Goal: Use online tool/utility: Use online tool/utility

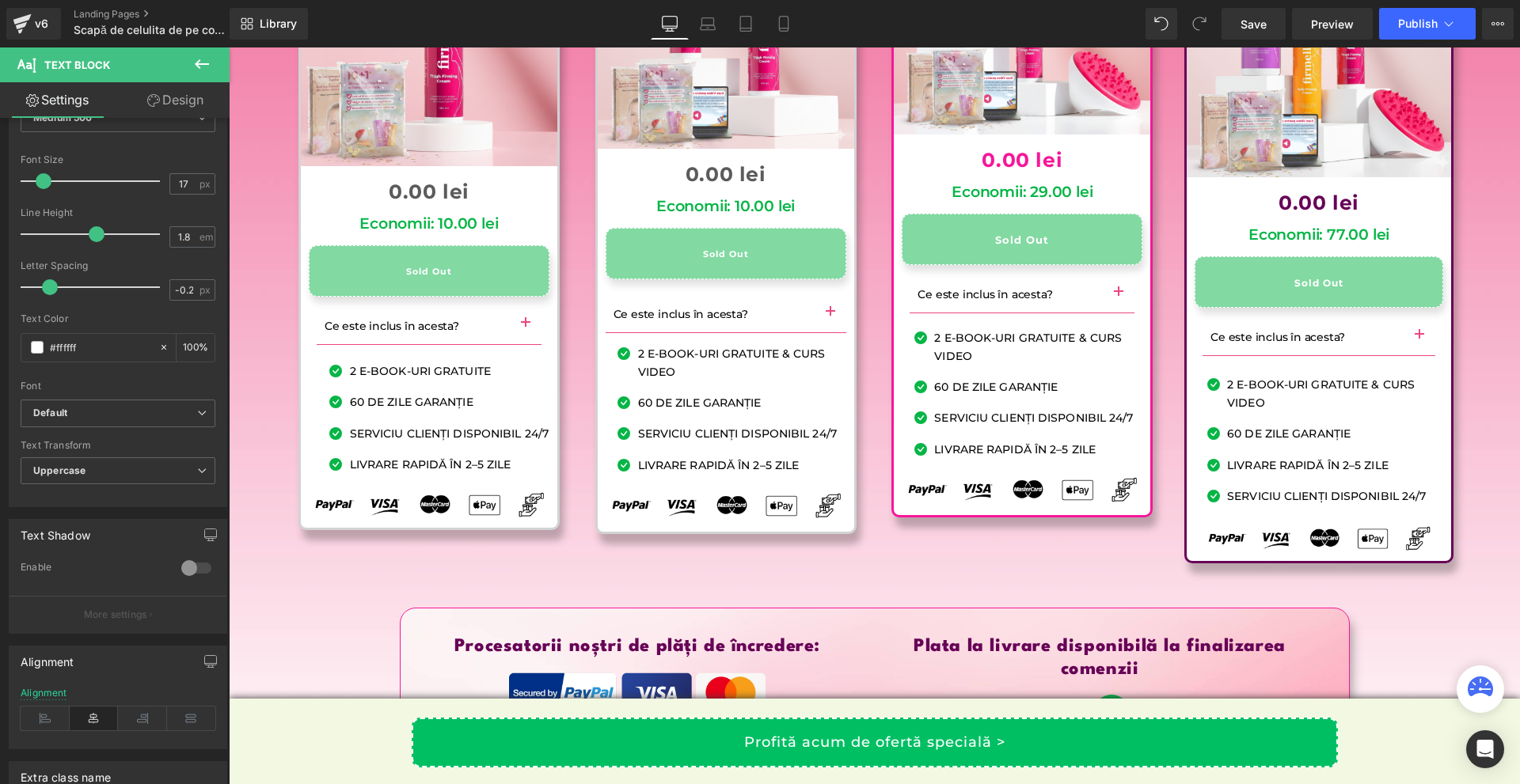
scroll to position [15586, 0]
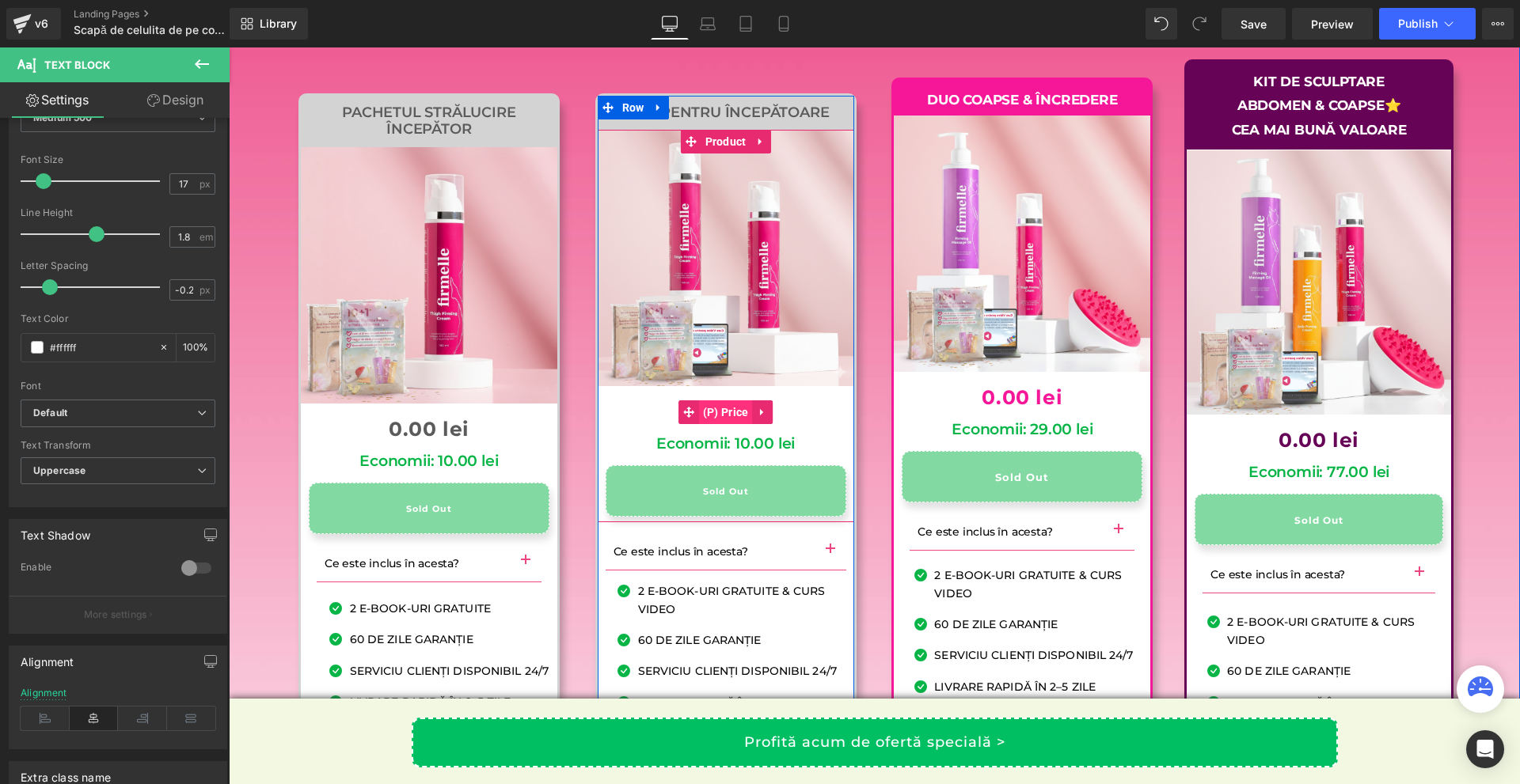
click at [722, 424] on span "(P) Price" at bounding box center [725, 412] width 53 height 23
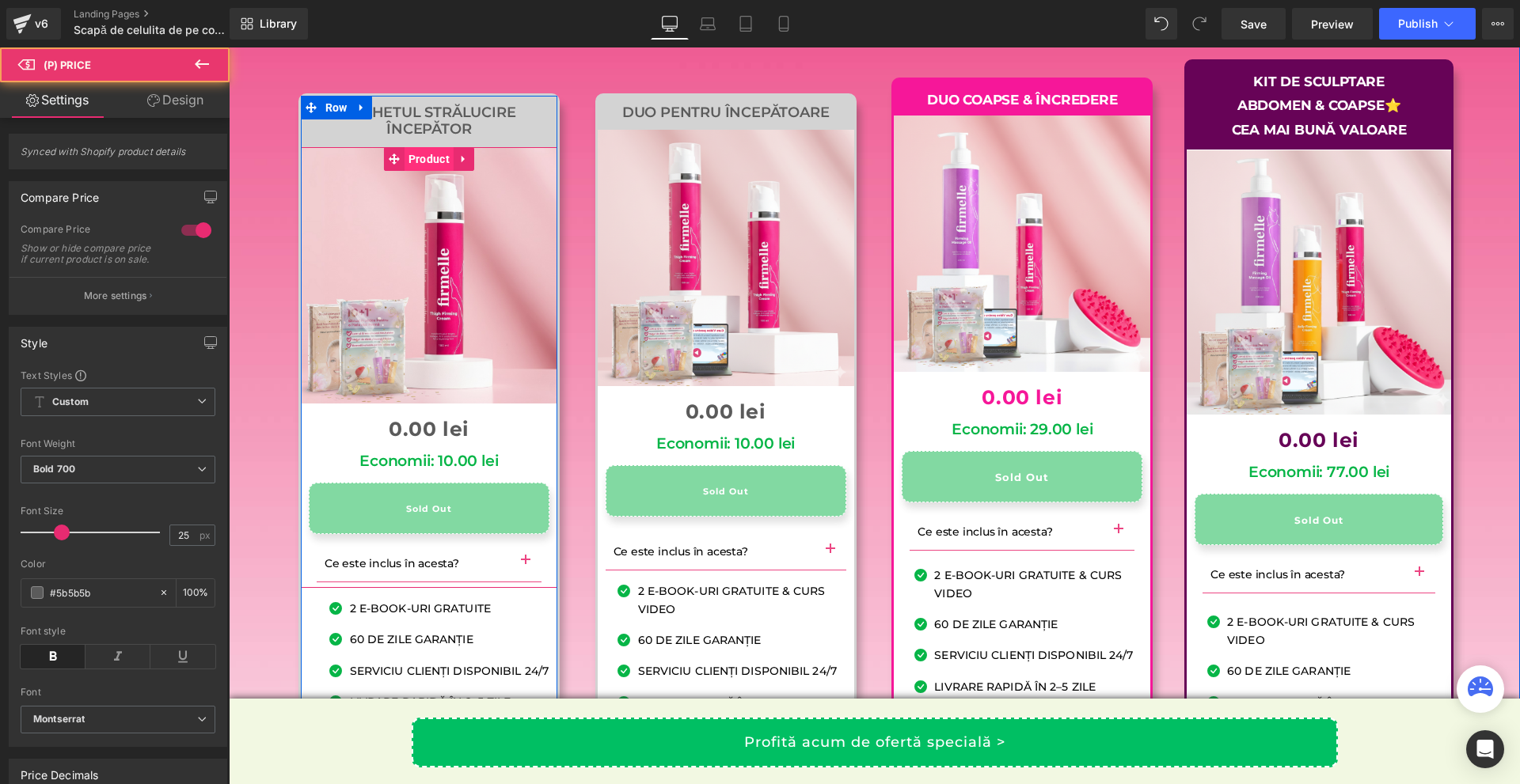
click at [416, 171] on span "Product" at bounding box center [429, 158] width 49 height 23
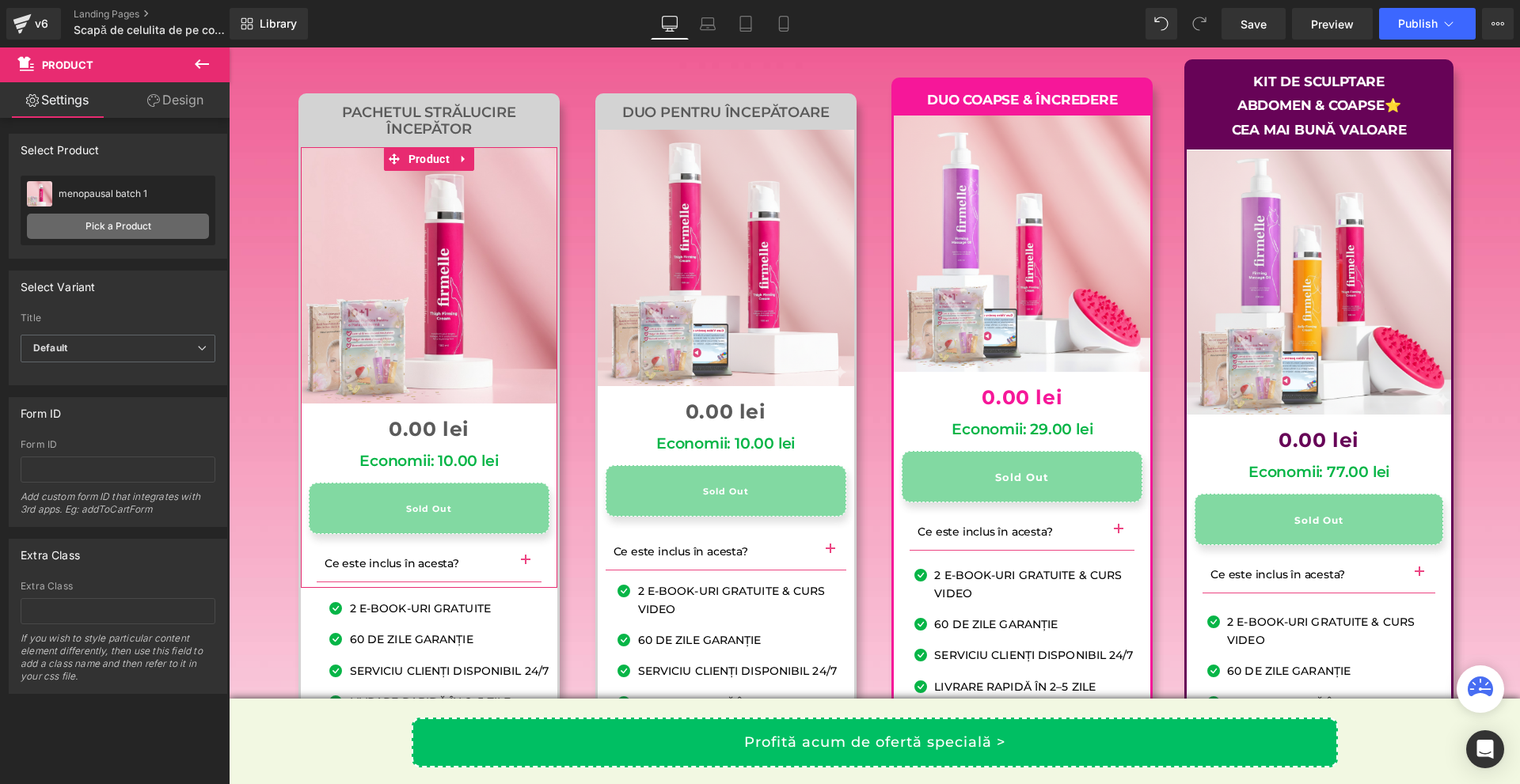
click at [94, 231] on link "Pick a Product" at bounding box center [118, 226] width 182 height 25
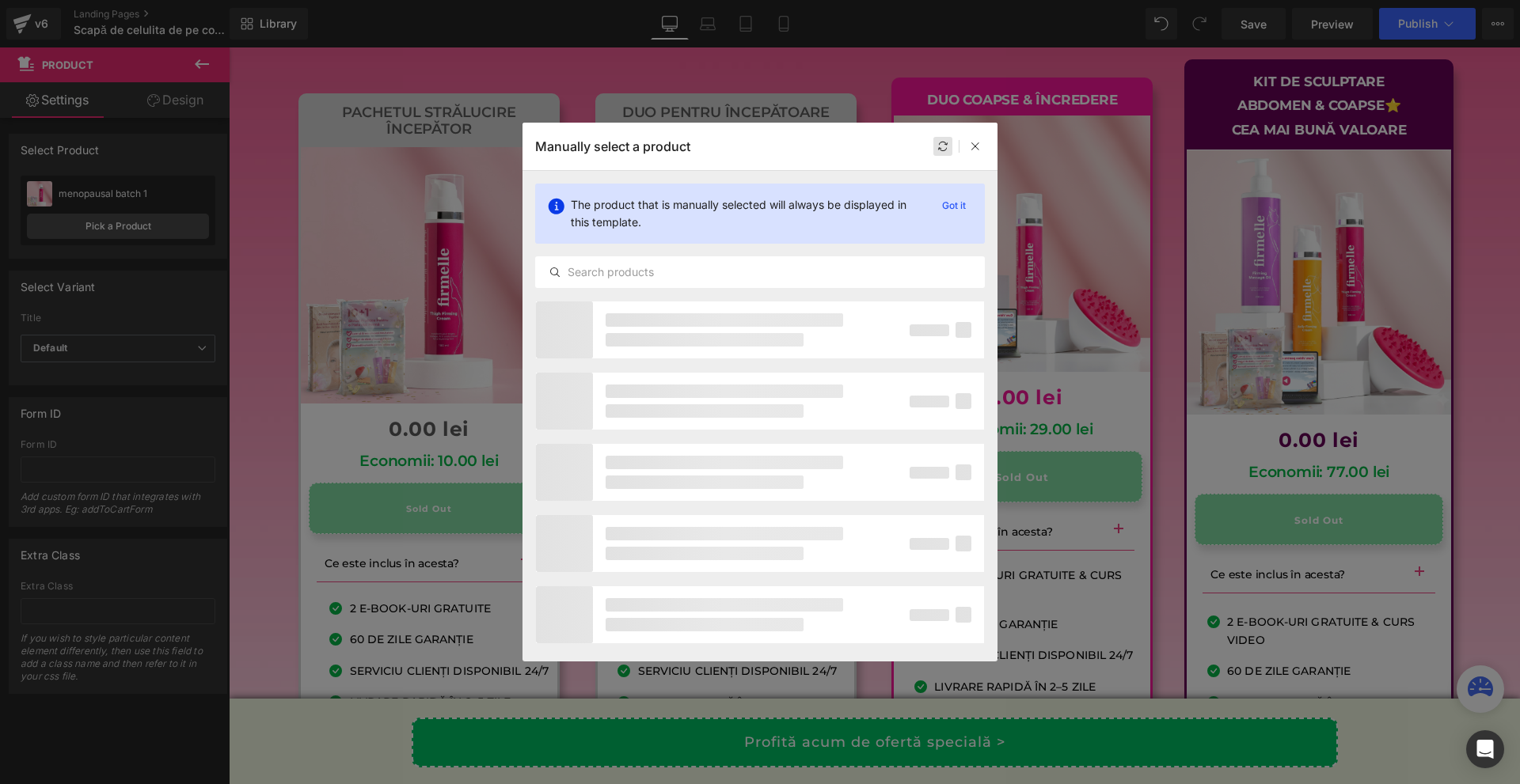
click at [0, 0] on div "Manually select a product" at bounding box center [0, 0] width 0 height 0
click at [942, 149] on icon at bounding box center [943, 146] width 11 height 11
click at [937, 145] on icon at bounding box center [943, 146] width 11 height 11
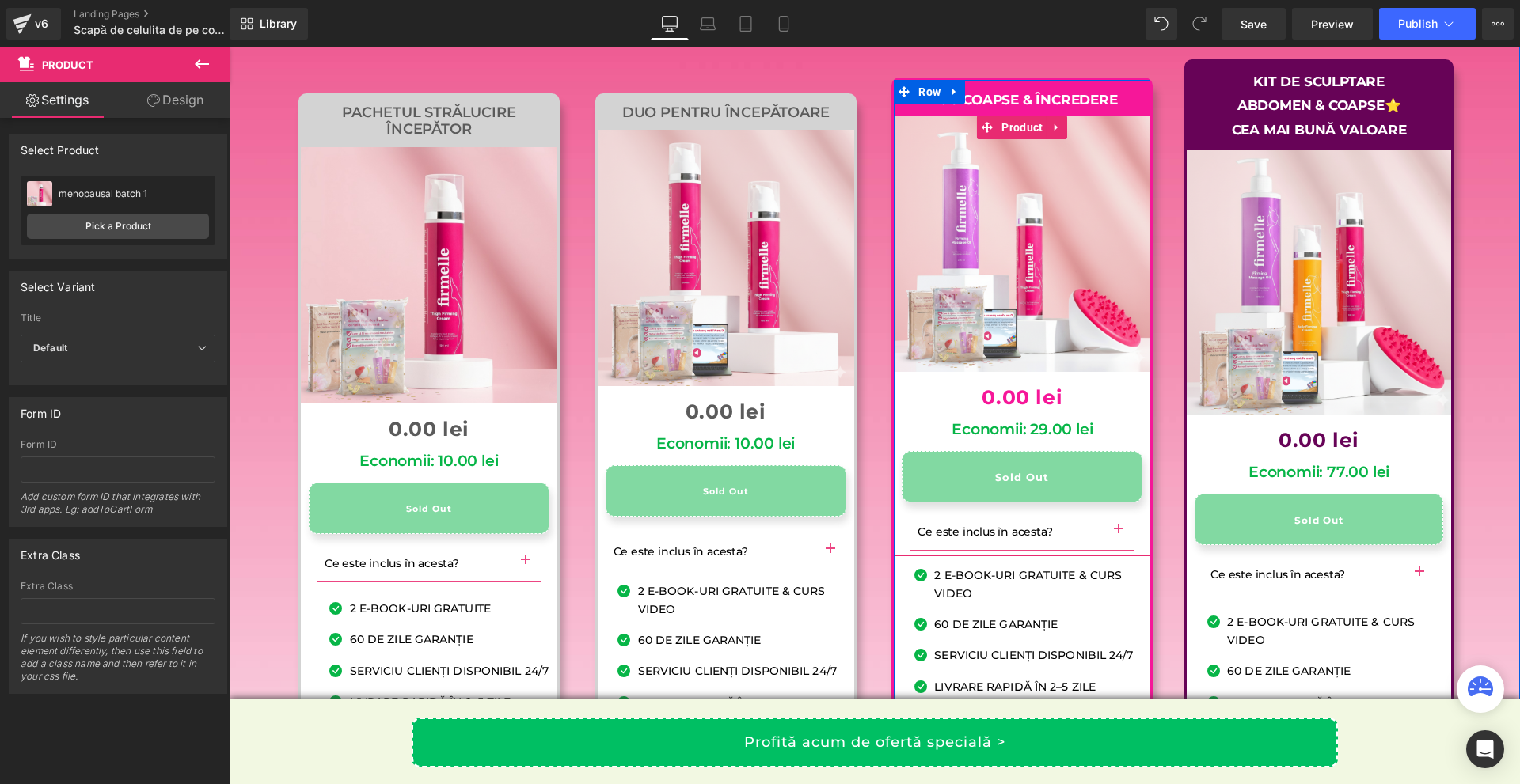
click at [1011, 113] on p "Duo Coapse & Încredere" at bounding box center [1022, 100] width 240 height 24
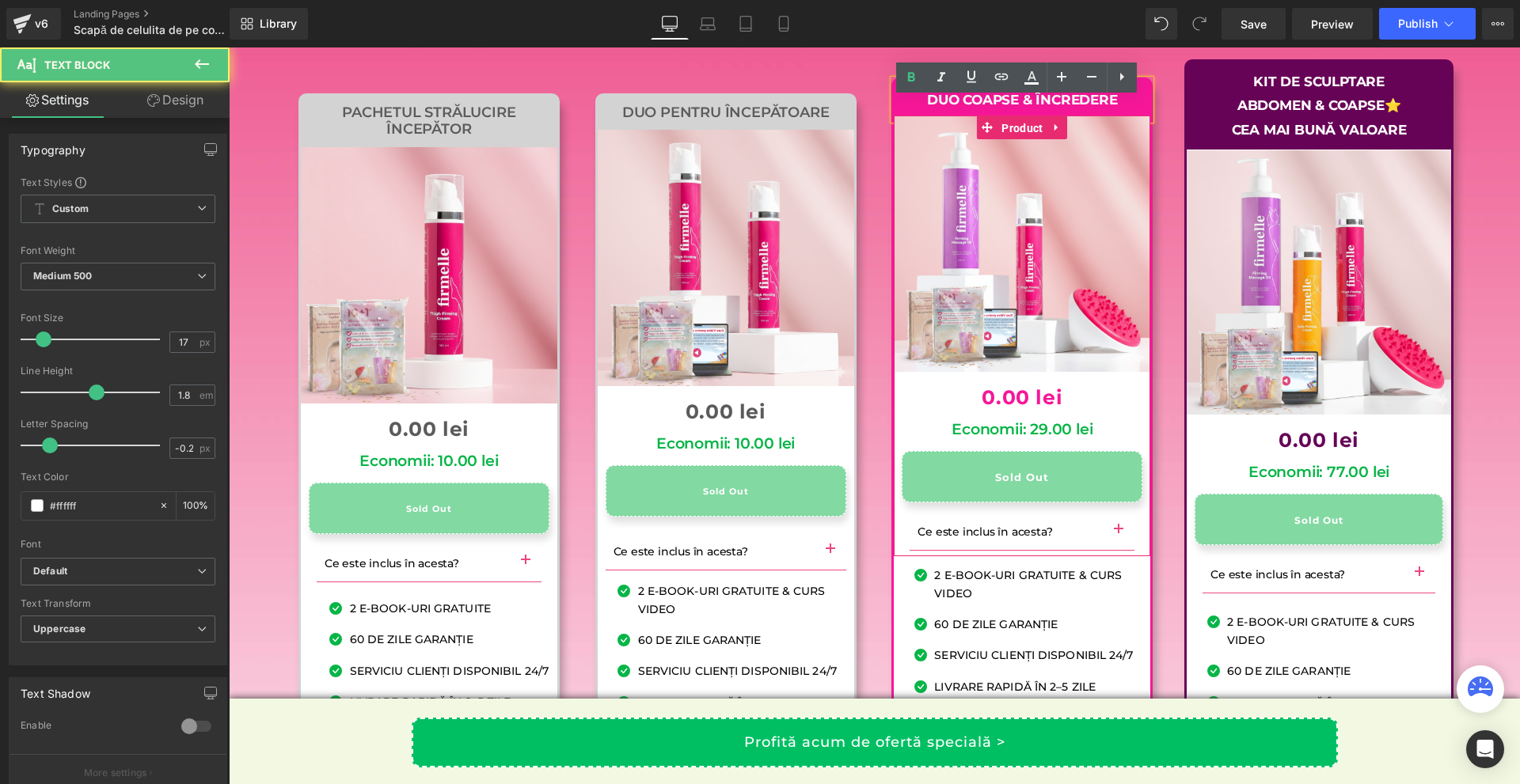
click at [1006, 140] on span "Product" at bounding box center [1022, 128] width 49 height 23
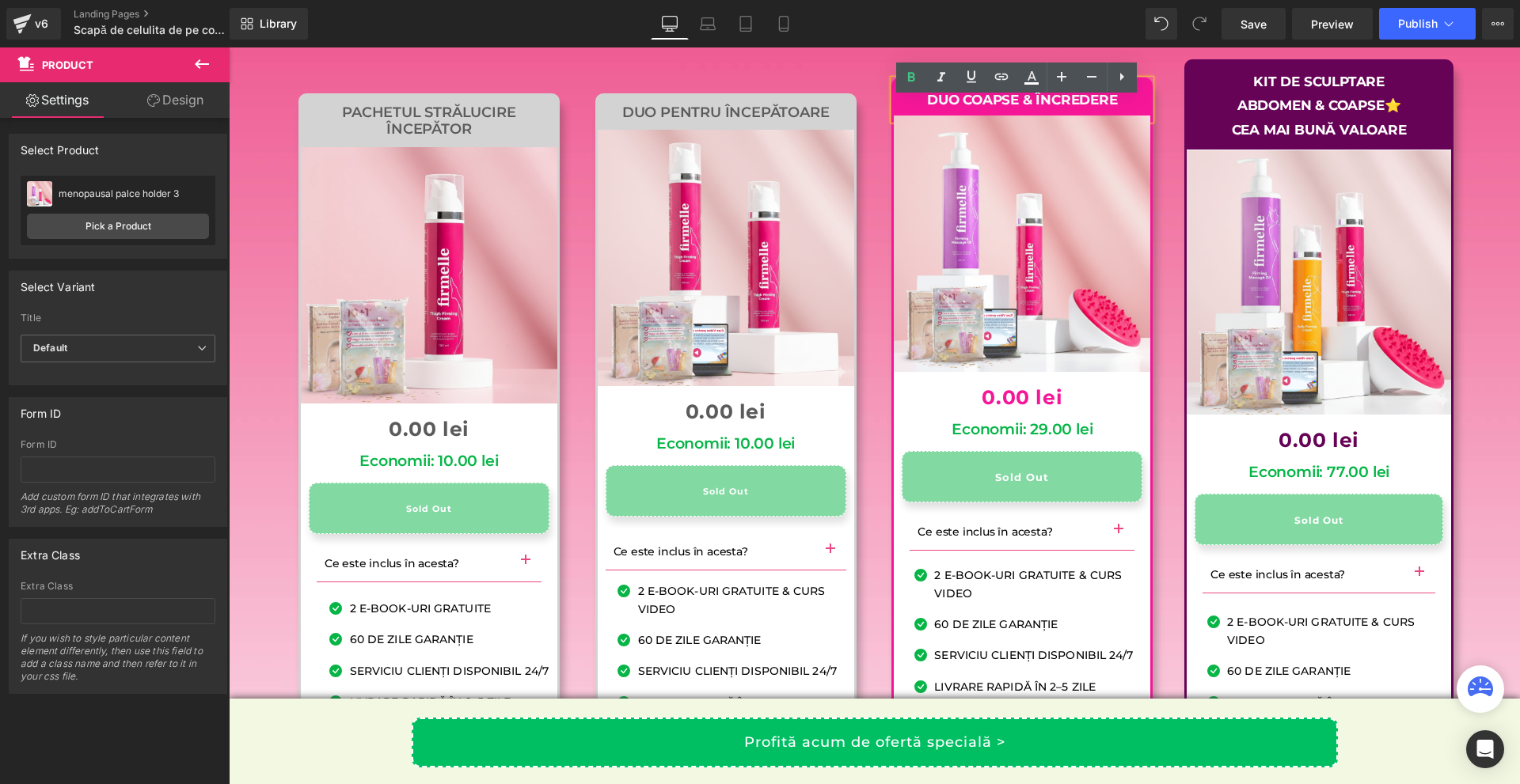
click at [1156, 191] on div "Duo Coapse & Încredere Text Block Sale Off (P) Image 0 lei 0.00 lei (P) Price E…" at bounding box center [1022, 412] width 296 height 686
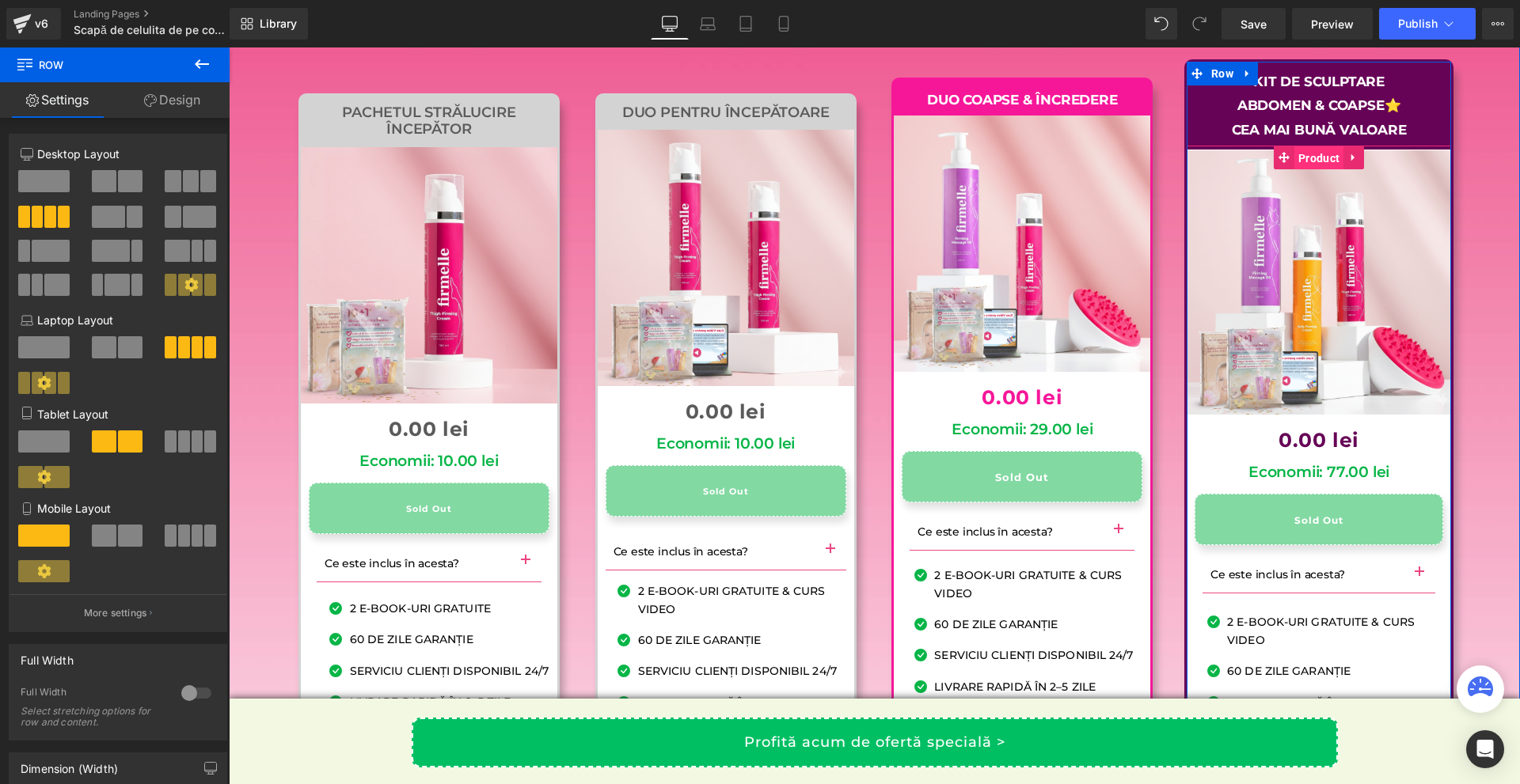
click at [1302, 170] on span "Product" at bounding box center [1318, 158] width 49 height 23
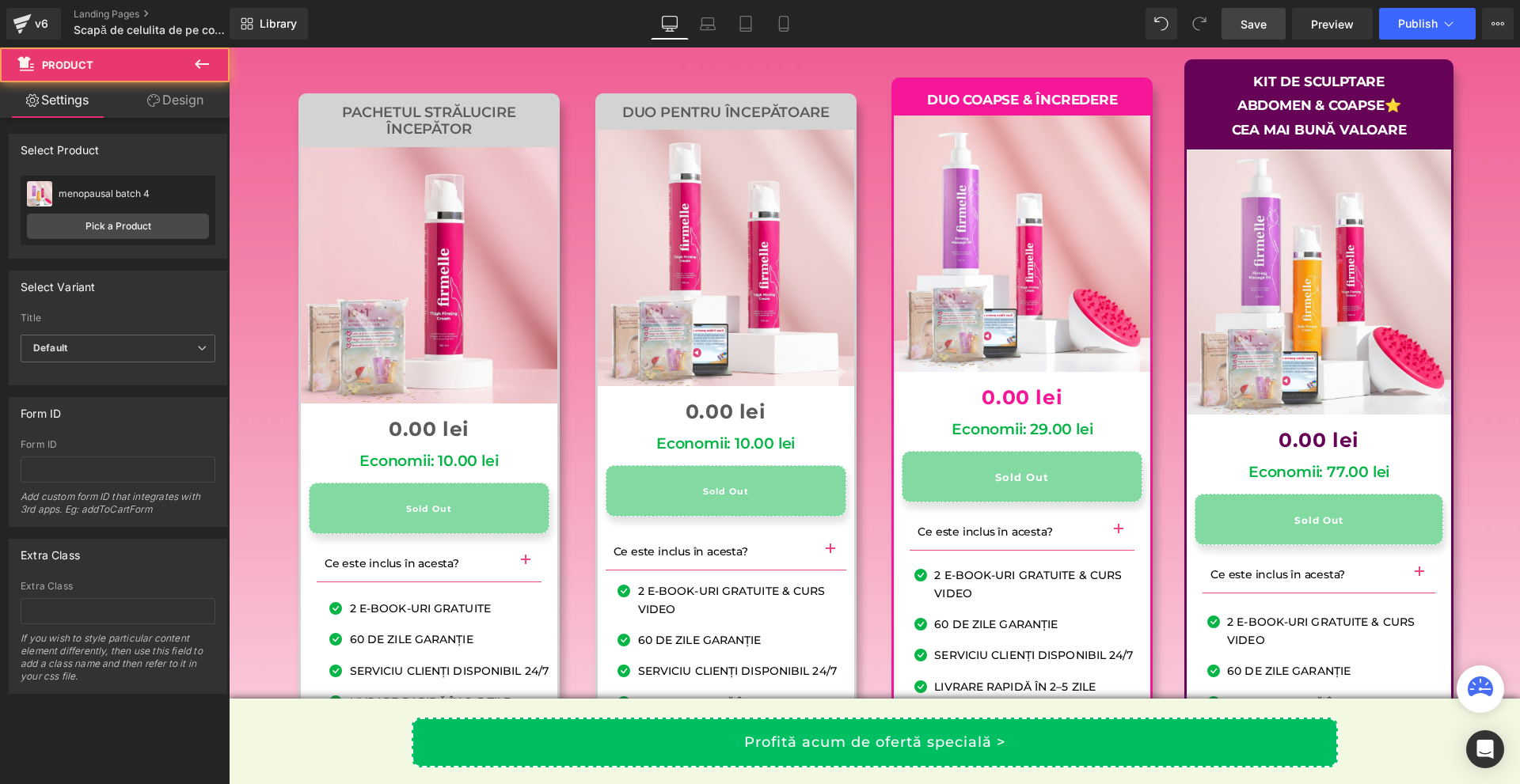
drag, startPoint x: 1263, startPoint y: 19, endPoint x: 1181, endPoint y: 535, distance: 522.5
click at [1263, 19] on span "Save" at bounding box center [1254, 24] width 26 height 17
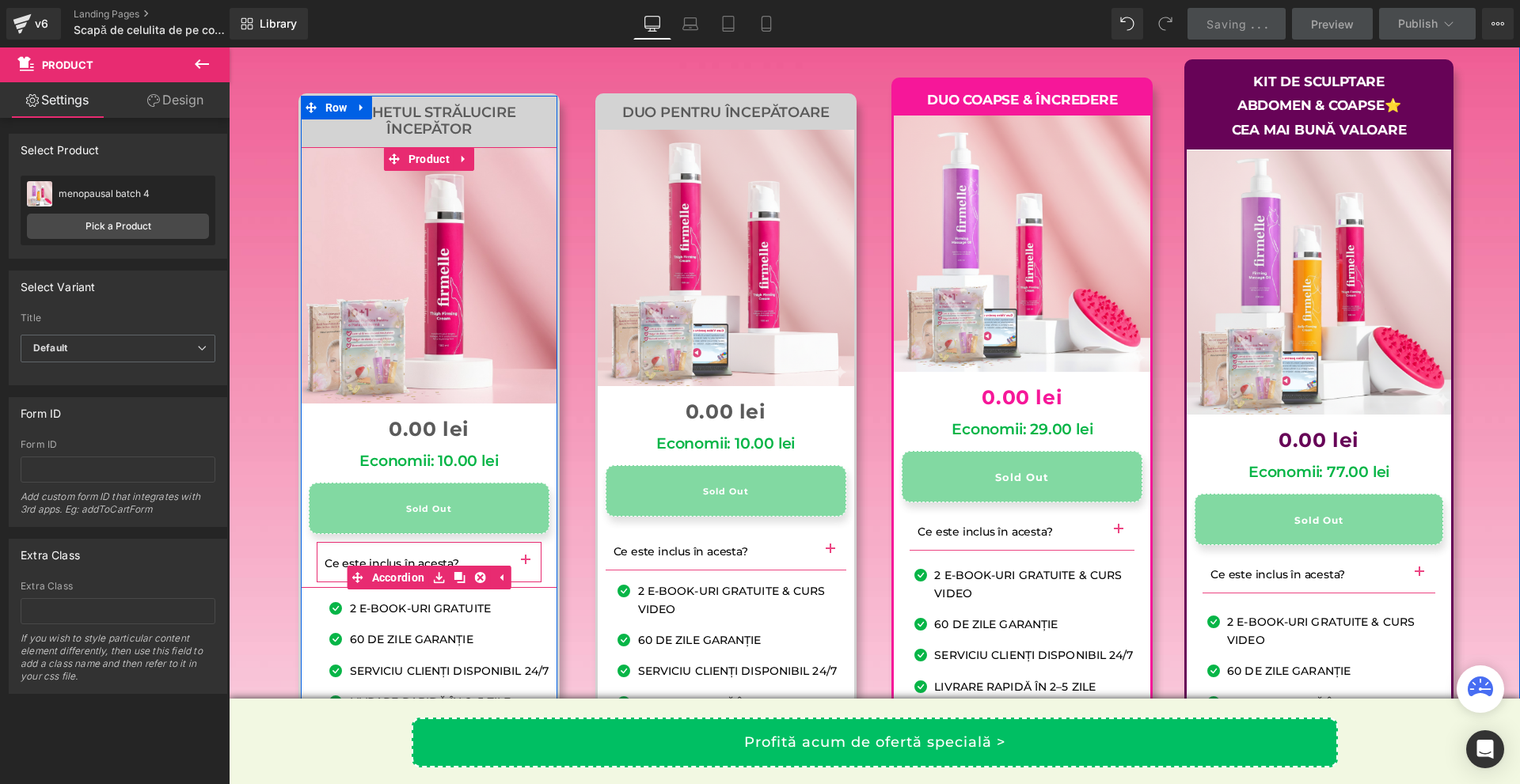
click at [525, 565] on span "button" at bounding box center [525, 565] width 0 height 0
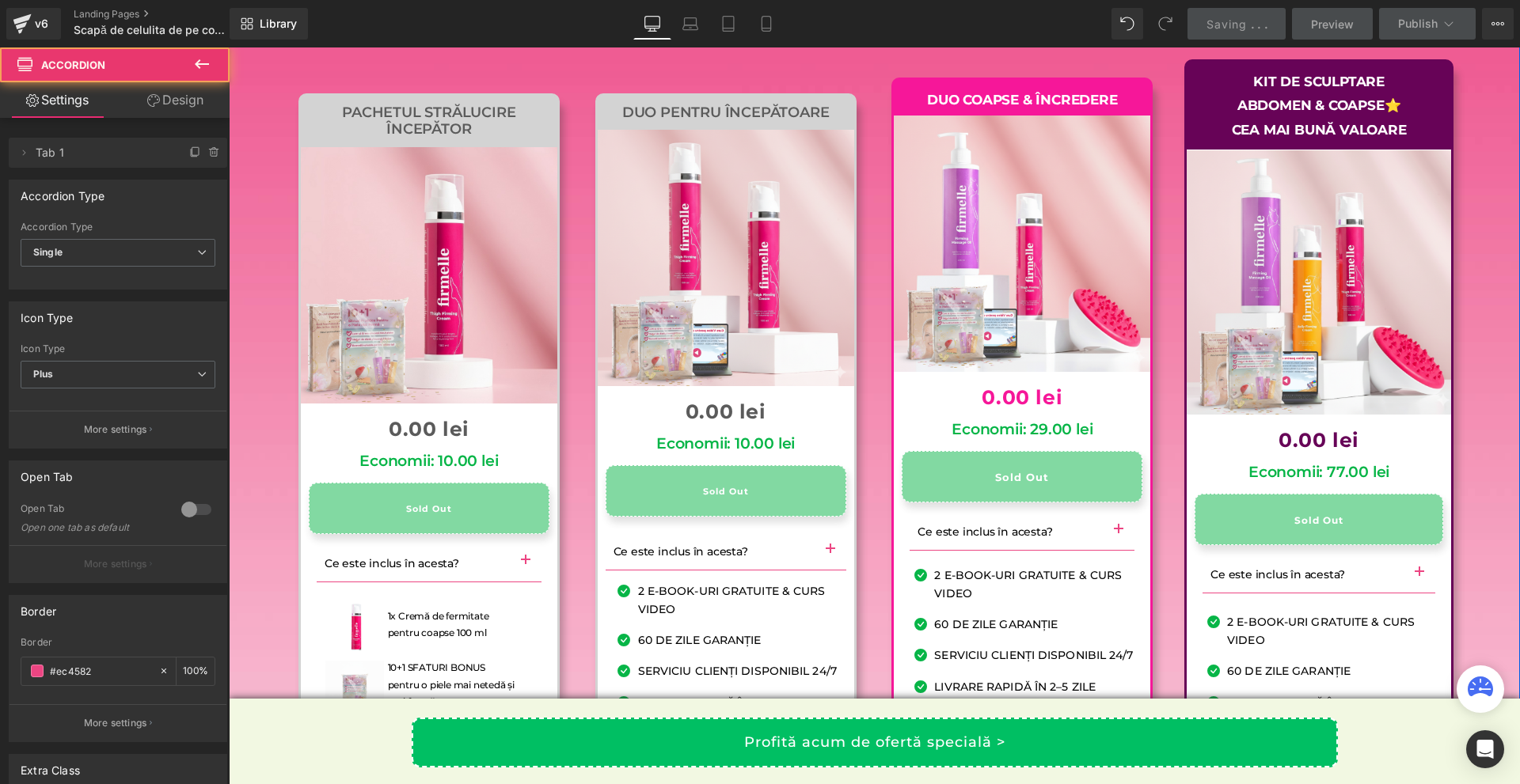
scroll to position [15902, 0]
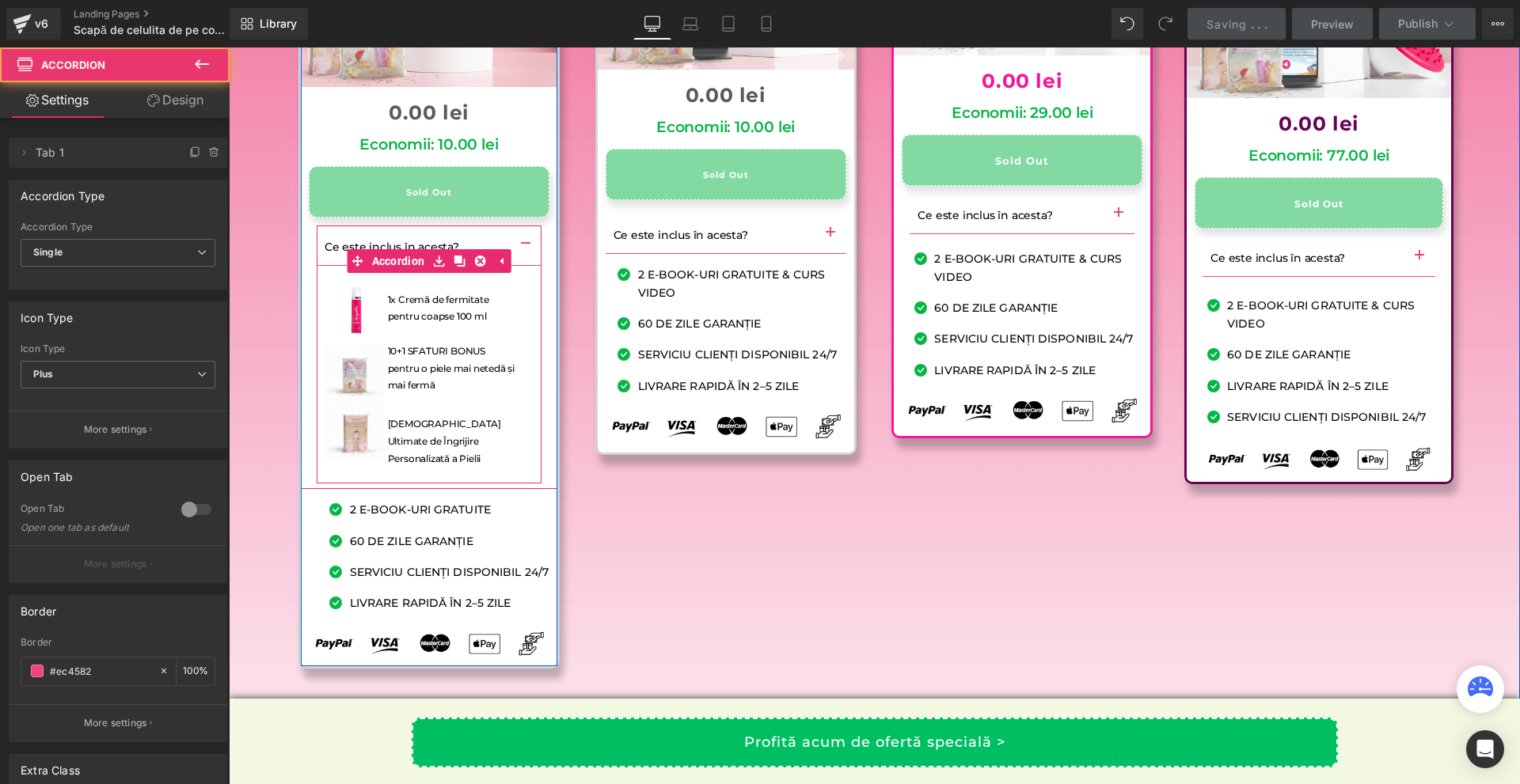
click at [525, 249] on span "button" at bounding box center [525, 249] width 0 height 0
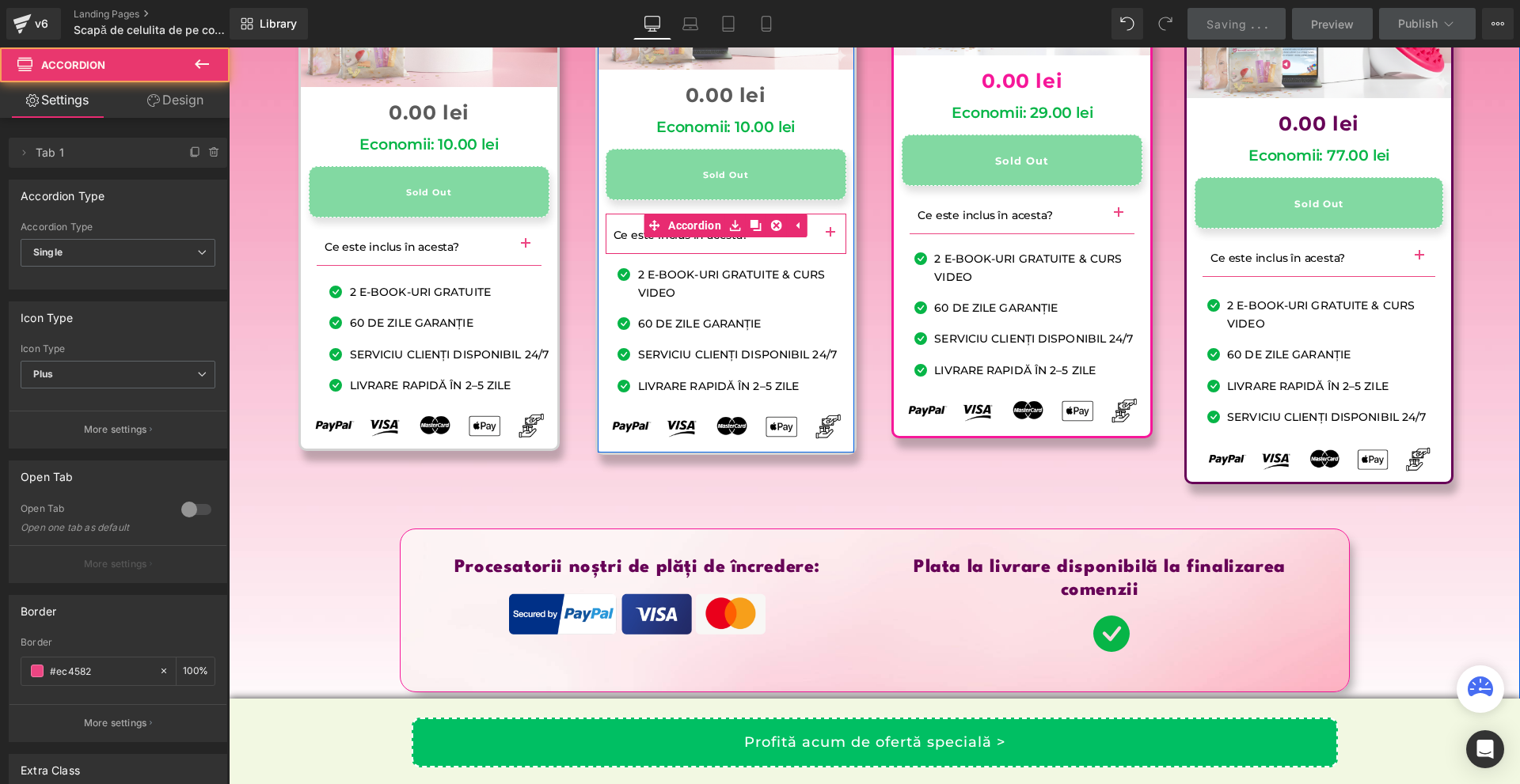
click at [830, 237] on span "button" at bounding box center [830, 237] width 0 height 0
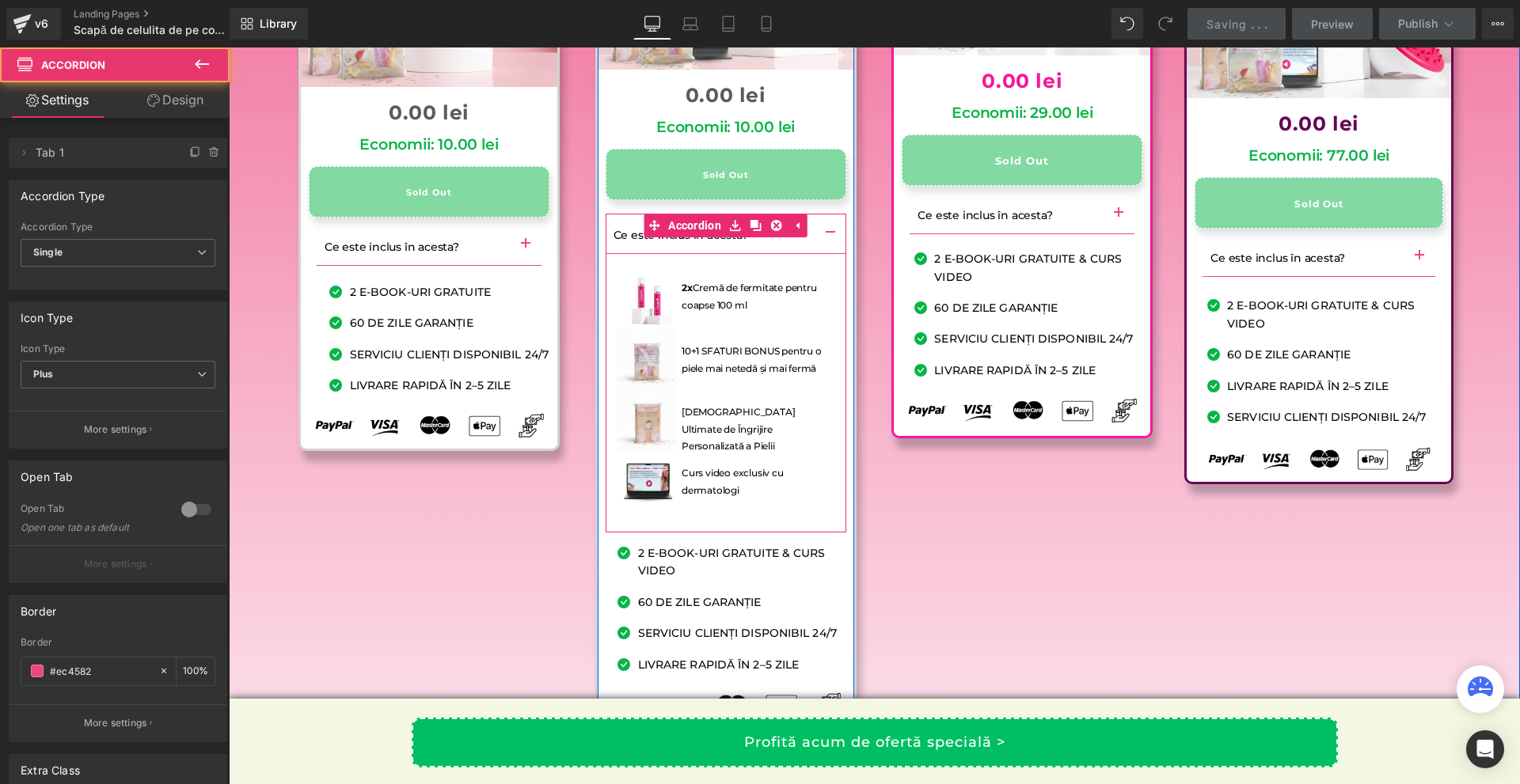
click at [830, 237] on span "button" at bounding box center [830, 237] width 0 height 0
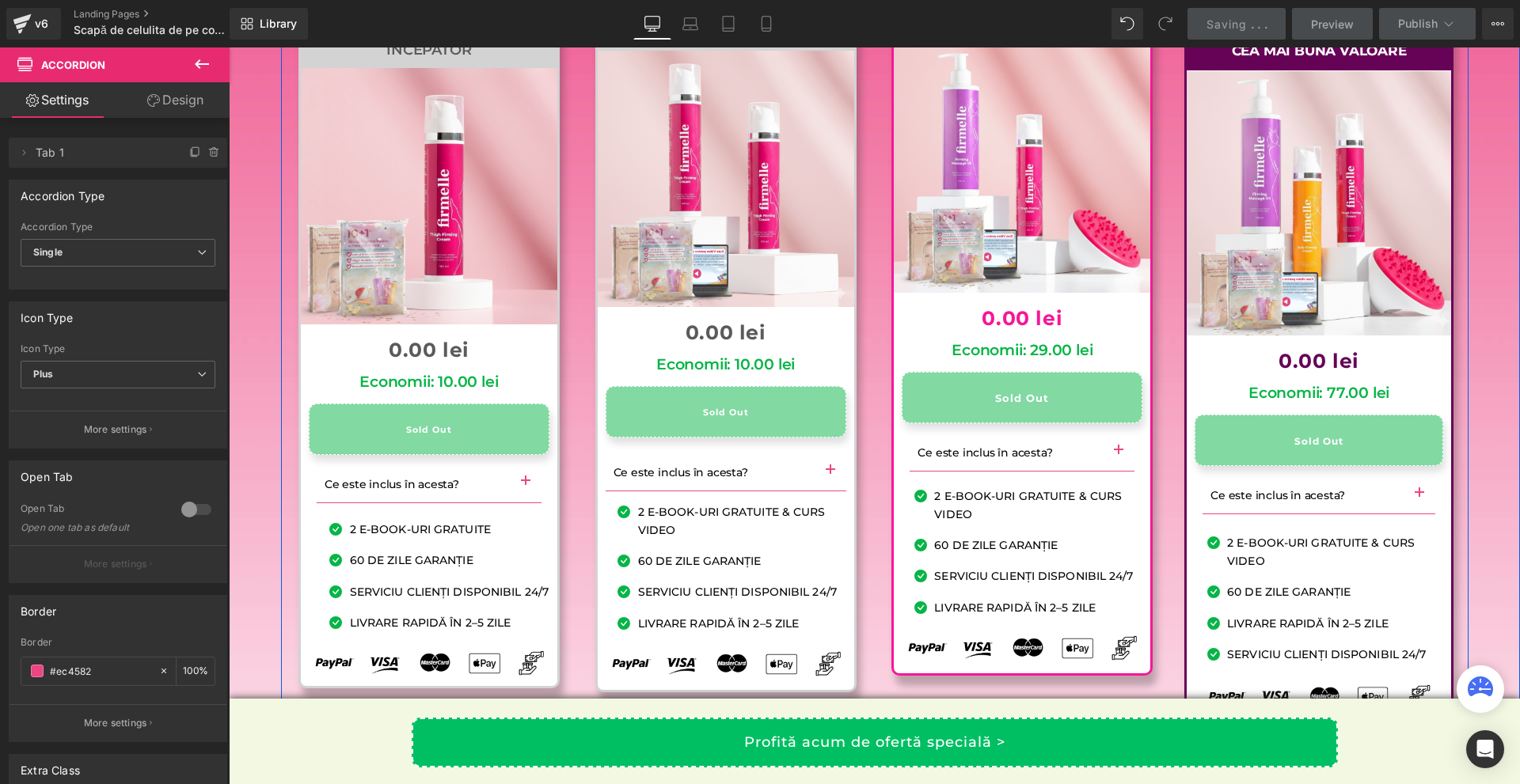
scroll to position [15428, 0]
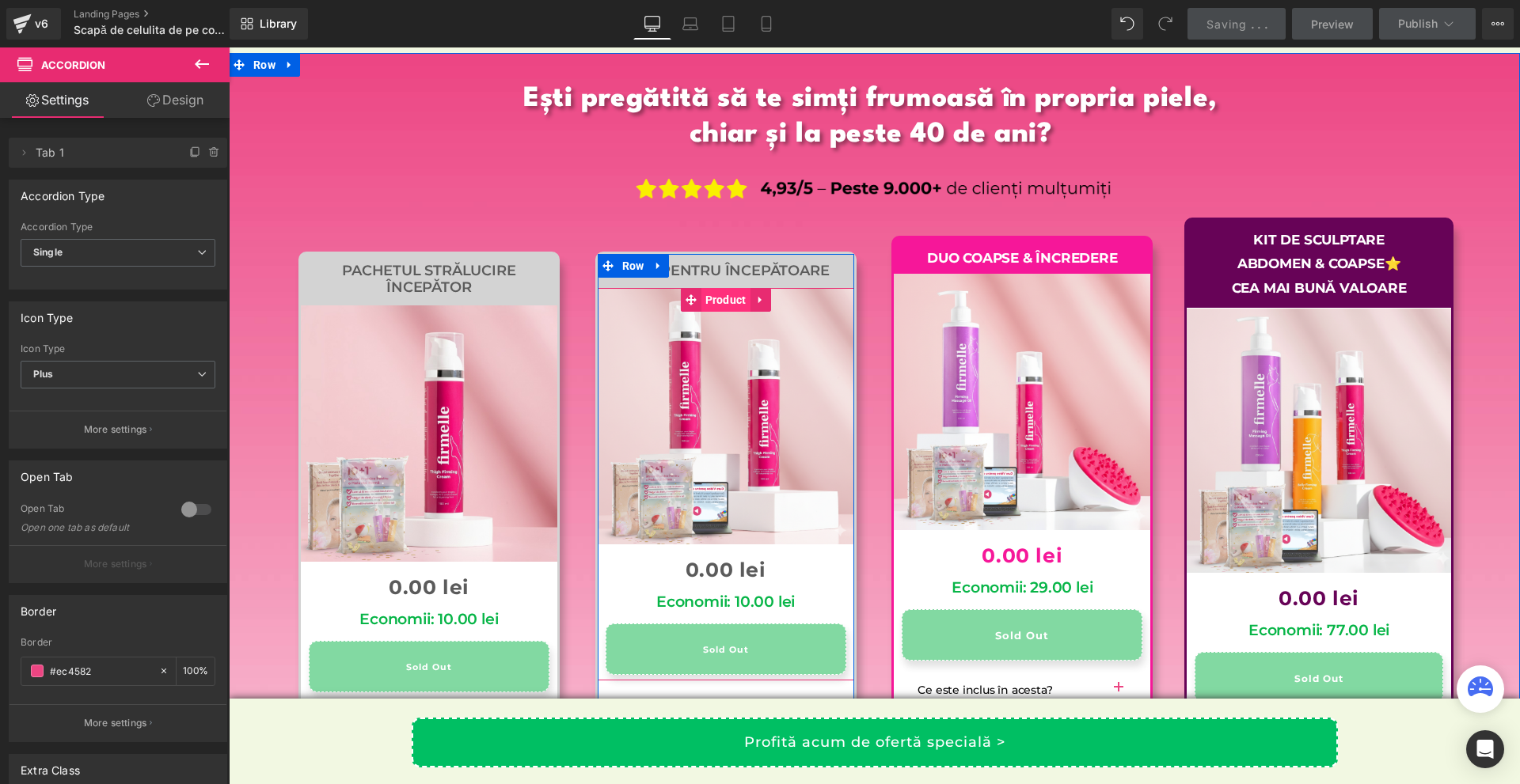
click at [701, 311] on span "Product" at bounding box center [725, 299] width 49 height 23
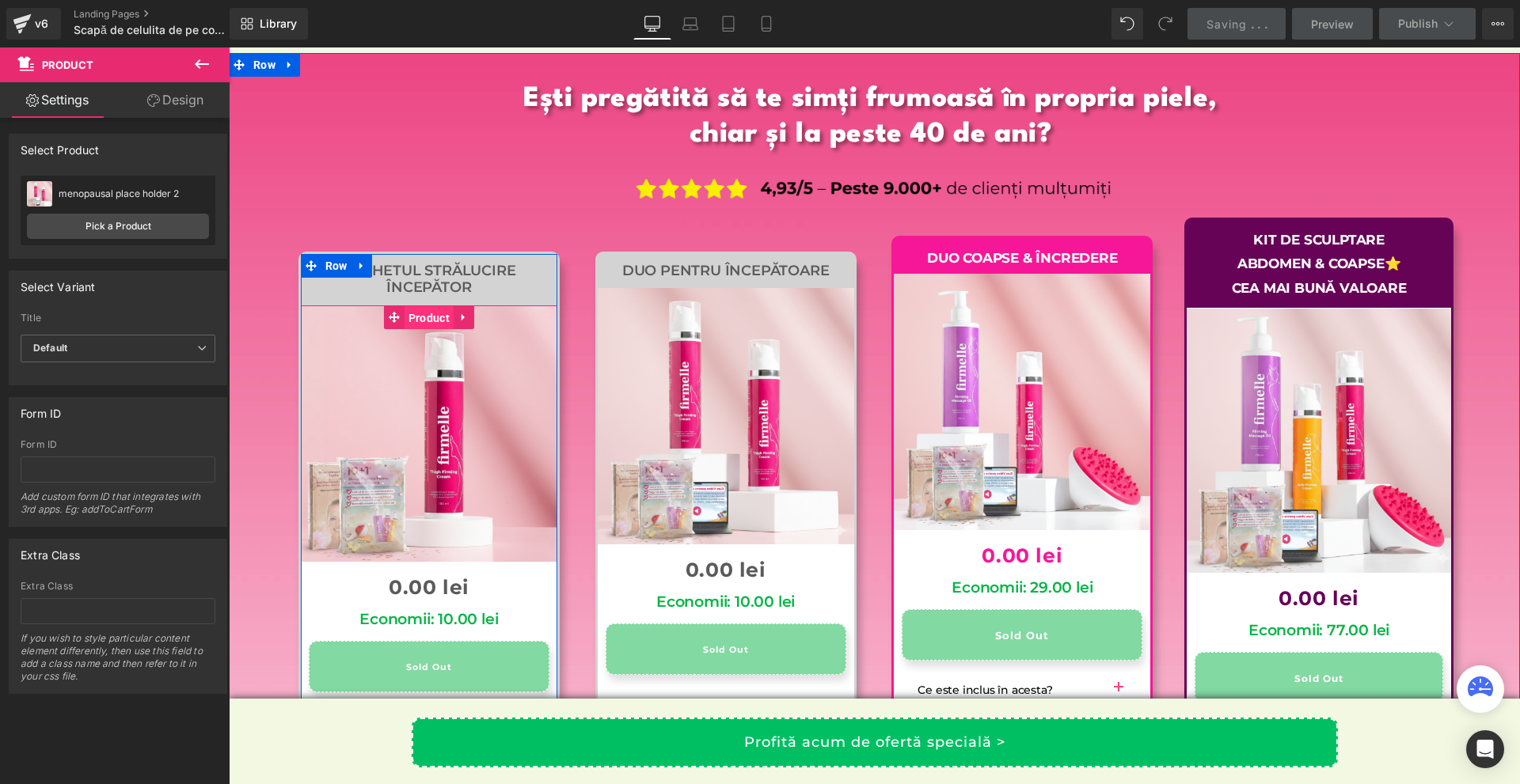
click at [417, 330] on span "Product" at bounding box center [429, 317] width 49 height 23
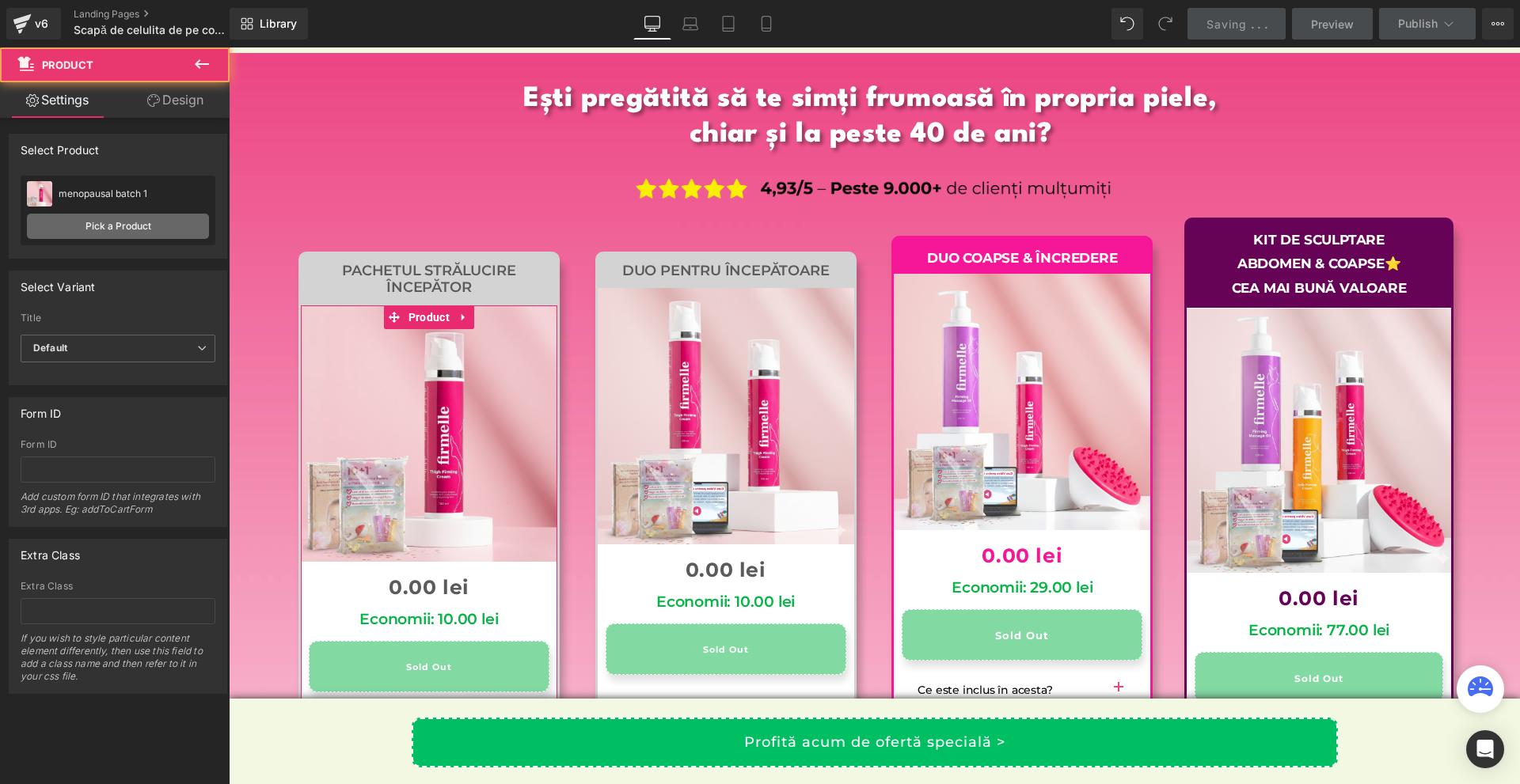
click at [134, 224] on link "Pick a Product" at bounding box center [118, 226] width 182 height 25
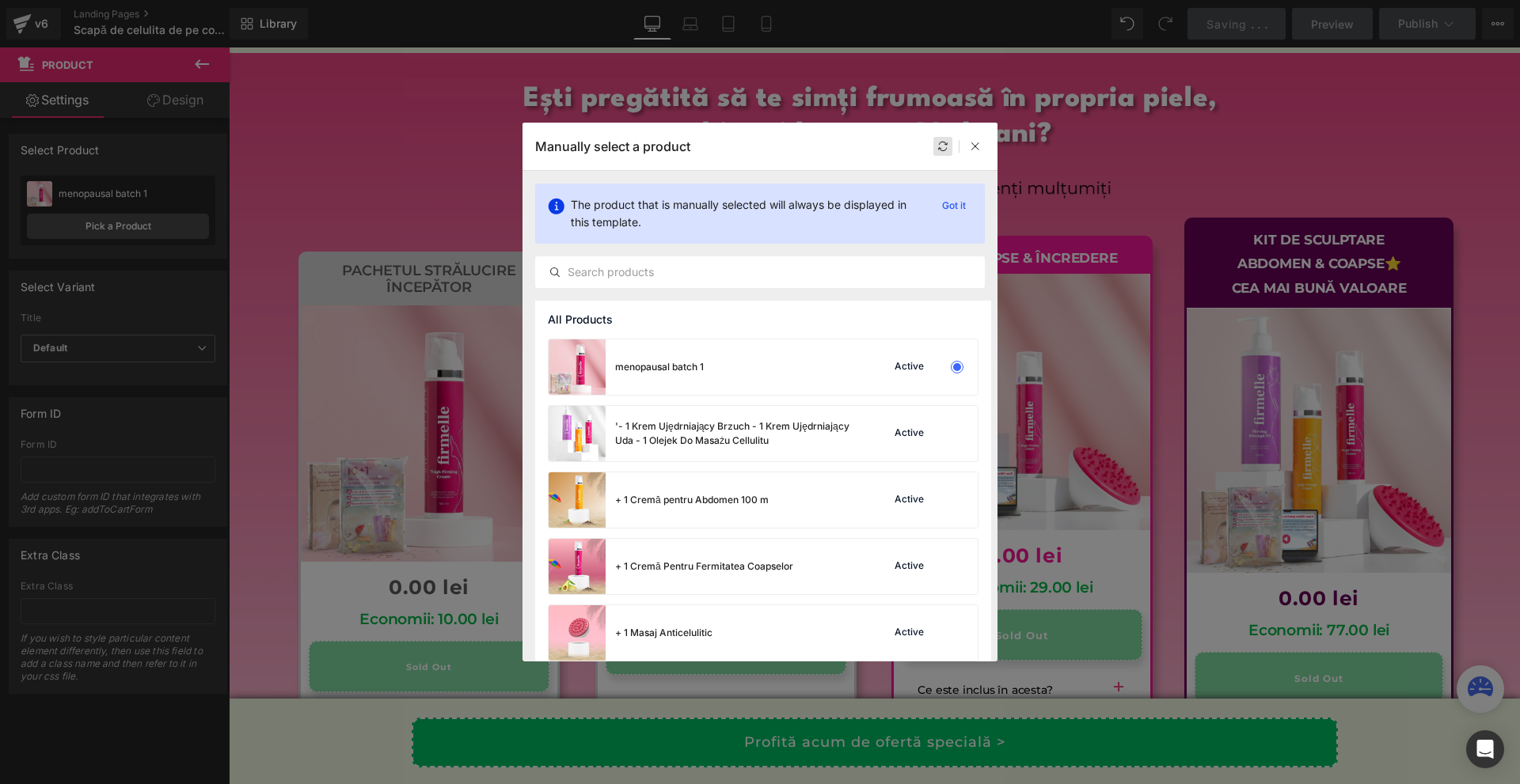
click at [947, 144] on icon at bounding box center [943, 146] width 11 height 11
click at [975, 149] on icon at bounding box center [975, 146] width 11 height 11
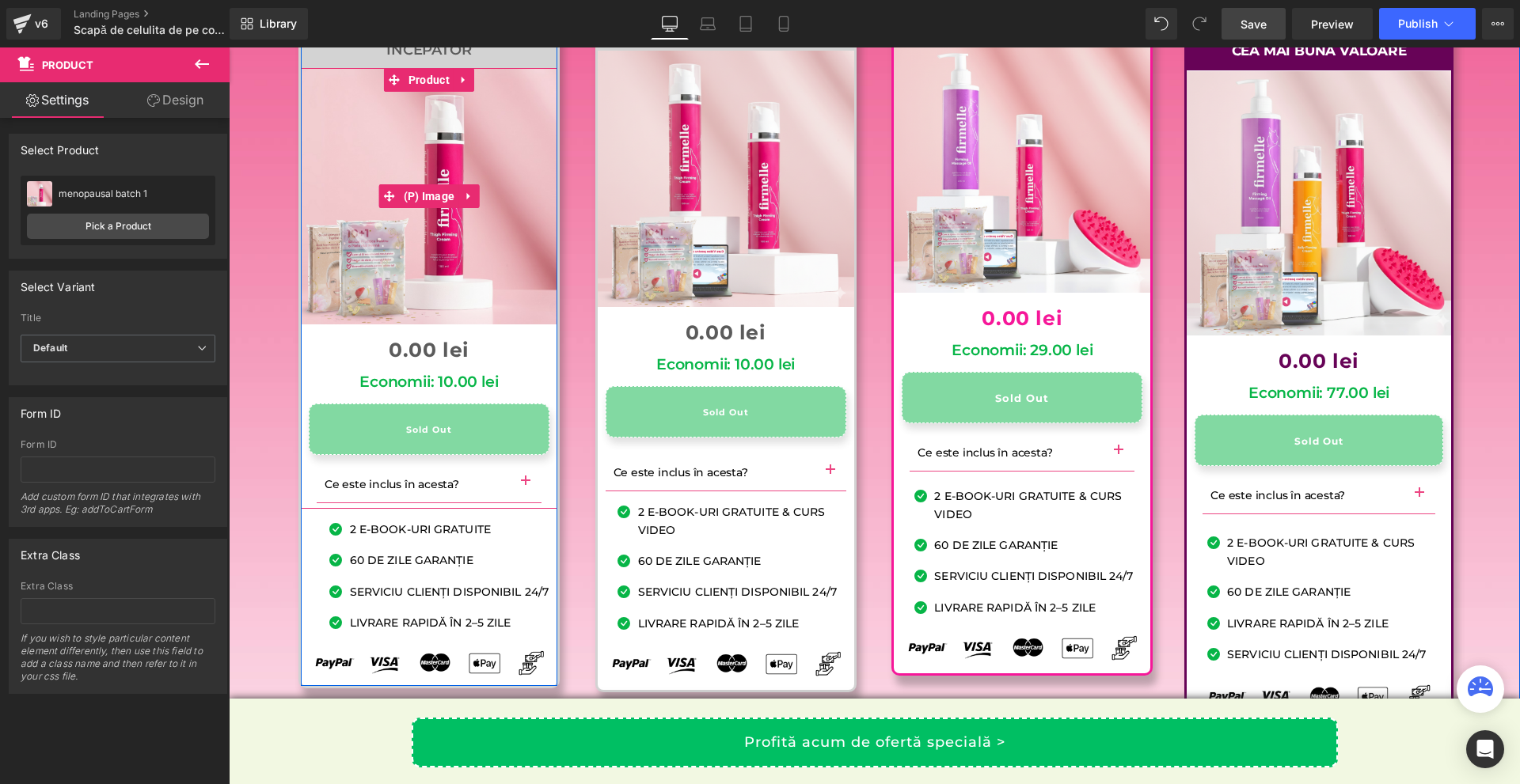
scroll to position [15507, 0]
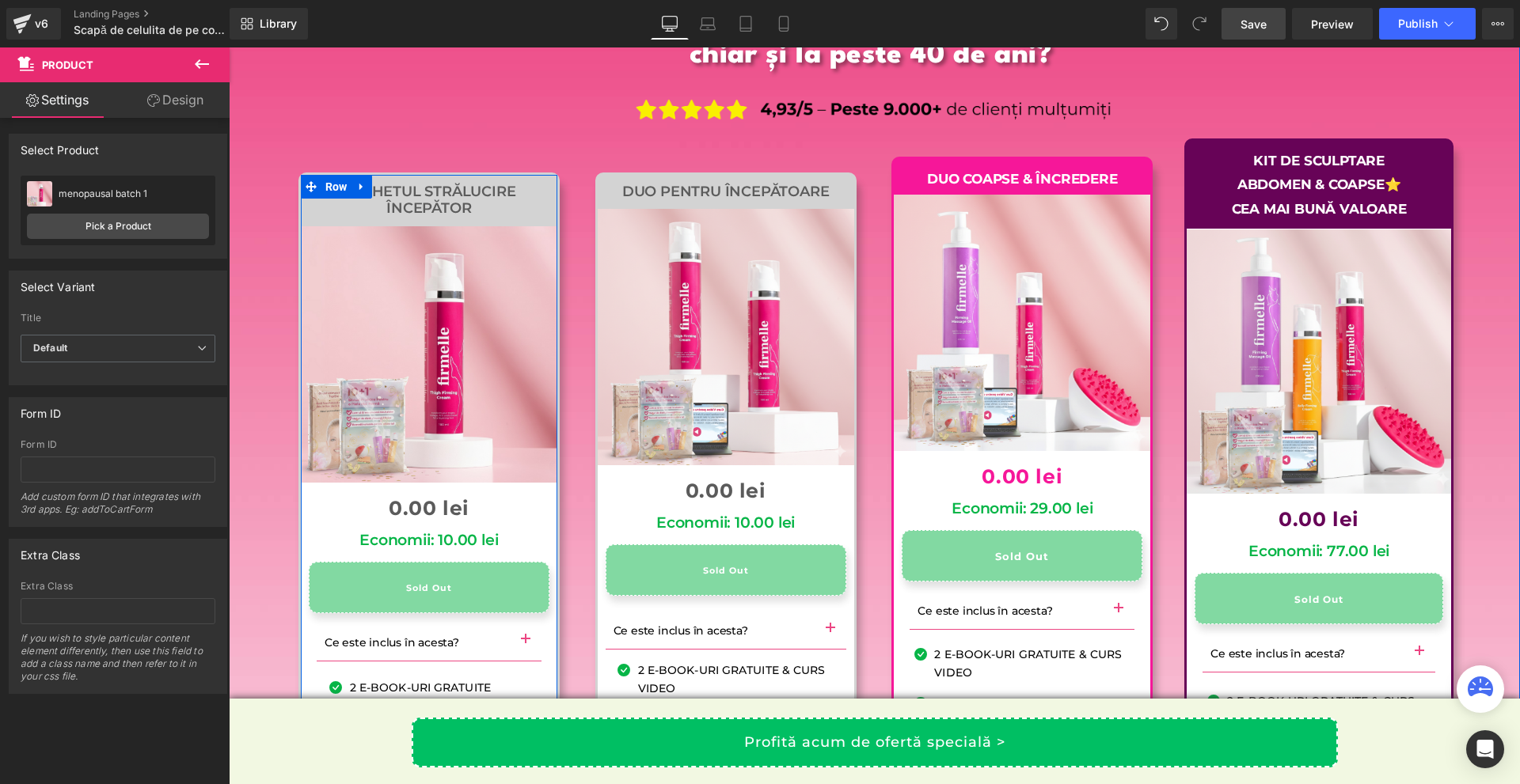
click at [417, 258] on div "Sale Off (P) Image 0 lei 0.00 lei (P) Price Economii: 10.00 lei Heading Sold Ou…" at bounding box center [429, 446] width 256 height 441
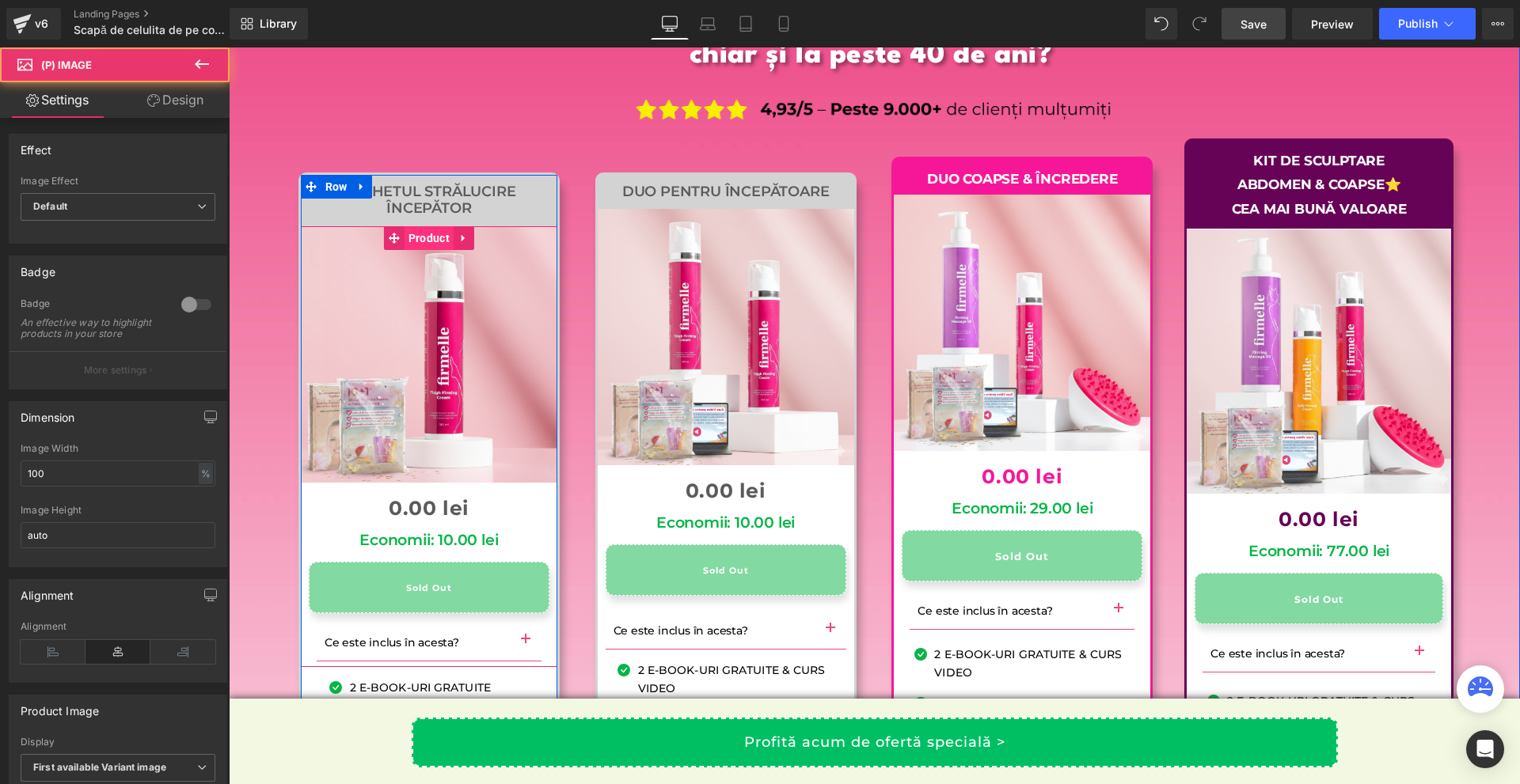
click at [416, 250] on span "Product" at bounding box center [429, 237] width 49 height 23
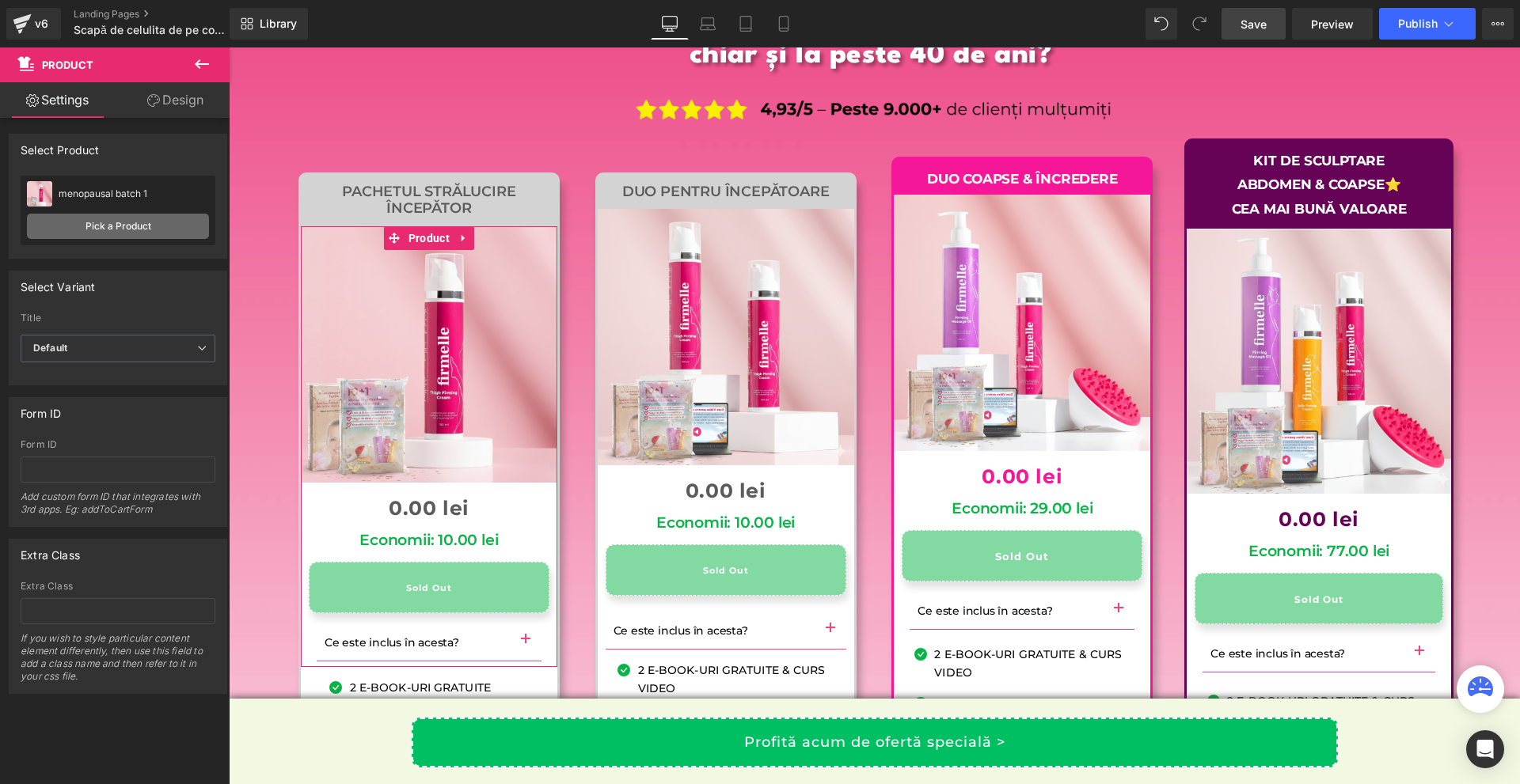
click at [121, 231] on link "Pick a Product" at bounding box center [118, 226] width 182 height 25
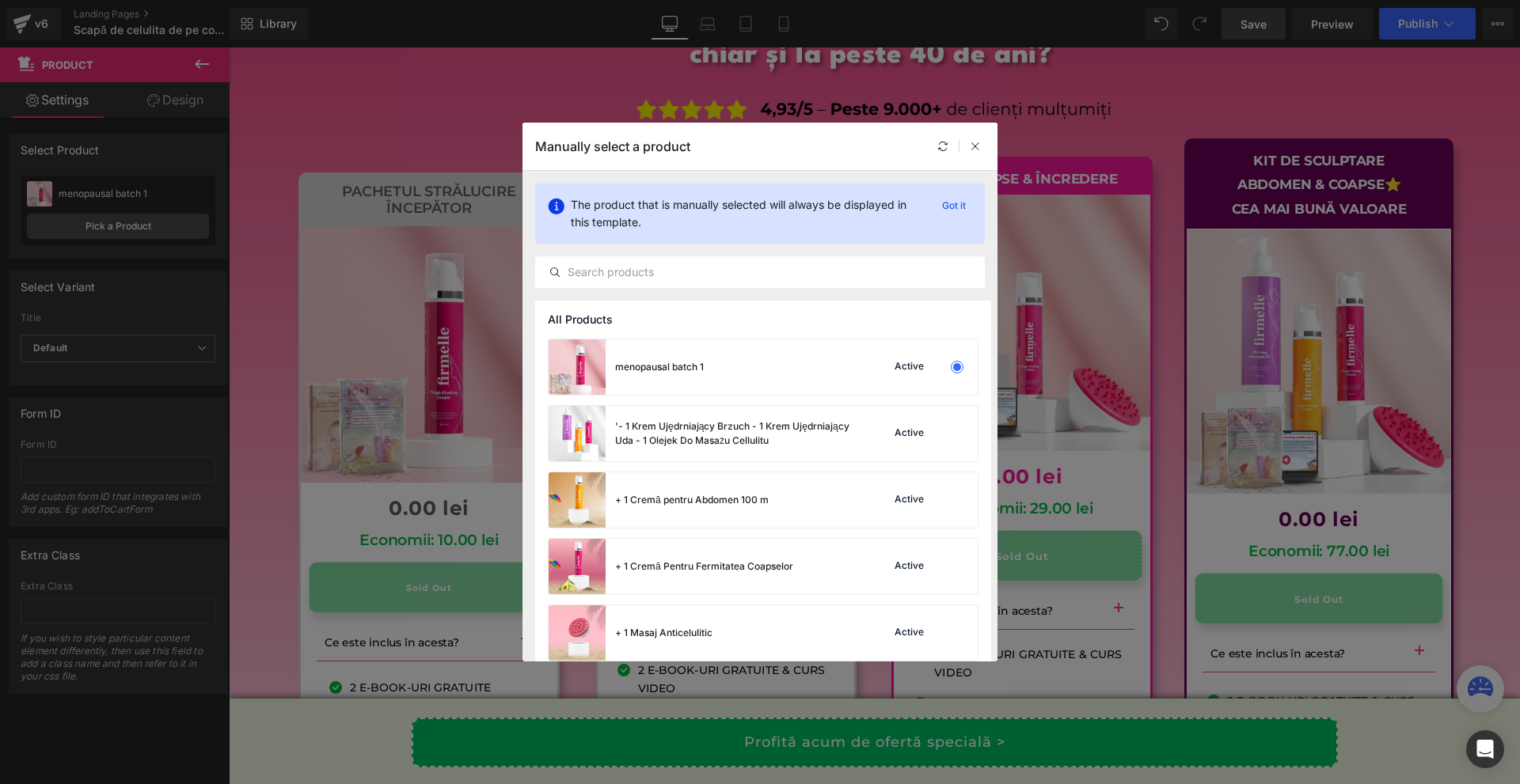
click at [0, 0] on div "Manually select a product" at bounding box center [0, 0] width 0 height 0
click at [941, 153] on div at bounding box center [943, 146] width 19 height 19
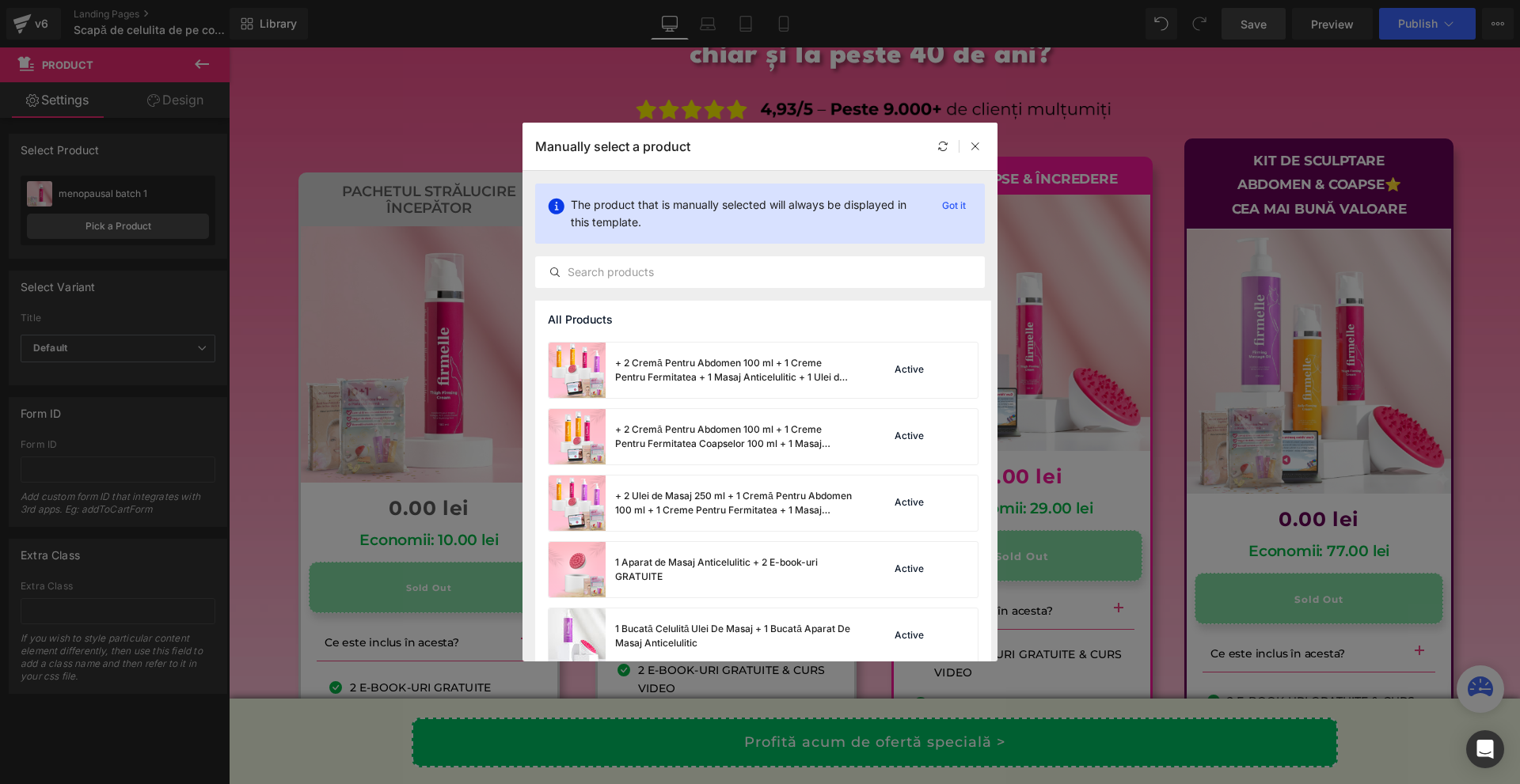
scroll to position [792, 0]
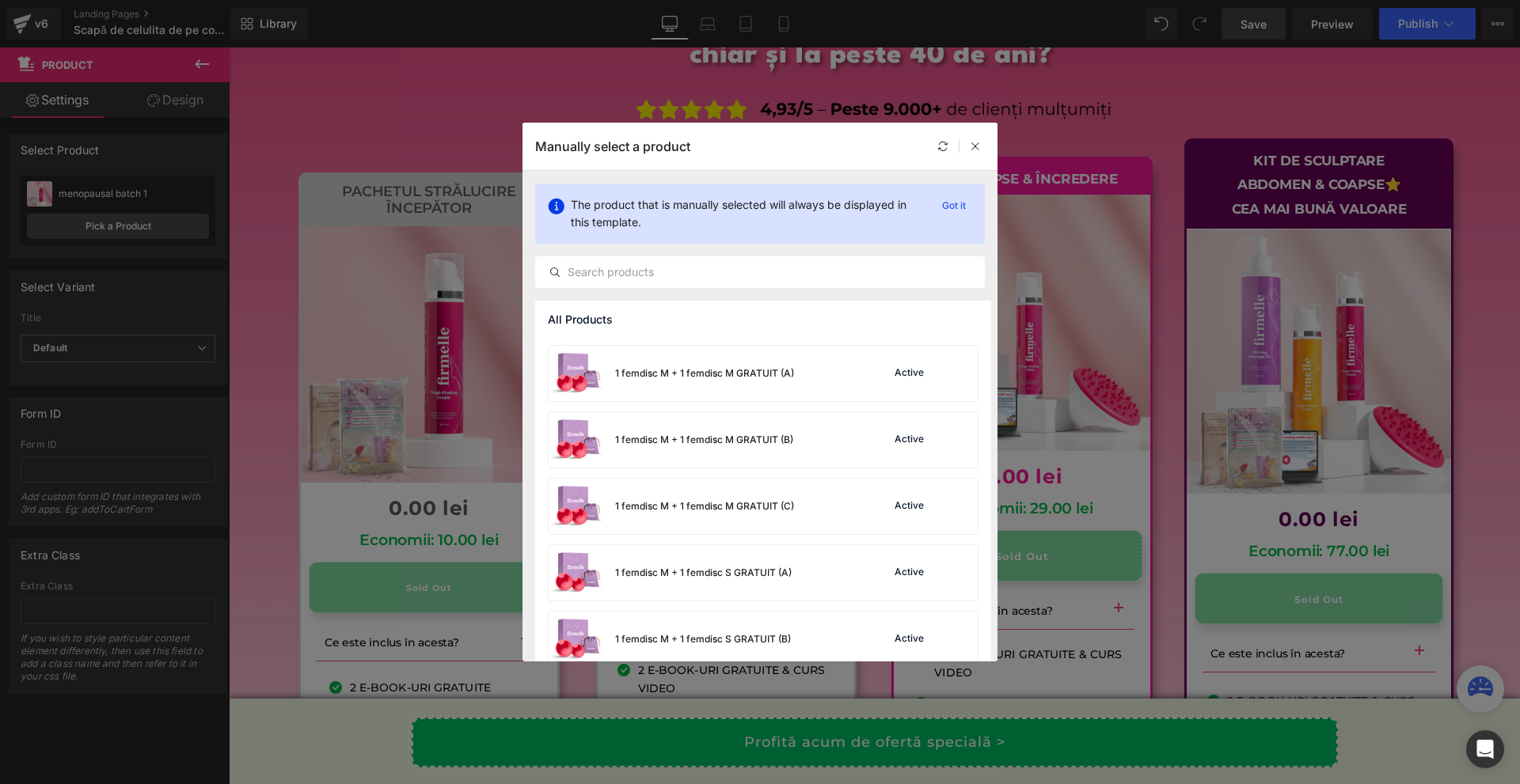
click at [646, 288] on div "The product that is manually selected will always be displayed in this template…" at bounding box center [760, 235] width 475 height 129
click at [653, 280] on input "text" at bounding box center [760, 272] width 448 height 19
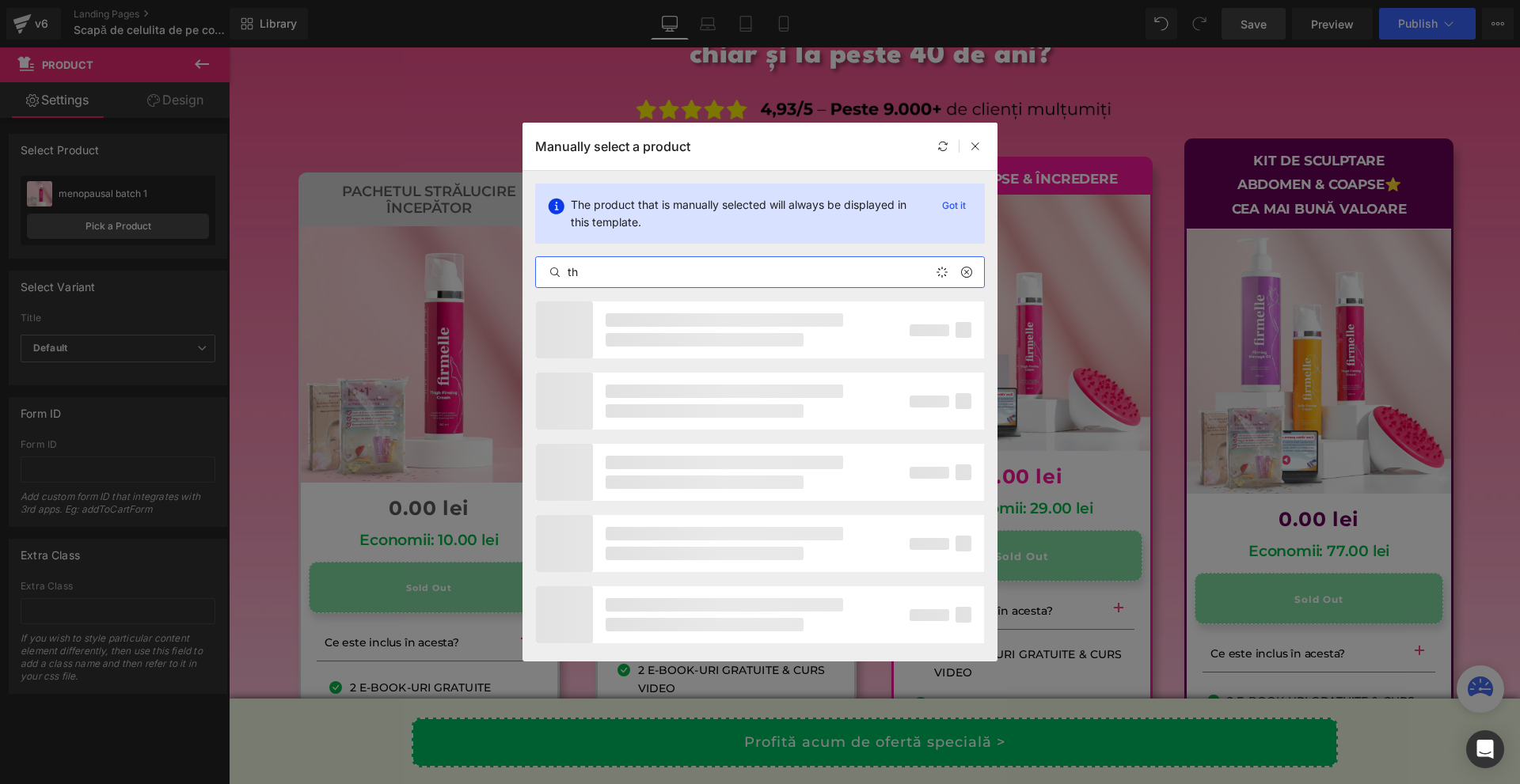
type input "t"
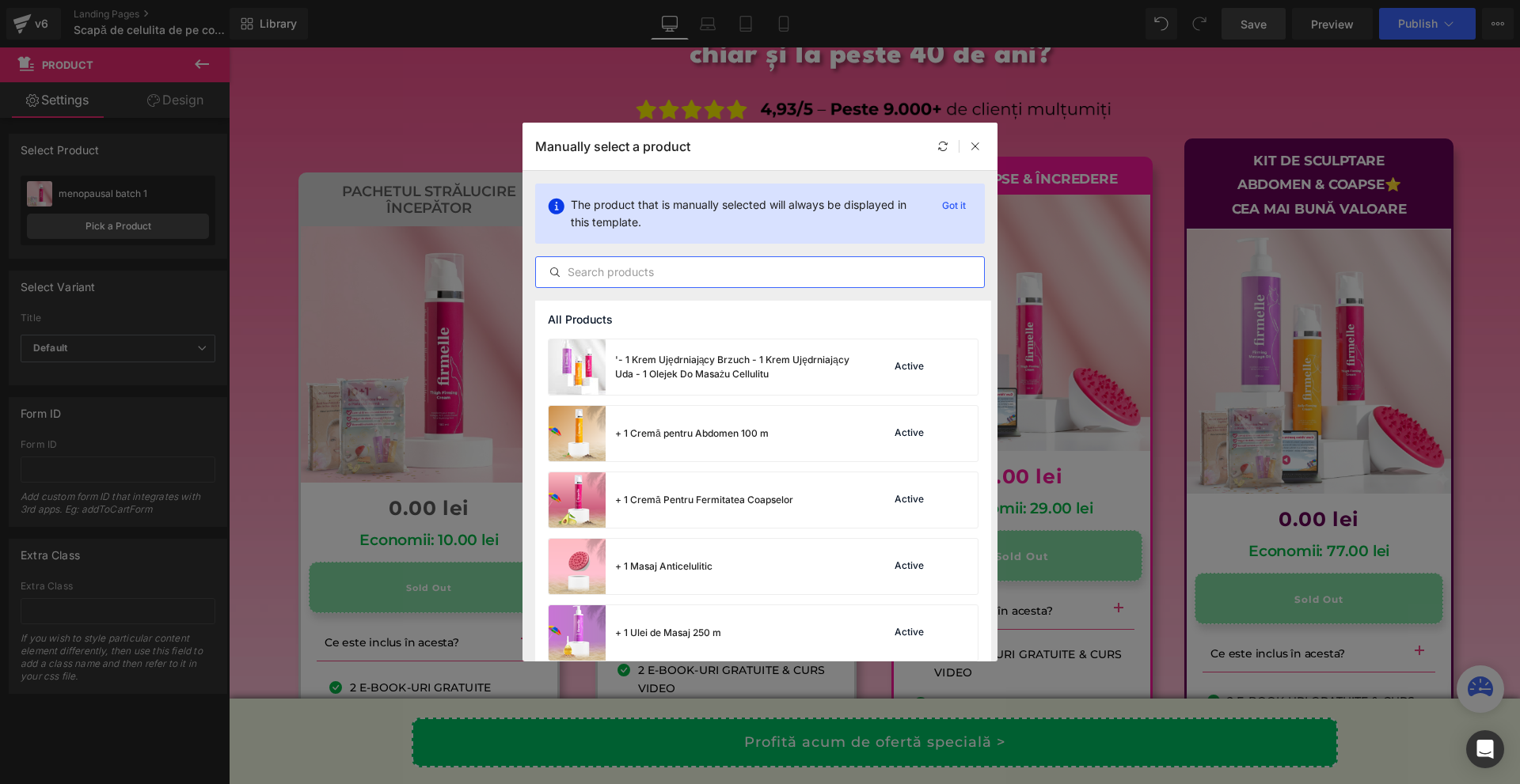
paste input "1x Firmelle Cremă pentru fermitatea coapselor 100 ml + 2 E-book-uri GRATUITE + …"
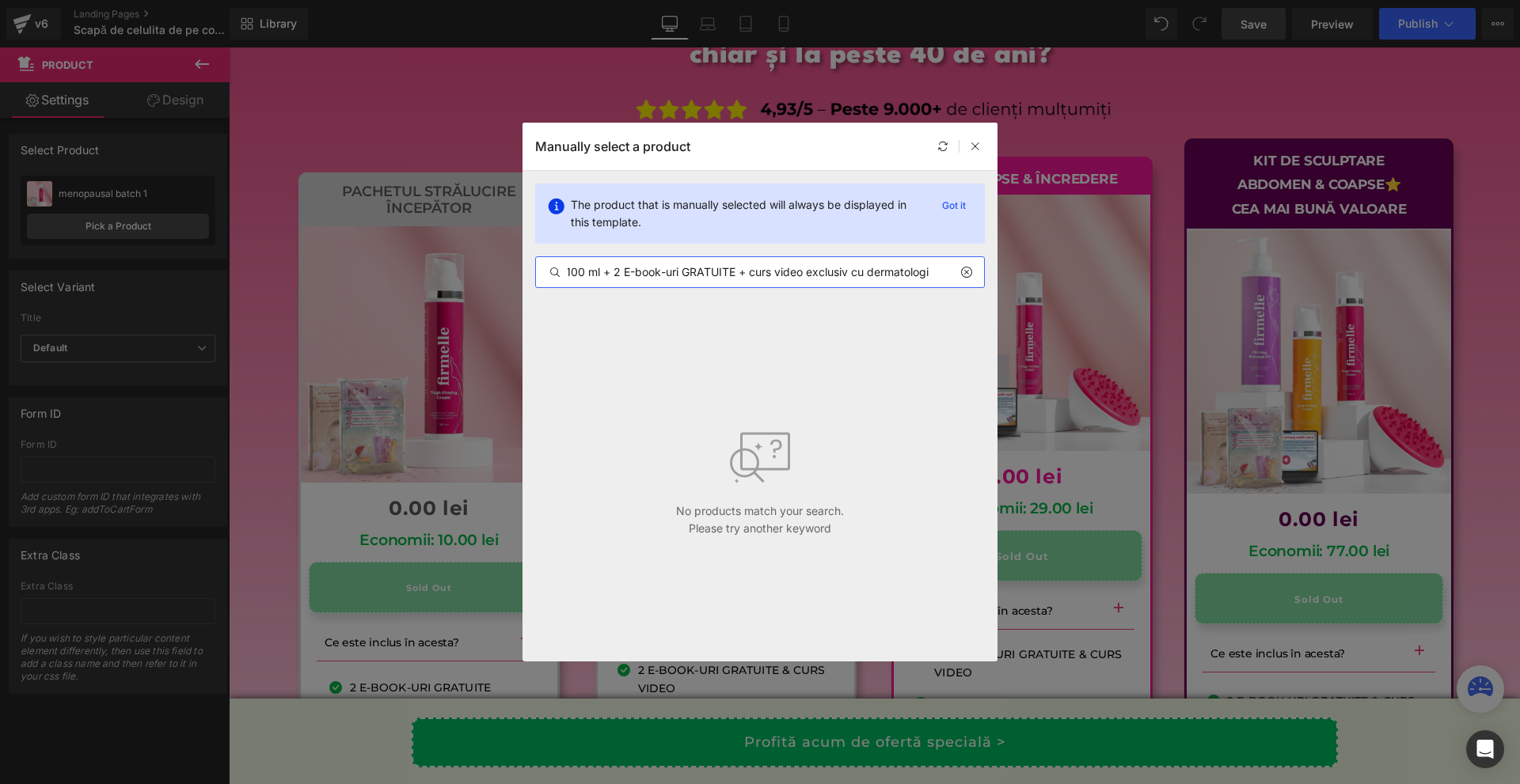
click at [899, 264] on input "1x Firmelle Cremă pentru fermitatea coapselor 100 ml + 2 E-book-uri GRATUITE + …" at bounding box center [760, 272] width 448 height 19
drag, startPoint x: 677, startPoint y: 269, endPoint x: 516, endPoint y: 268, distance: 161.0
click at [516, 268] on div "Manually select a product The product that is manually selected will always be …" at bounding box center [760, 392] width 1520 height 784
click at [616, 261] on div "1x Firmelle Cremă pentru fermitatea coapselor 100 ml + 2 E-book-uri GRATUITE + …" at bounding box center [759, 272] width 449 height 32
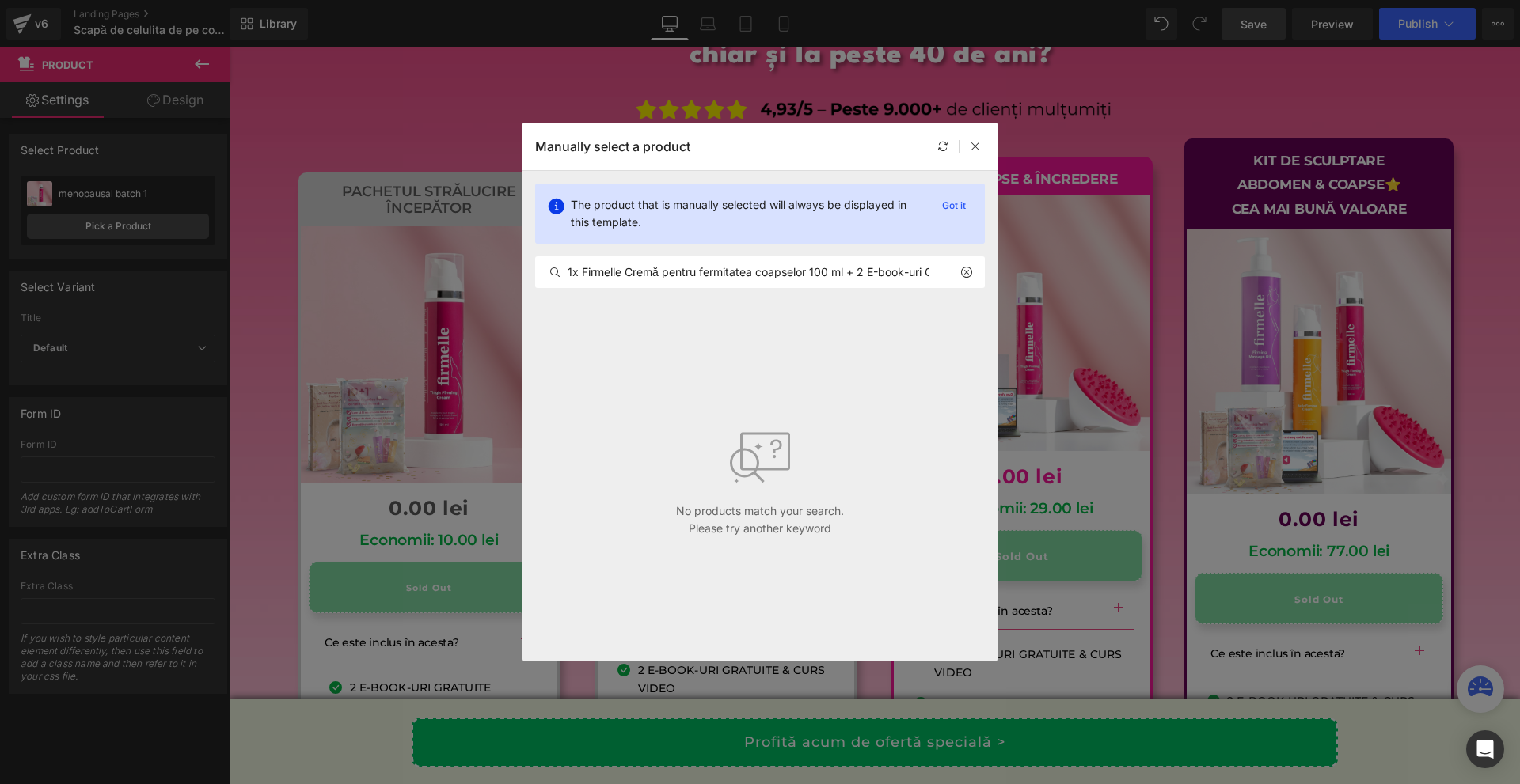
scroll to position [0, 251]
drag, startPoint x: 851, startPoint y: 266, endPoint x: 1132, endPoint y: 337, distance: 289.8
click at [1134, 339] on div "Manually select a product The product that is manually selected will always be …" at bounding box center [760, 392] width 1520 height 784
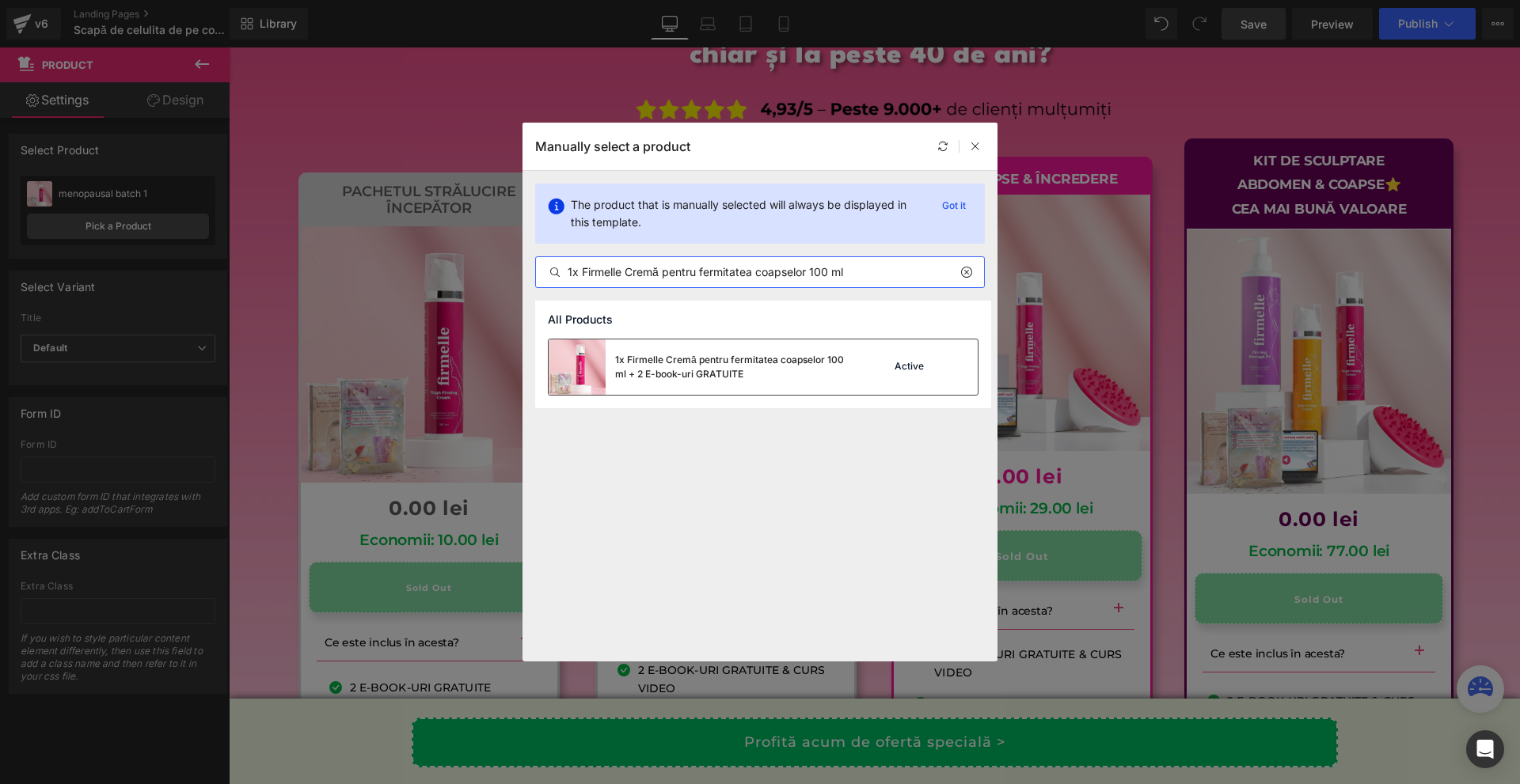
type input "1x Firmelle Cremă pentru fermitatea coapselor 100 ml"
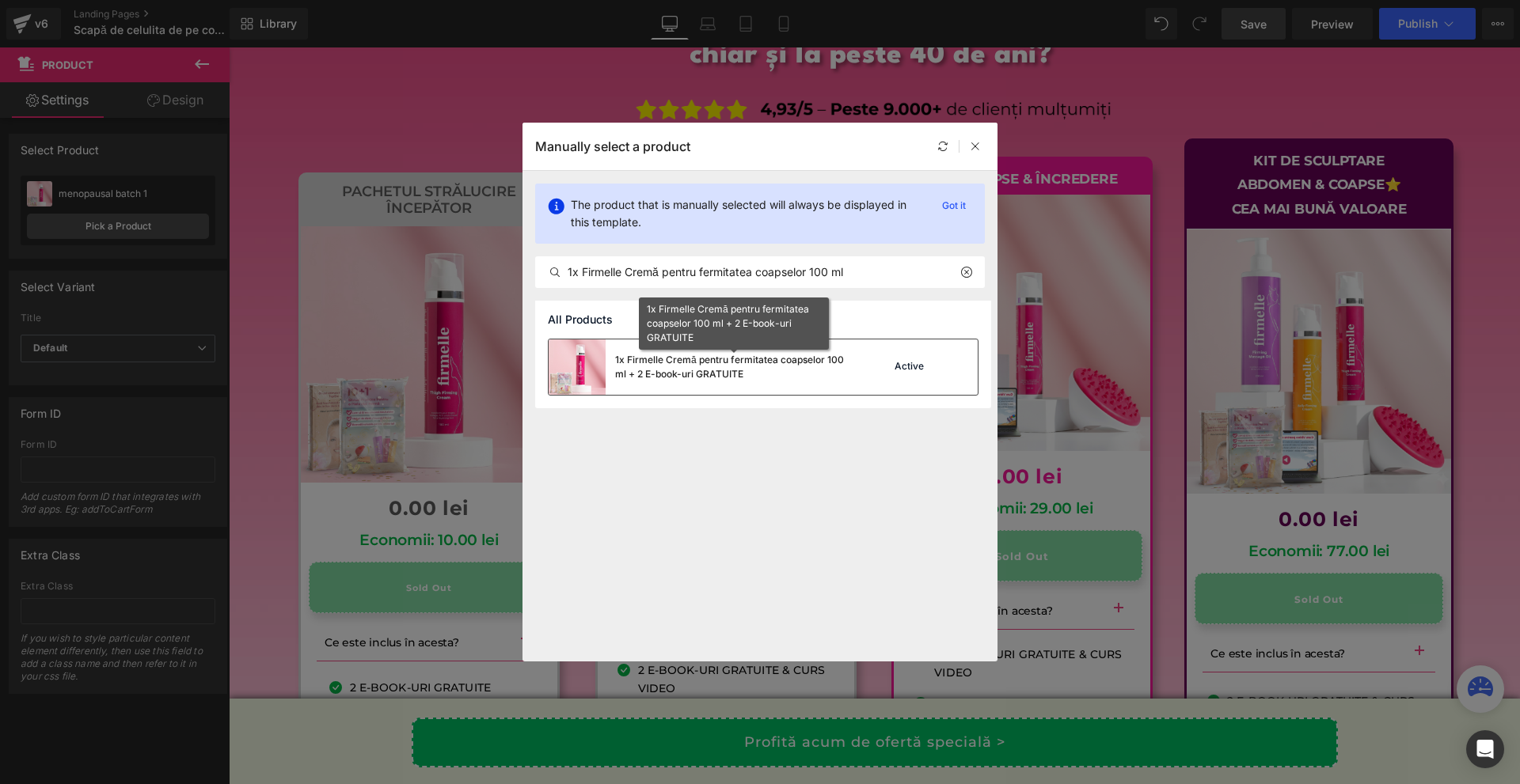
drag, startPoint x: 786, startPoint y: 366, endPoint x: 555, endPoint y: 321, distance: 235.3
click at [786, 366] on div "1x Firmelle Cremă pentru fermitatea coapselor 100 ml + 2 E-book-uri GRATUITE" at bounding box center [734, 367] width 237 height 28
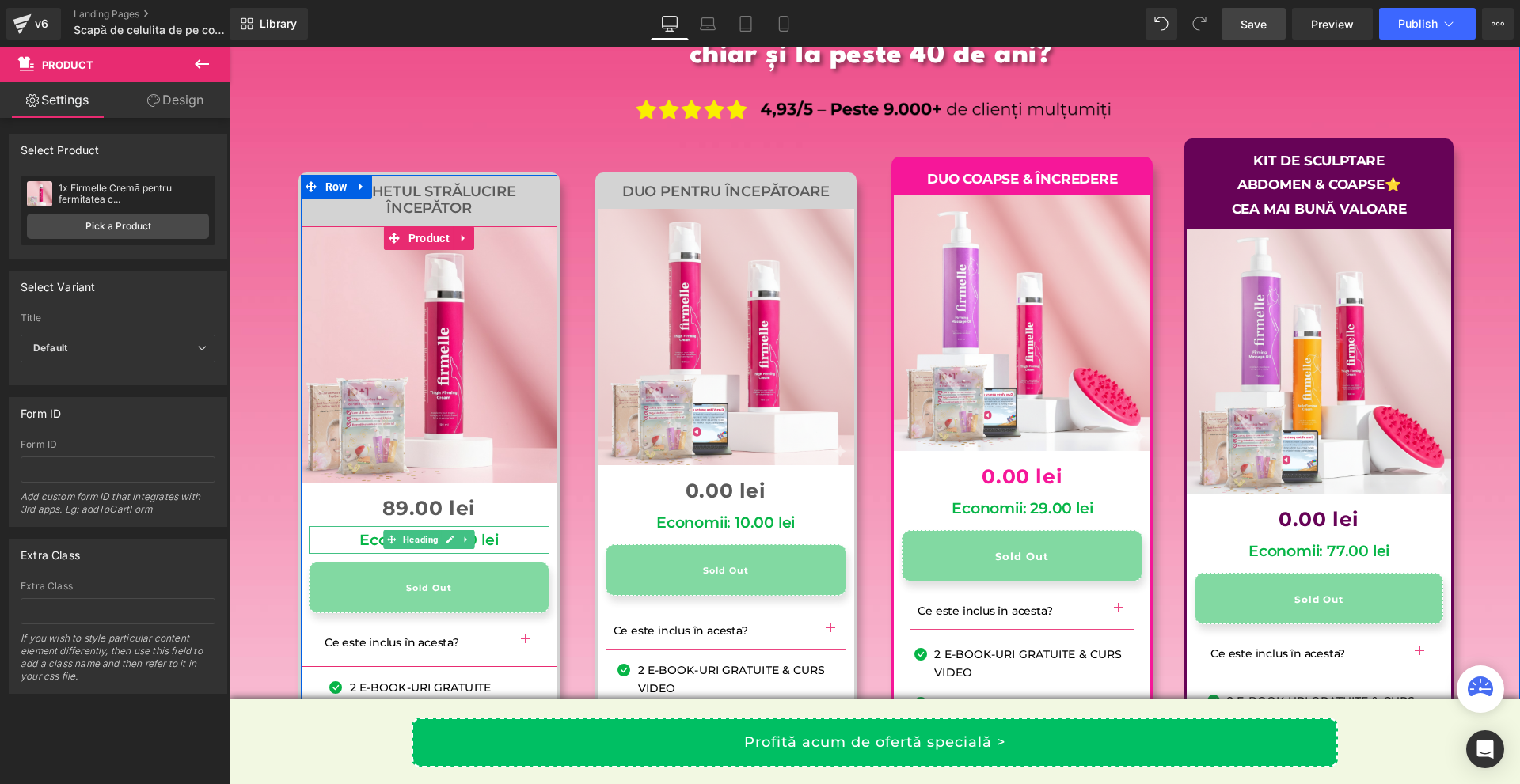
scroll to position [15665, 0]
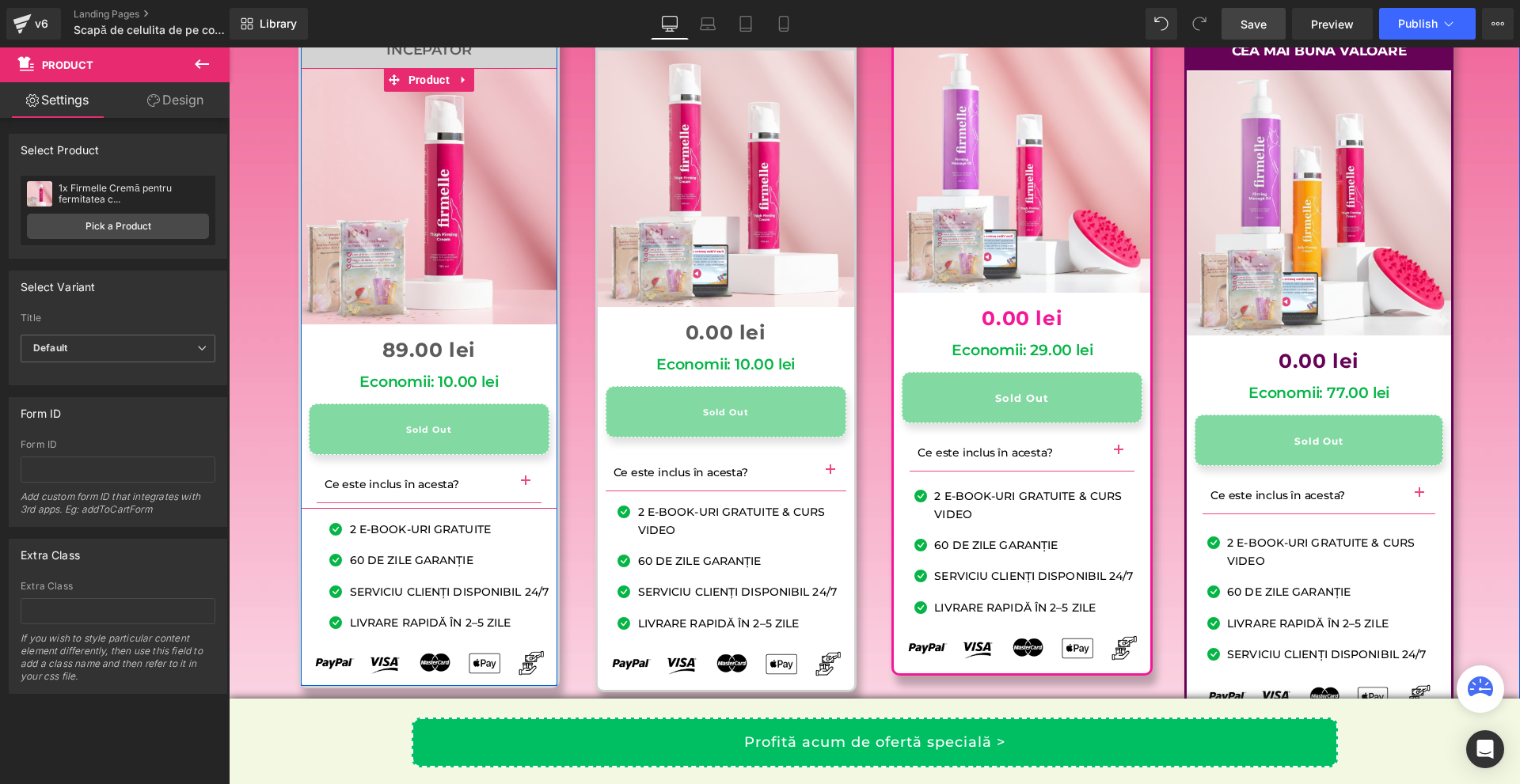
click at [489, 392] on h1 "Economii: 10.00 lei" at bounding box center [429, 382] width 240 height 18
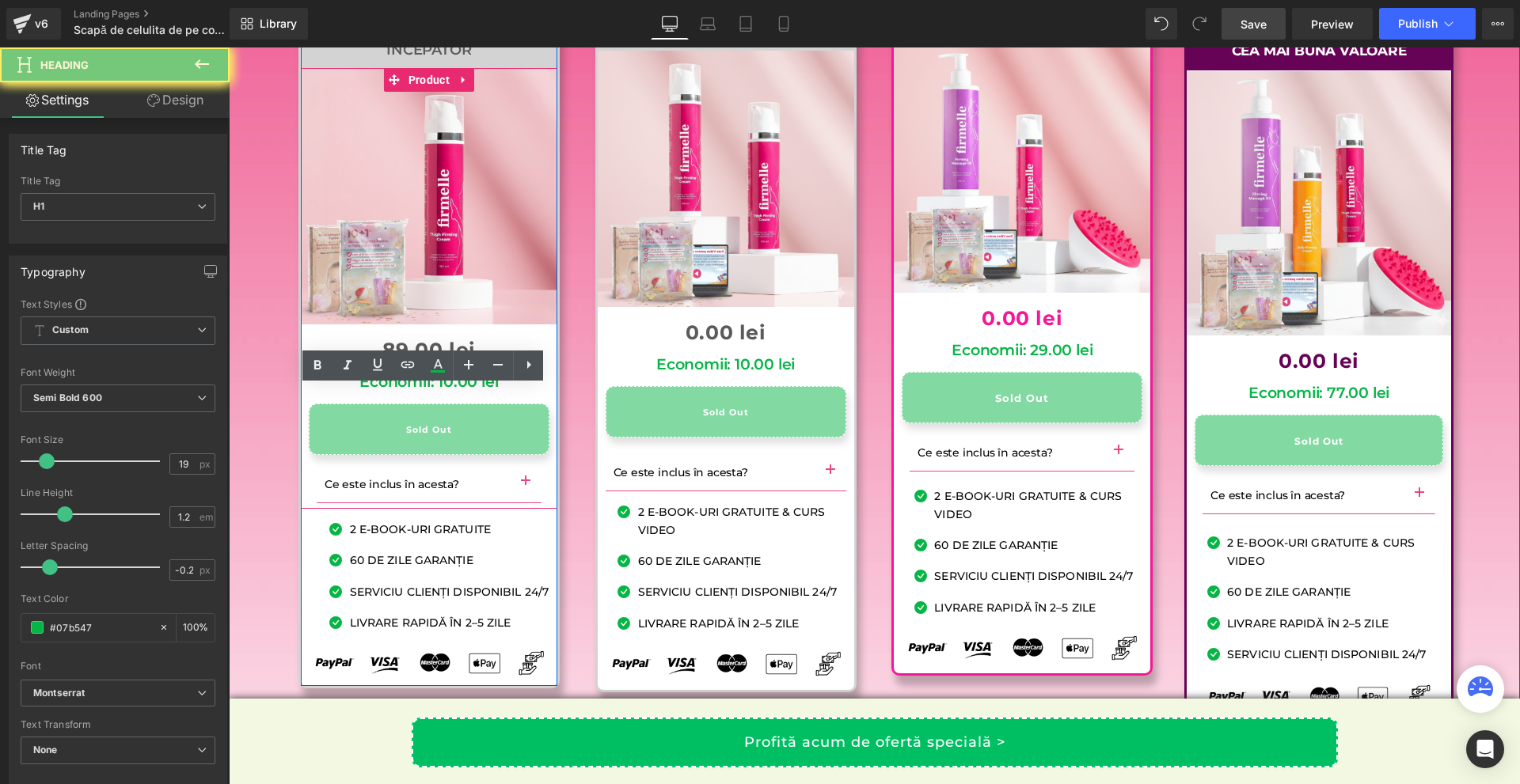
click at [489, 392] on h1 "Economii: 10.00 lei" at bounding box center [429, 382] width 240 height 18
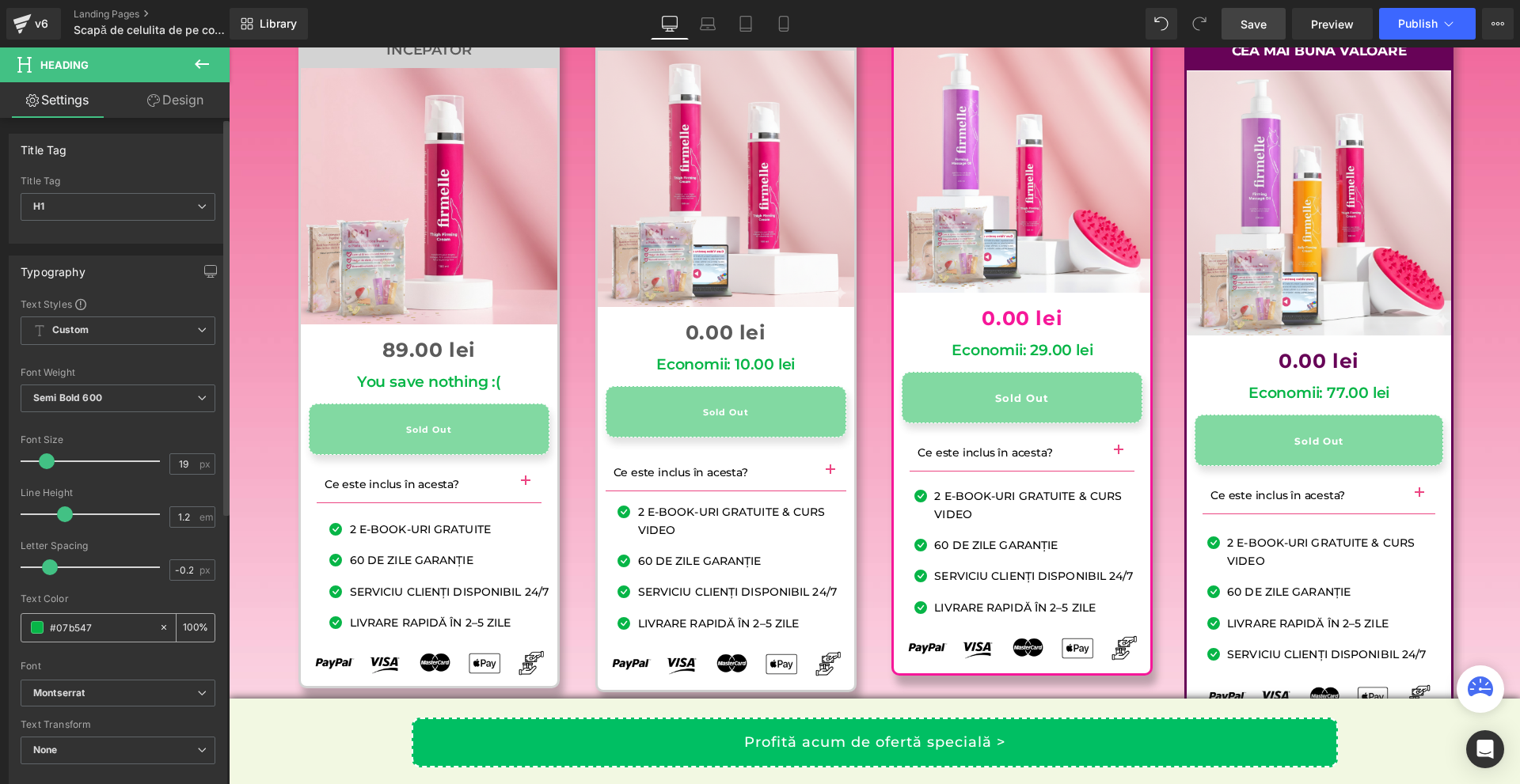
click at [33, 626] on span at bounding box center [37, 626] width 12 height 12
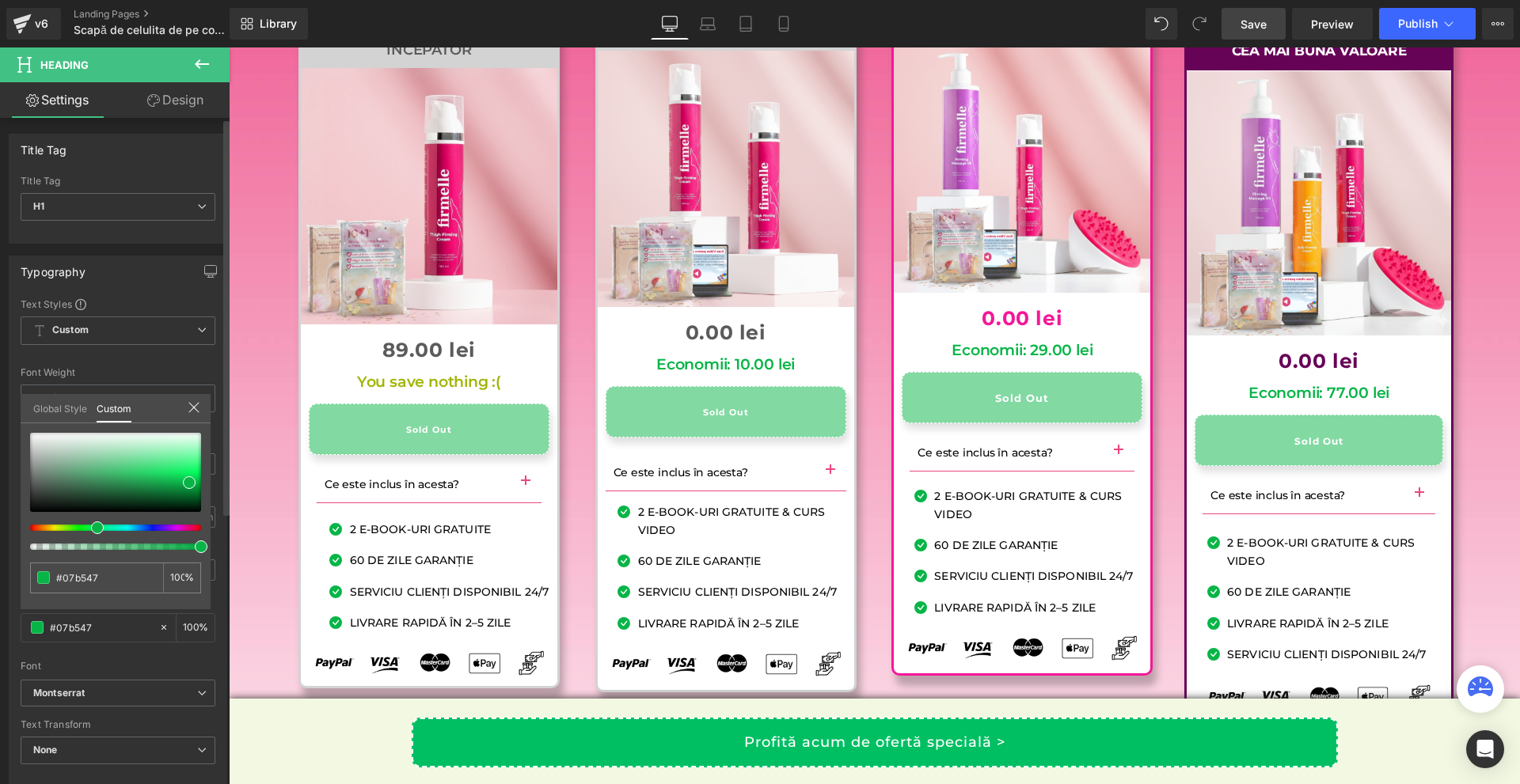
type input "#a1b606"
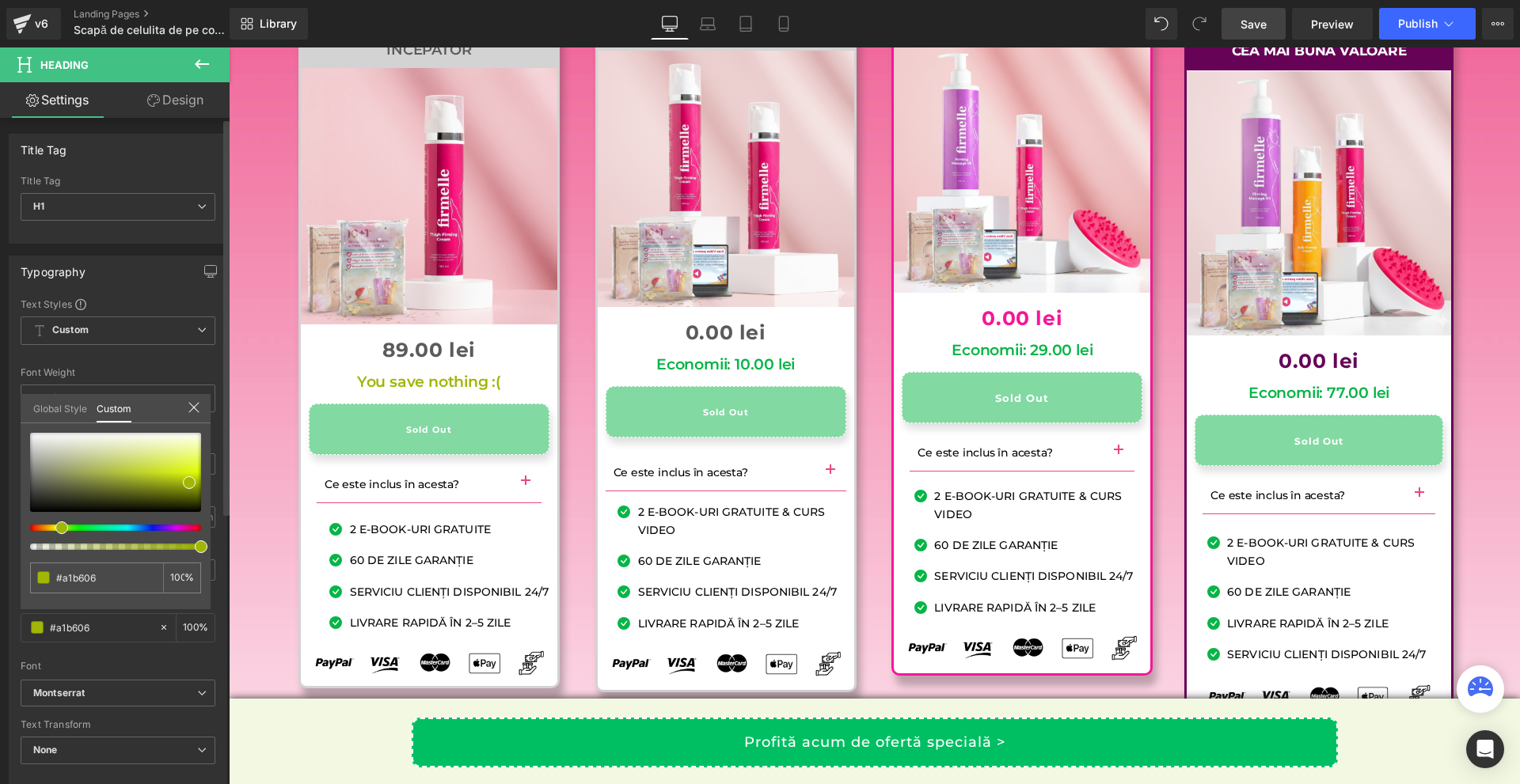
type input "#a8b705"
drag, startPoint x: 55, startPoint y: 527, endPoint x: 47, endPoint y: 527, distance: 8.0
click at [47, 527] on div at bounding box center [109, 527] width 171 height 7
type input "#b79a04"
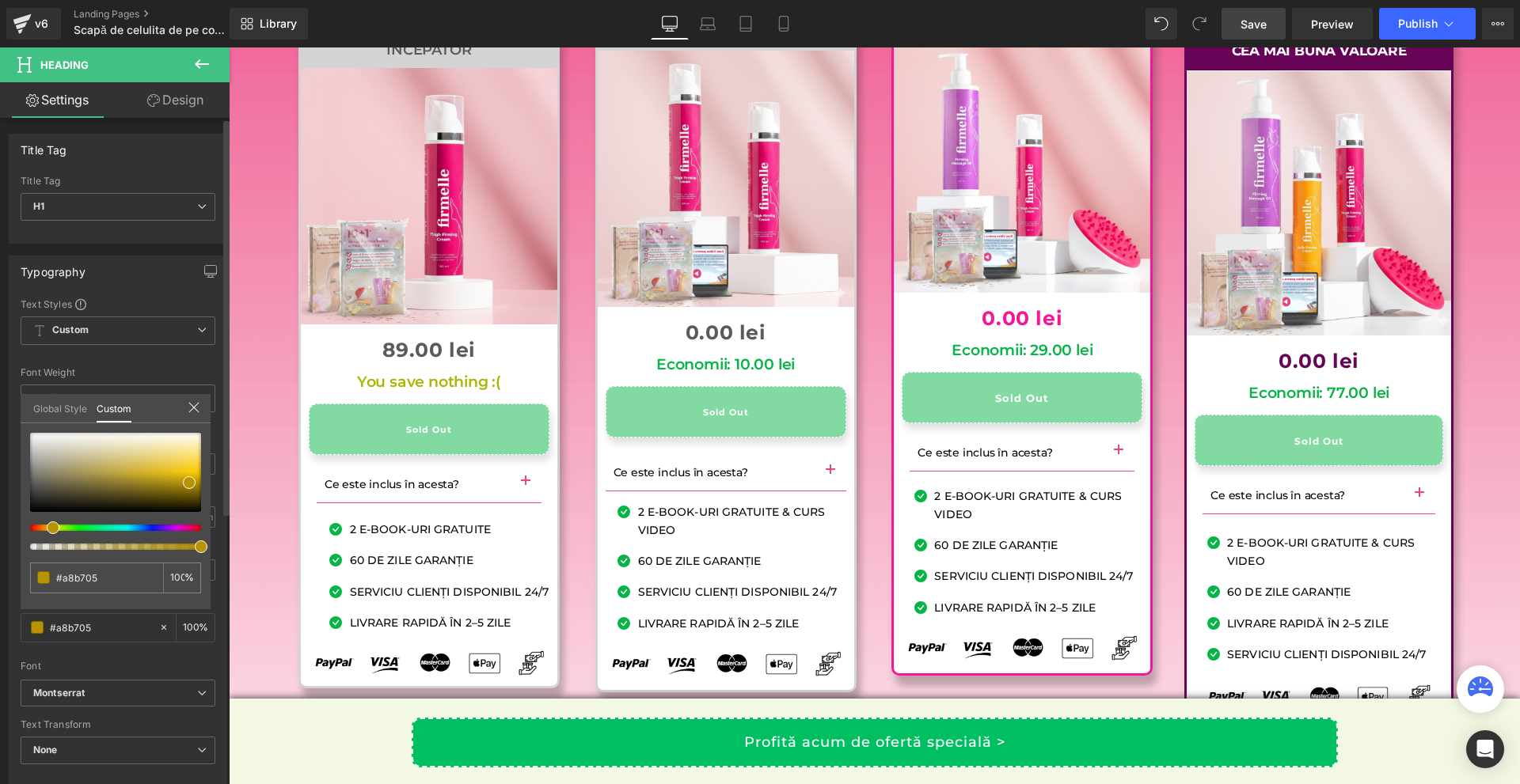
type input "#b79a04"
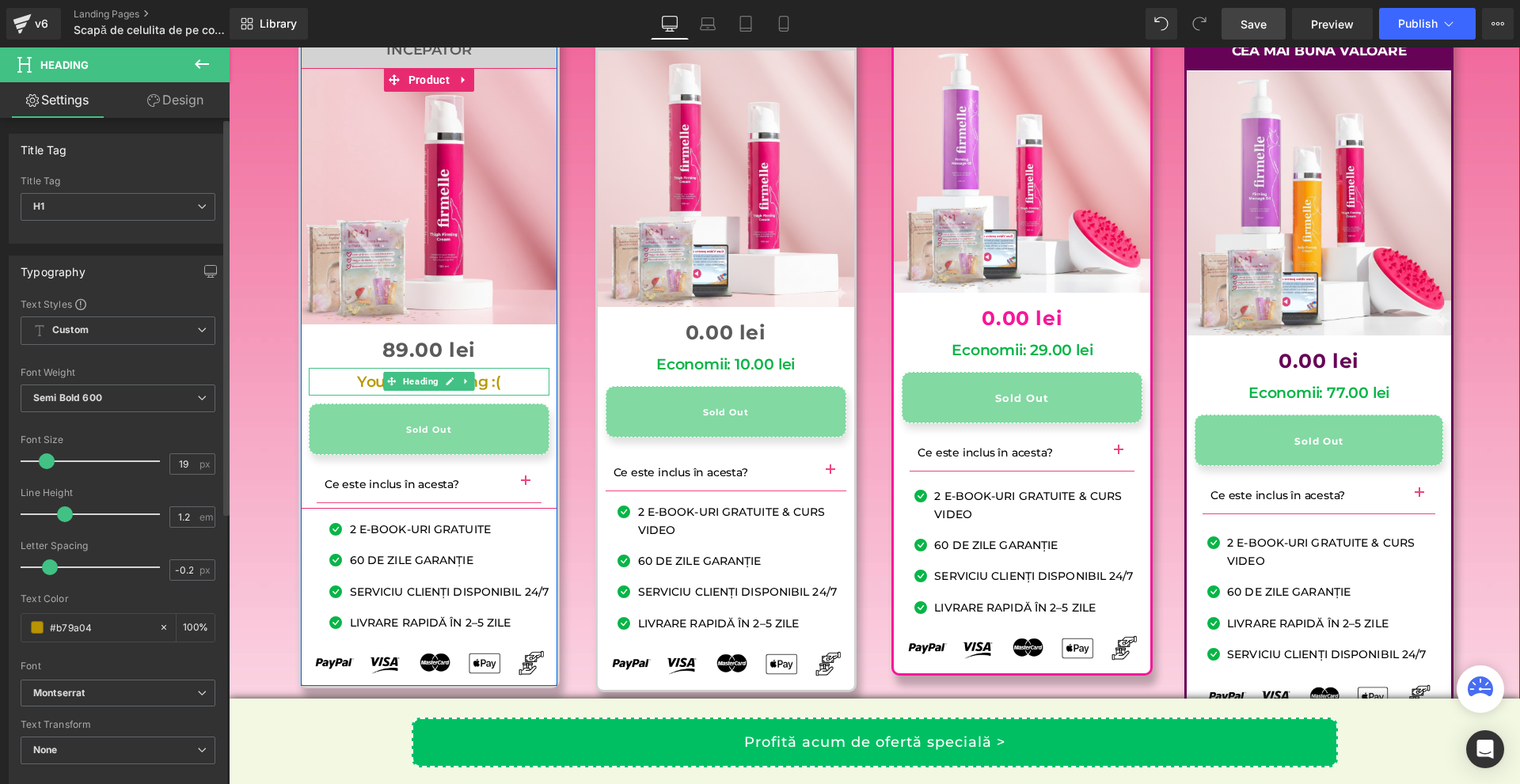
click at [511, 392] on h1 "You save nothing :(" at bounding box center [429, 382] width 240 height 18
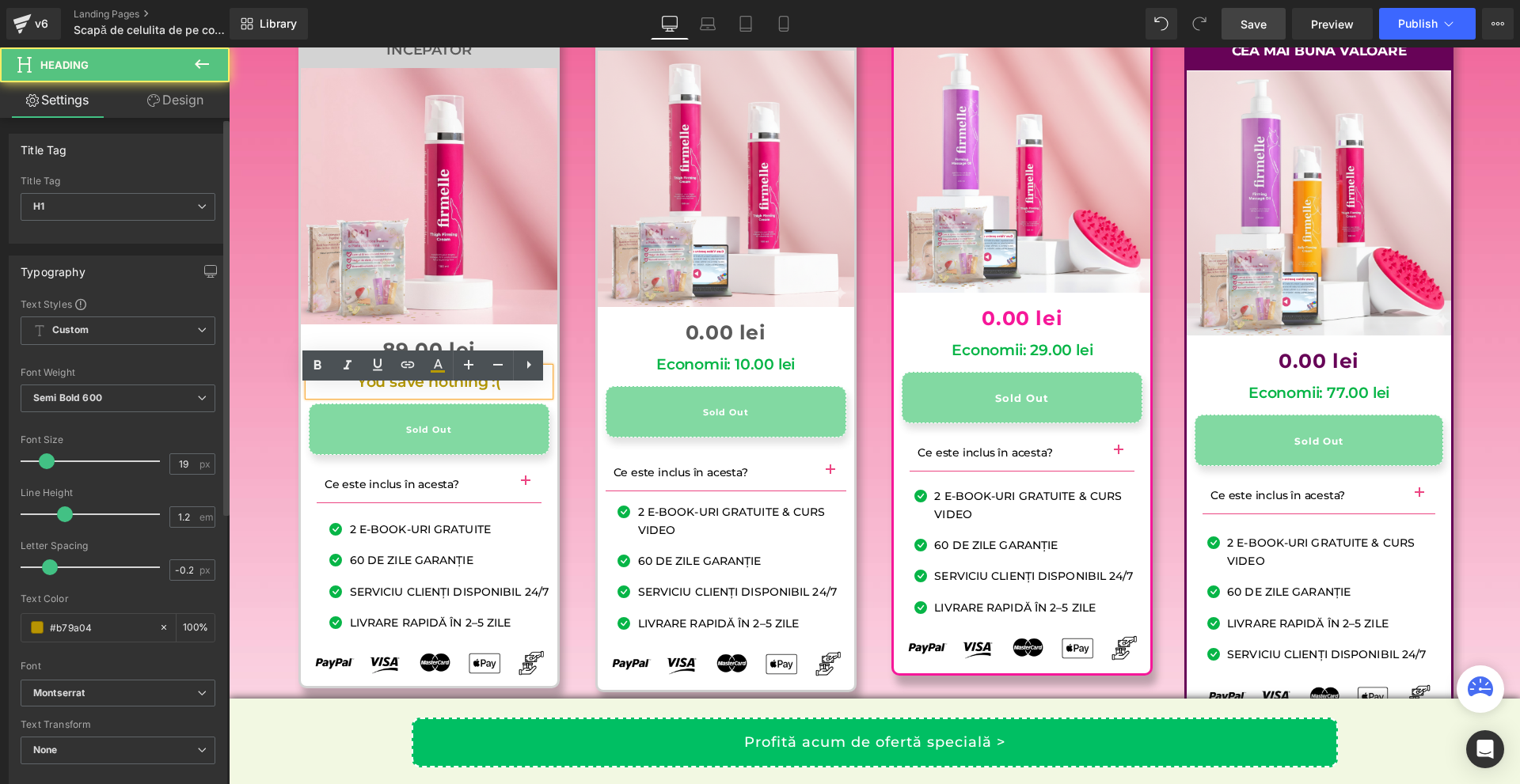
click at [511, 392] on h1 "You save nothing :(" at bounding box center [429, 382] width 240 height 18
click at [520, 392] on h1 "You save nothing :(" at bounding box center [429, 382] width 240 height 18
click at [519, 392] on h1 "You save nothing :(" at bounding box center [429, 382] width 240 height 18
copy h1 "You save nothing :("
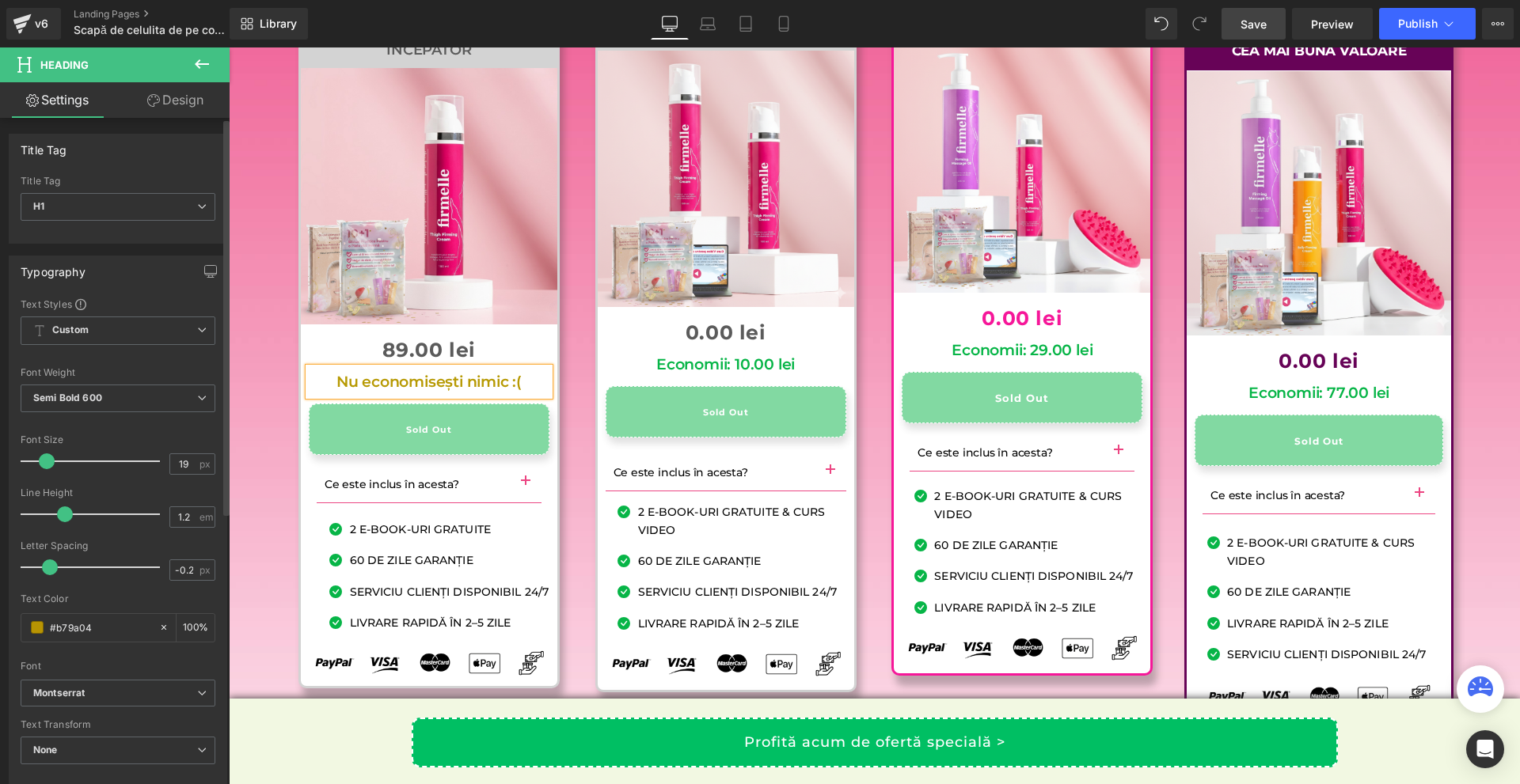
click at [566, 526] on div "Pachetul Strălucire Începător Heading Sale Off (P) Image 0 lei 89.00 lei (P) Pr…" at bounding box center [429, 339] width 296 height 698
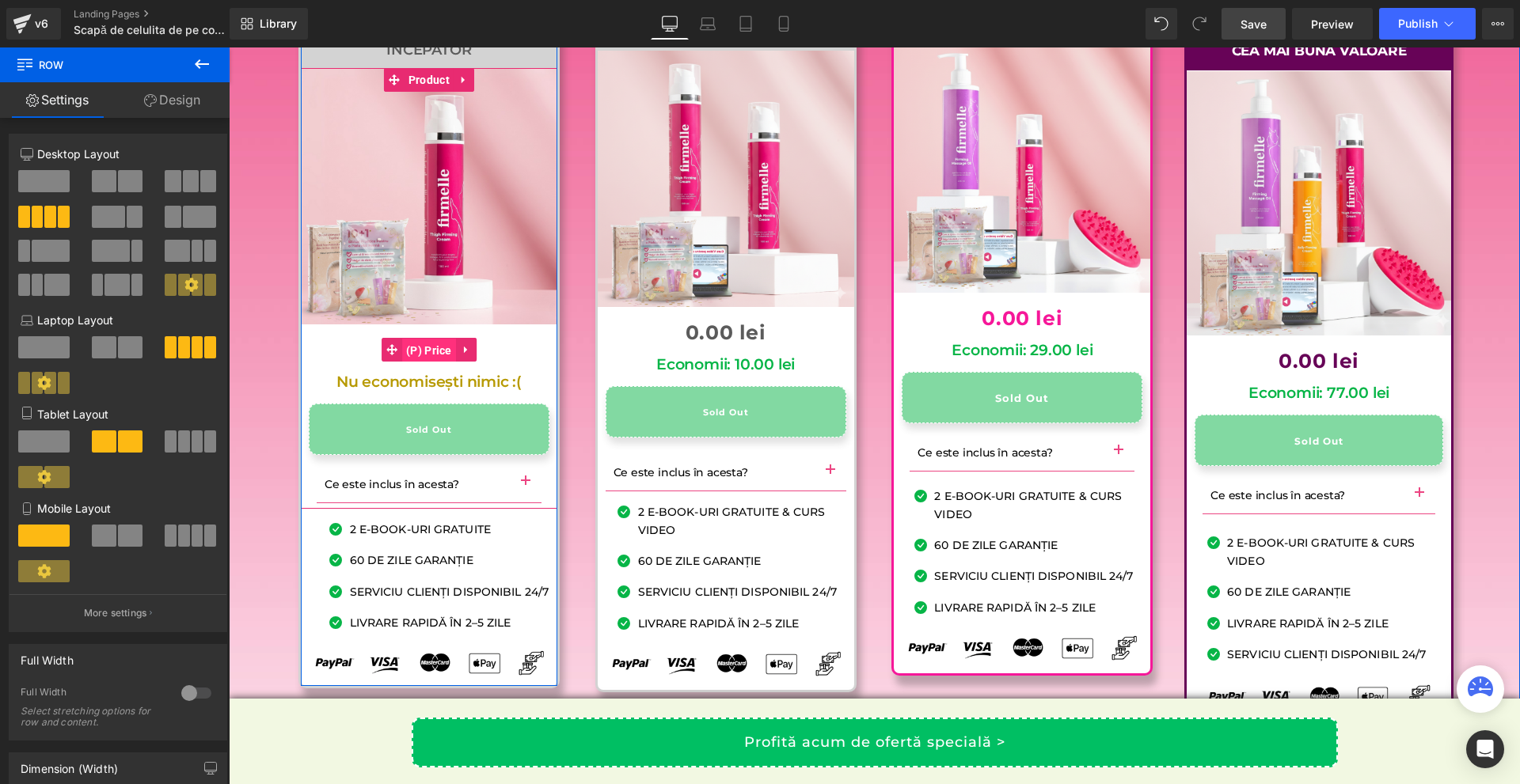
click at [410, 362] on span "(P) Price" at bounding box center [429, 350] width 53 height 23
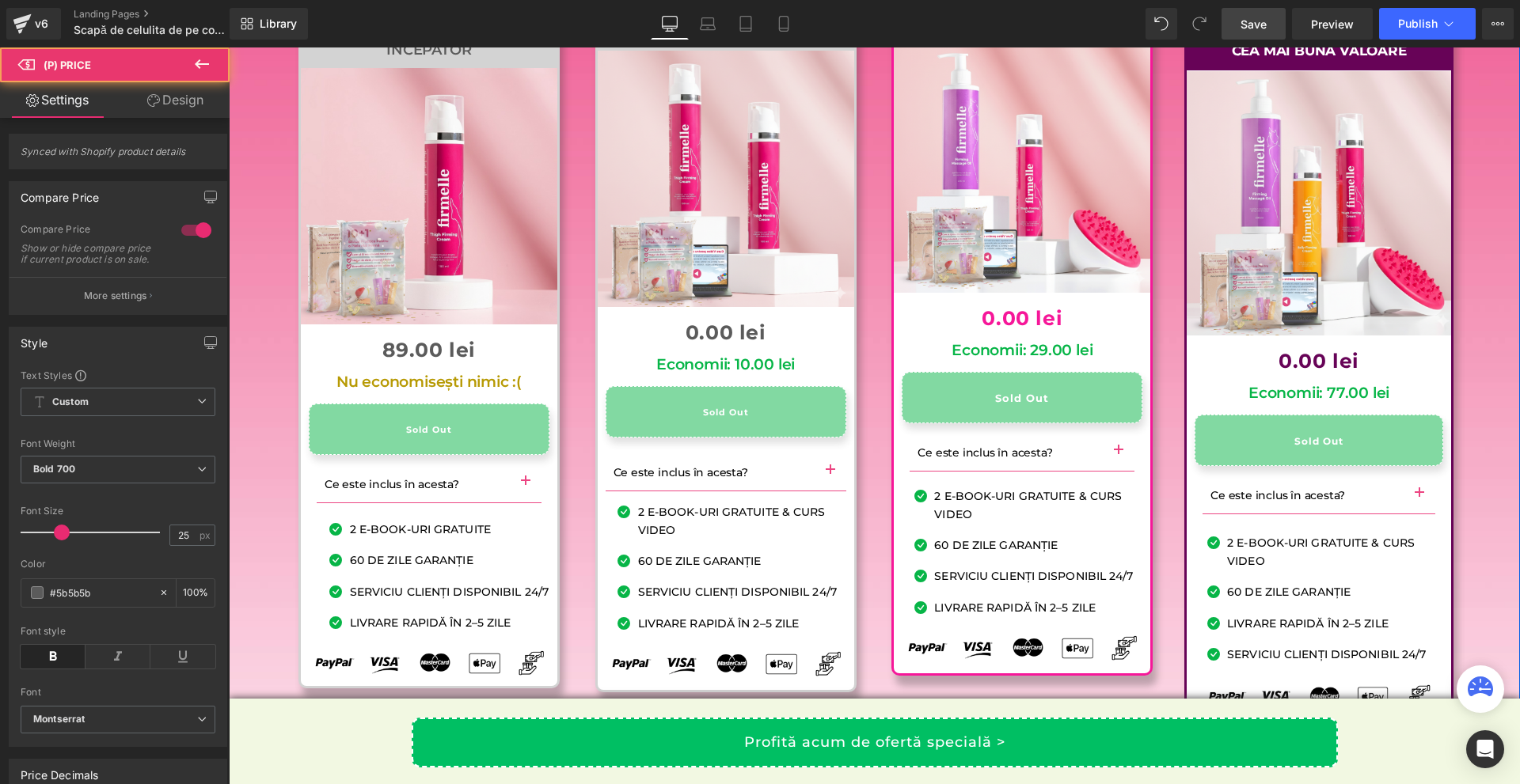
scroll to position [15507, 0]
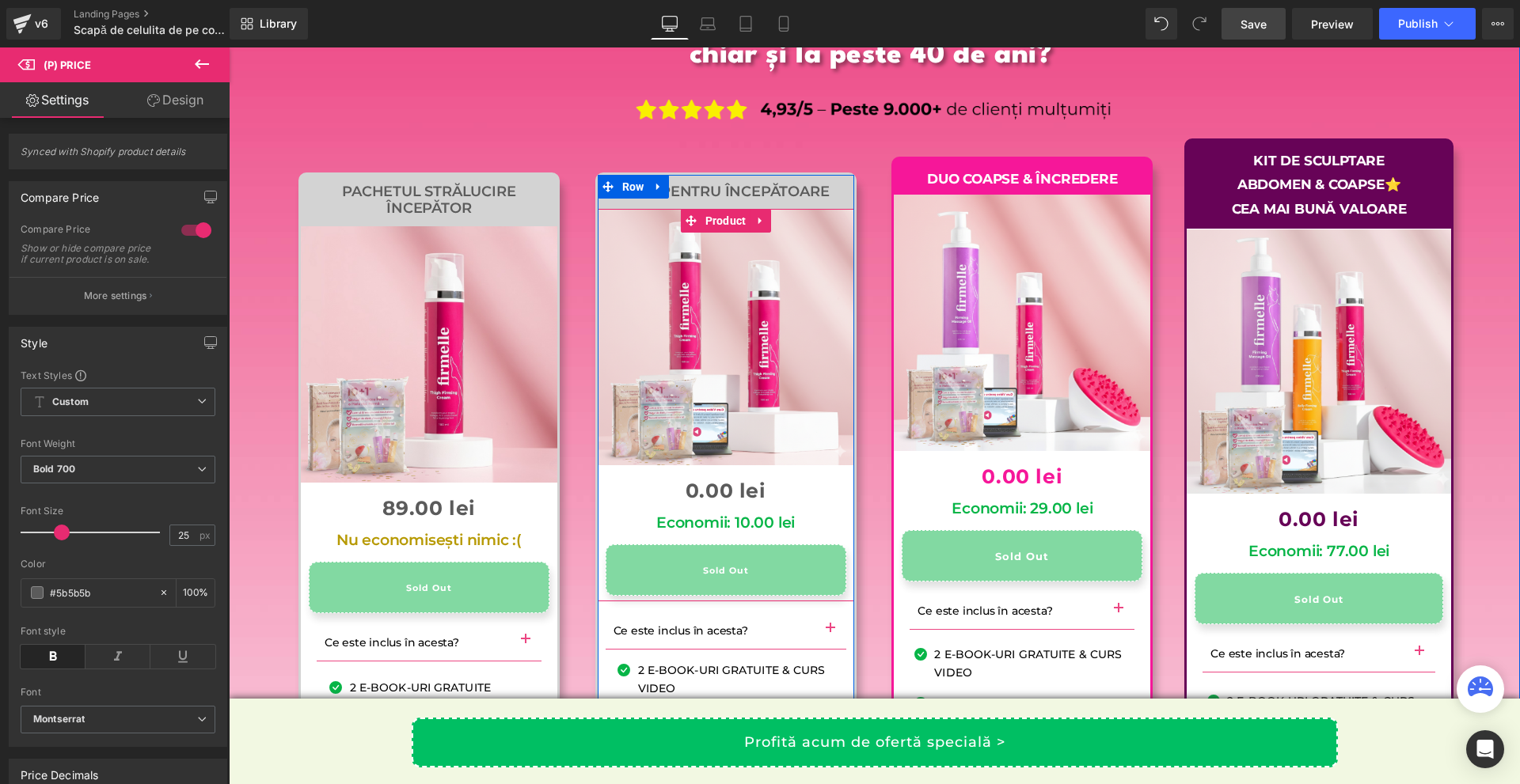
drag, startPoint x: 709, startPoint y: 243, endPoint x: 631, endPoint y: 263, distance: 80.5
click at [708, 233] on span "Product" at bounding box center [725, 220] width 49 height 23
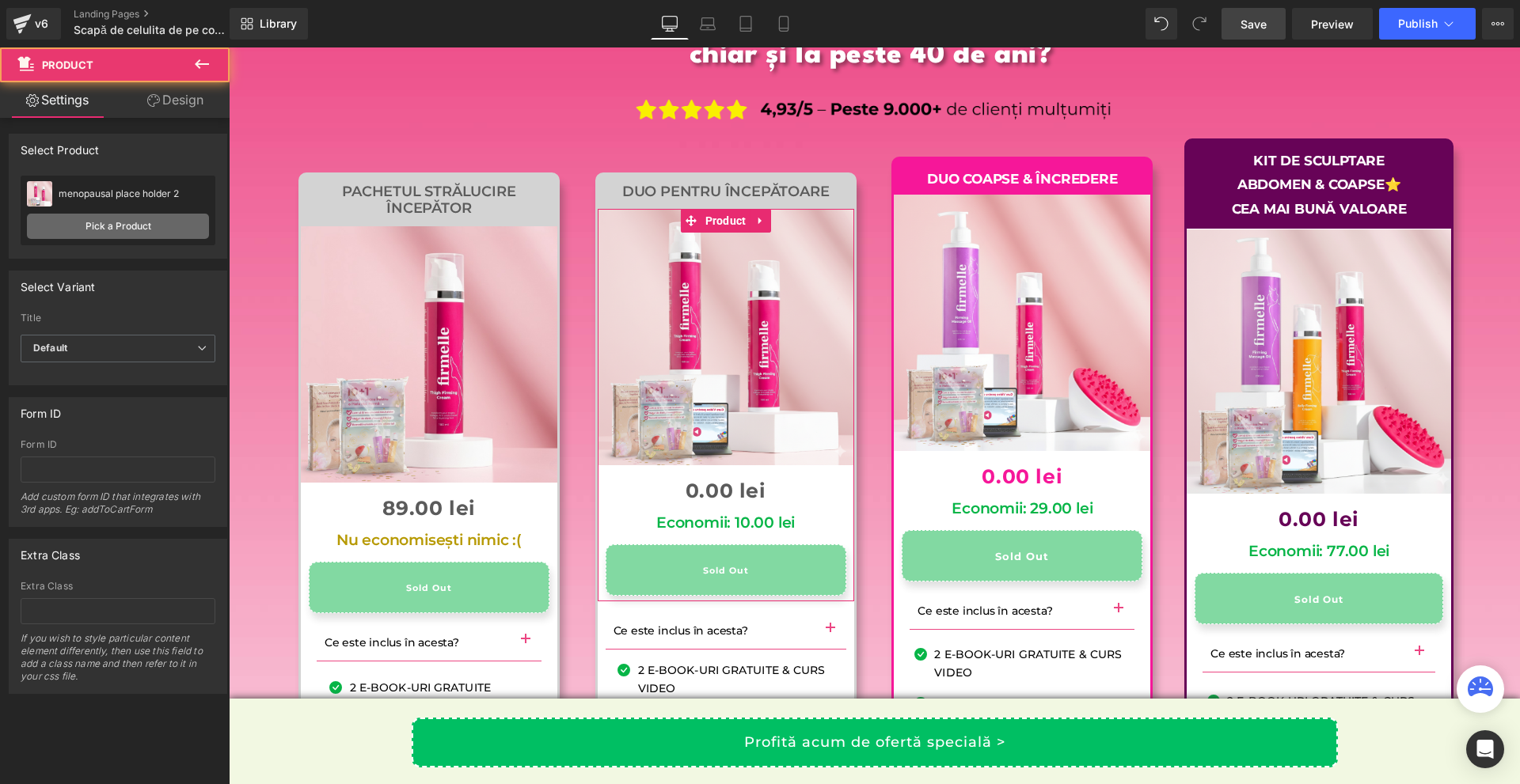
click at [139, 219] on link "Pick a Product" at bounding box center [118, 226] width 182 height 25
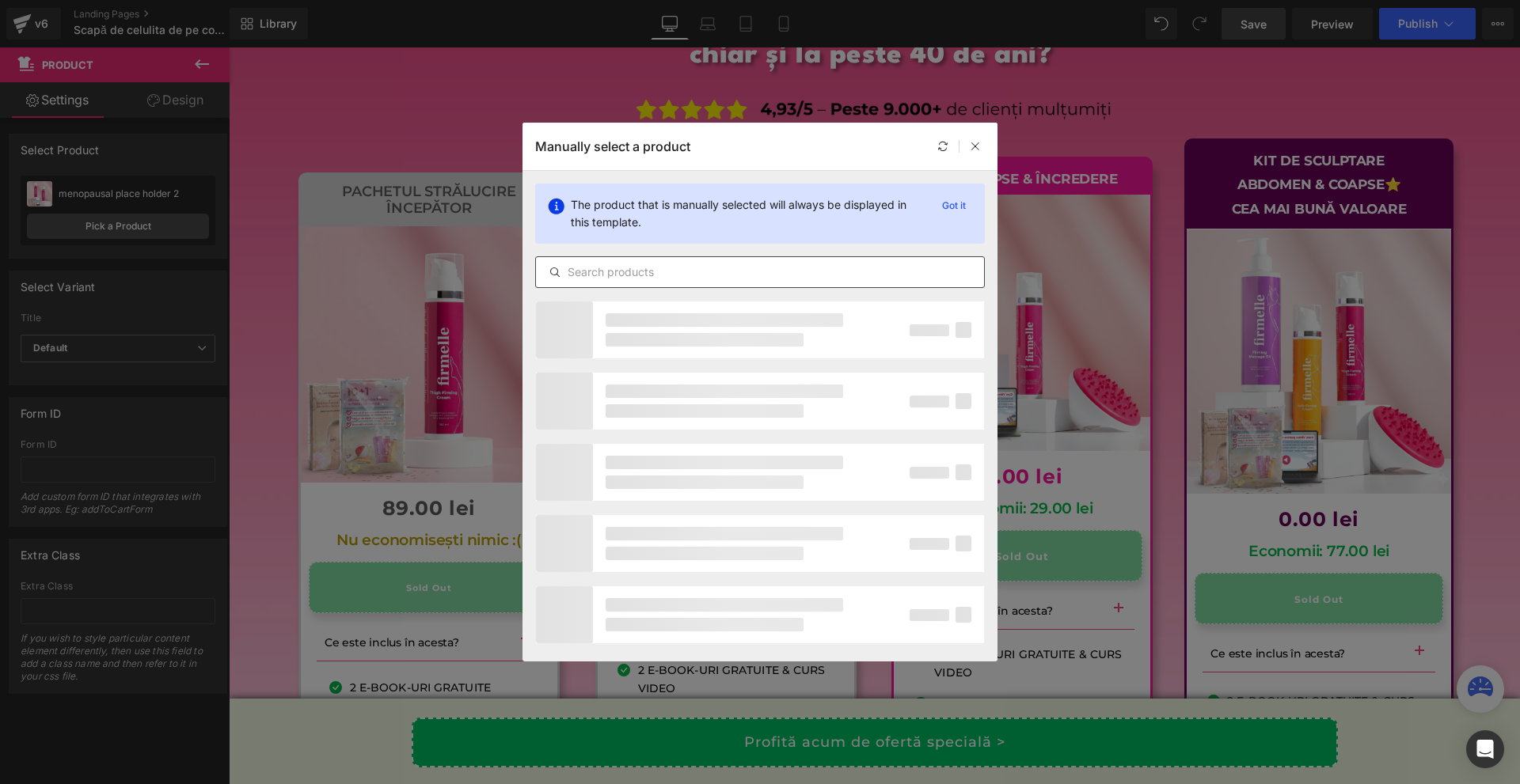
click at [579, 270] on input "text" at bounding box center [760, 272] width 448 height 19
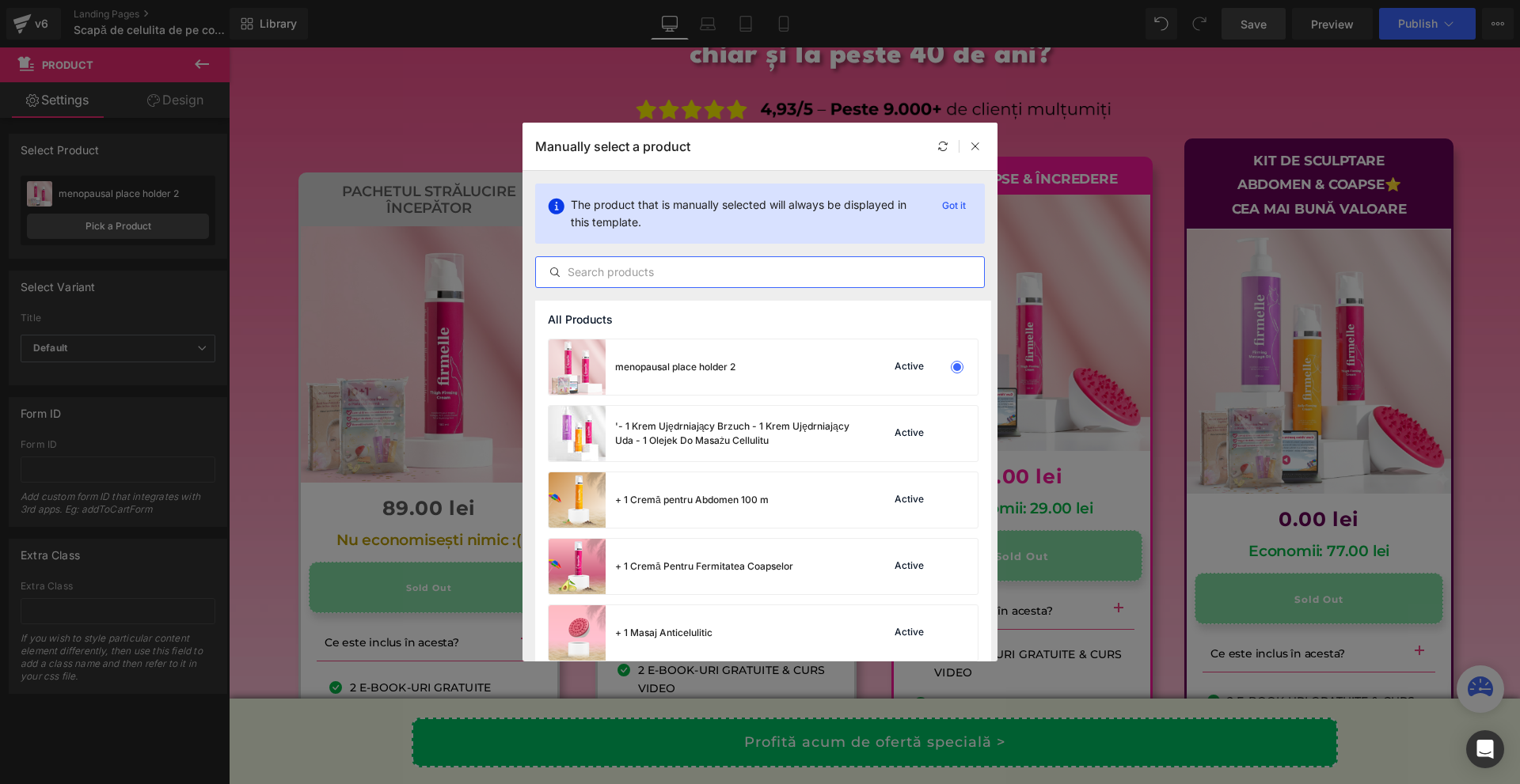
paste input "Nu economisești nimic :("
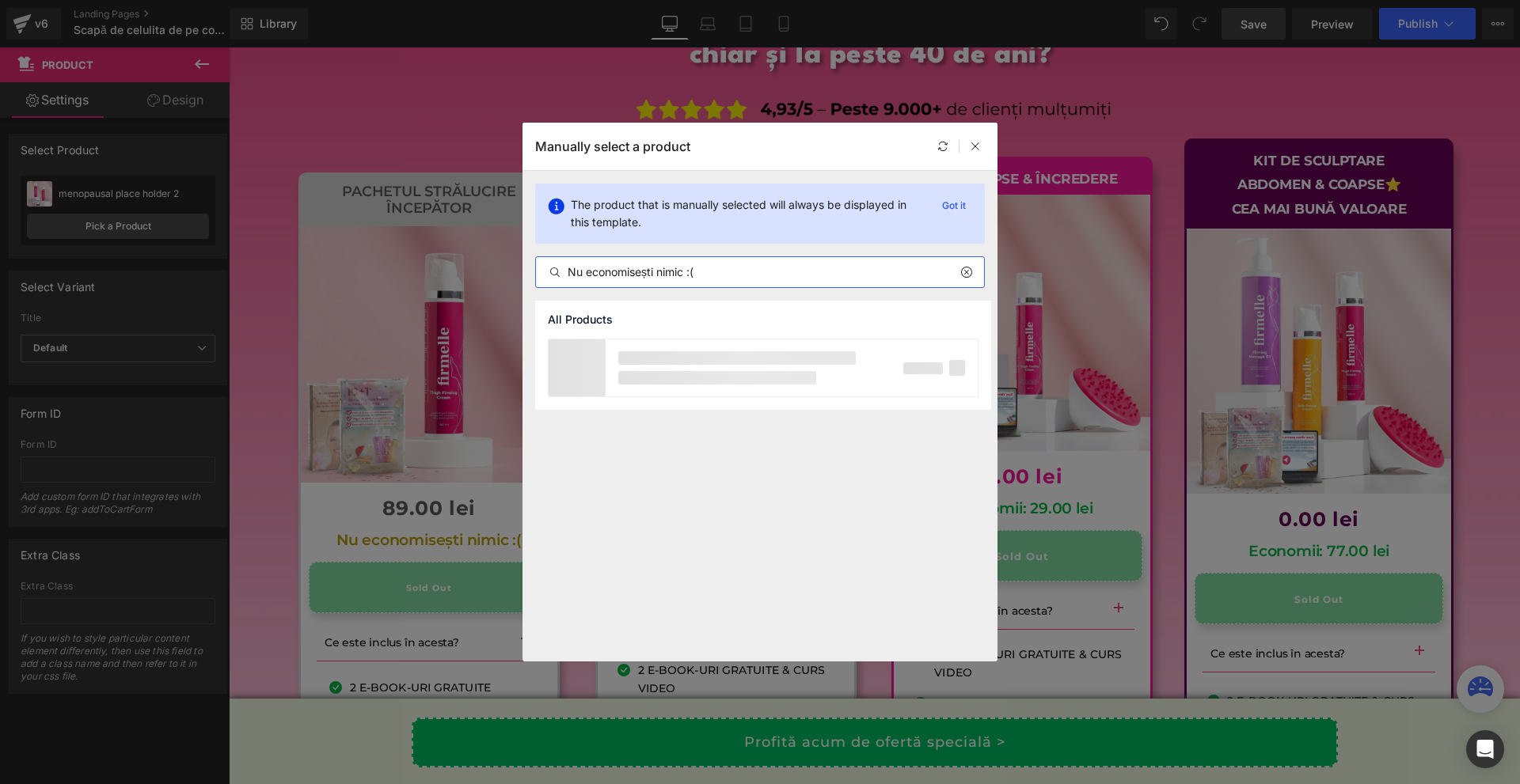
click at [702, 268] on input "Nu economisești nimic :(" at bounding box center [760, 272] width 448 height 19
click at [701, 268] on input "Nu economisești nimic :(" at bounding box center [760, 272] width 448 height 19
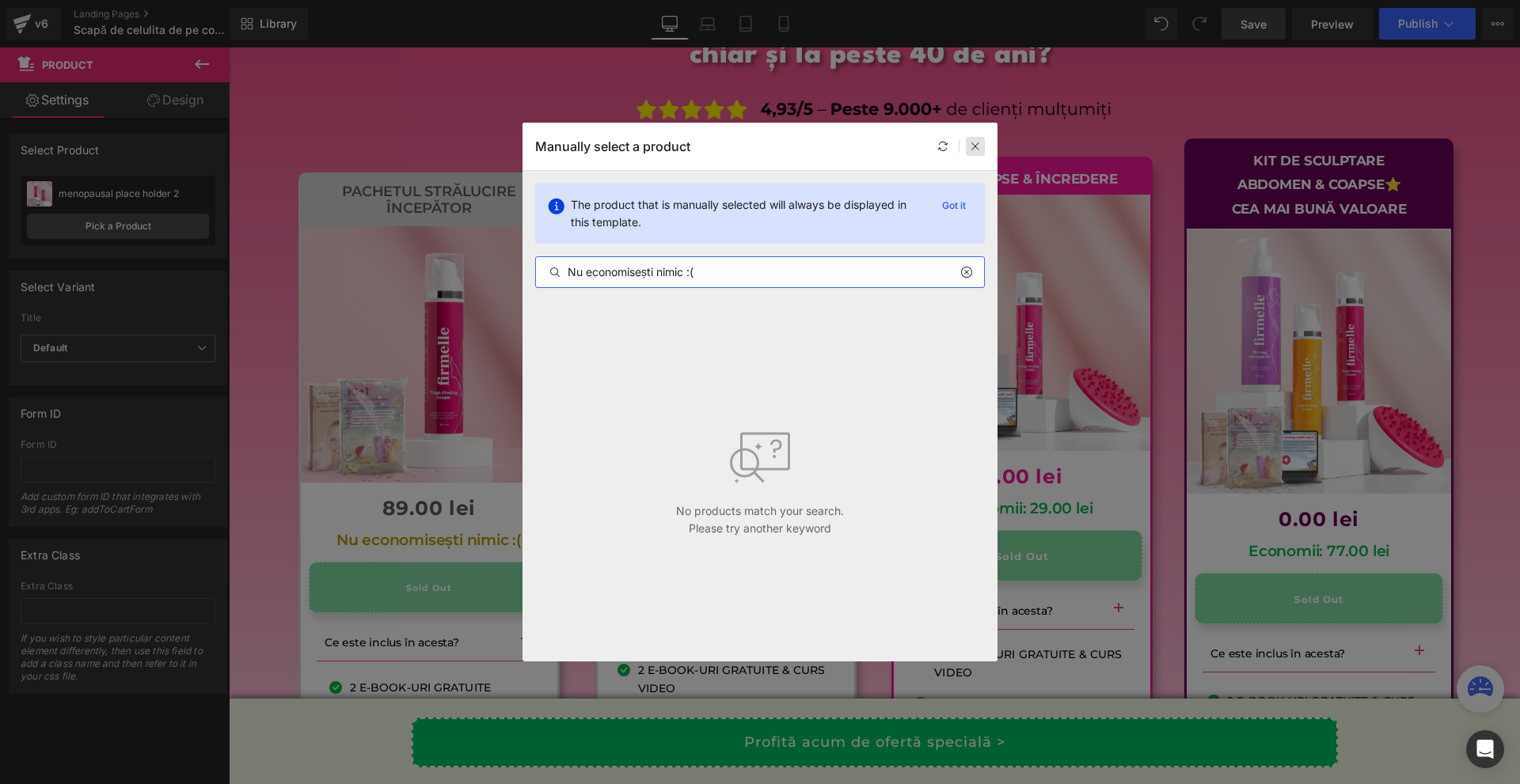
type input "Nu economisești nimic :("
drag, startPoint x: 975, startPoint y: 144, endPoint x: 509, endPoint y: 7, distance: 485.7
click at [975, 144] on icon at bounding box center [975, 146] width 11 height 11
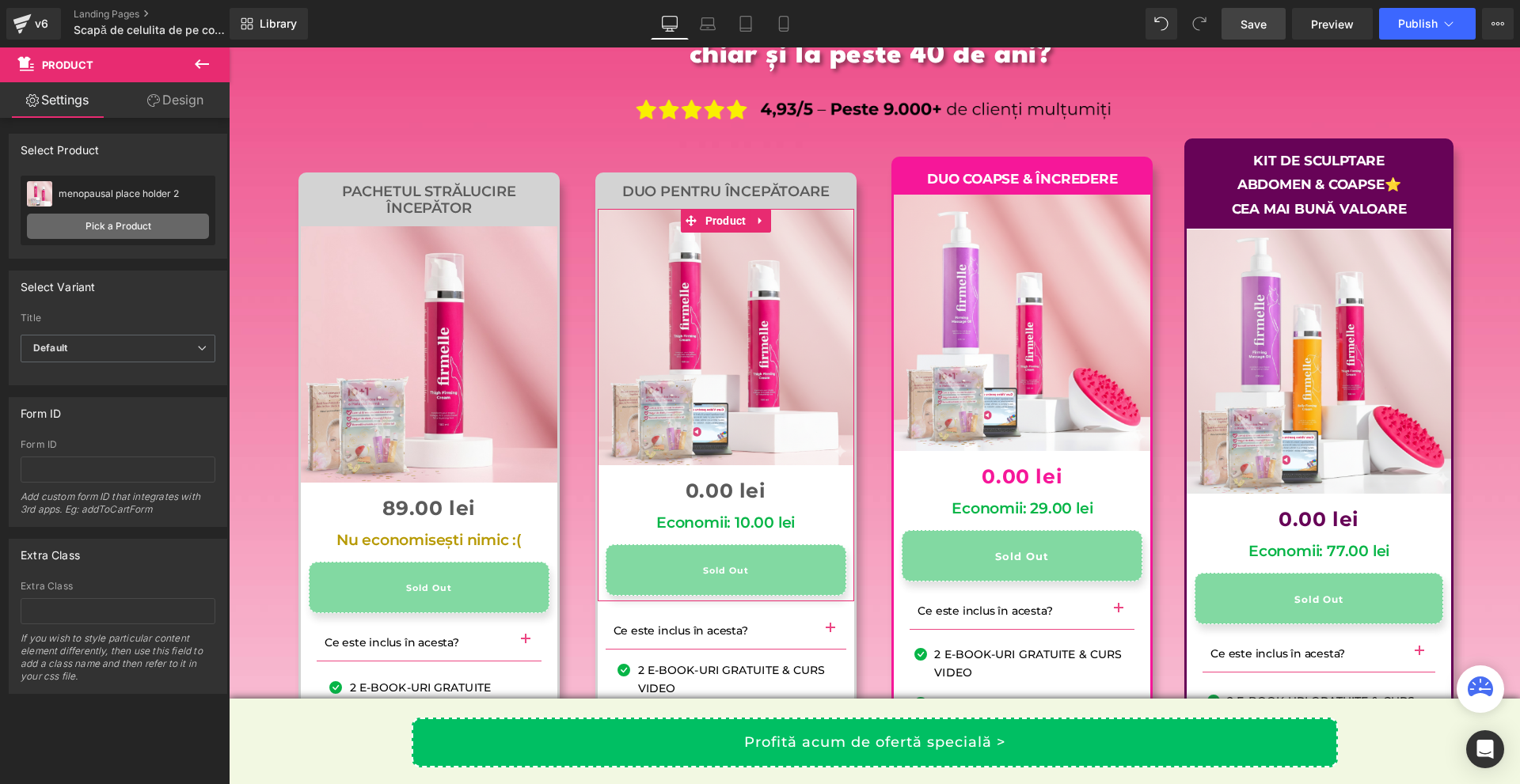
click at [122, 225] on link "Pick a Product" at bounding box center [118, 226] width 182 height 25
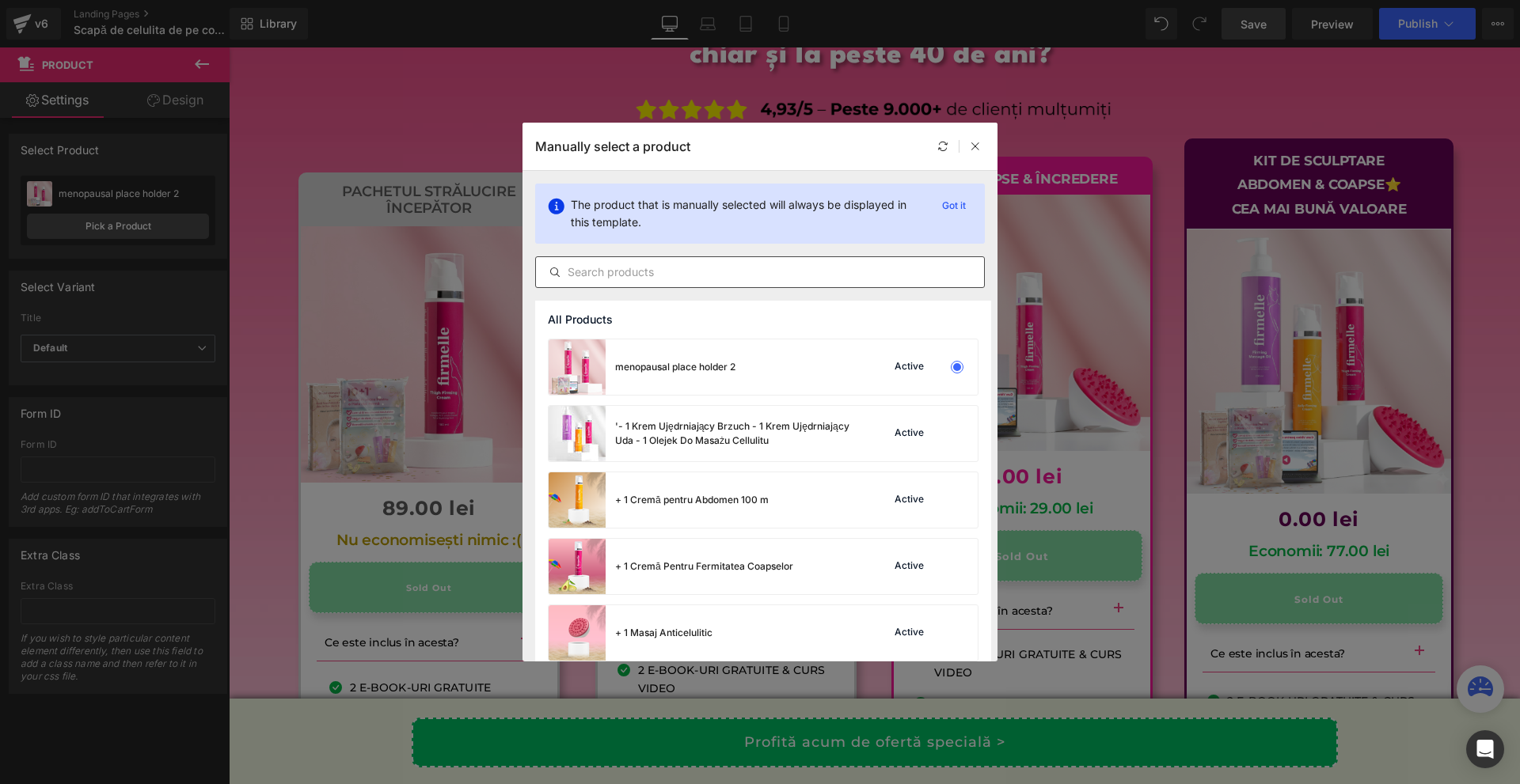
click at [570, 263] on input "text" at bounding box center [760, 272] width 448 height 19
paste input "Firmelle Cremă pentru fermitatea coapselor"
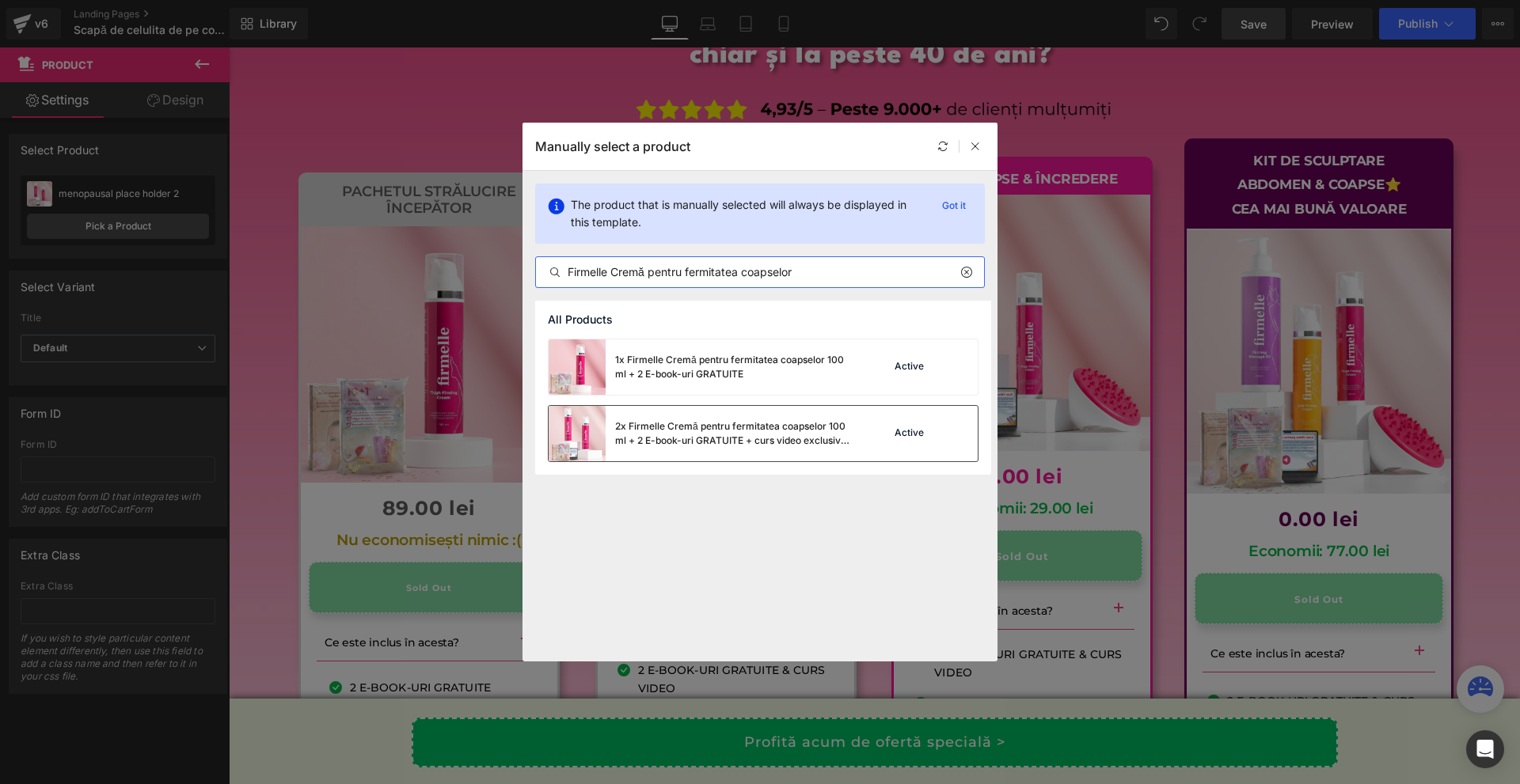
type input "Firmelle Cremă pentru fermitatea coapselor"
click at [782, 436] on div "2x Firmelle Cremă pentru fermitatea coapselor 100 ml + 2 E-book-uri GRATUITE + …" at bounding box center [734, 433] width 237 height 28
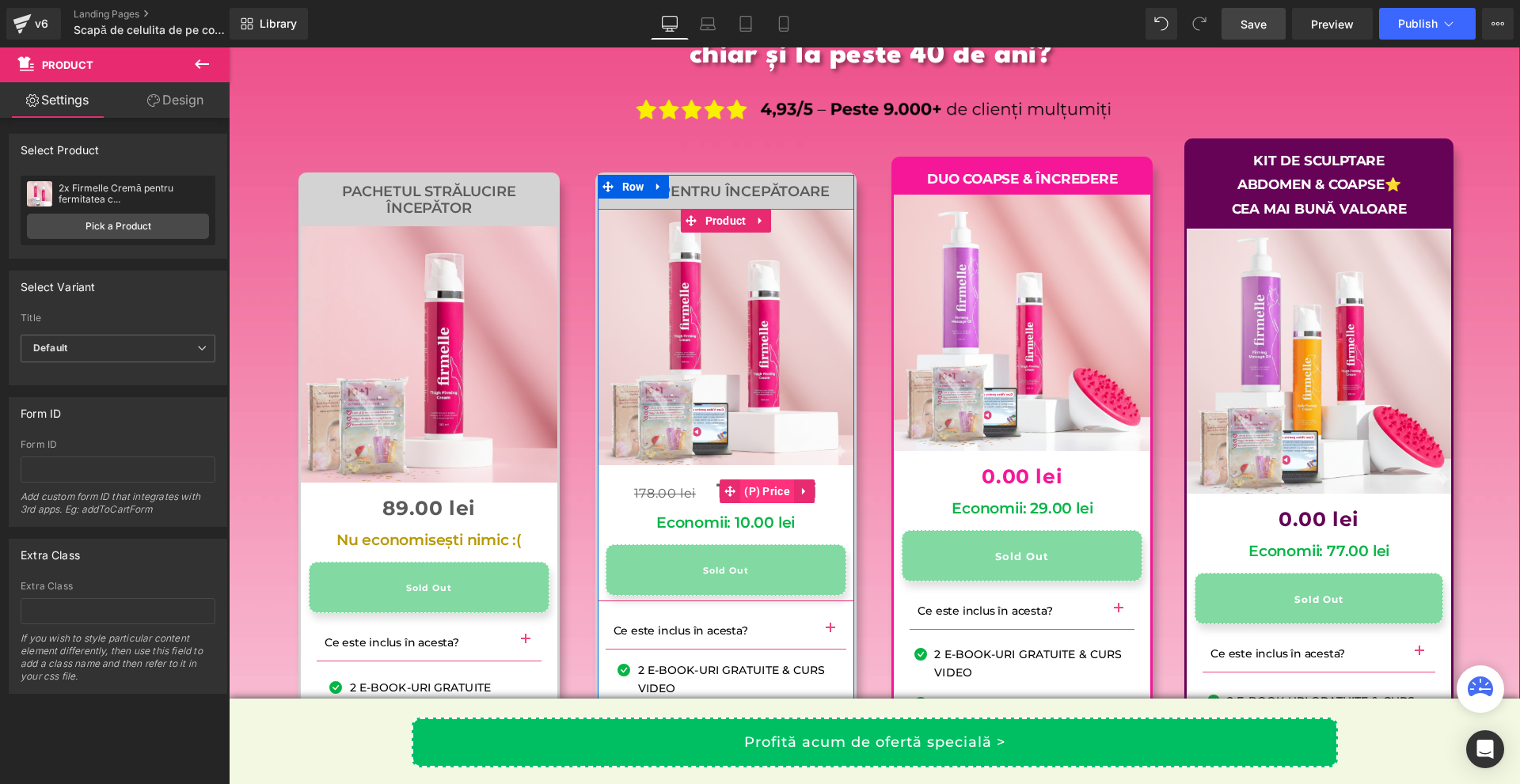
click at [748, 504] on span "(P) Price" at bounding box center [767, 490] width 53 height 23
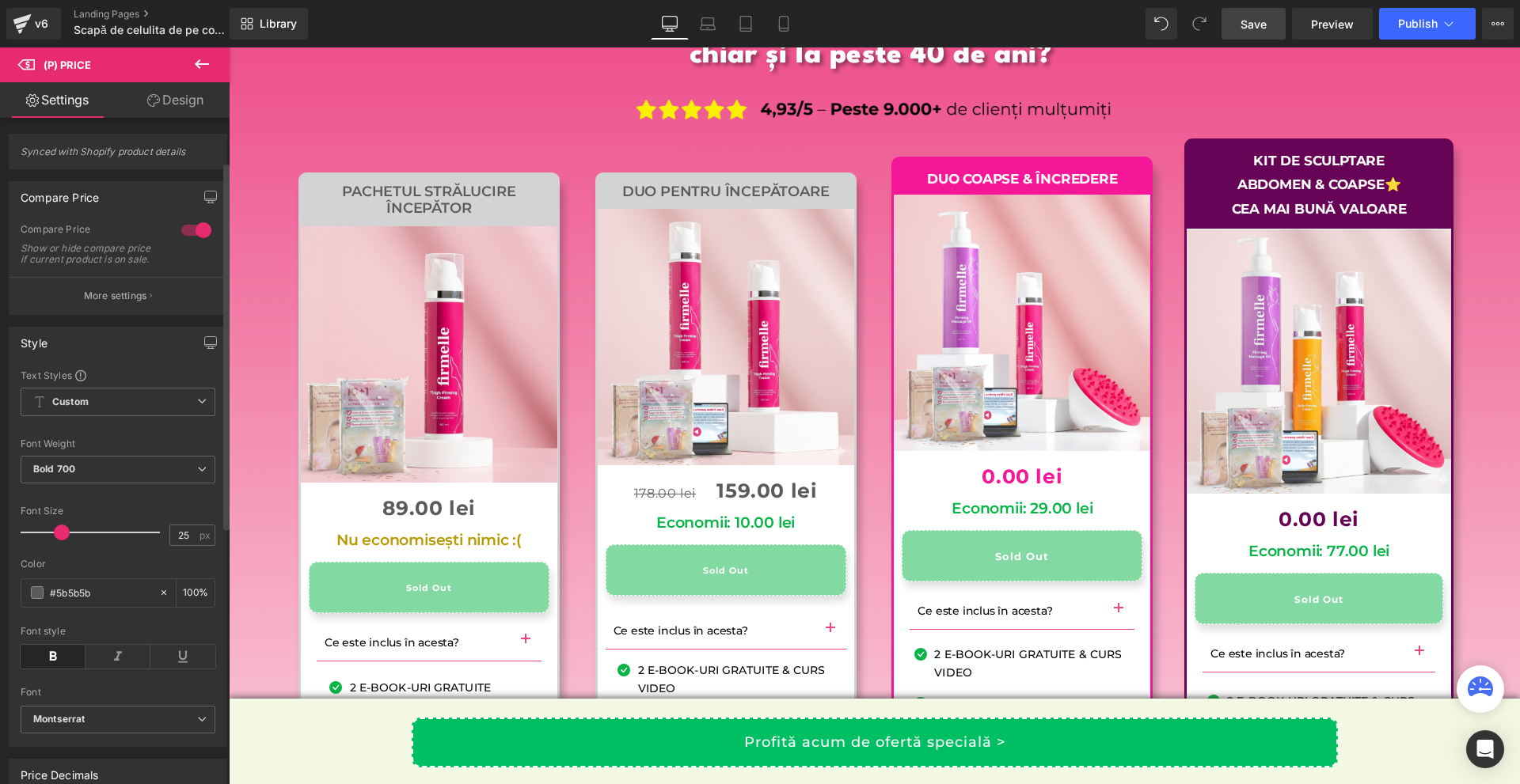
scroll to position [79, 0]
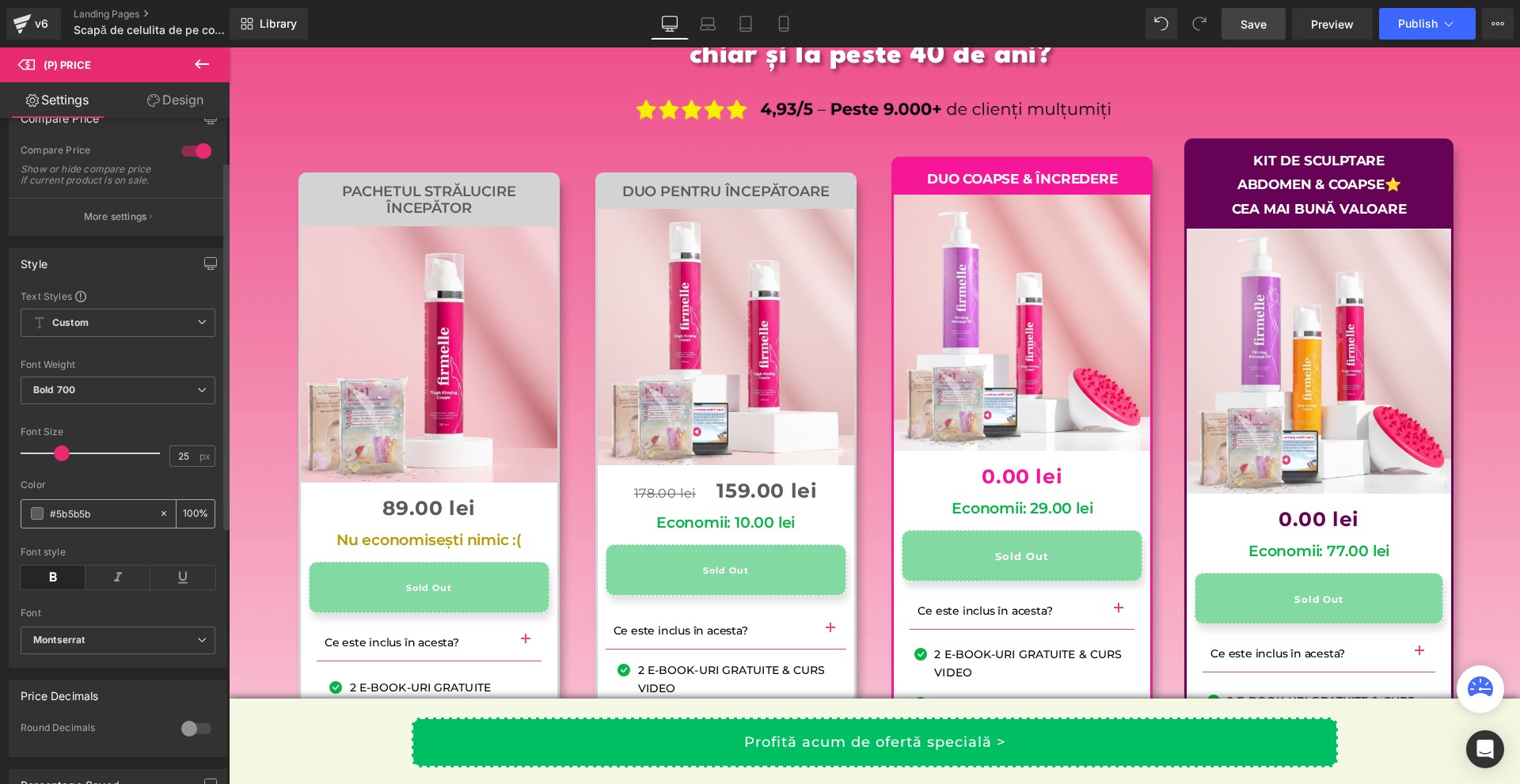
click at [28, 523] on div "#5b5b5b" at bounding box center [90, 514] width 137 height 28
click at [34, 520] on span at bounding box center [37, 513] width 12 height 12
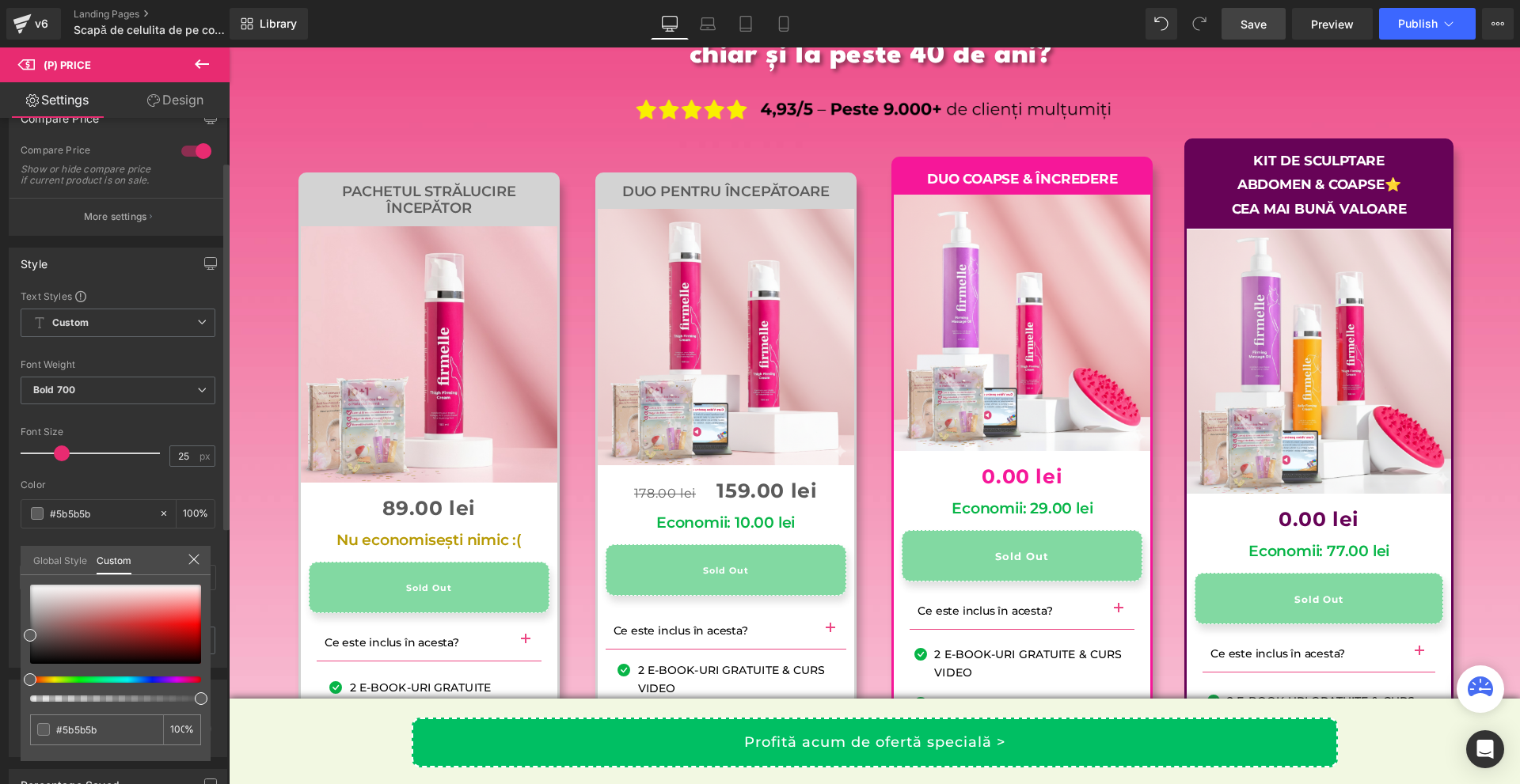
click at [182, 680] on div at bounding box center [109, 679] width 171 height 7
type input "#ed3588"
type input "#ec3b8b"
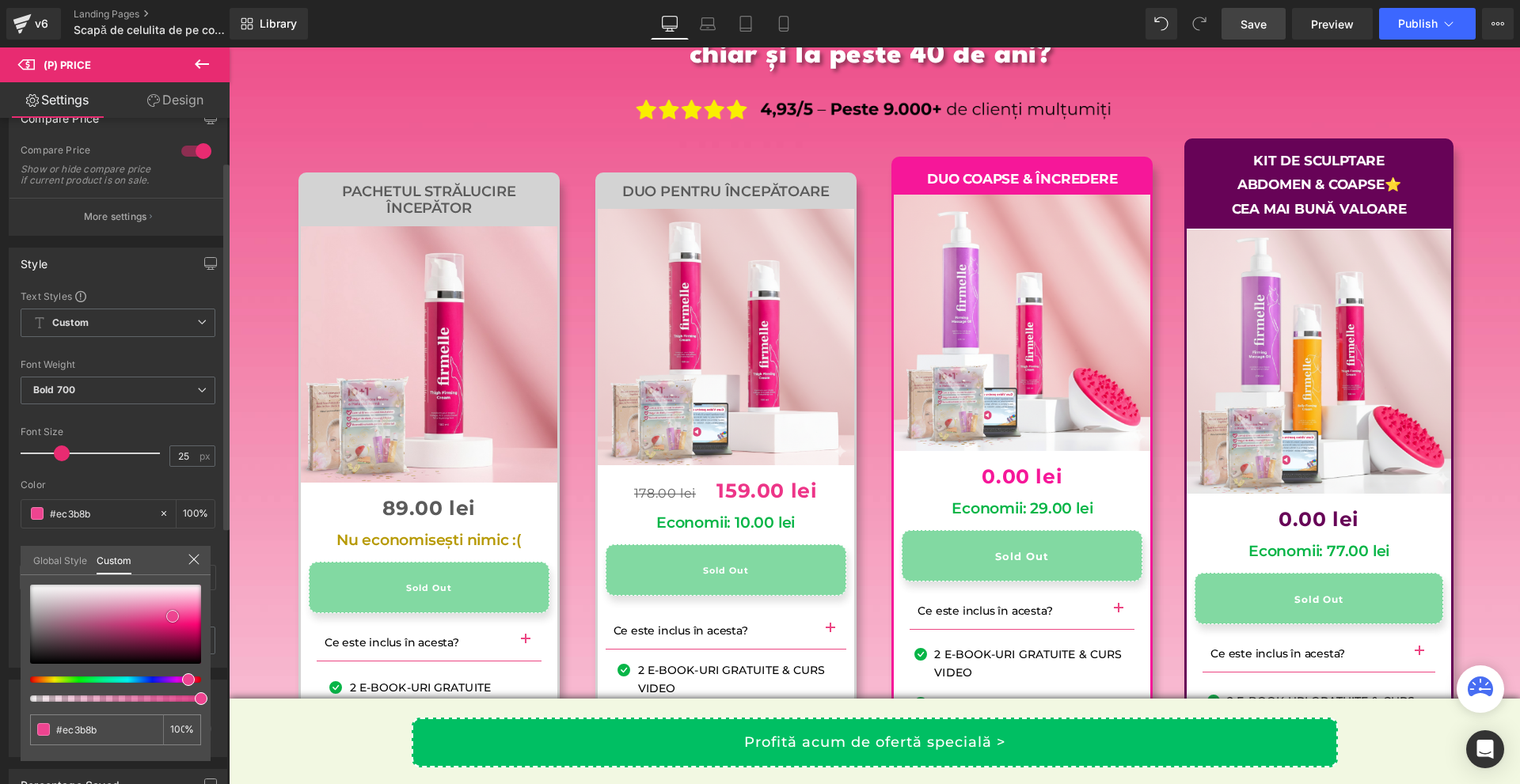
type input "#ed4490"
type input "#ed4a93"
type input "#ee4d96"
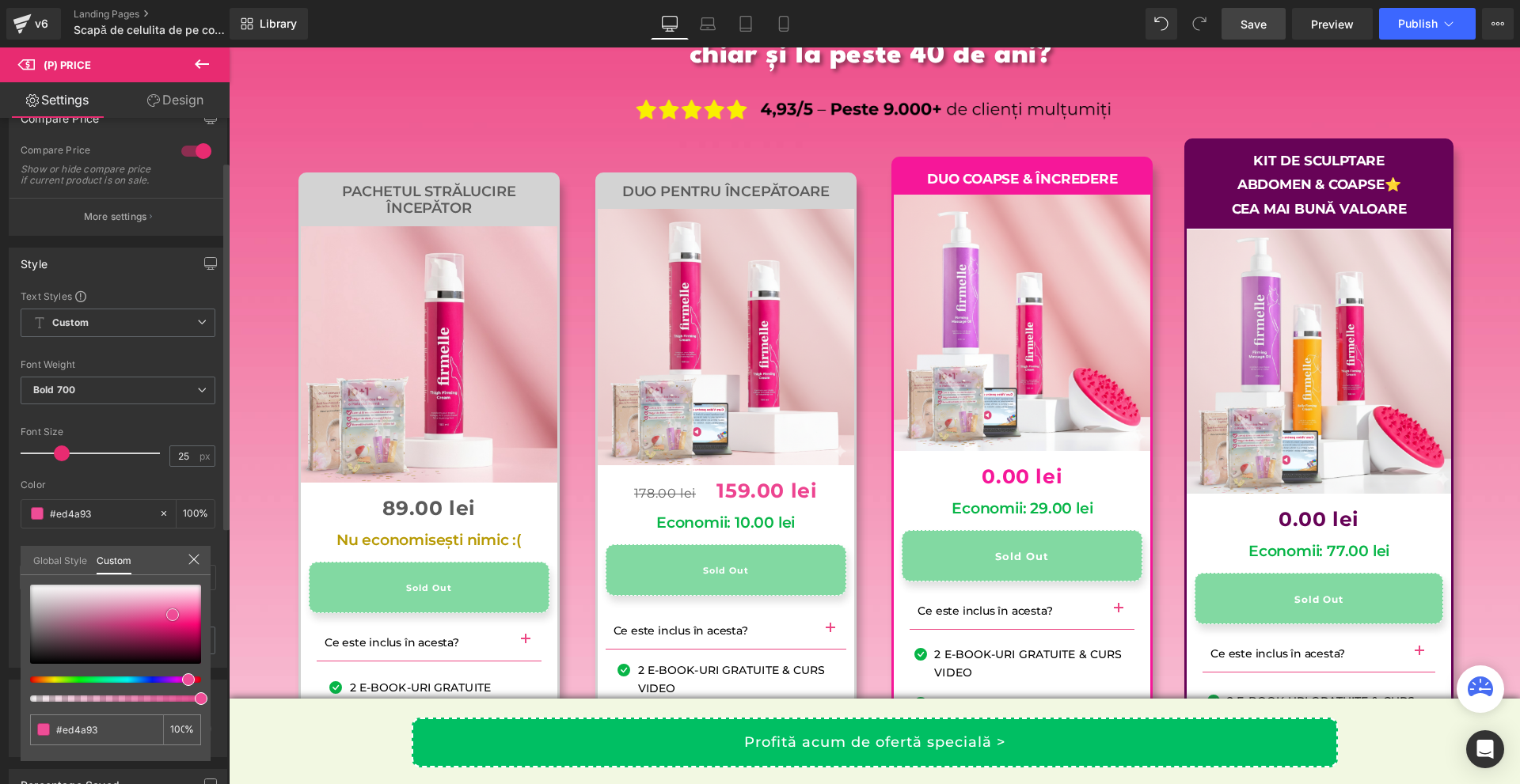
type input "#ee4d96"
type input "#ee5c9e"
type input "#ee5d9e"
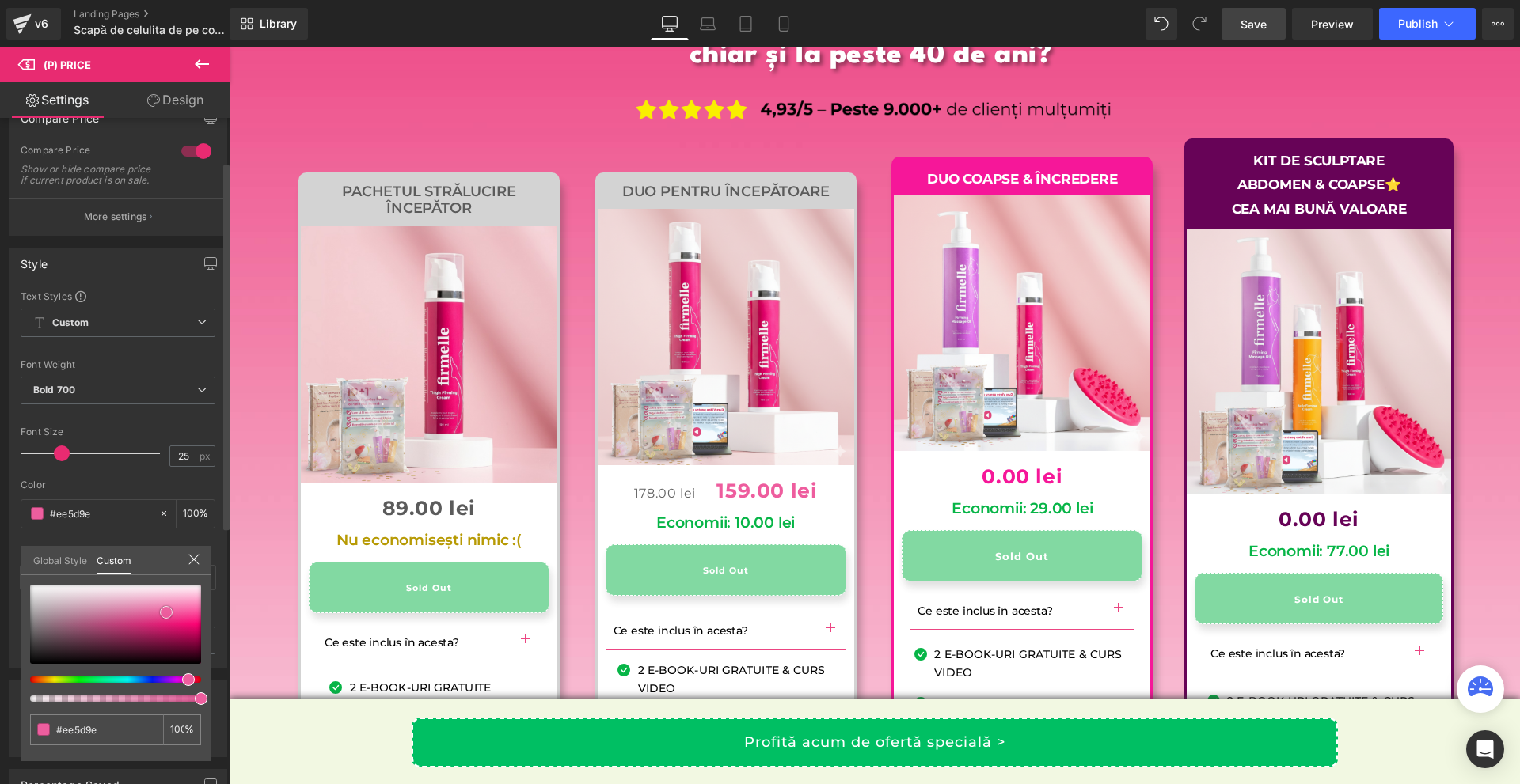
type input "#ed5e9e"
type input "#ec5f9e"
drag, startPoint x: 173, startPoint y: 619, endPoint x: 164, endPoint y: 612, distance: 11.4
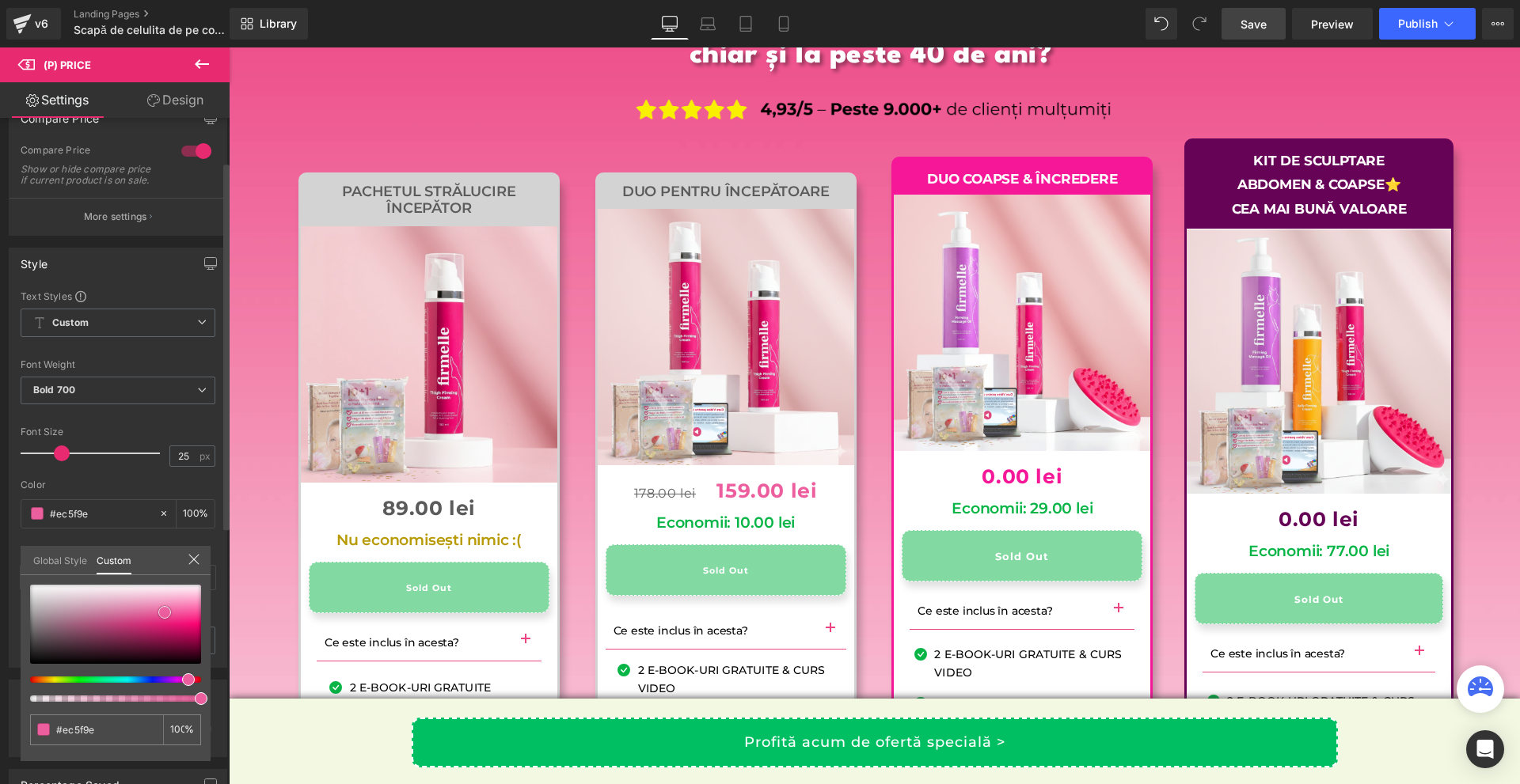
click at [164, 612] on div at bounding box center [115, 624] width 171 height 79
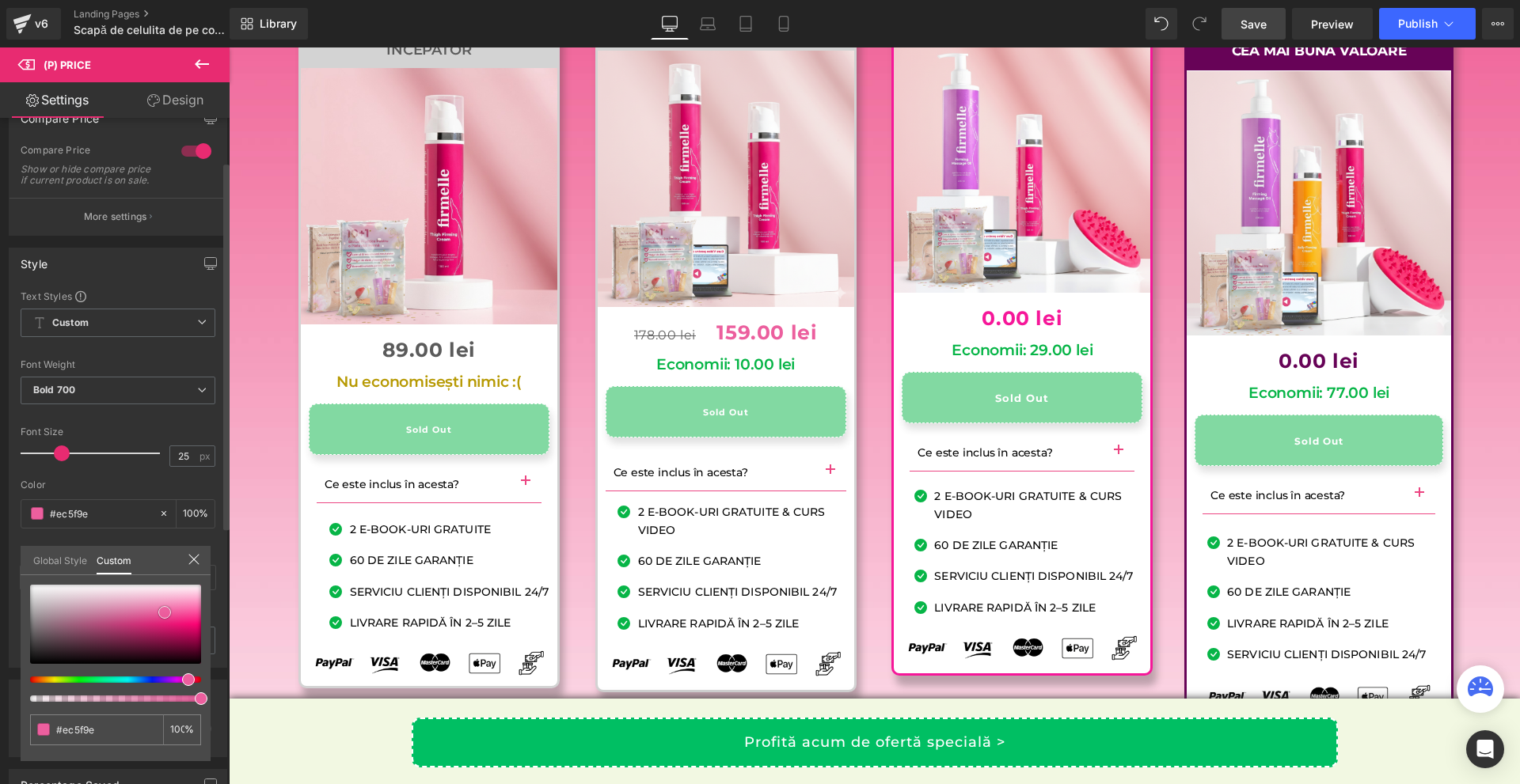
type input "#eb4690"
type input "#ed217c"
type input "#ed1677"
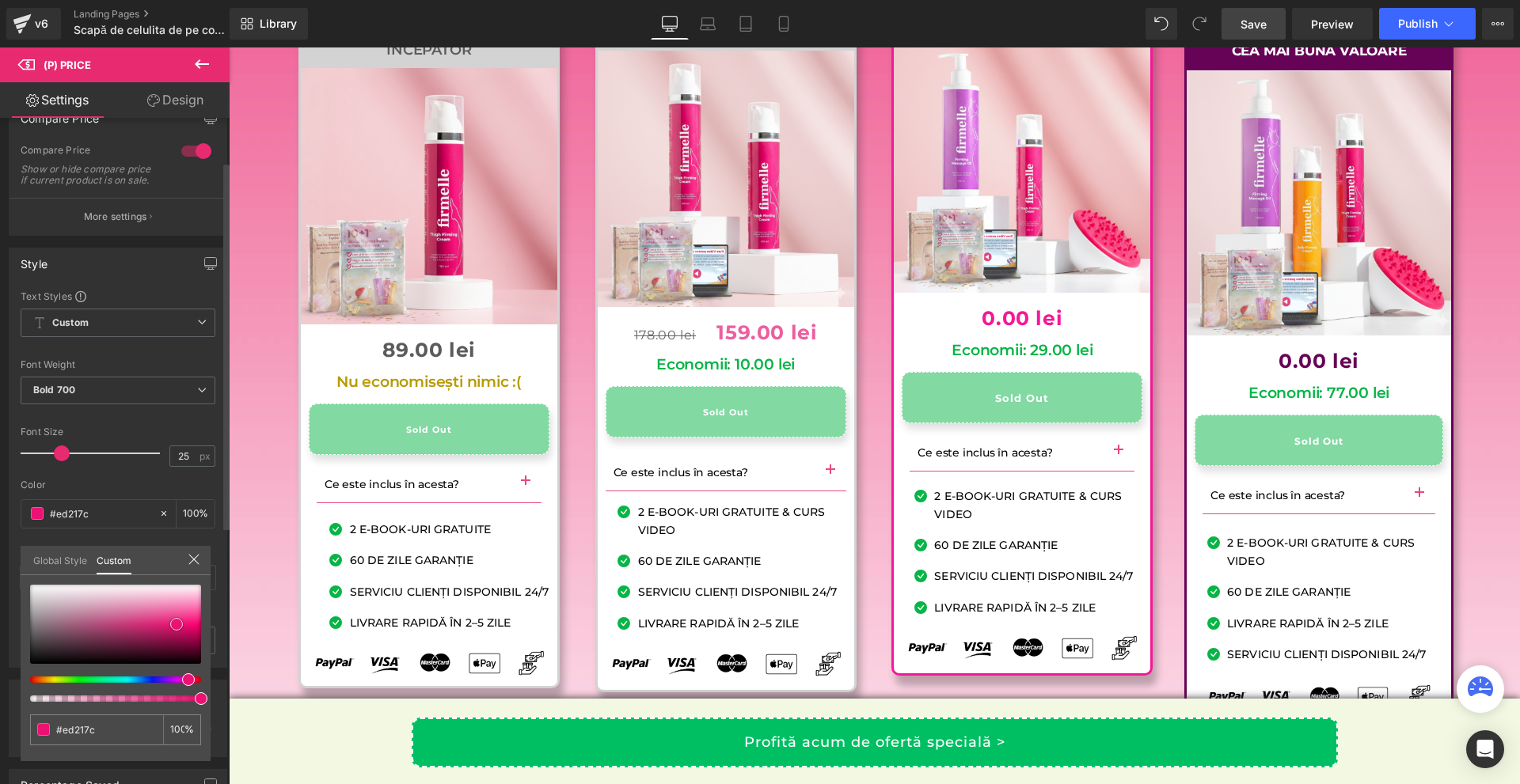
type input "#ed1677"
type input "#e00f6d"
drag, startPoint x: 160, startPoint y: 610, endPoint x: 174, endPoint y: 626, distance: 21.3
click at [174, 626] on span at bounding box center [176, 628] width 12 height 12
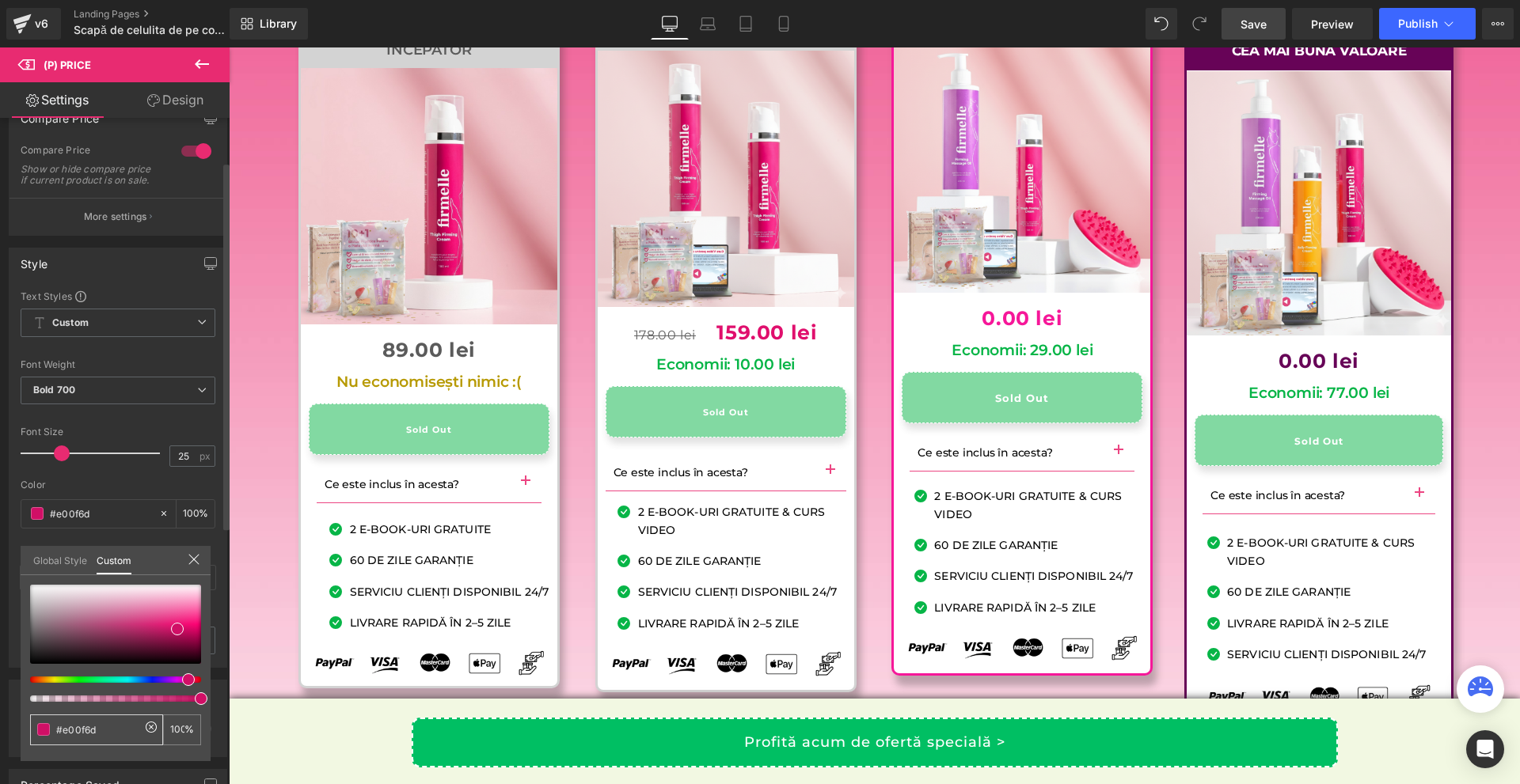
click at [95, 731] on input "#e00f6d" at bounding box center [98, 730] width 84 height 17
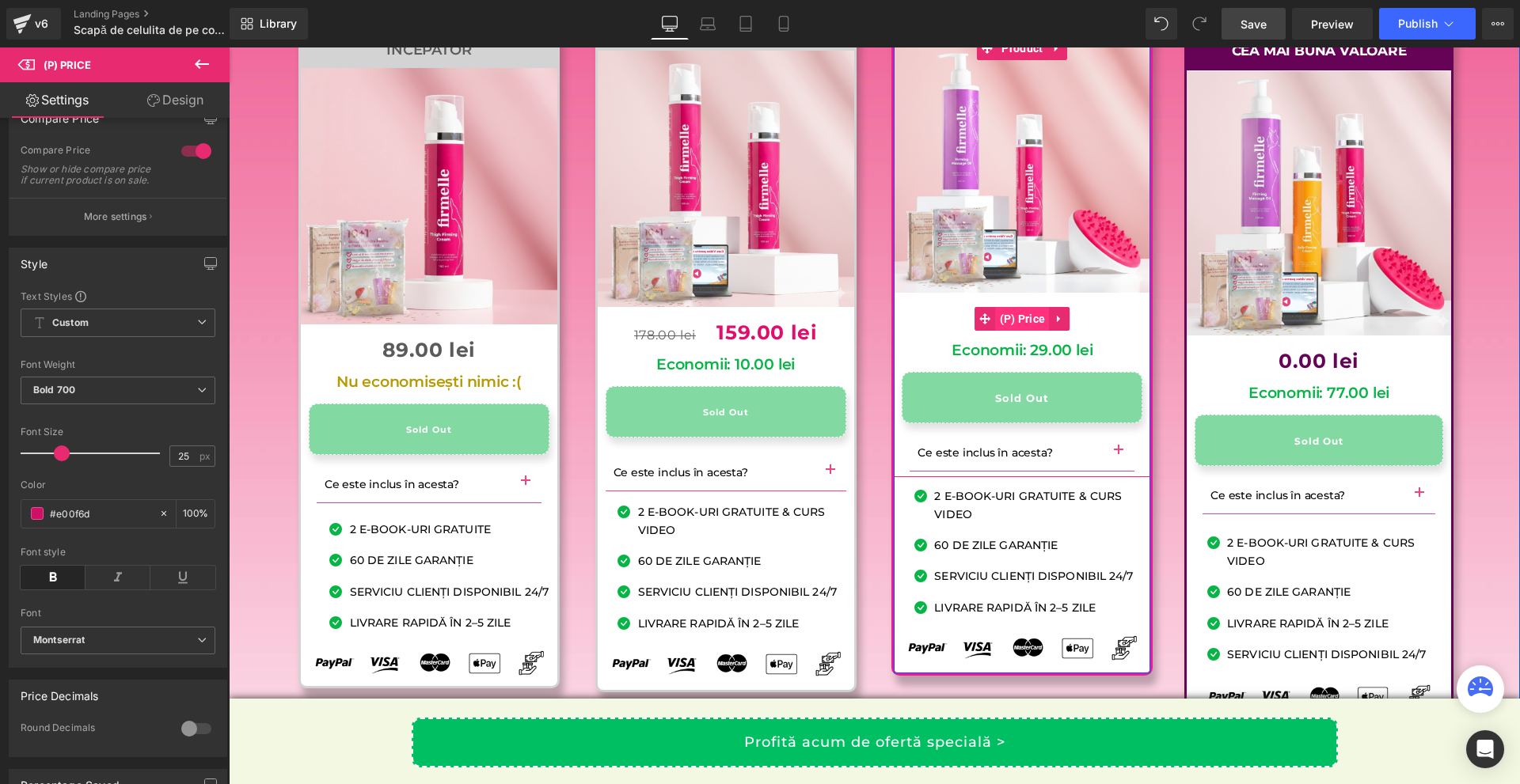
click at [1009, 331] on span "(P) Price" at bounding box center [1022, 318] width 53 height 23
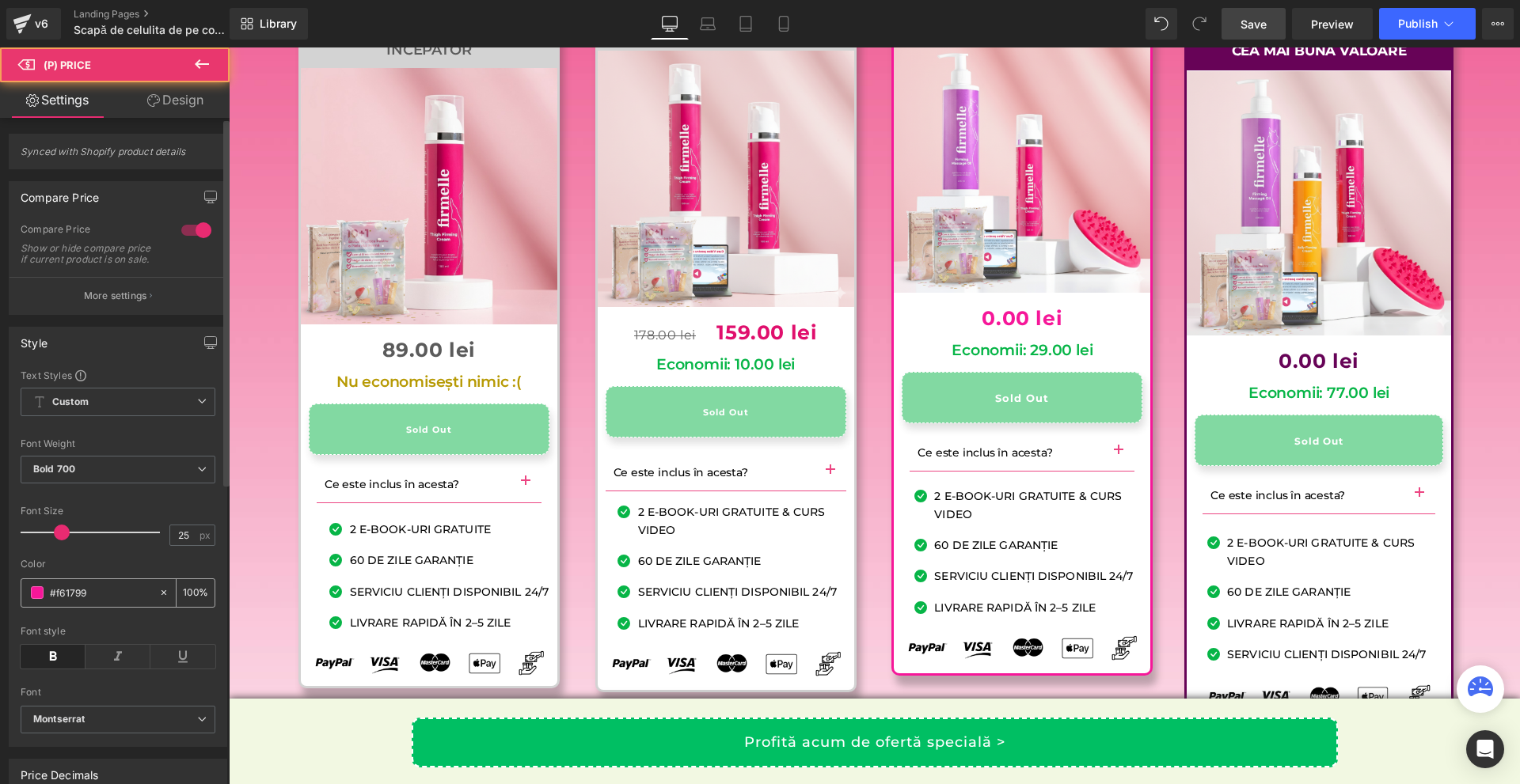
click at [107, 601] on input "#f61799" at bounding box center [100, 593] width 101 height 18
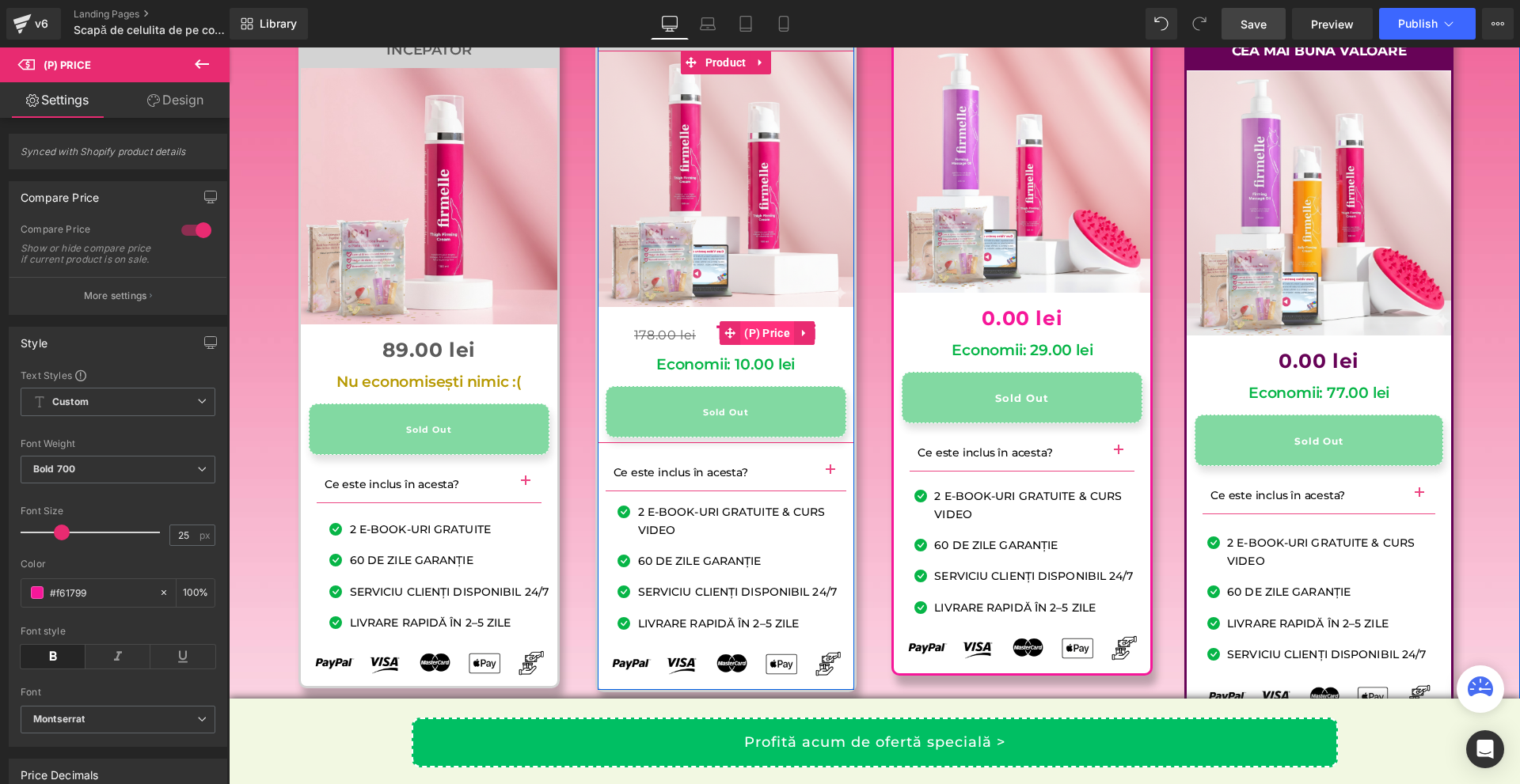
click at [740, 345] on span "(P) Price" at bounding box center [767, 333] width 53 height 23
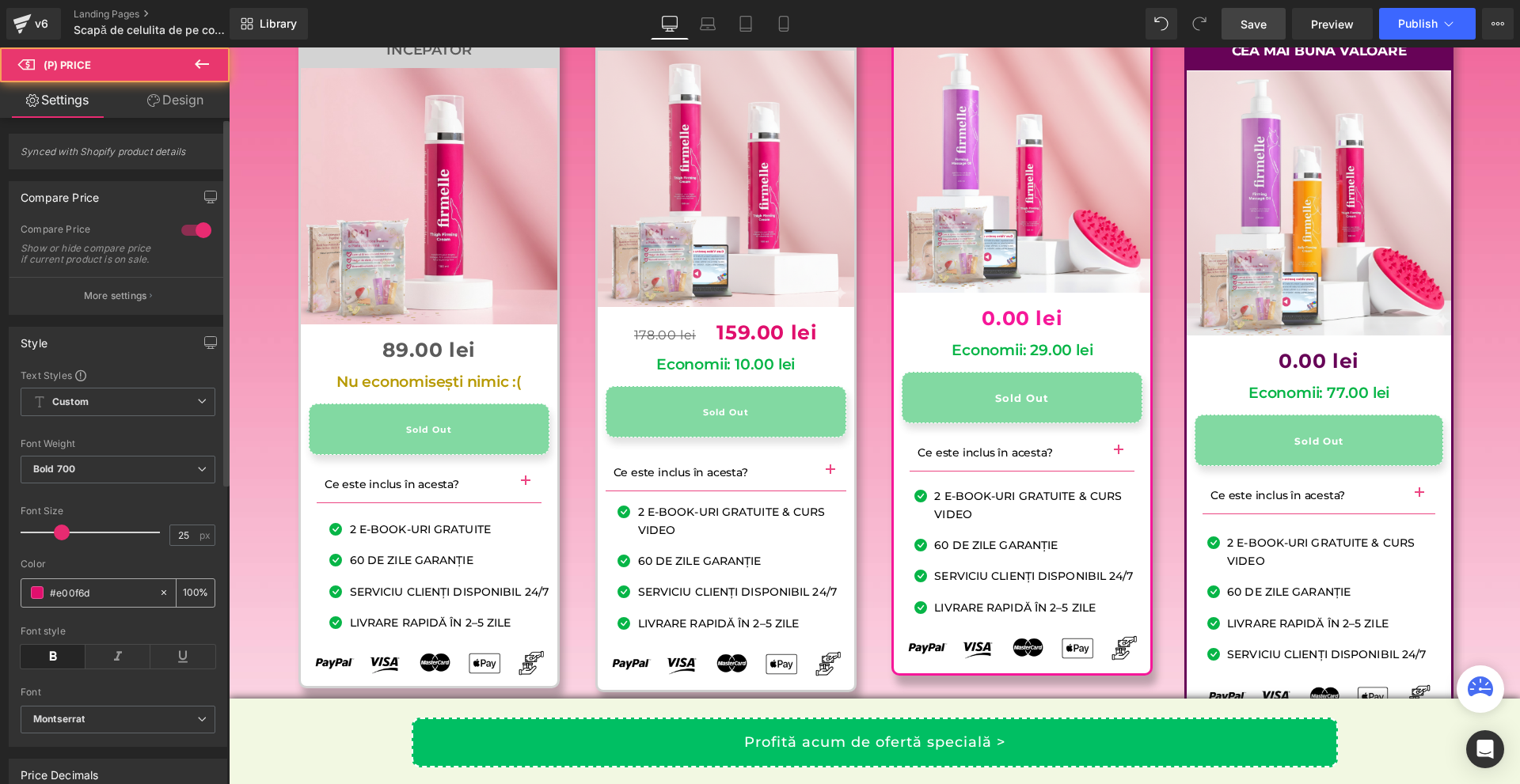
click at [92, 601] on input "#e00f6d" at bounding box center [100, 593] width 101 height 18
paste input "f61799"
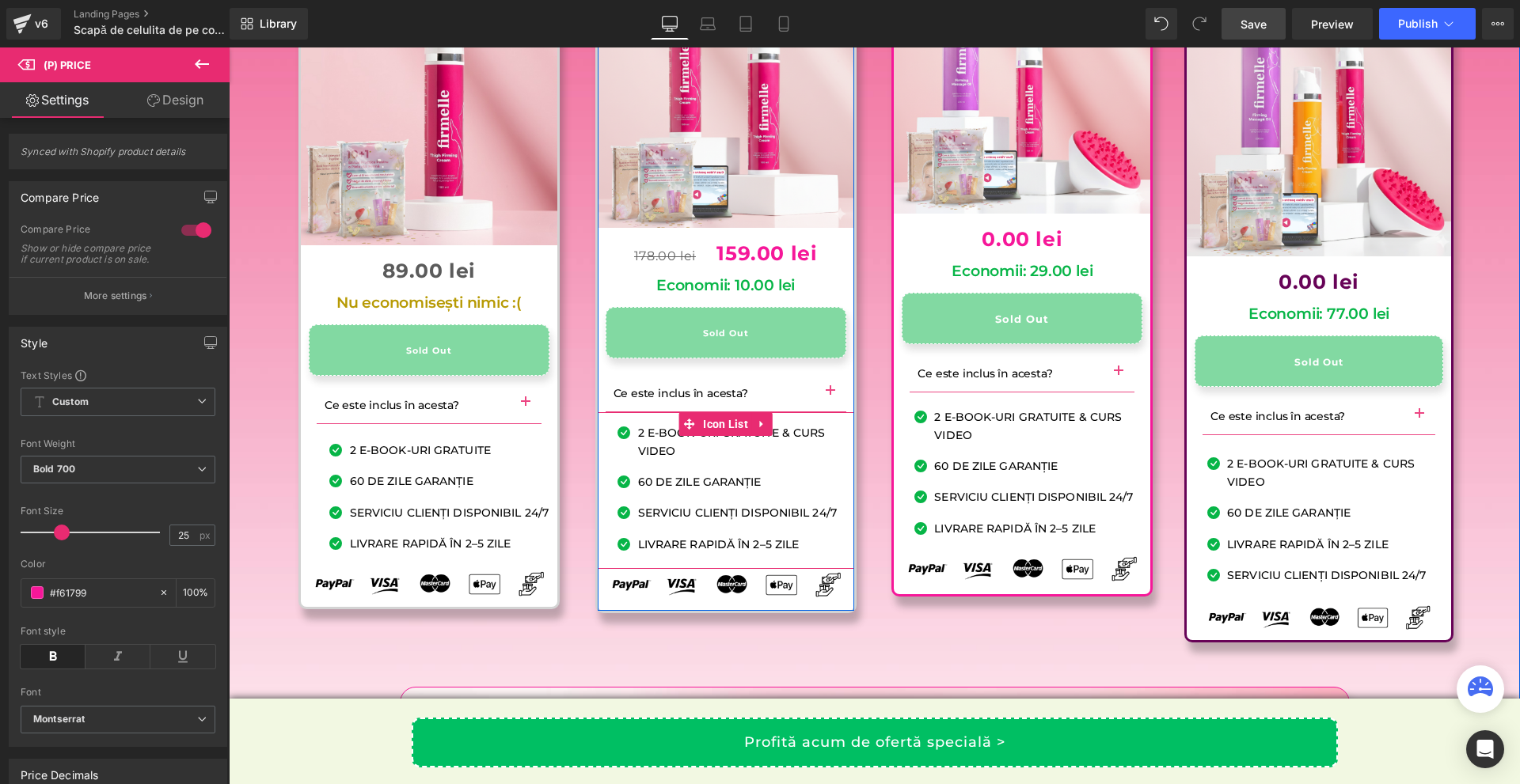
scroll to position [15586, 0]
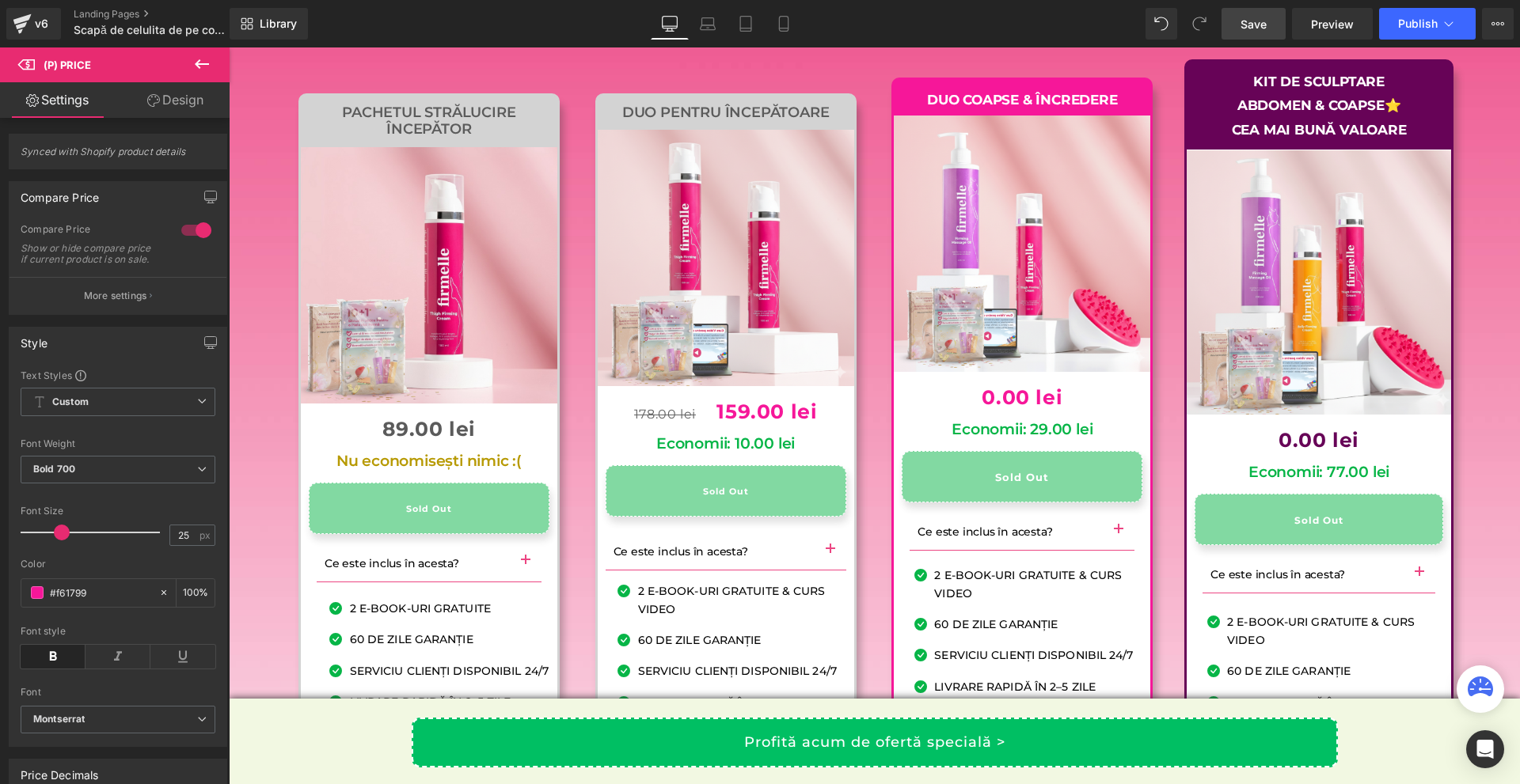
type input "#f61799"
click at [1247, 28] on span "Save" at bounding box center [1254, 24] width 26 height 17
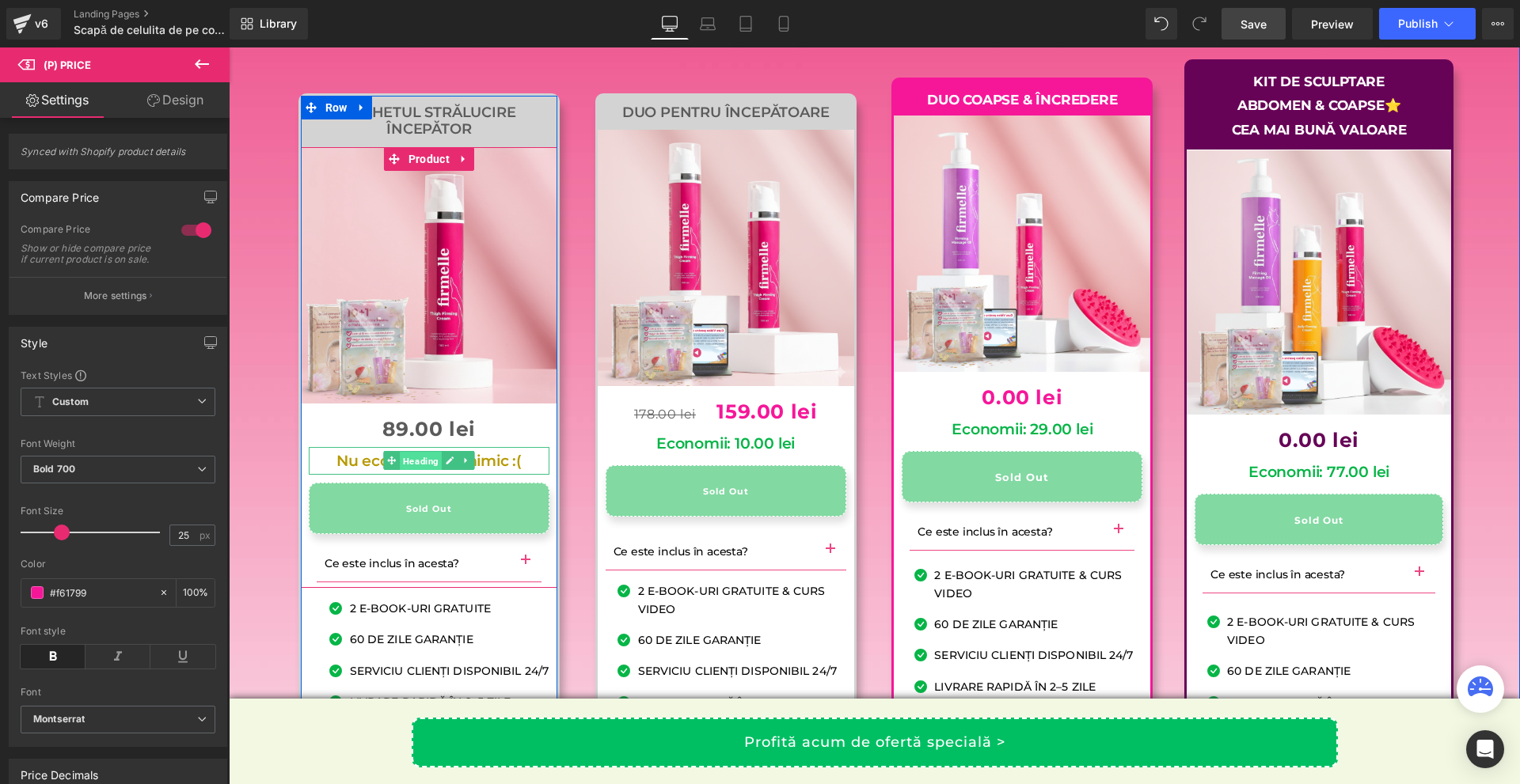
click at [408, 471] on span "Heading" at bounding box center [420, 461] width 42 height 19
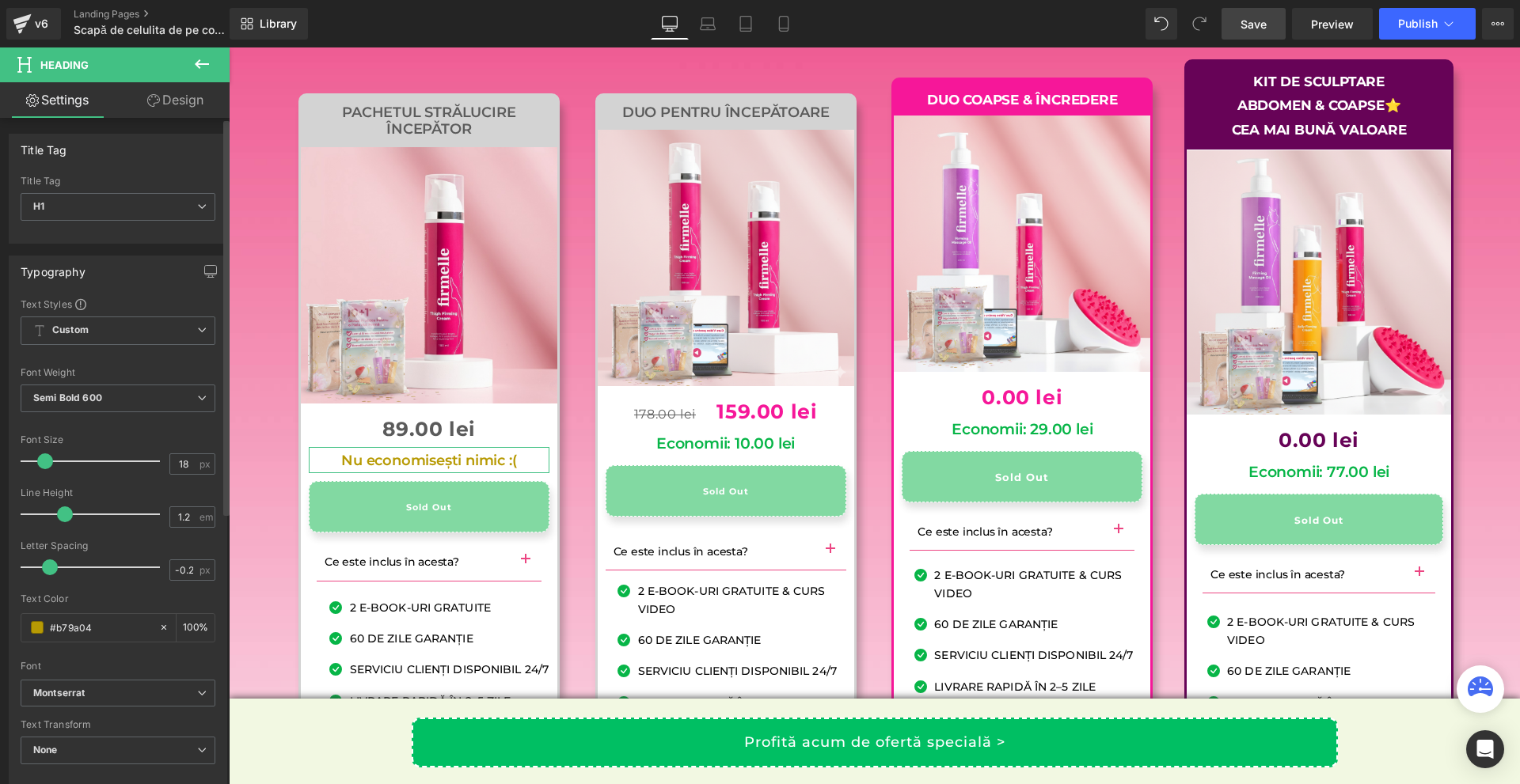
type input "17"
click at [43, 460] on span at bounding box center [43, 460] width 16 height 16
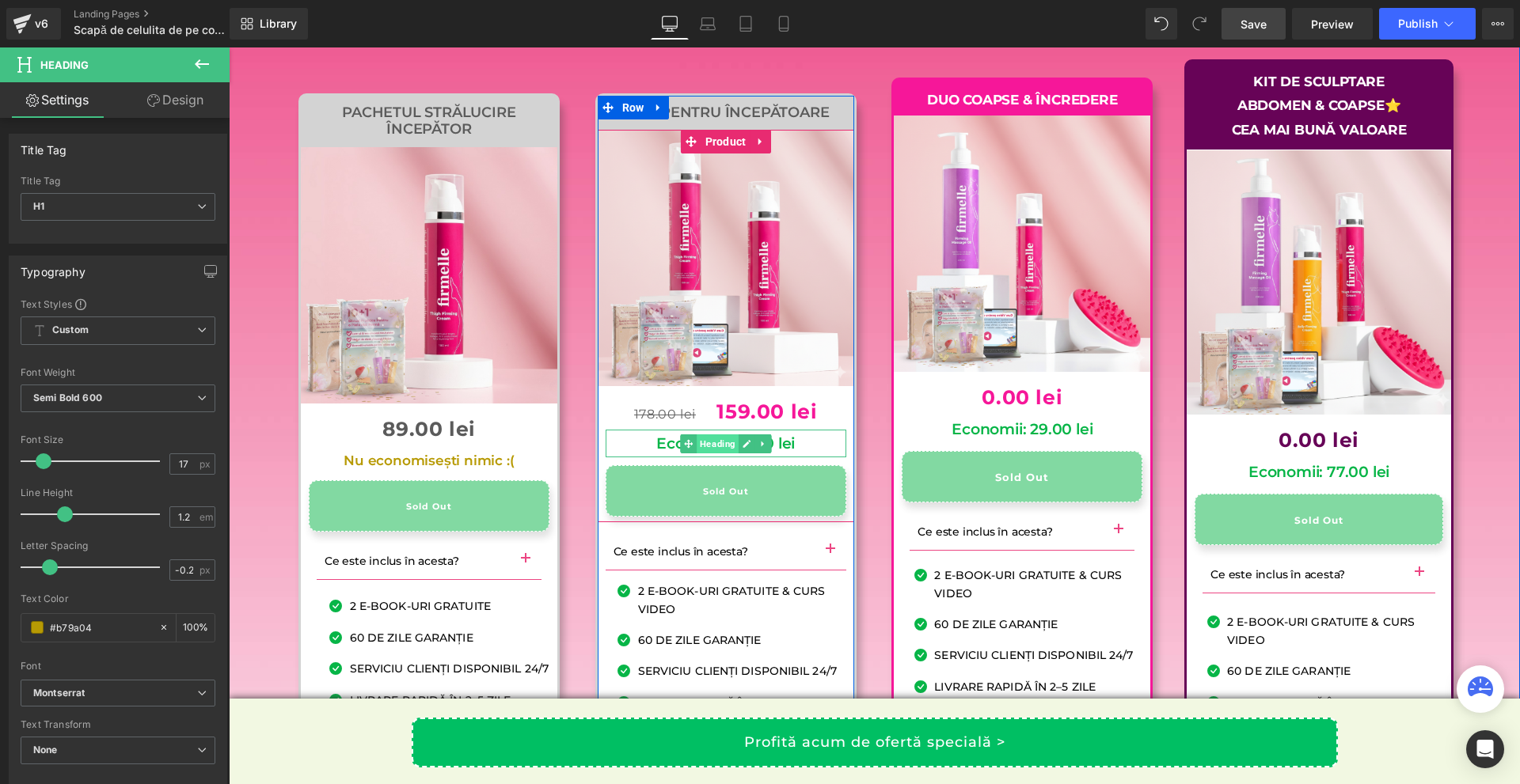
click at [716, 453] on span "Heading" at bounding box center [717, 444] width 42 height 19
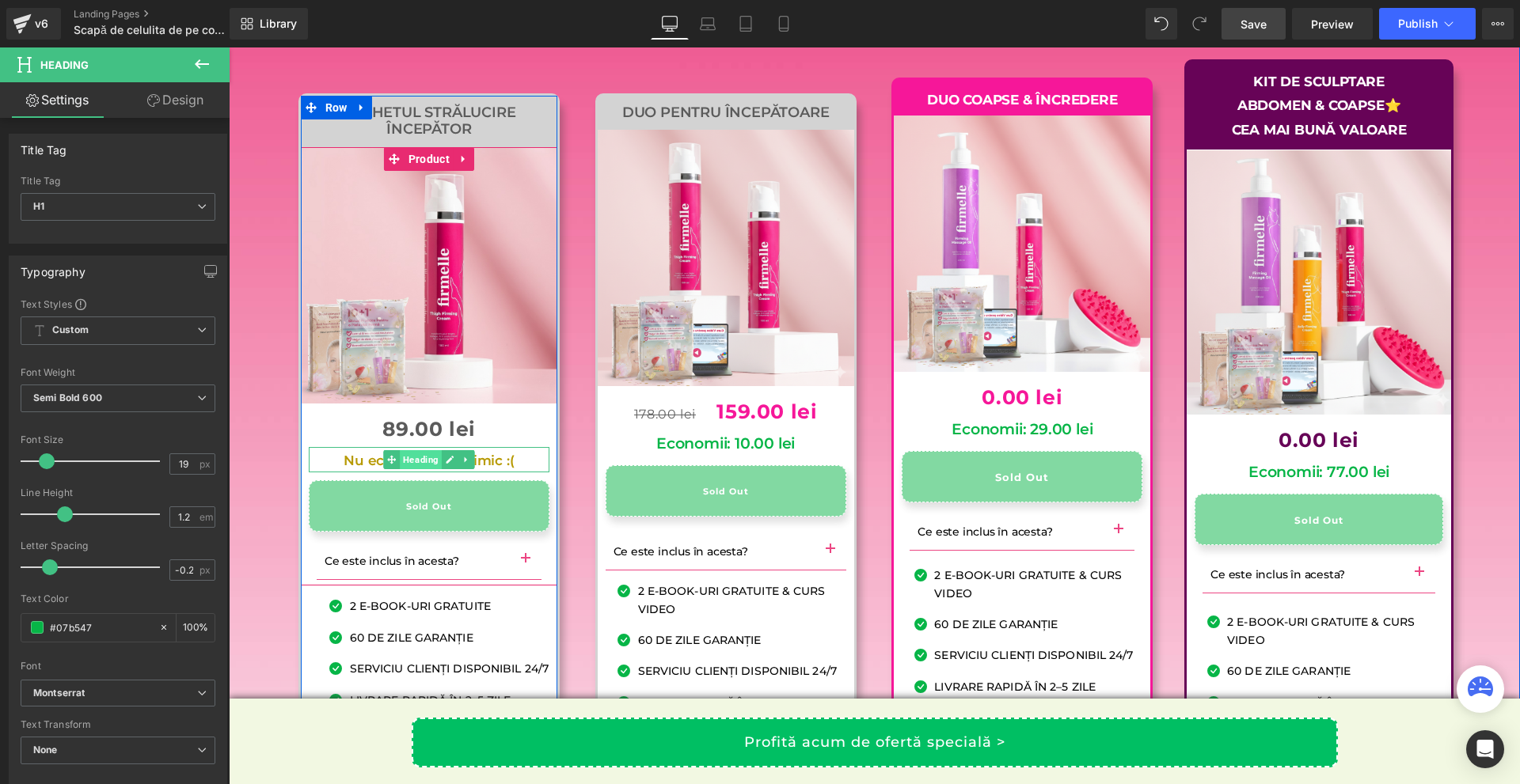
click at [403, 469] on span "Heading" at bounding box center [420, 460] width 42 height 19
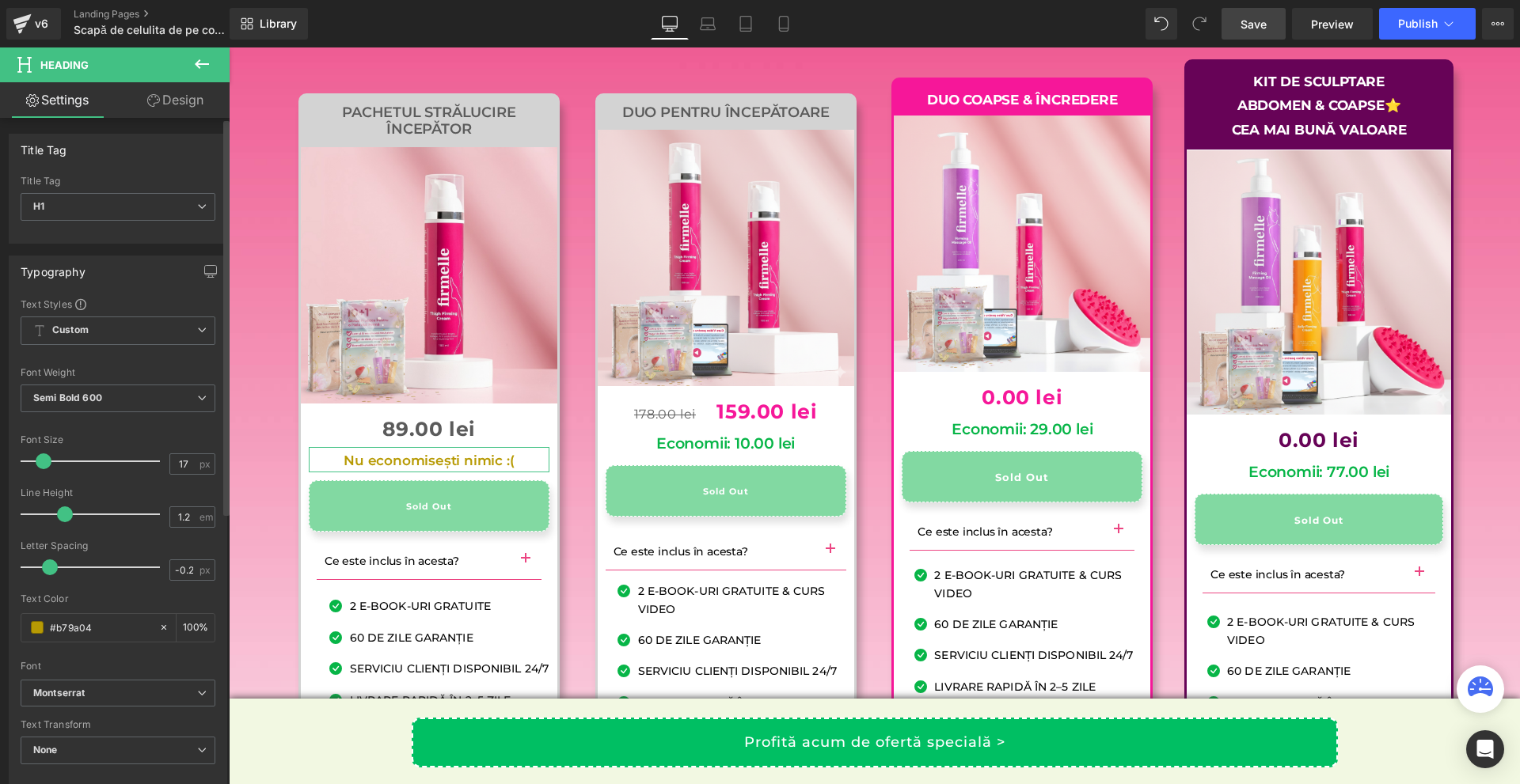
type input "18"
click at [43, 456] on span at bounding box center [45, 460] width 16 height 16
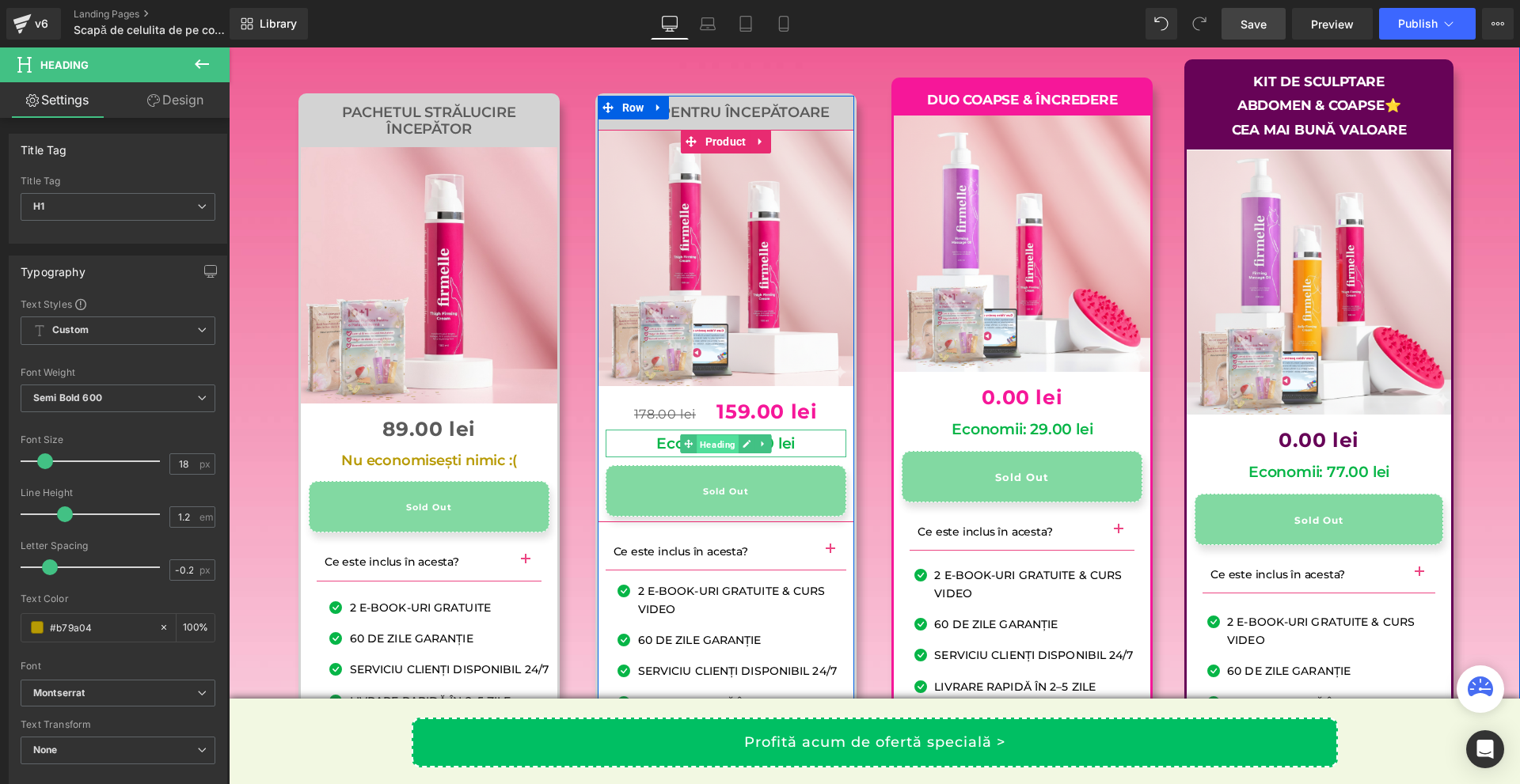
click at [696, 453] on span "Heading" at bounding box center [717, 444] width 42 height 19
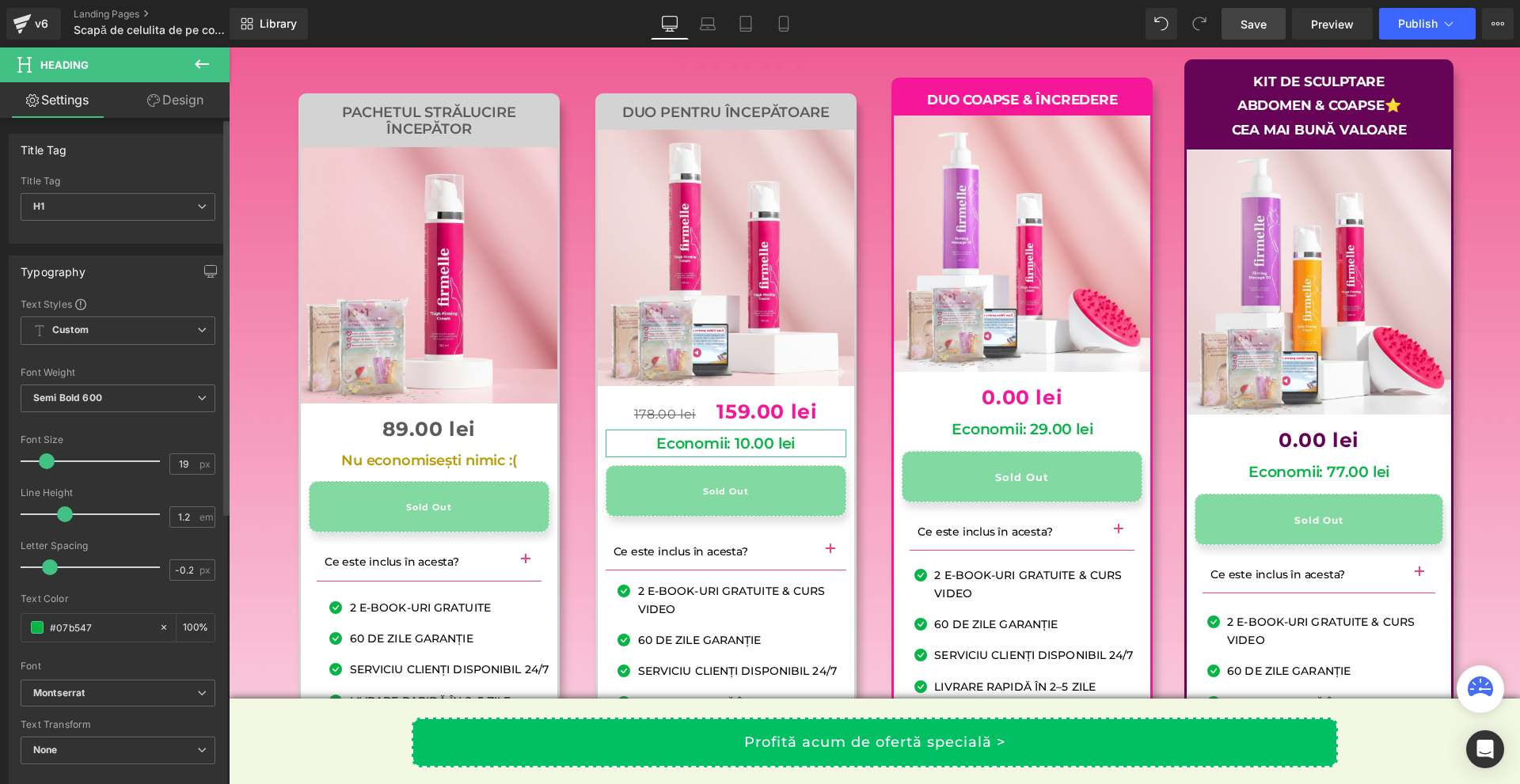
type input "18"
click at [41, 460] on span at bounding box center [45, 460] width 16 height 16
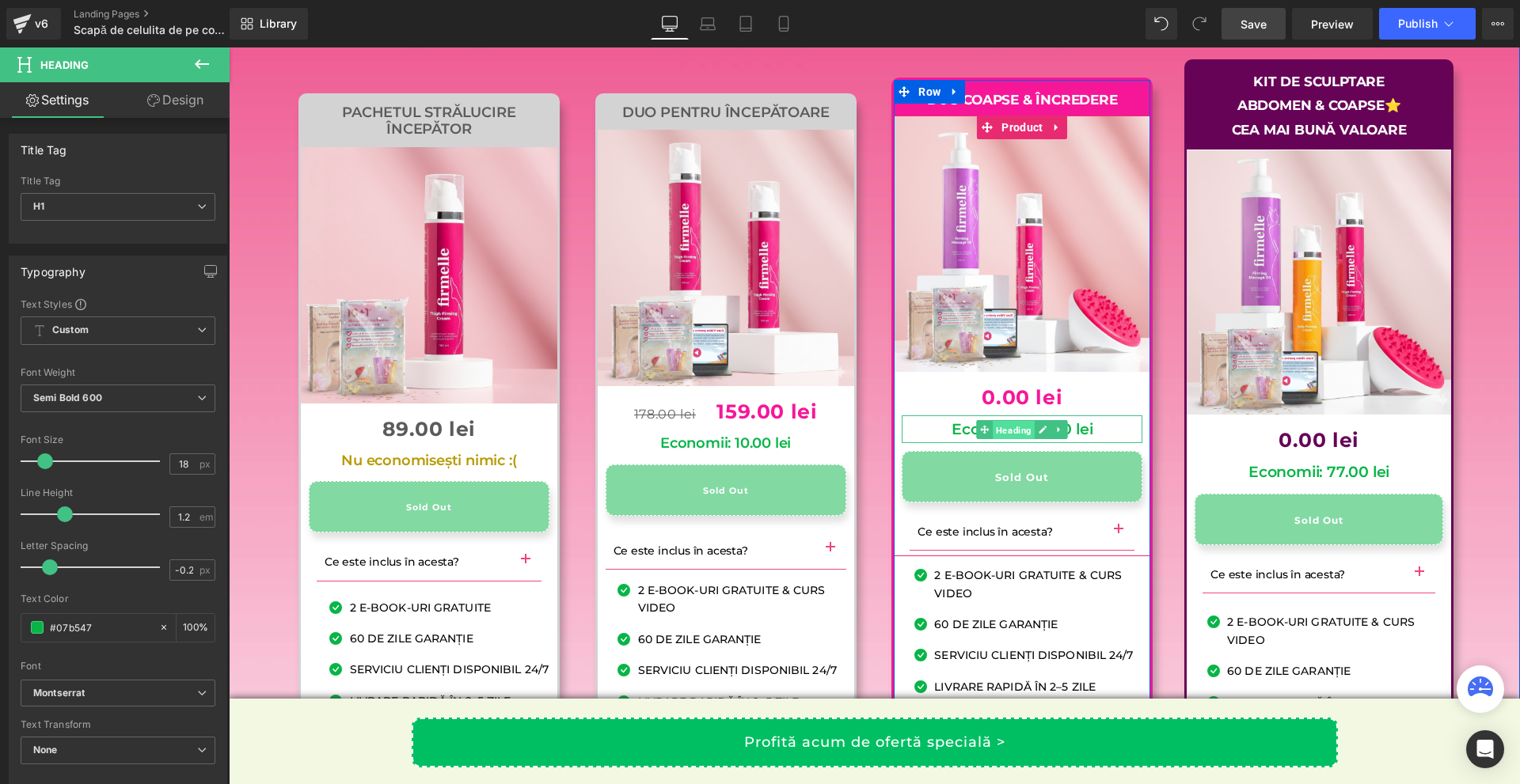
click at [1011, 439] on span "Heading" at bounding box center [1014, 430] width 42 height 19
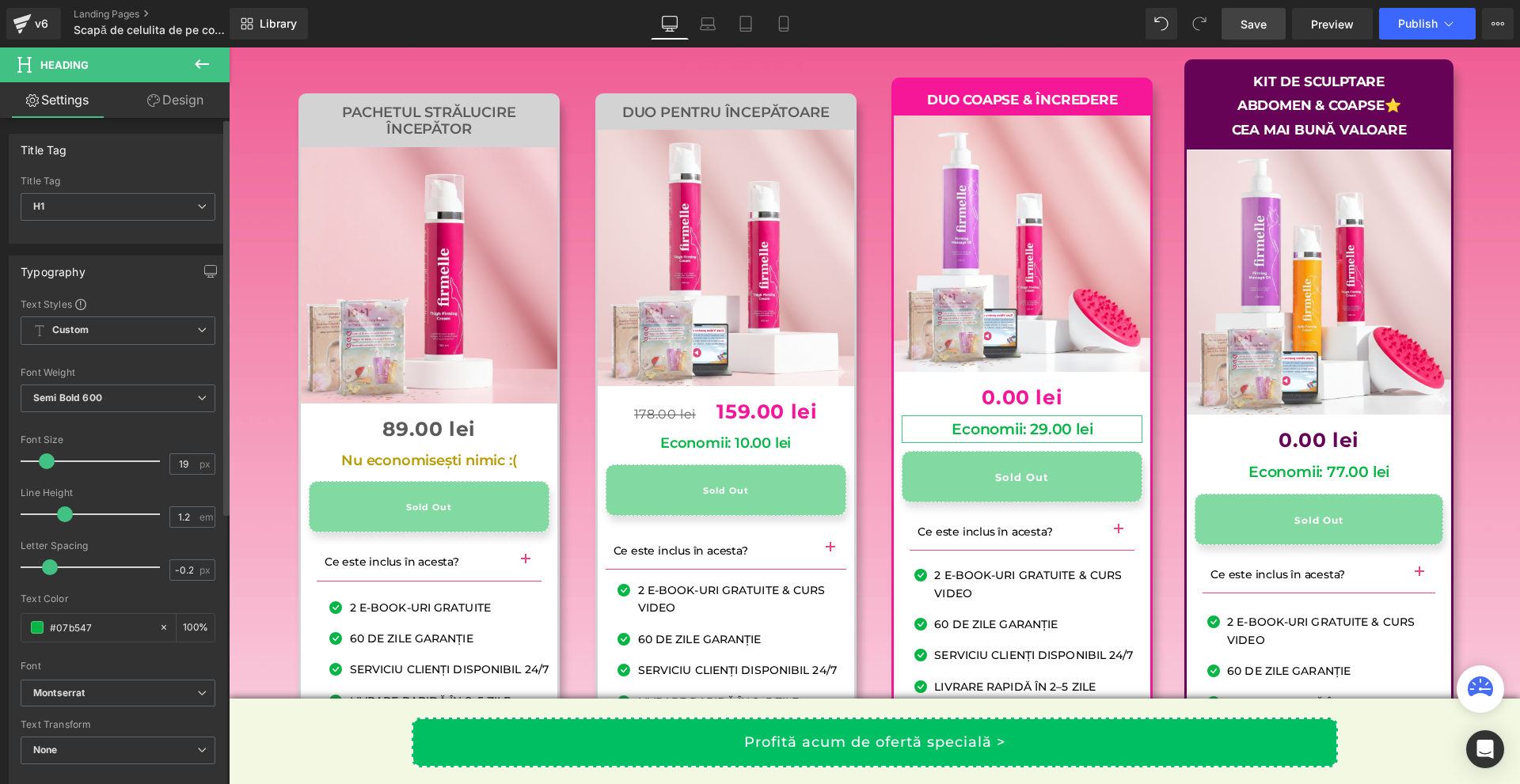
type input "18"
click at [42, 458] on span at bounding box center [45, 460] width 16 height 16
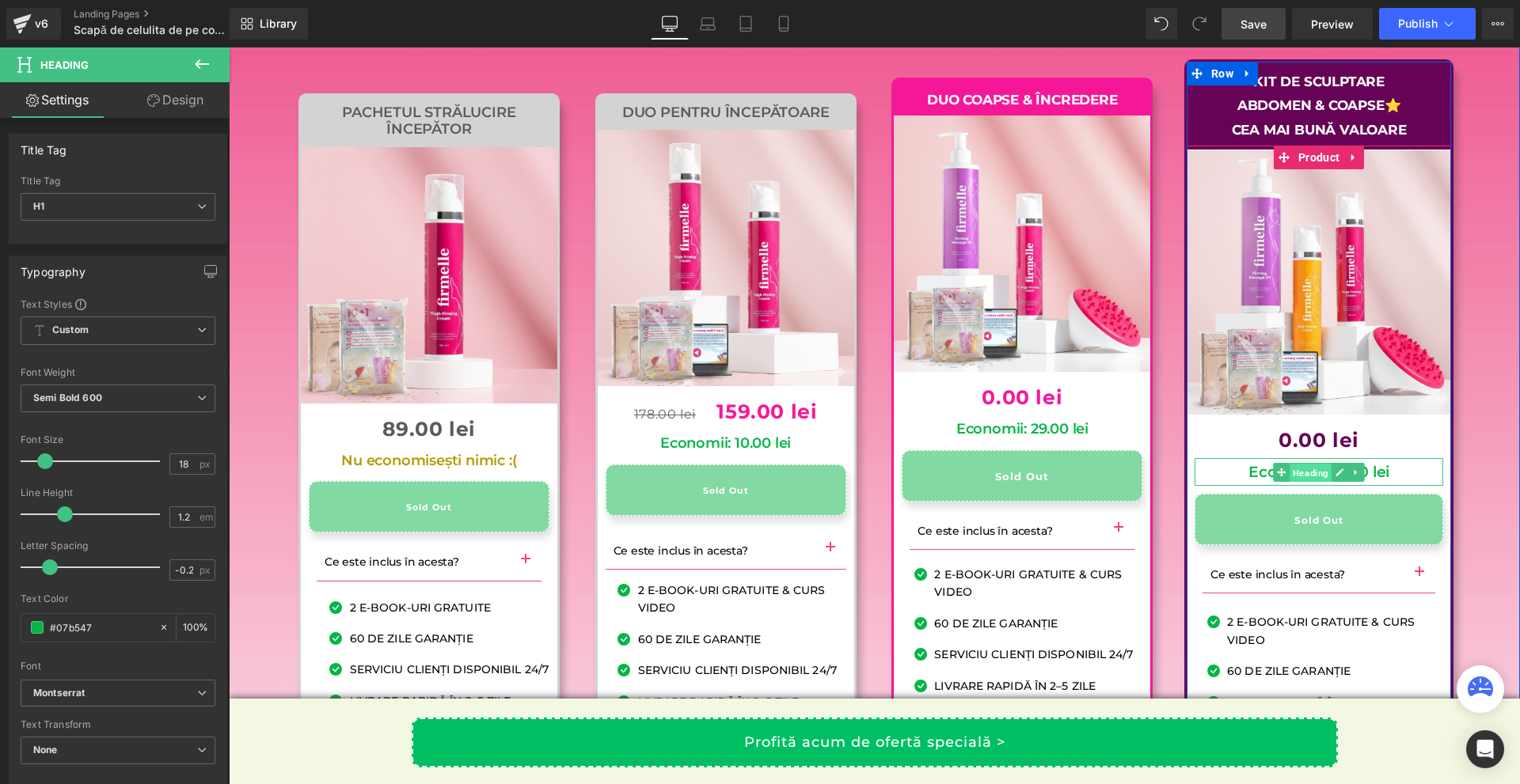
click at [1304, 483] on span "Heading" at bounding box center [1310, 473] width 42 height 19
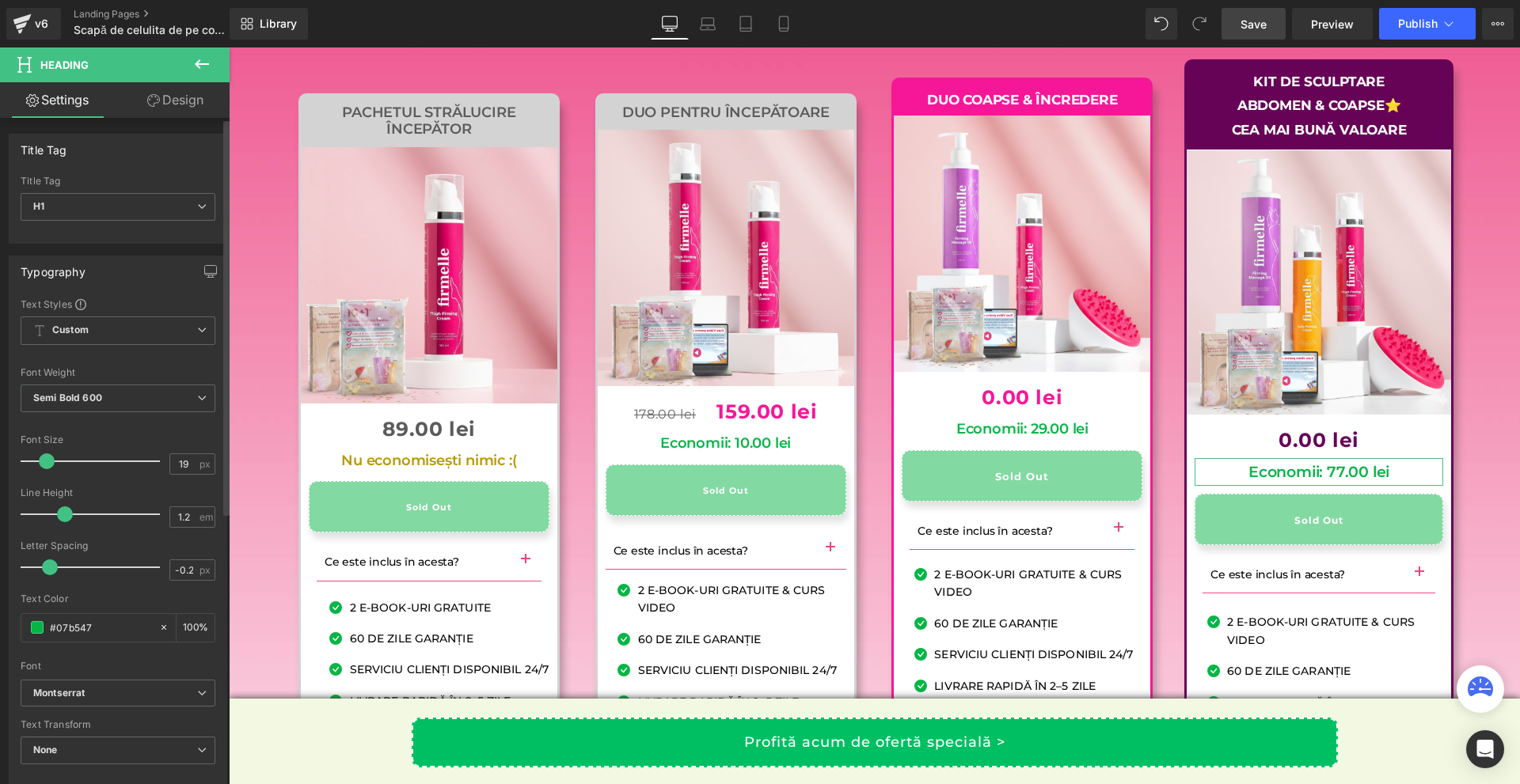
type input "18"
click at [46, 457] on span at bounding box center [45, 460] width 16 height 16
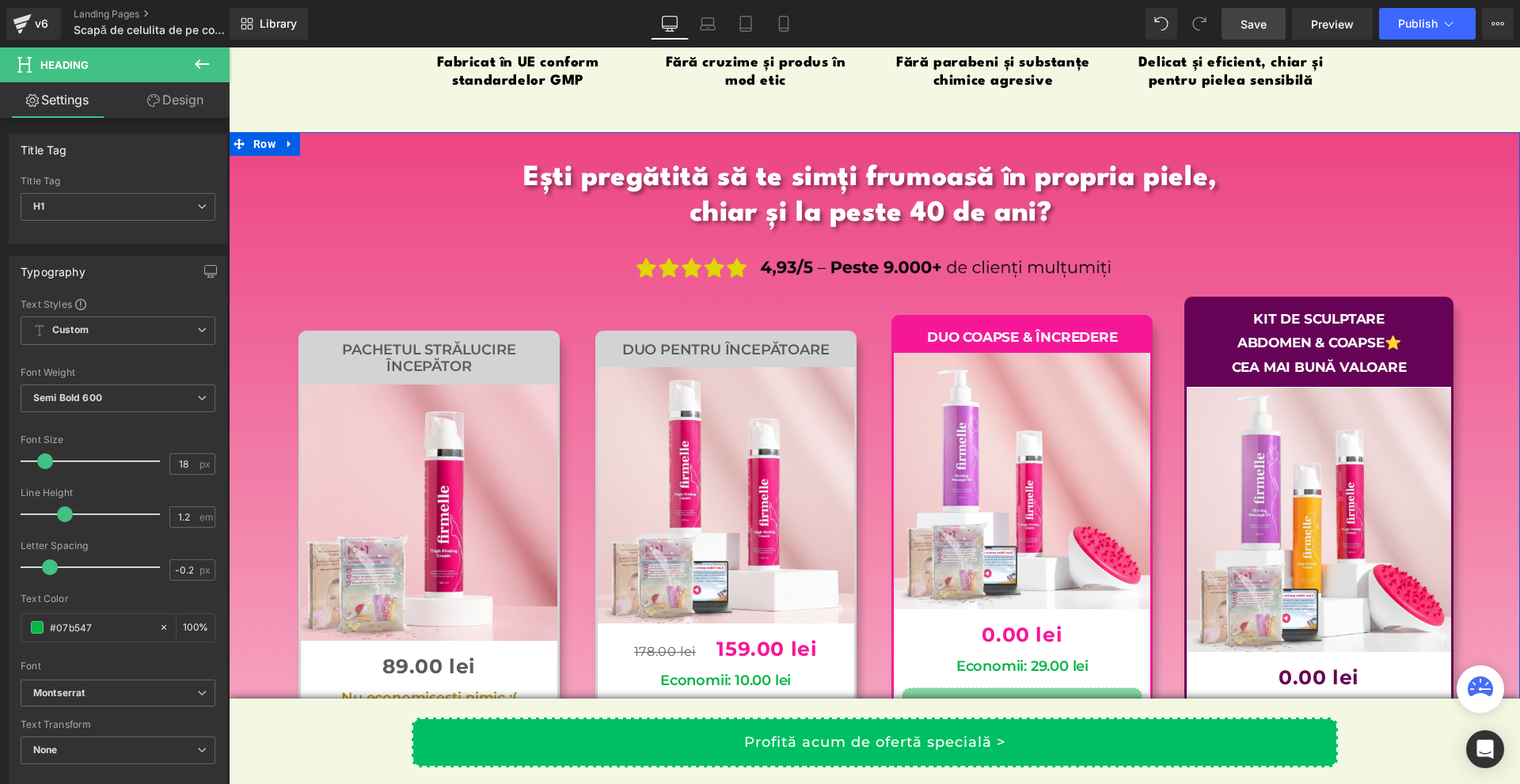
scroll to position [15270, 0]
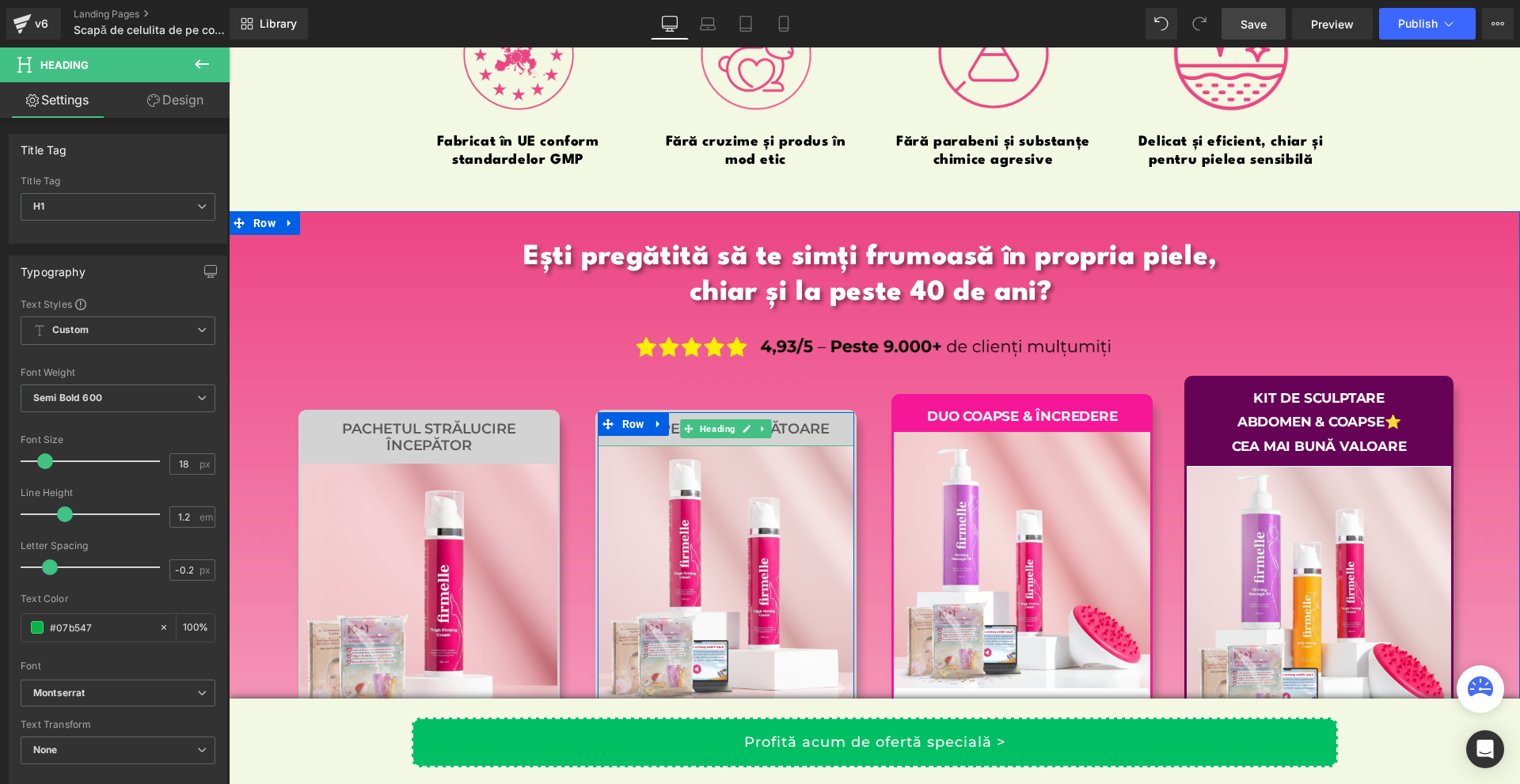
drag, startPoint x: 694, startPoint y: 452, endPoint x: 367, endPoint y: 485, distance: 328.7
click at [696, 438] on span "Heading" at bounding box center [717, 429] width 42 height 19
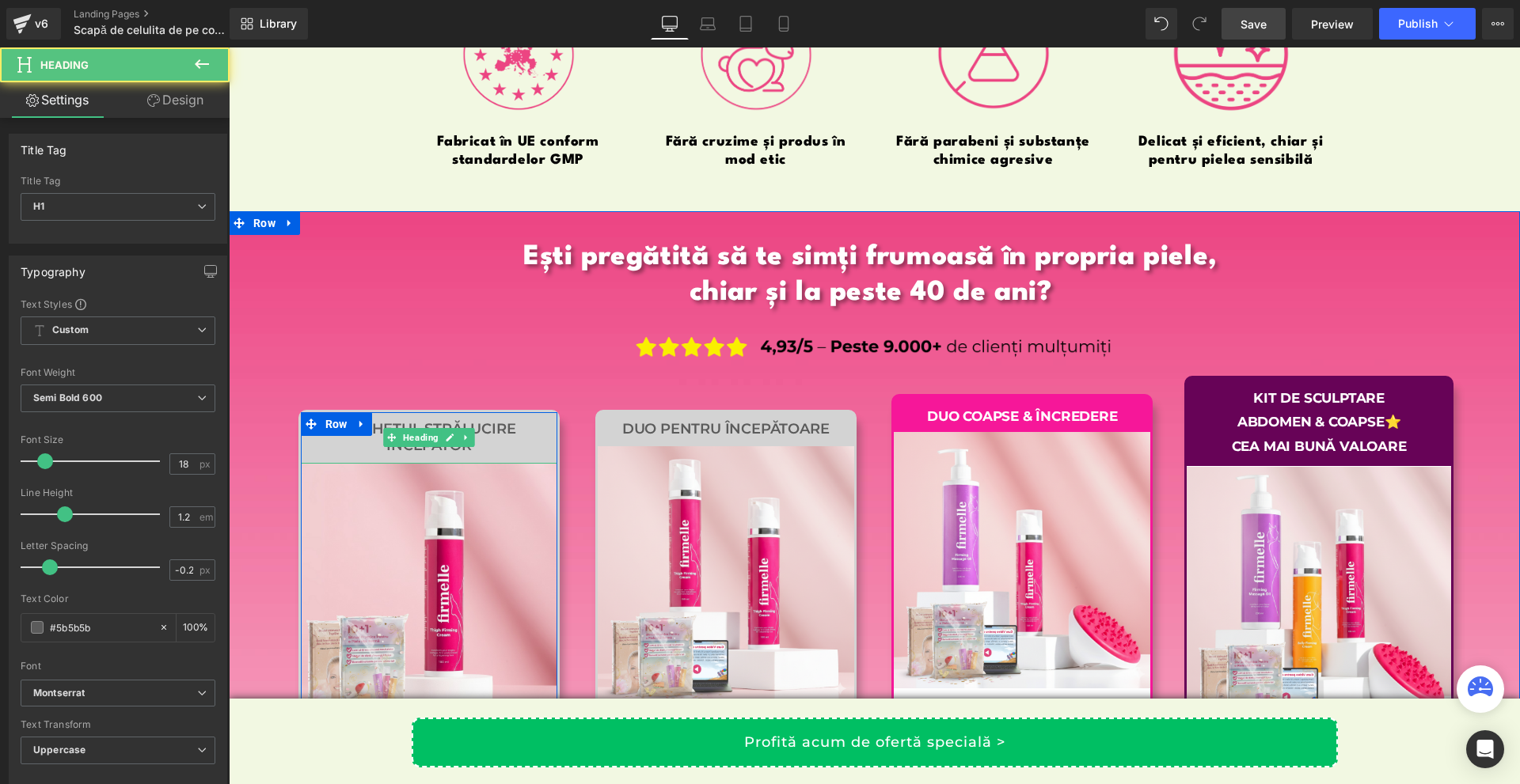
click at [388, 455] on h1 "Pachetul Strălucire Începător" at bounding box center [429, 438] width 256 height 34
click at [423, 448] on span "Heading" at bounding box center [420, 438] width 42 height 19
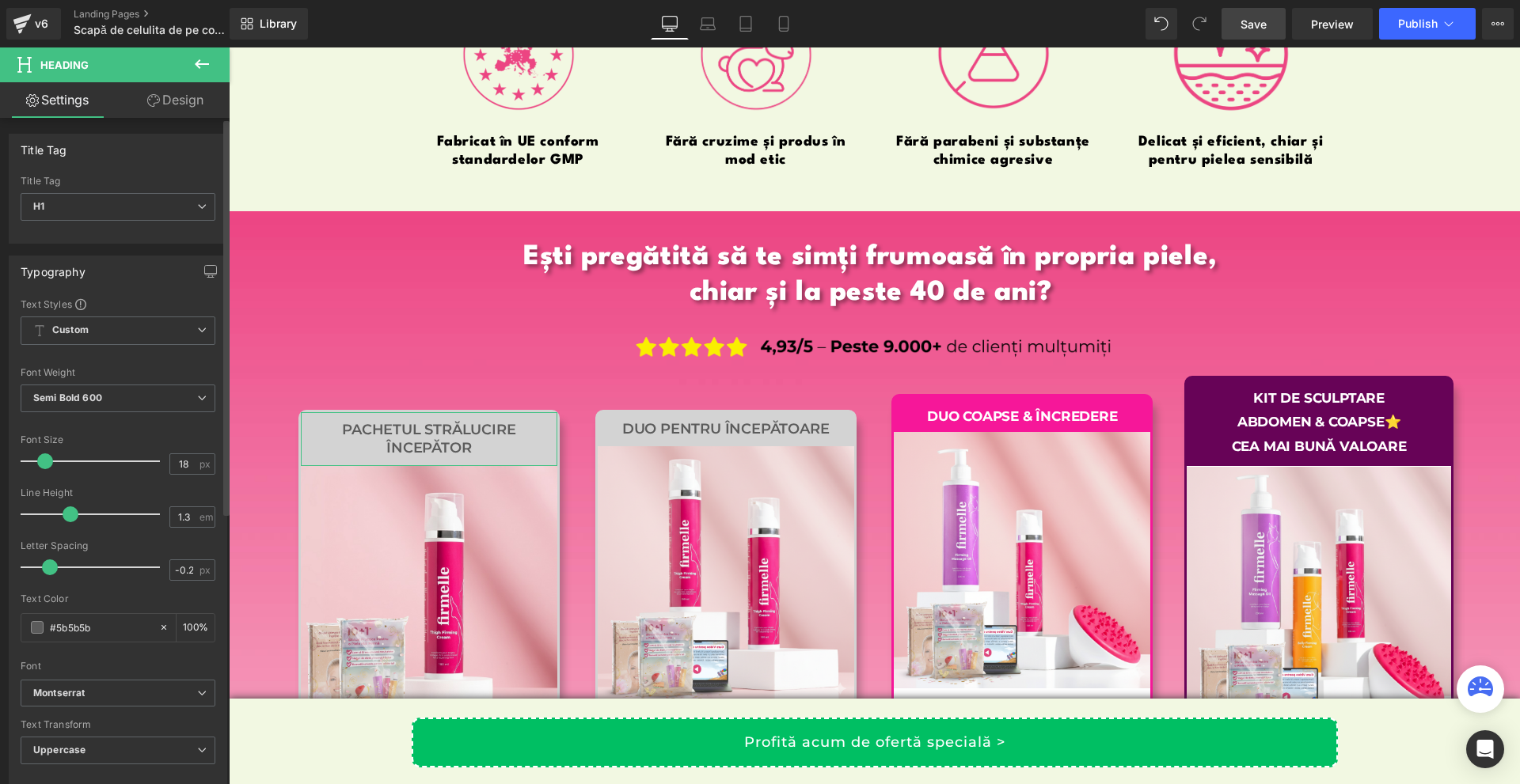
click at [68, 513] on span at bounding box center [70, 514] width 16 height 16
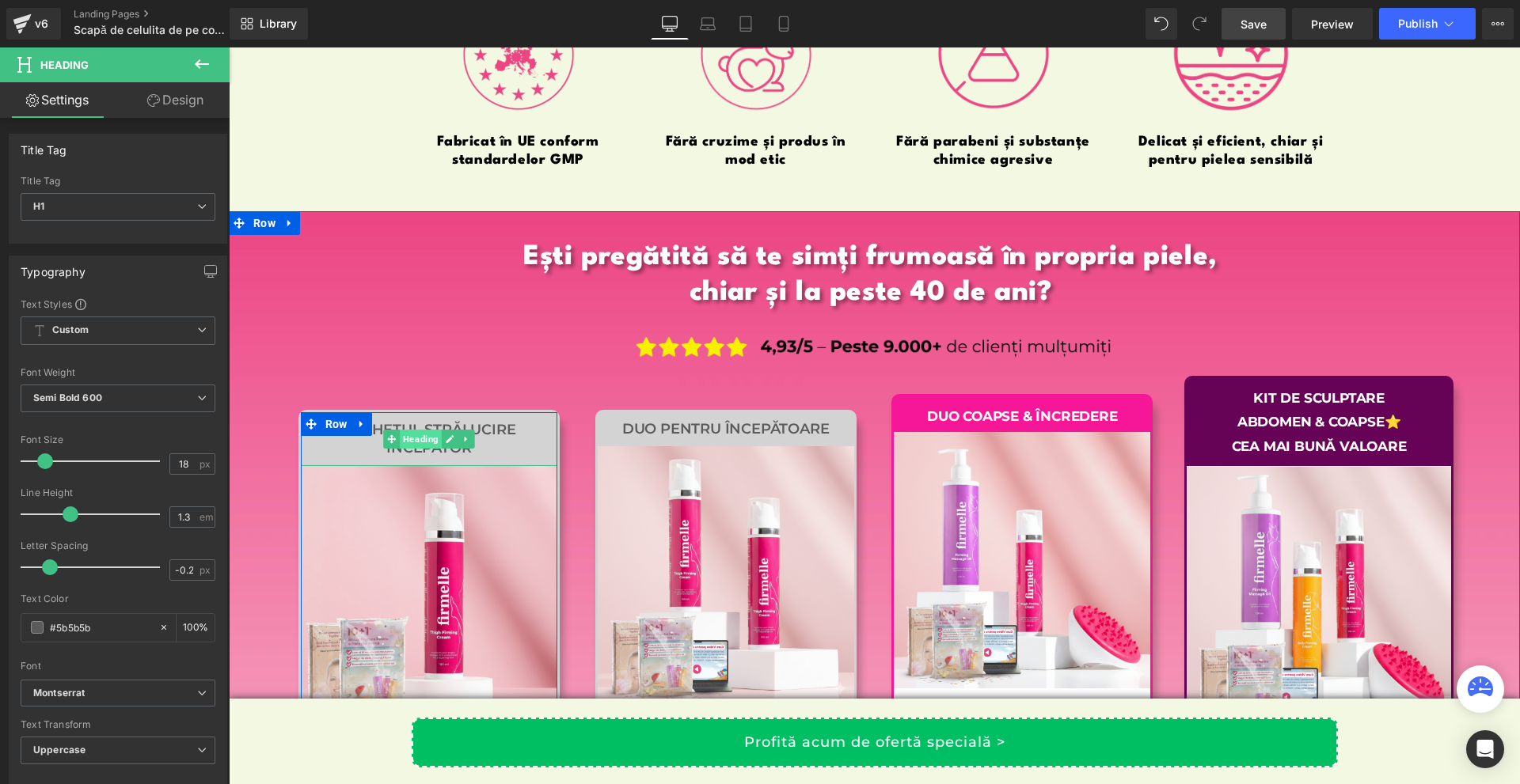
click at [433, 448] on span "Heading" at bounding box center [420, 439] width 42 height 19
click at [482, 458] on h1 "Pachetul Strălucire Începător" at bounding box center [429, 440] width 256 height 38
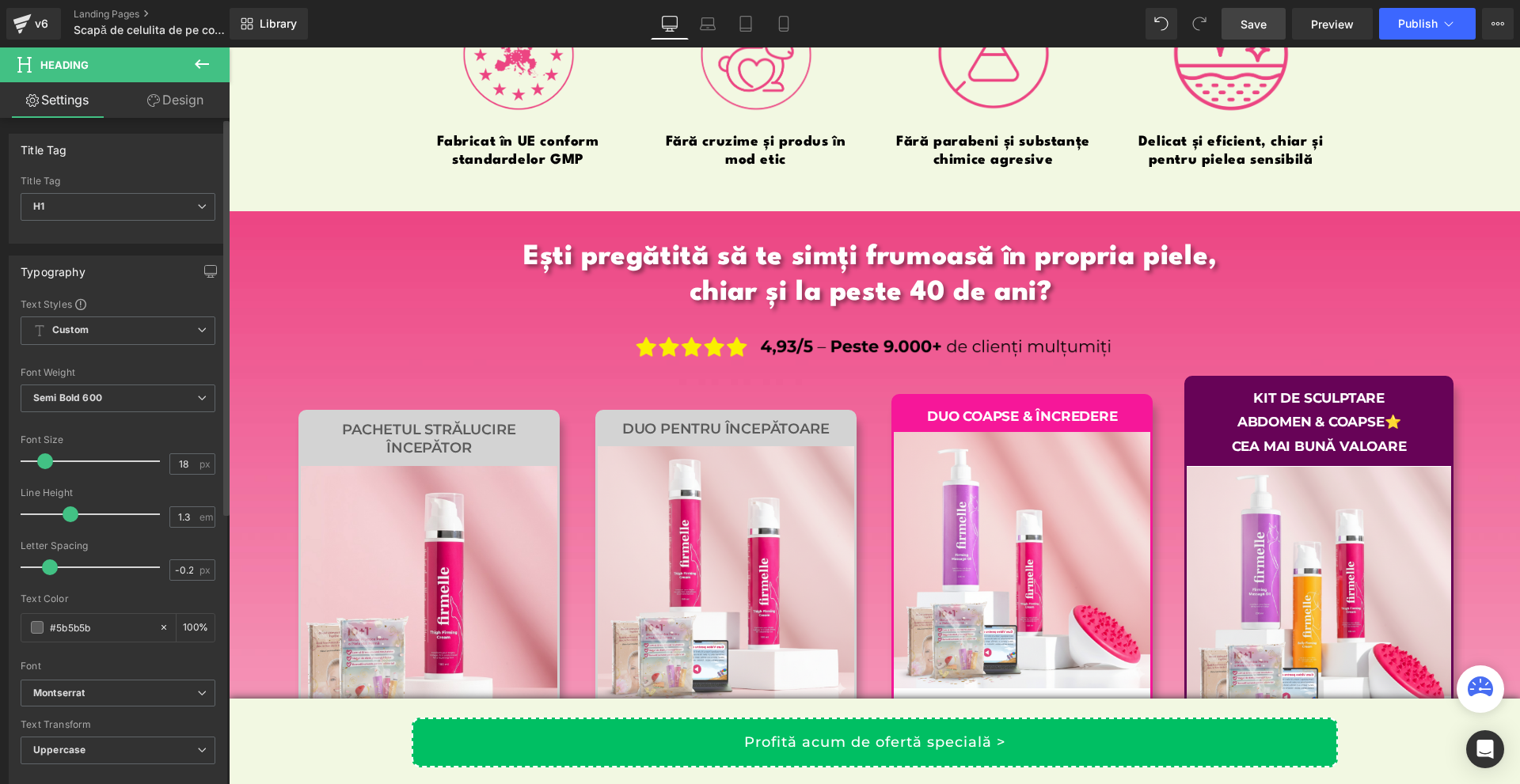
type input "1.4"
click at [75, 514] on span at bounding box center [76, 514] width 16 height 16
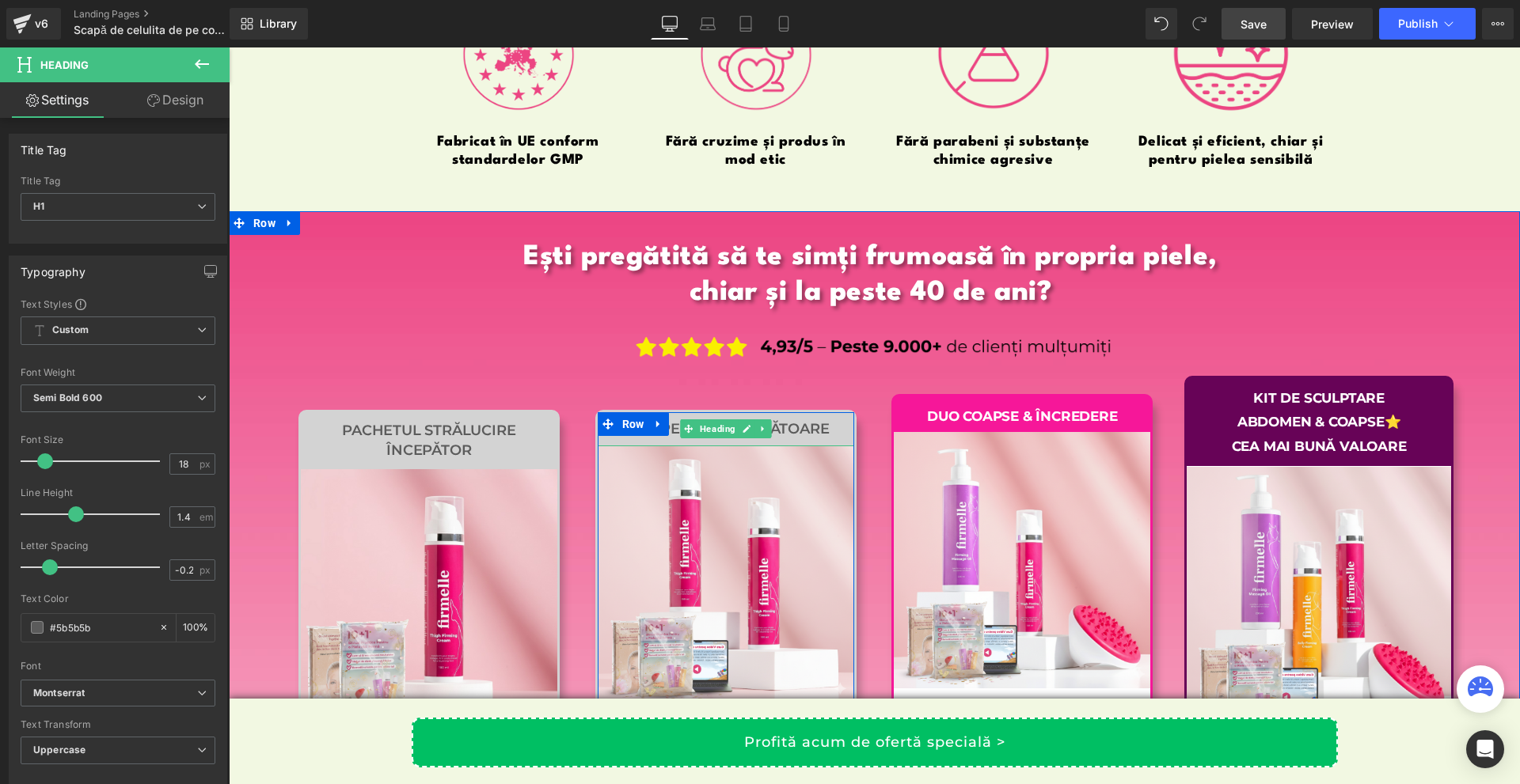
click at [710, 438] on span "Heading" at bounding box center [717, 429] width 42 height 19
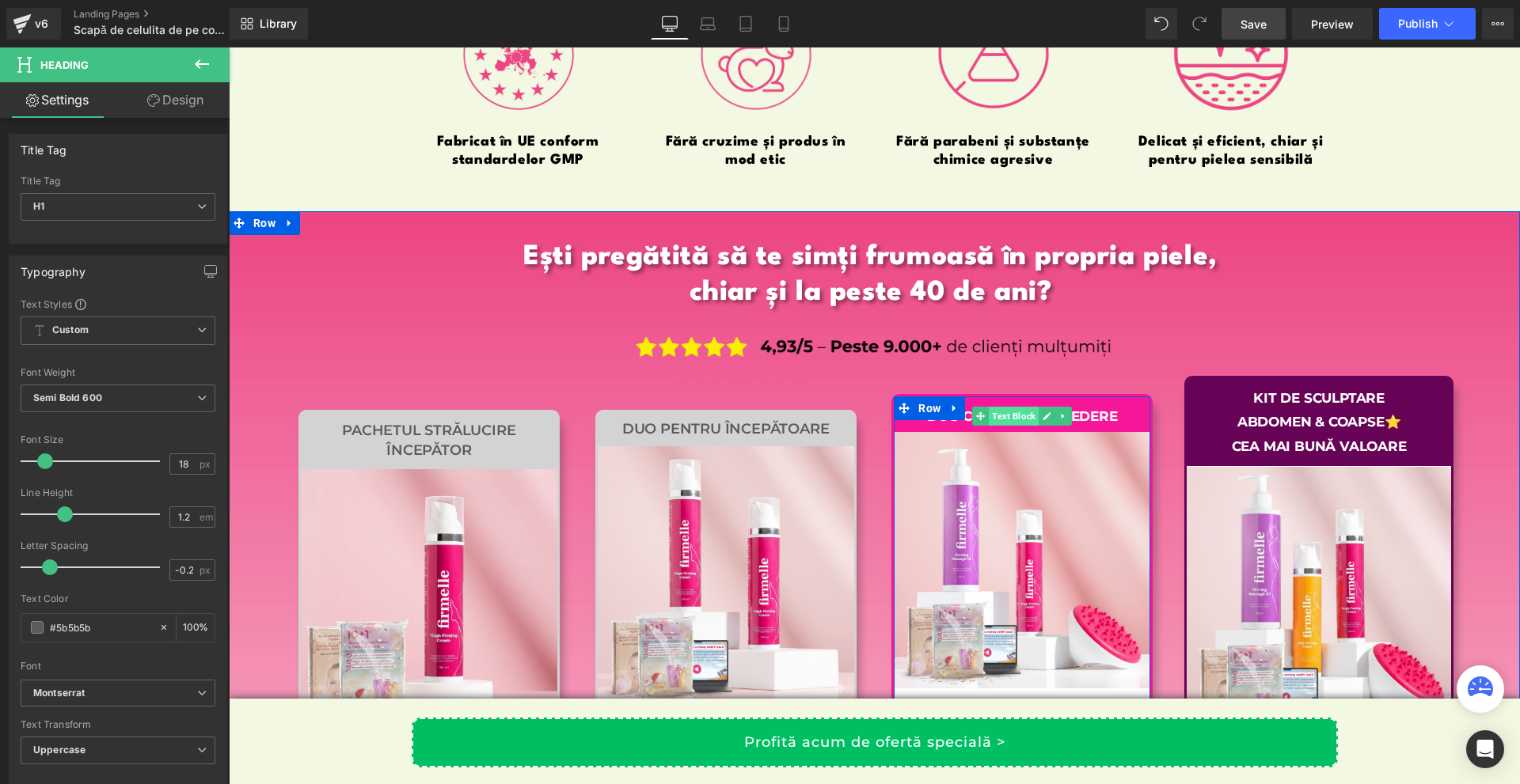
click at [1014, 426] on span "Text Block" at bounding box center [1013, 416] width 50 height 19
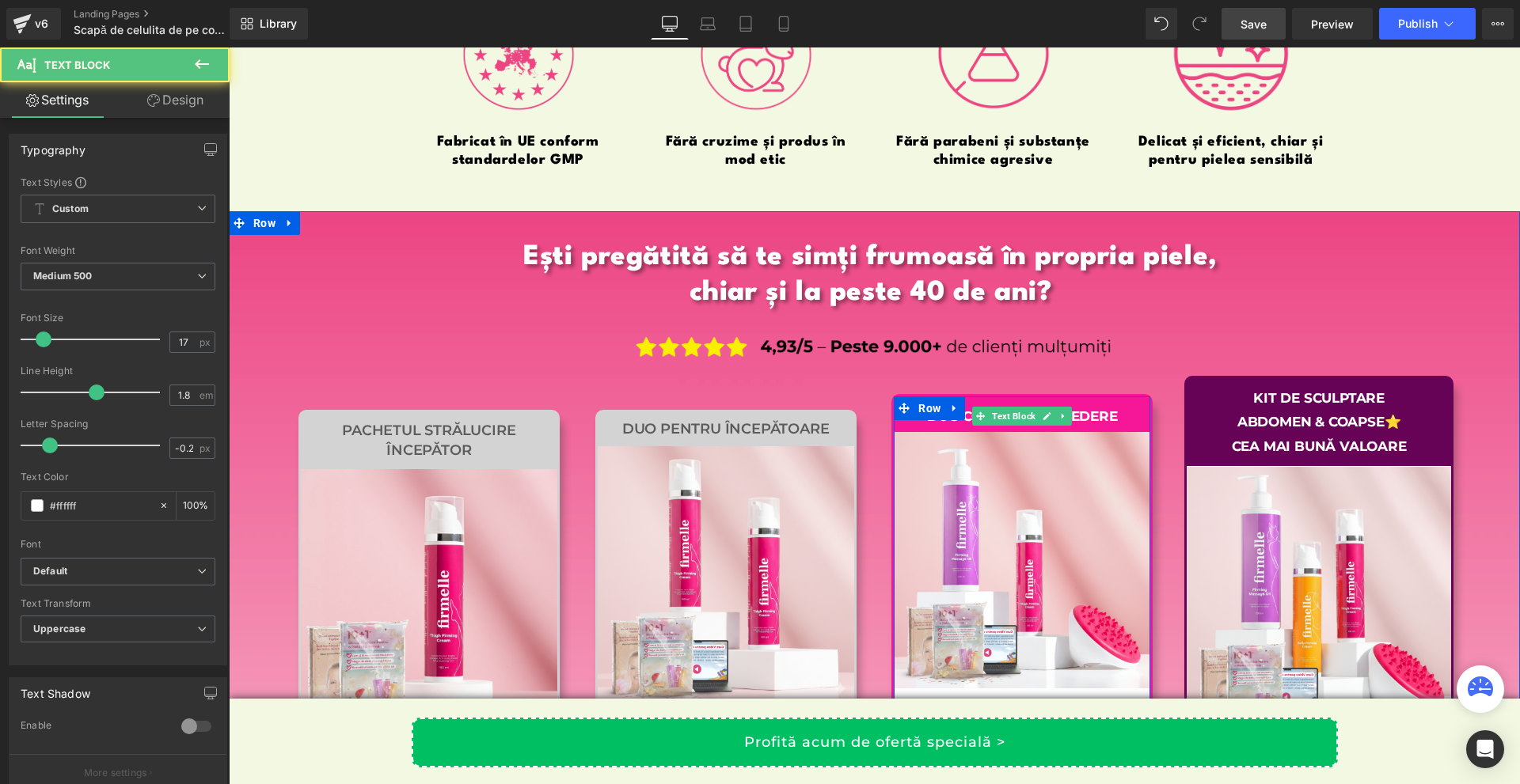
click at [1016, 451] on div "Sale Off (P) Image 0 lei 0.00 lei (P) Price Economii: 29.00 lei Heading Sold Ou…" at bounding box center [1021, 652] width 256 height 440
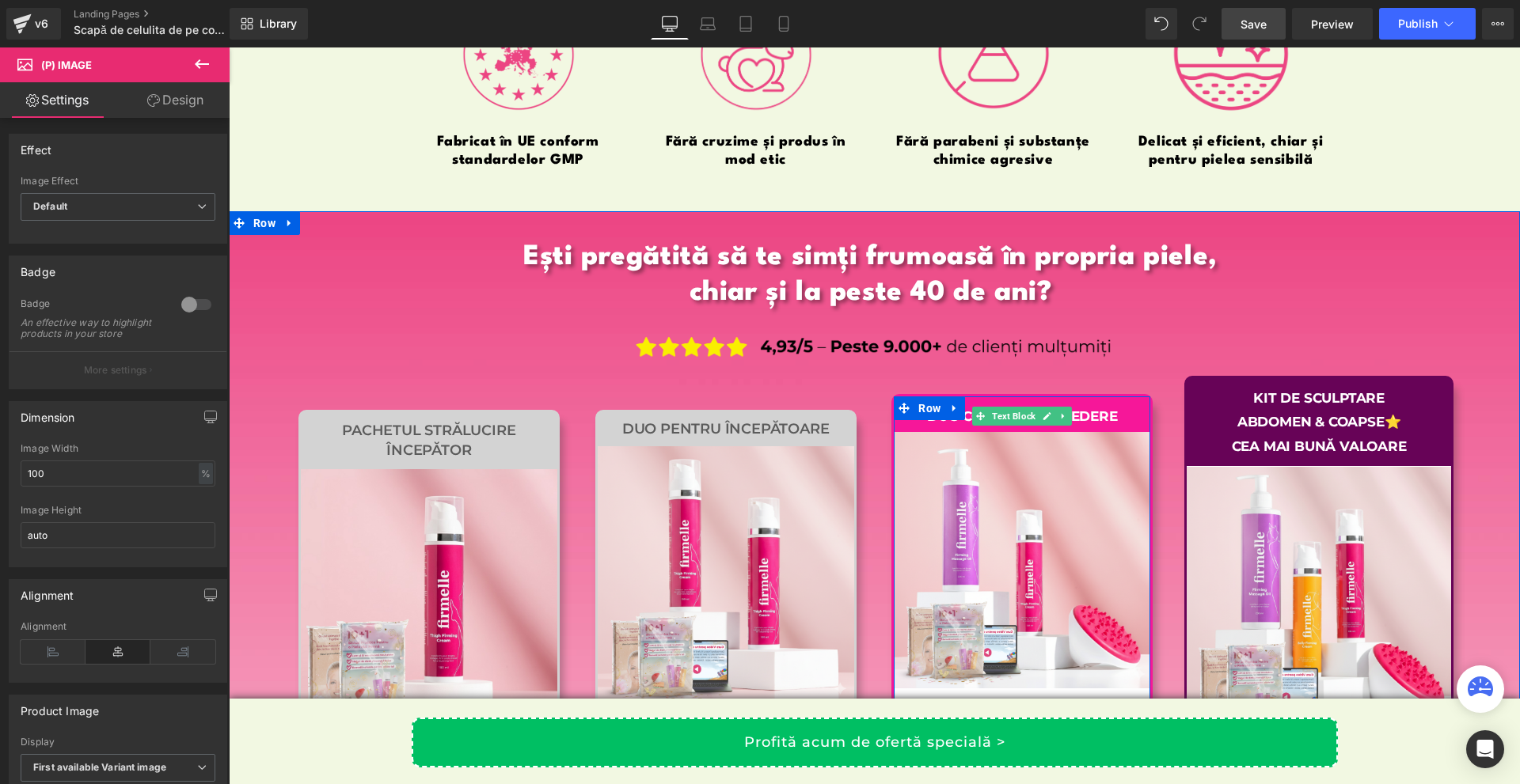
click at [1147, 458] on div "Duo Coapse & Încredere Text Block Sale Off (P) Image 0 lei 0.00 lei (P) Price E…" at bounding box center [1022, 729] width 296 height 685
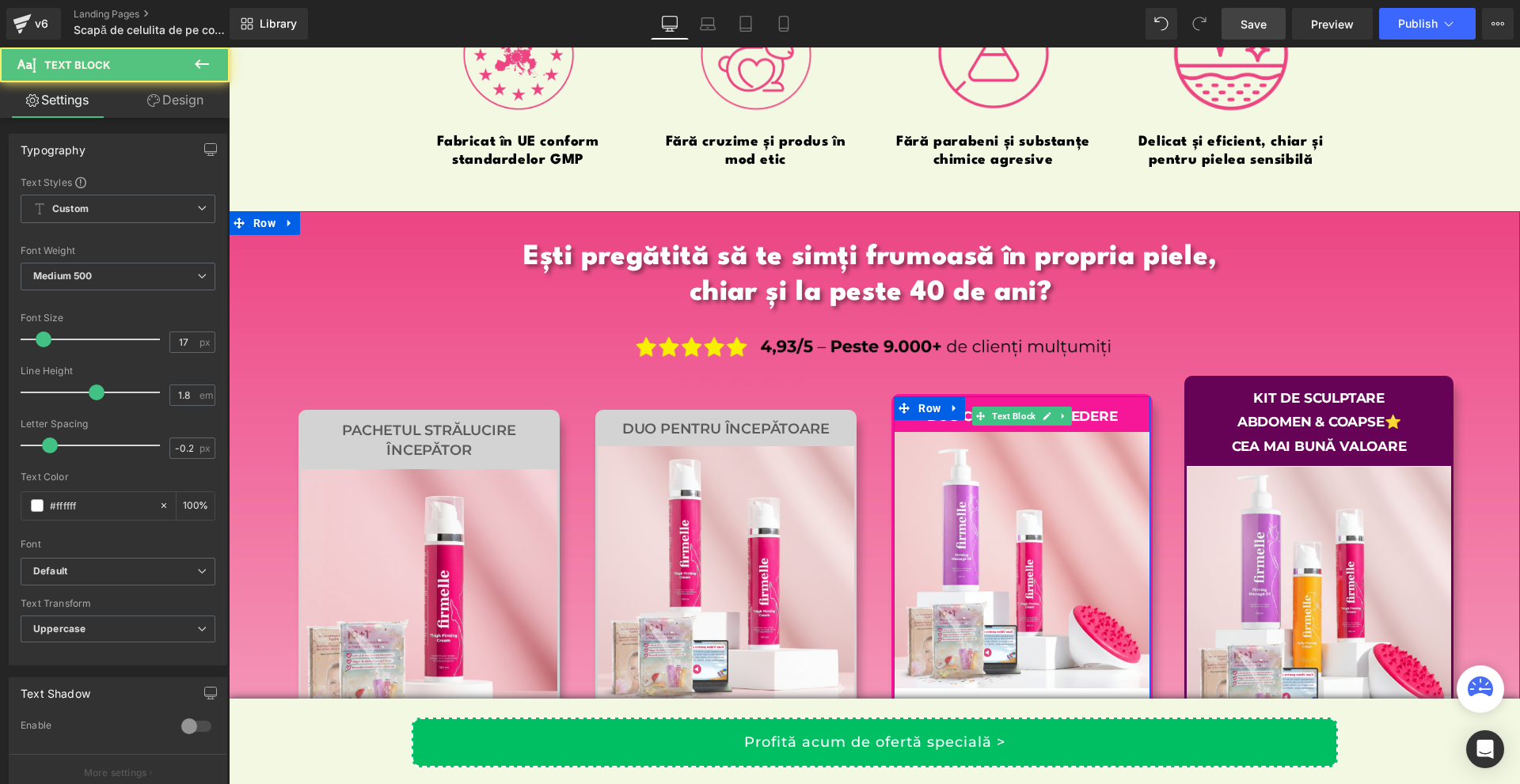
click at [1119, 437] on div "Duo Coapse & Încredere" at bounding box center [1021, 416] width 256 height 40
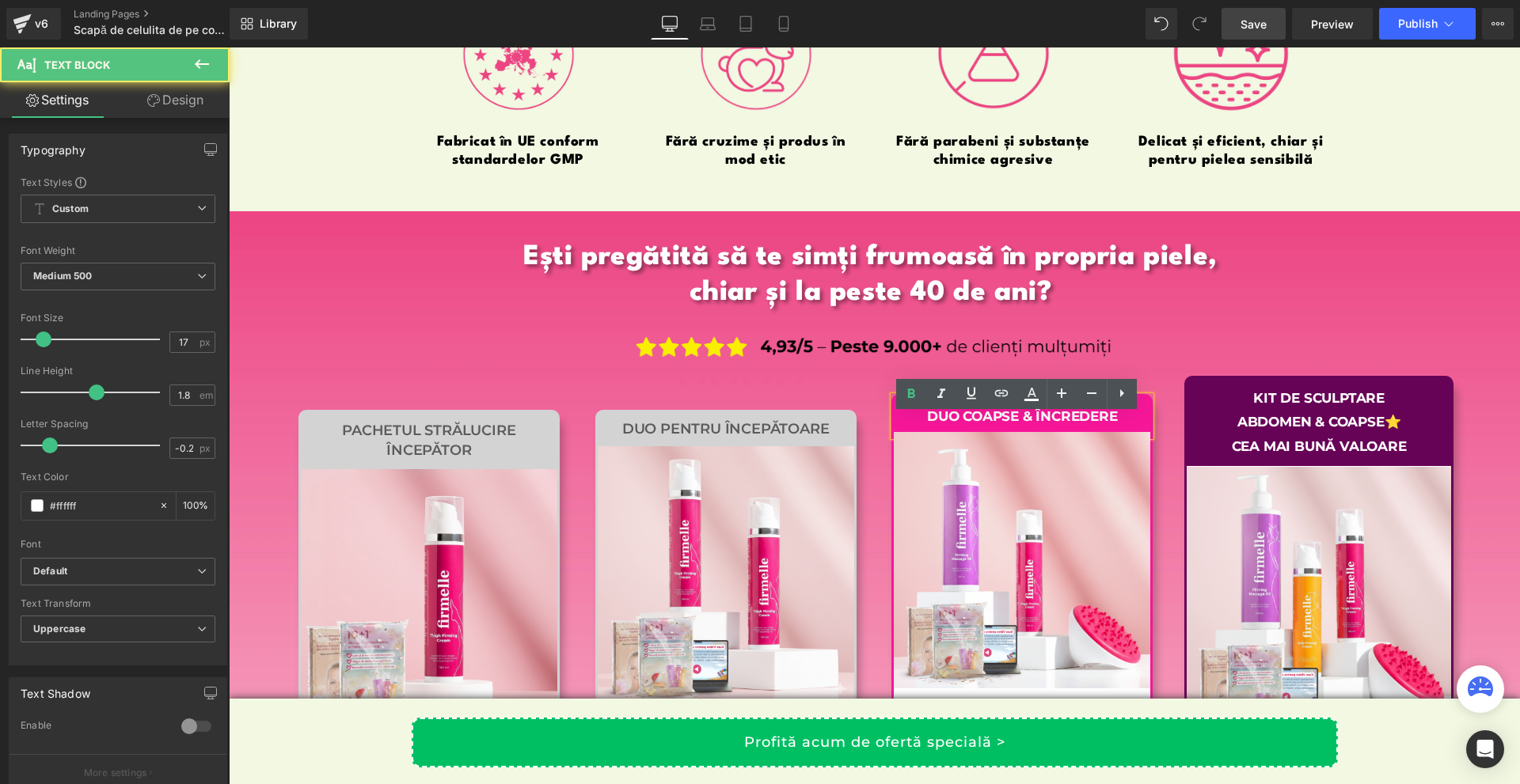
click at [1174, 453] on div "Kit de Sculptare Abdomen & Coapse⭐ CEA MAI BUNĂ VALOARE Text Block Sale Off (P)…" at bounding box center [1319, 751] width 296 height 731
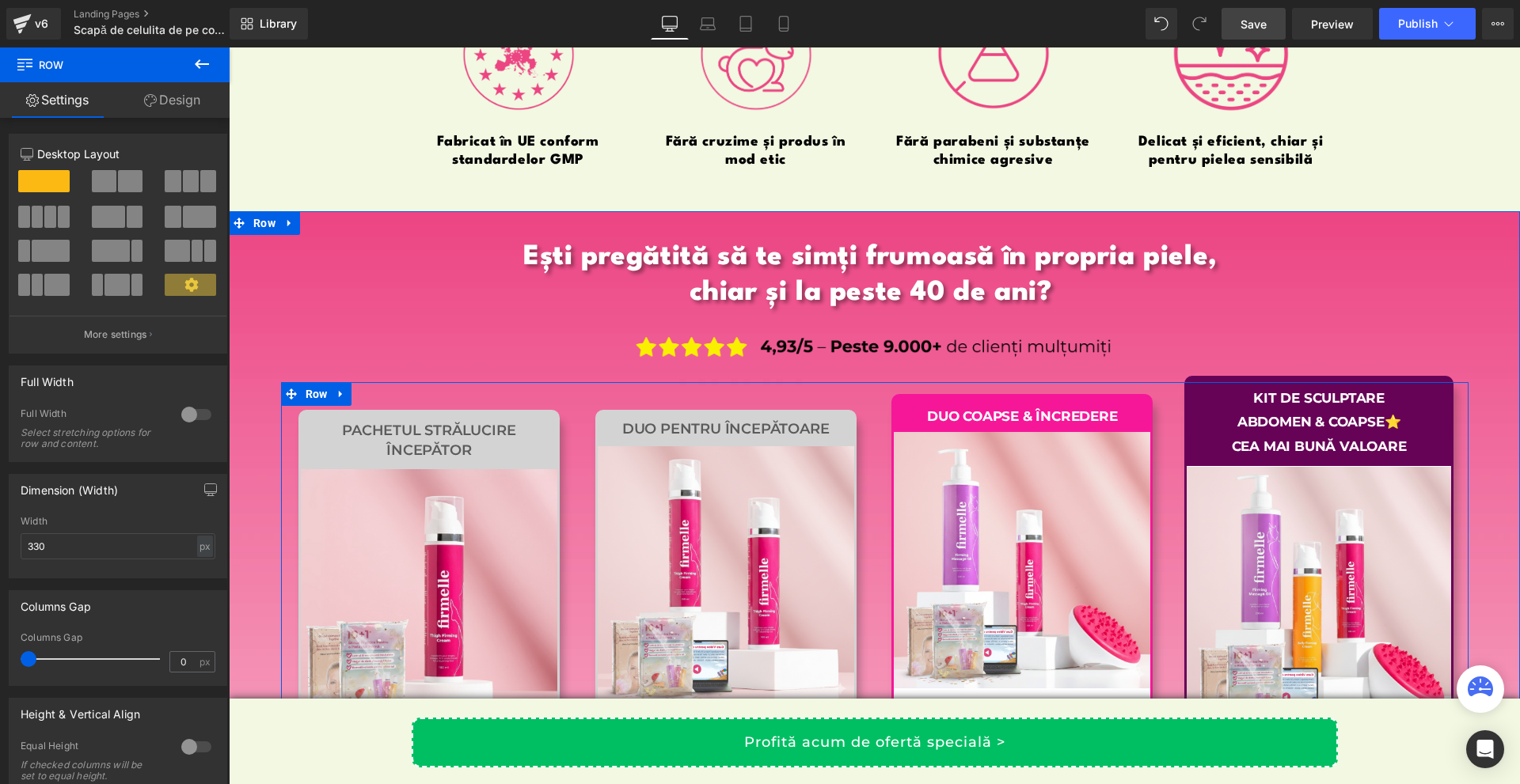
drag, startPoint x: 1122, startPoint y: 417, endPoint x: 1131, endPoint y: 410, distance: 11.4
click at [1131, 410] on div "Duo Coapse & Încredere Text Block Sale Off (P) Image 0 lei 0.00 lei (P) Price E…" at bounding box center [1022, 729] width 296 height 685
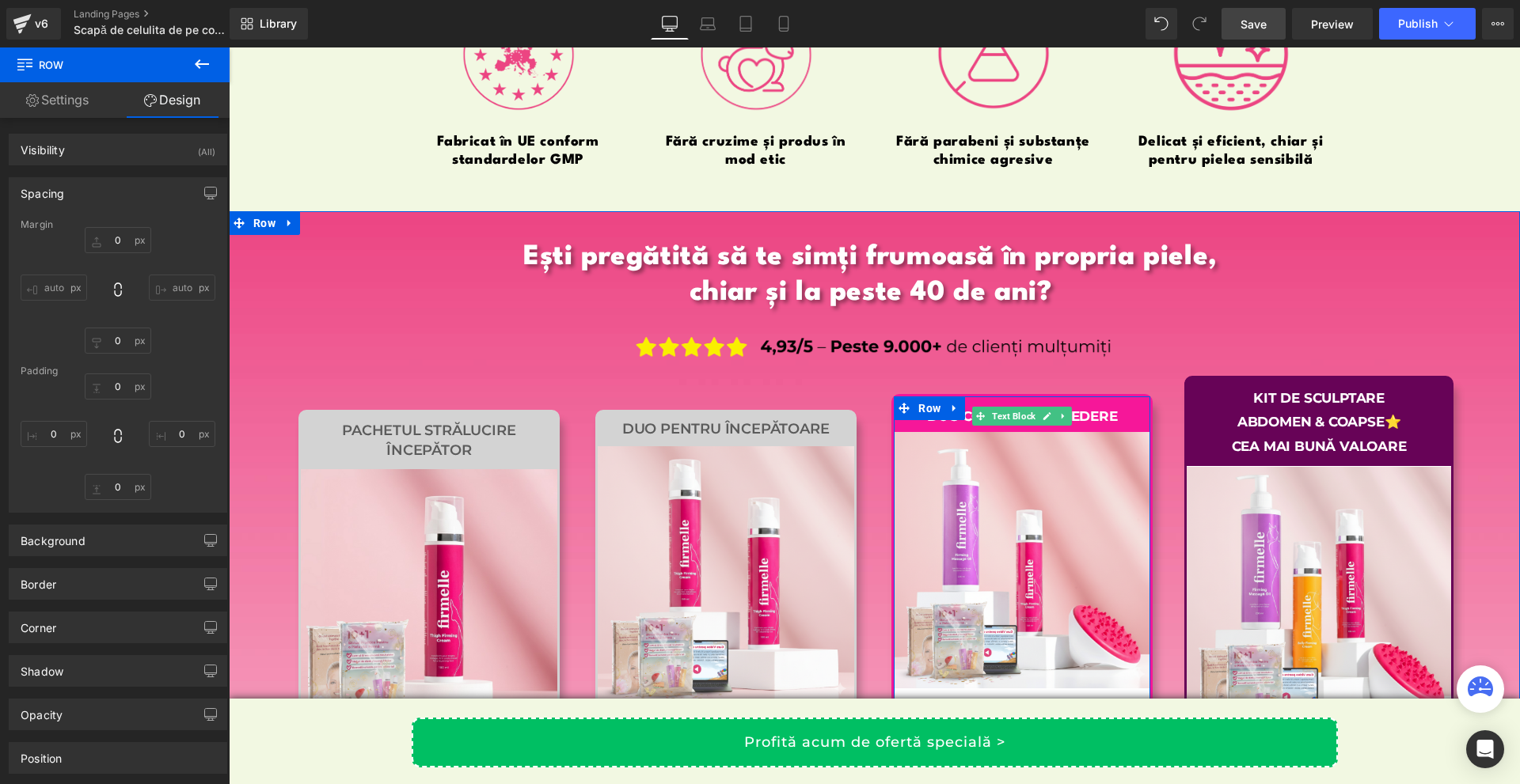
type input "10"
type input "0"
type input "11"
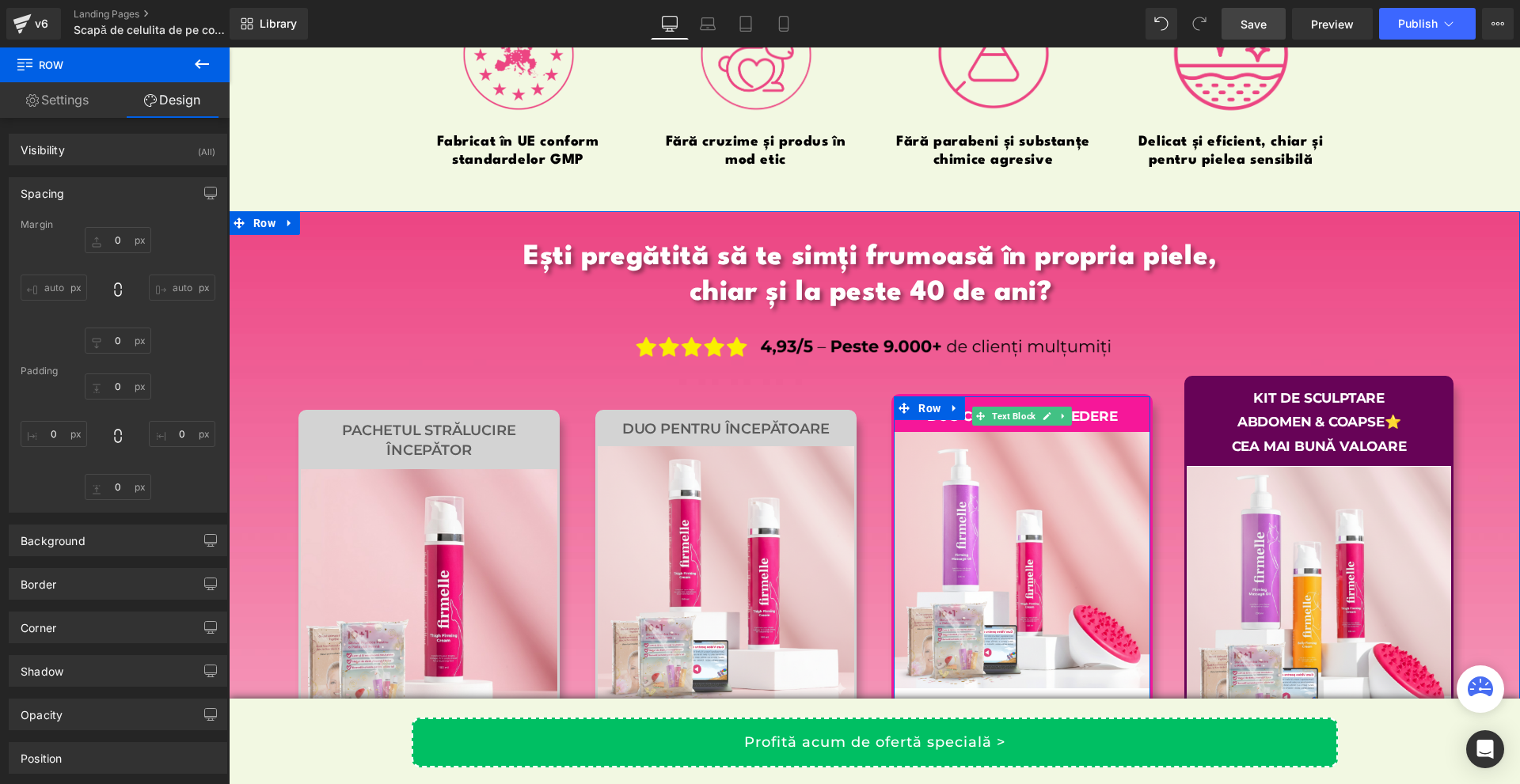
type input "0"
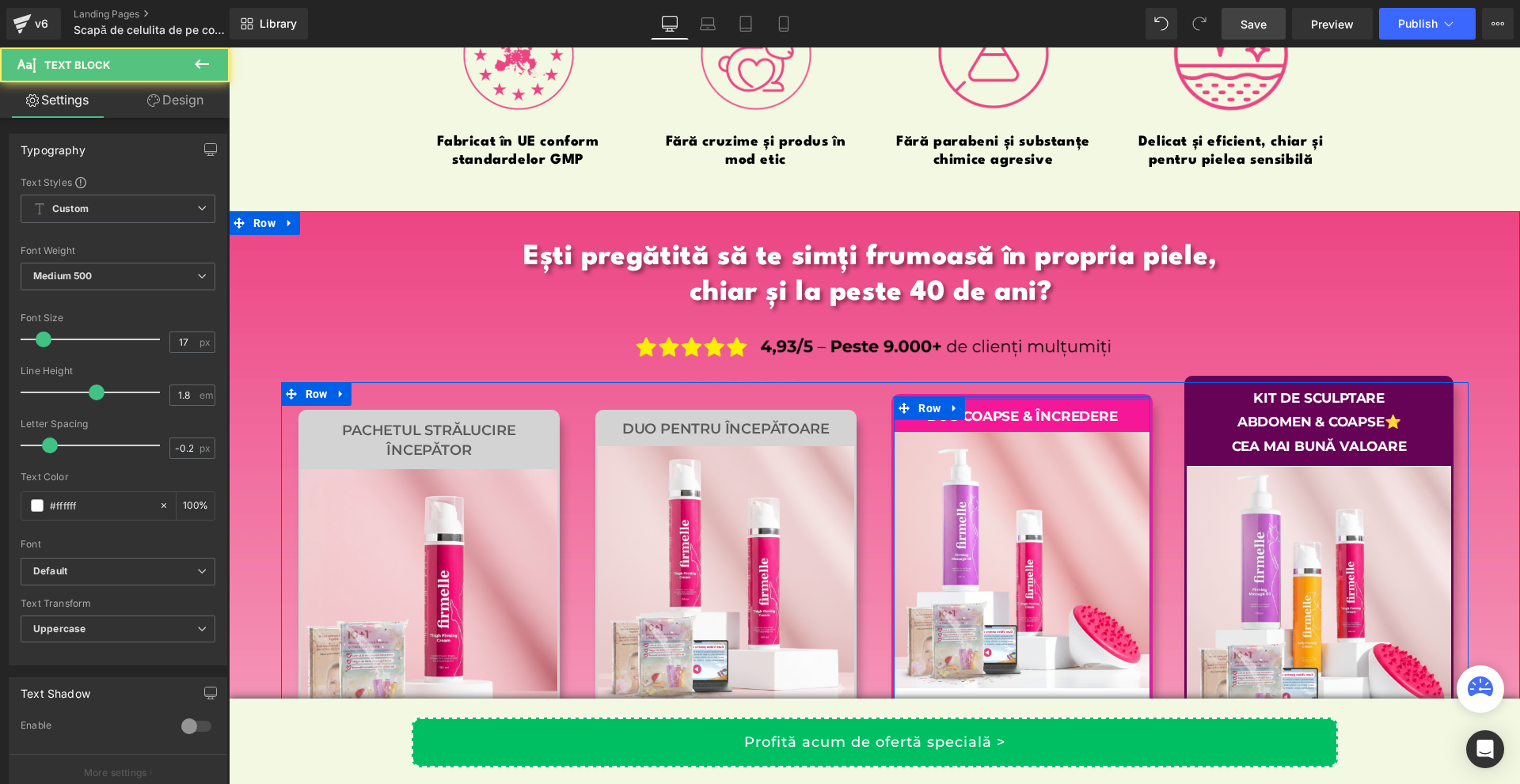
click at [1127, 415] on div "Duo Coapse & Încredere Text Block Sale Off (P) Image 0 lei 0.00 lei (P) Price E…" at bounding box center [1022, 731] width 261 height 676
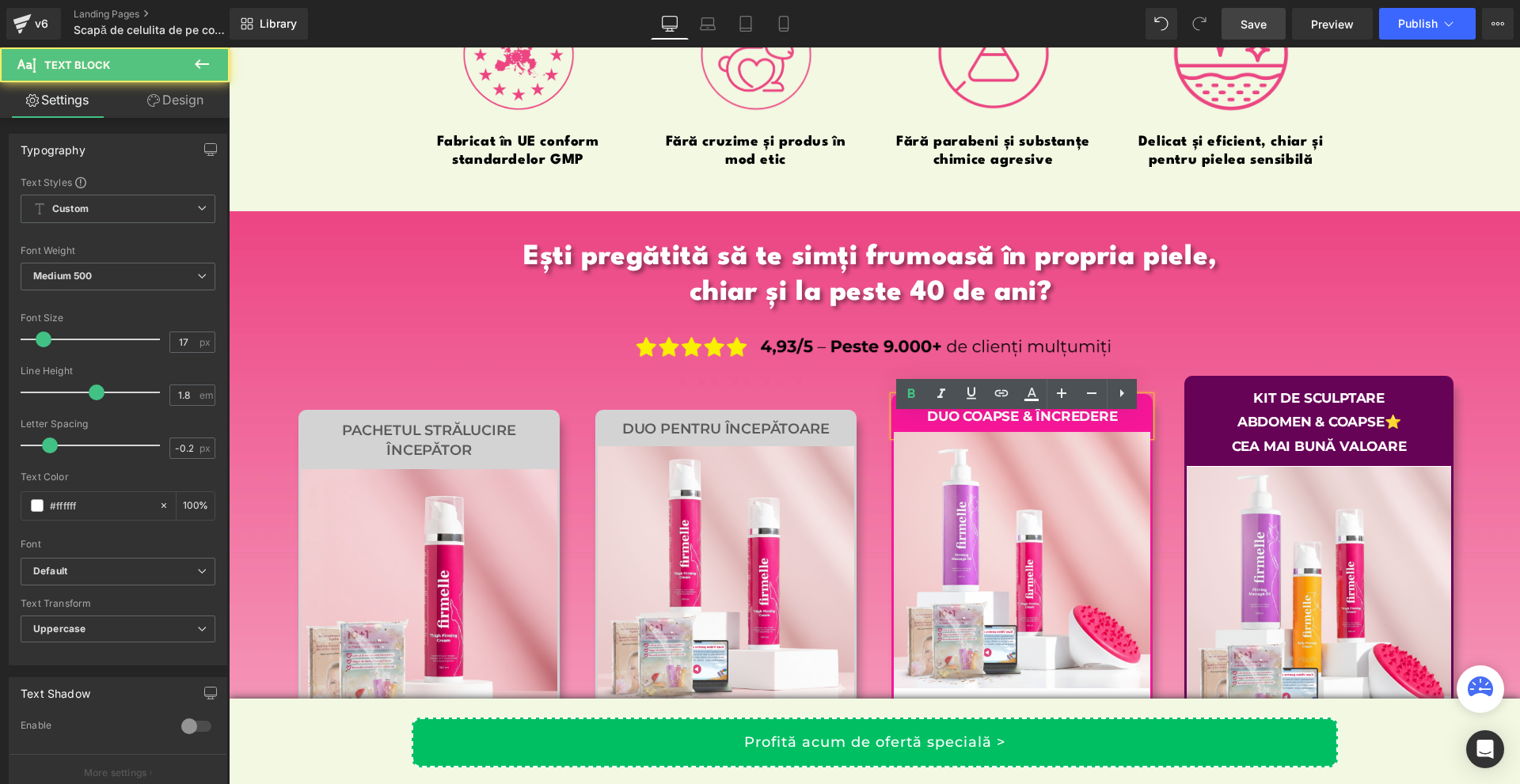
click at [1163, 454] on div "Duo Coapse & Încredere Text Block Sale Off (P) Image 0 lei 0.00 lei (P) Price E…" at bounding box center [1022, 729] width 296 height 685
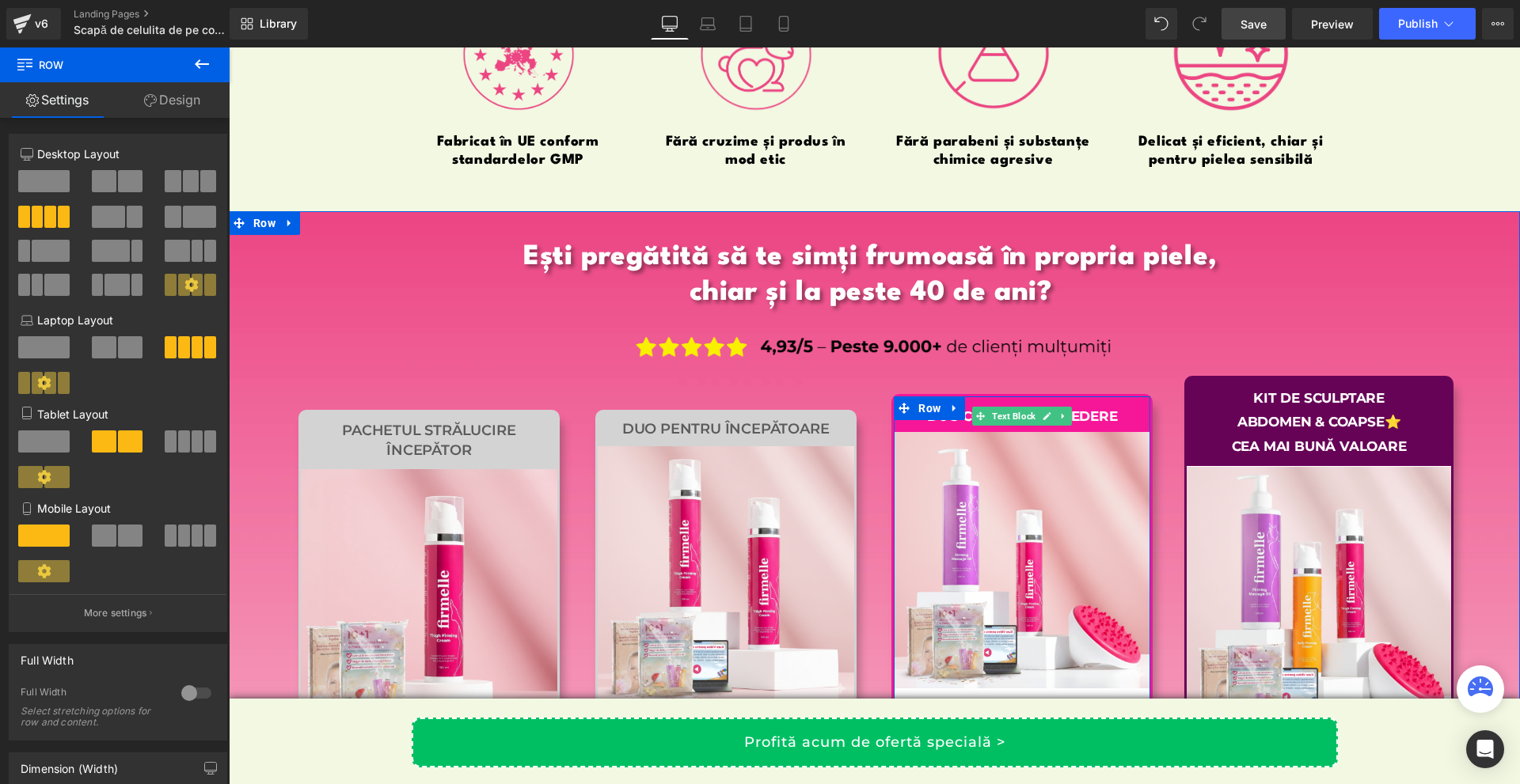
click at [908, 437] on div "Duo Coapse & Încredere" at bounding box center [1021, 416] width 256 height 40
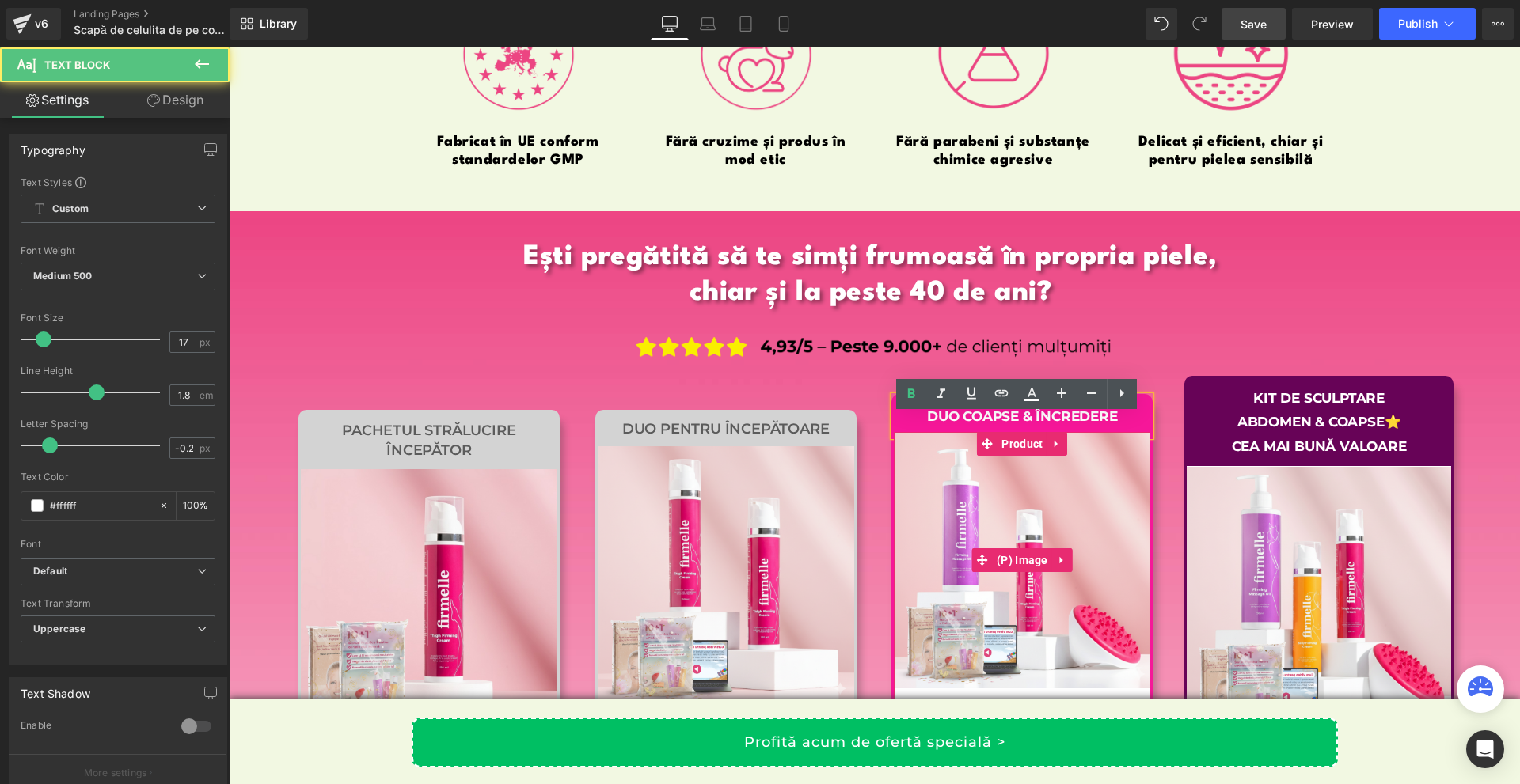
click at [1171, 484] on div "Kit de Sculptare Abdomen & Coapse⭐ CEA MAI BUNĂ VALOARE Text Block Sale Off (P)…" at bounding box center [1319, 751] width 296 height 731
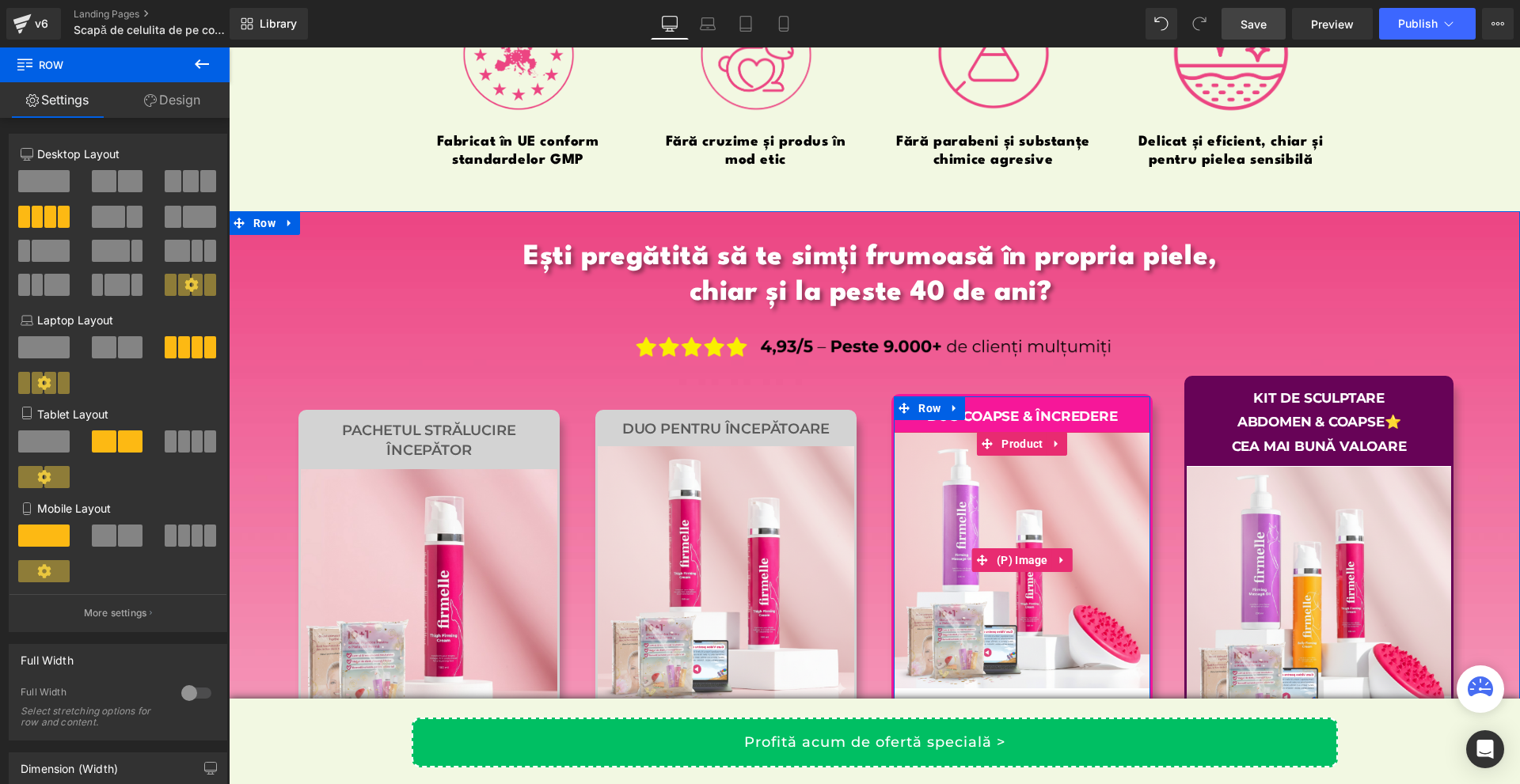
scroll to position [15349, 0]
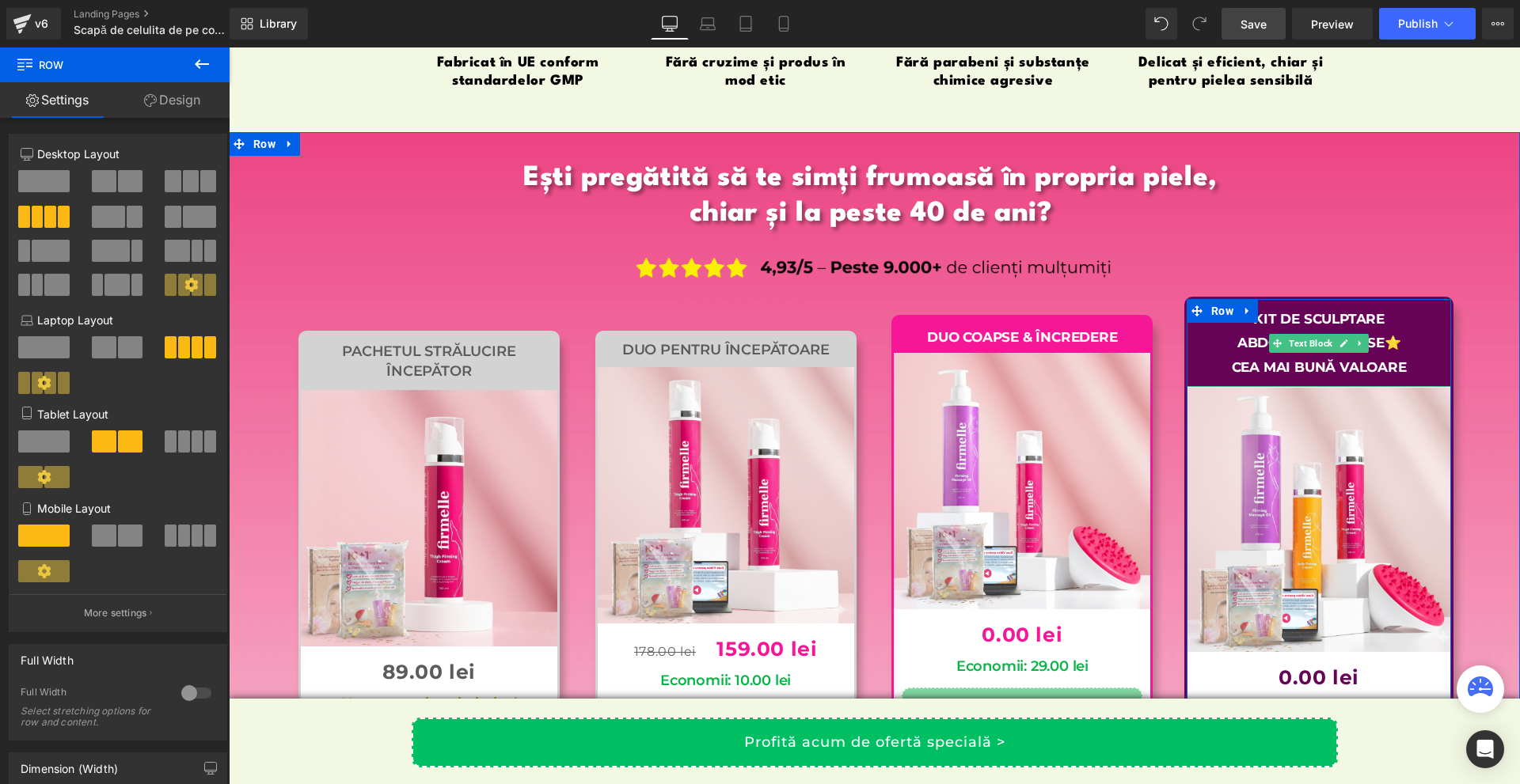
click at [1238, 351] on strong "Abdomen & Coapse⭐" at bounding box center [1319, 342] width 164 height 16
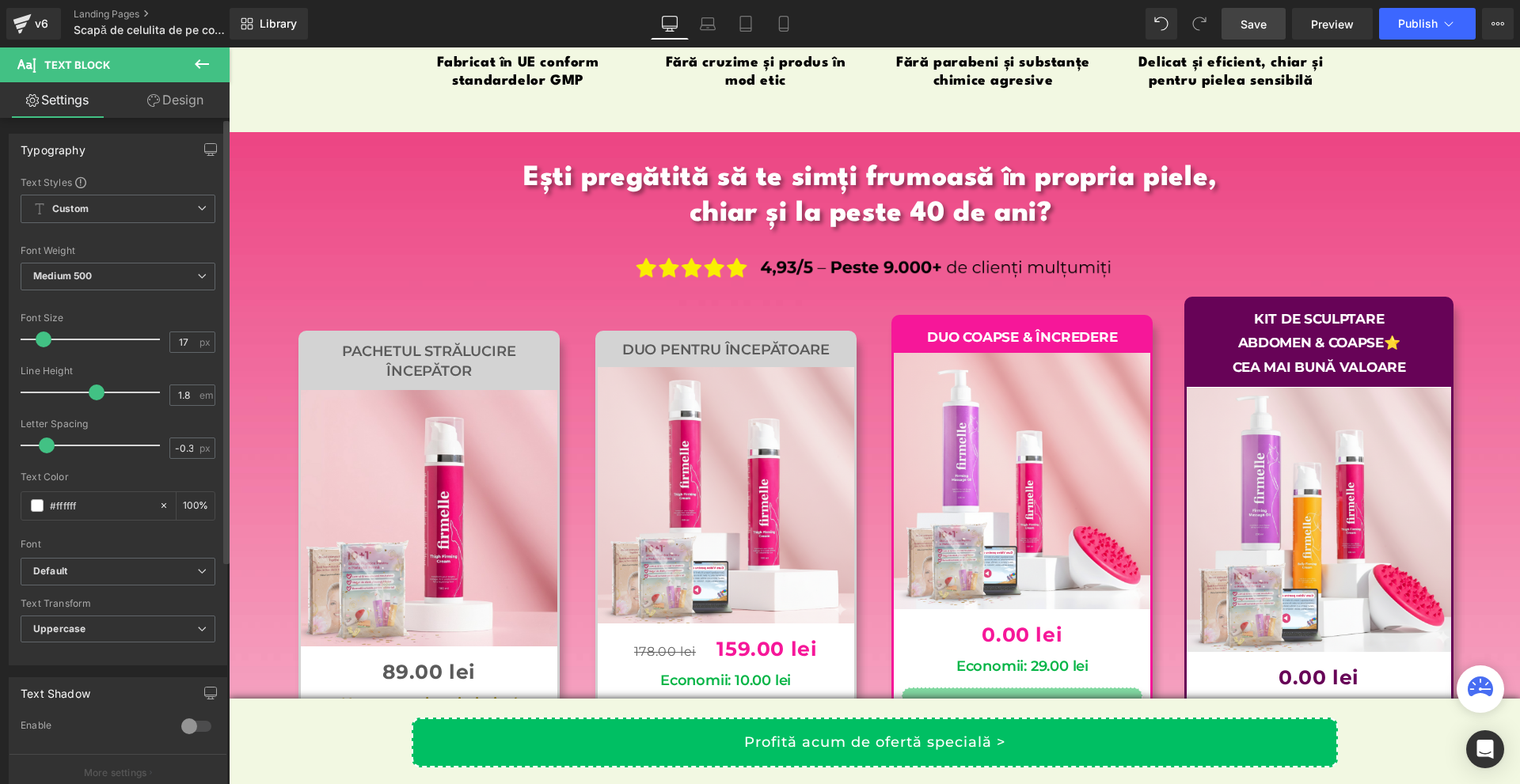
type input "-0.2"
click at [49, 440] on span at bounding box center [50, 445] width 16 height 16
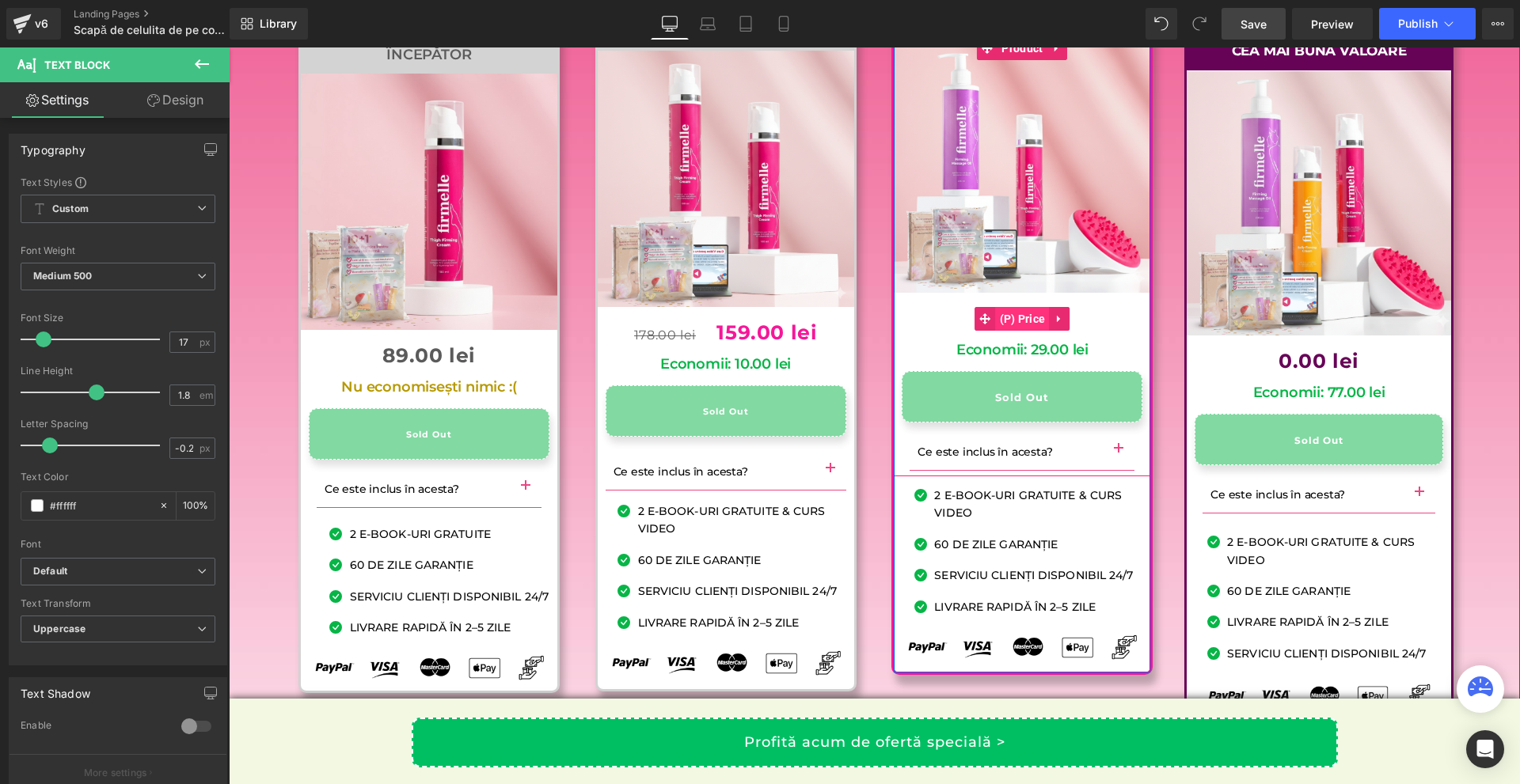
click at [1013, 331] on span "(P) Price" at bounding box center [1022, 318] width 53 height 23
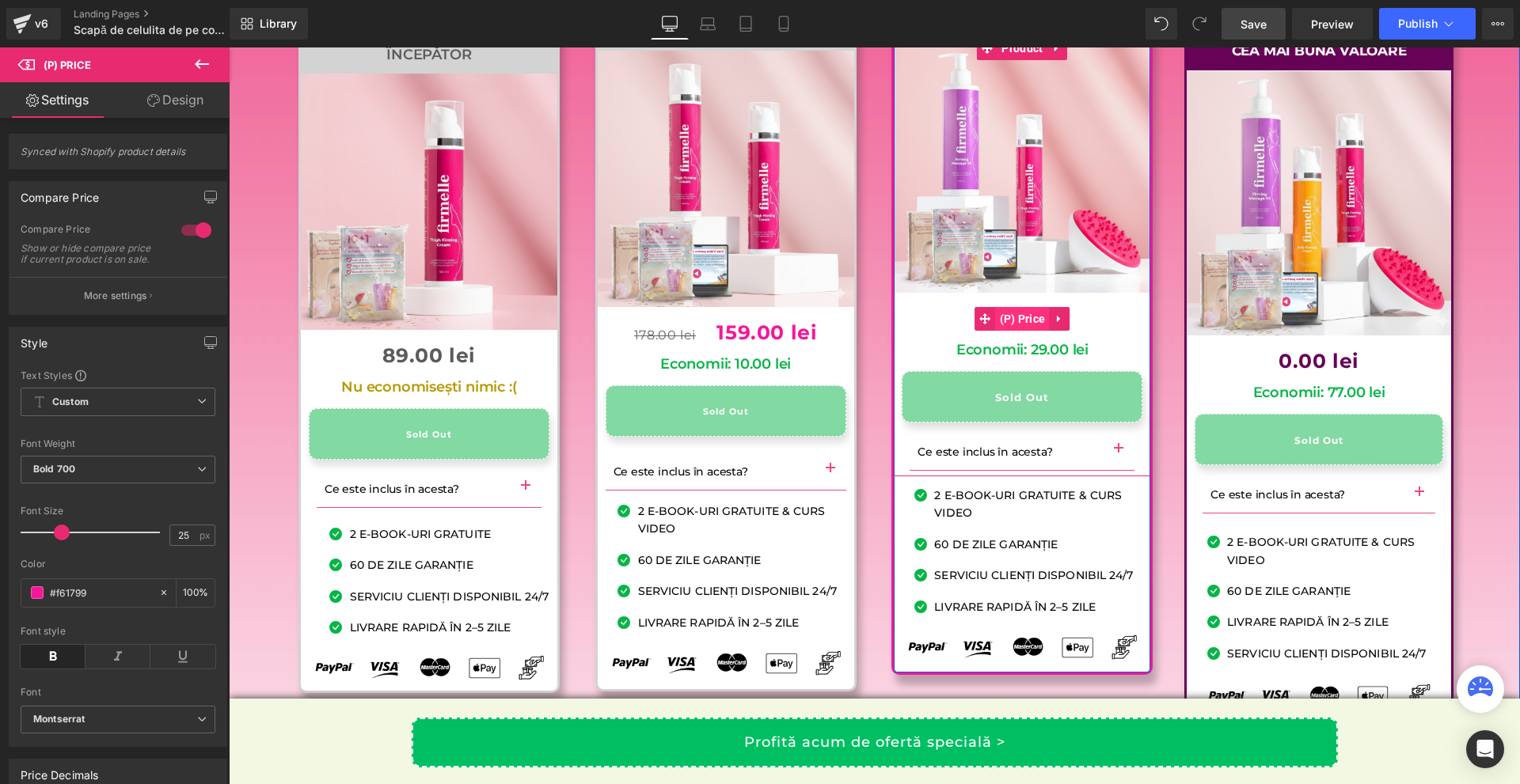
click at [1011, 331] on span "(P) Price" at bounding box center [1022, 318] width 53 height 23
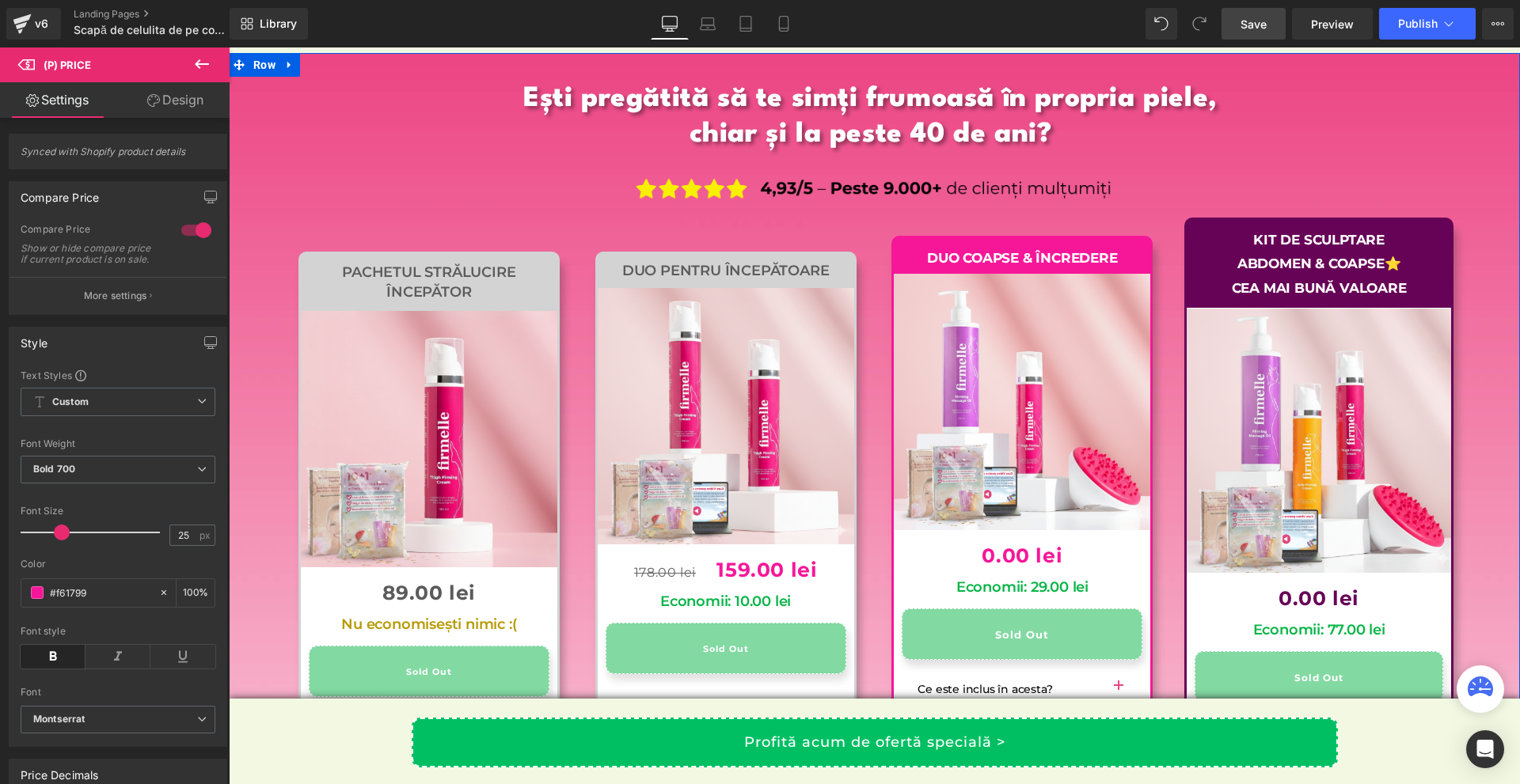
scroll to position [15190, 0]
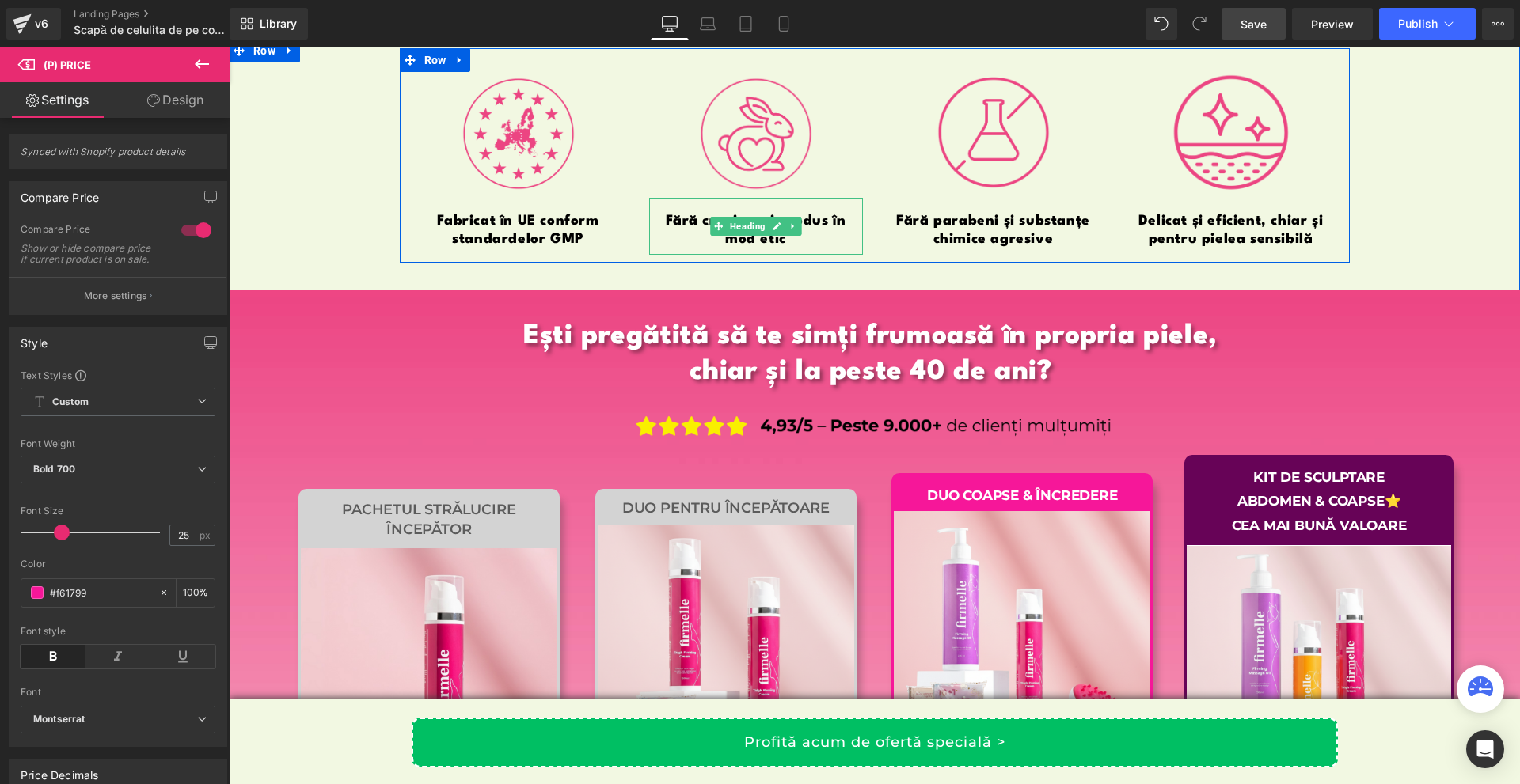
click at [831, 248] on h1 "Fără cruzime și produs în mod etic" at bounding box center [756, 231] width 214 height 37
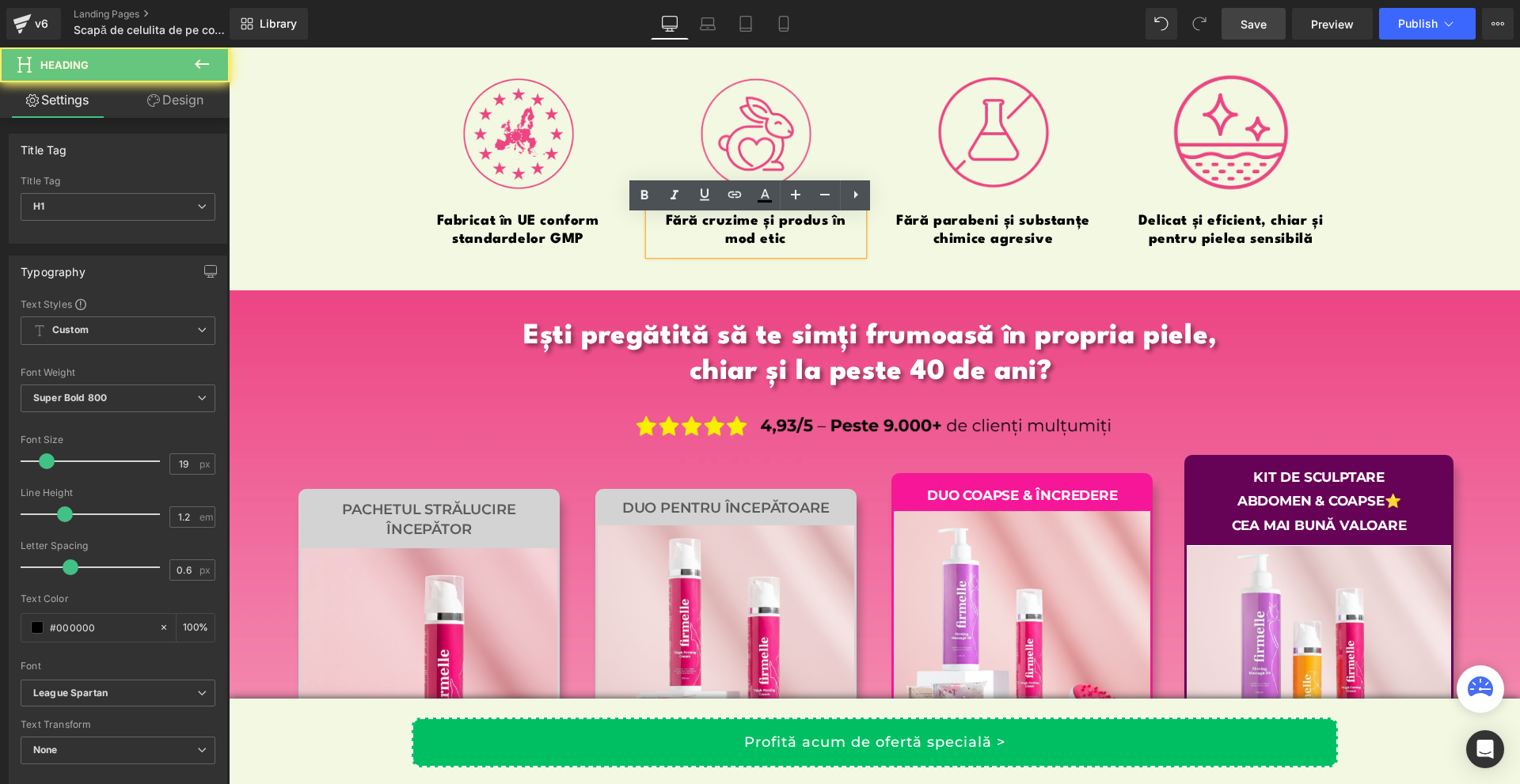
click at [825, 237] on h1 "Fără cruzime și produs în mod etic" at bounding box center [756, 231] width 214 height 37
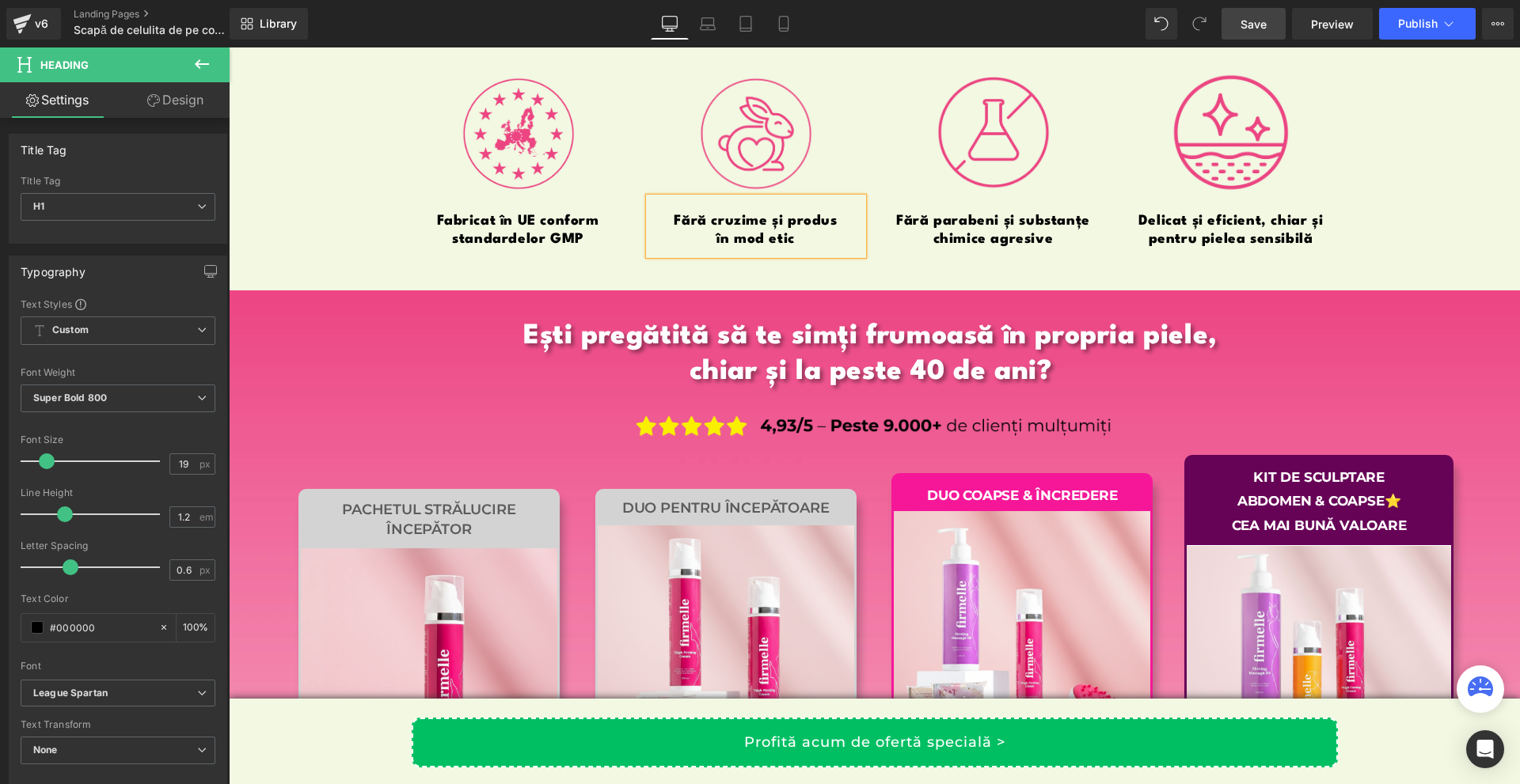
click at [1449, 250] on div "Image Fabricat în [GEOGRAPHIC_DATA] conform standardelor GMP Heading Image Fără…" at bounding box center [874, 155] width 1291 height 215
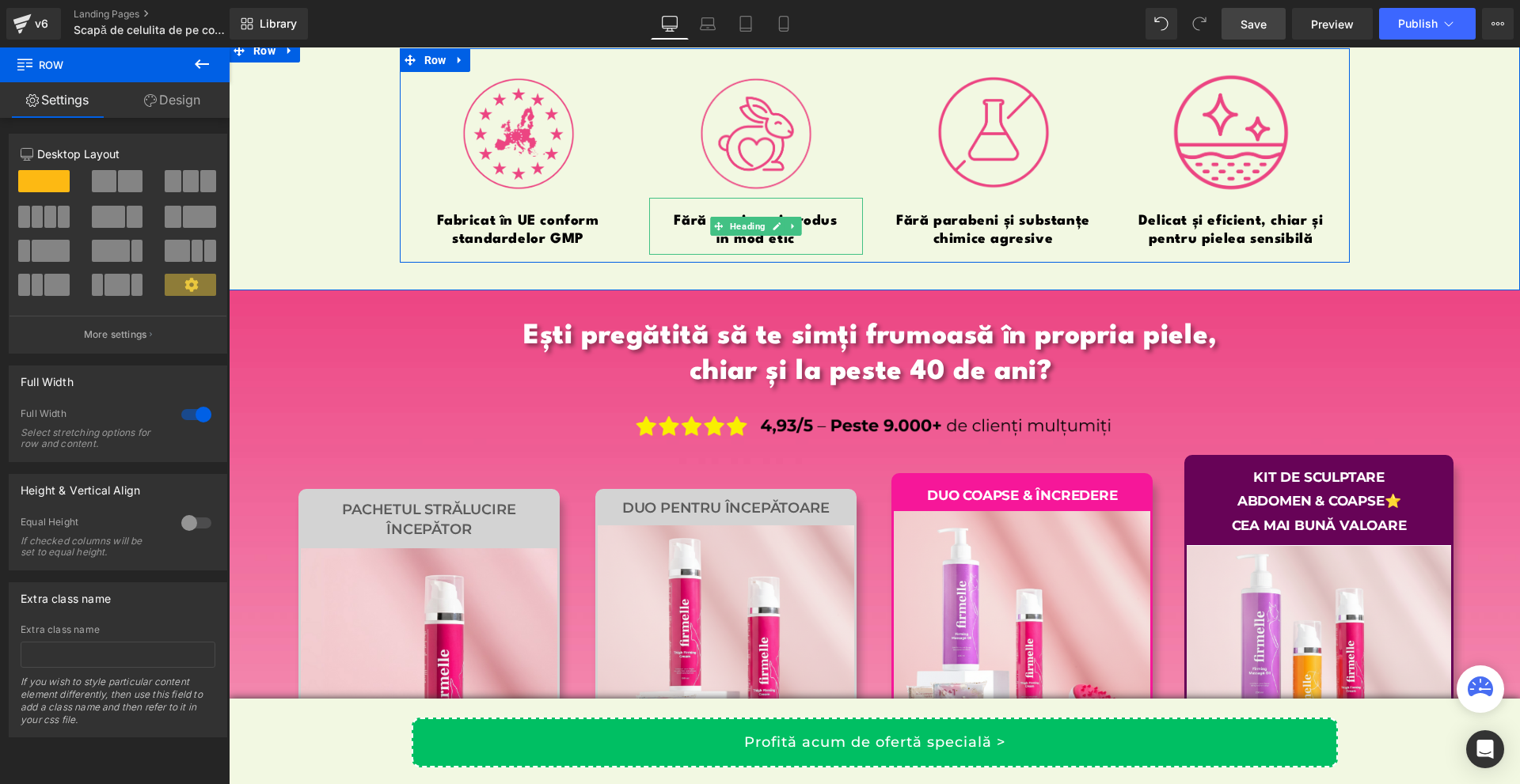
click at [818, 231] on h1 "Fără cruzime și produs" at bounding box center [756, 221] width 214 height 18
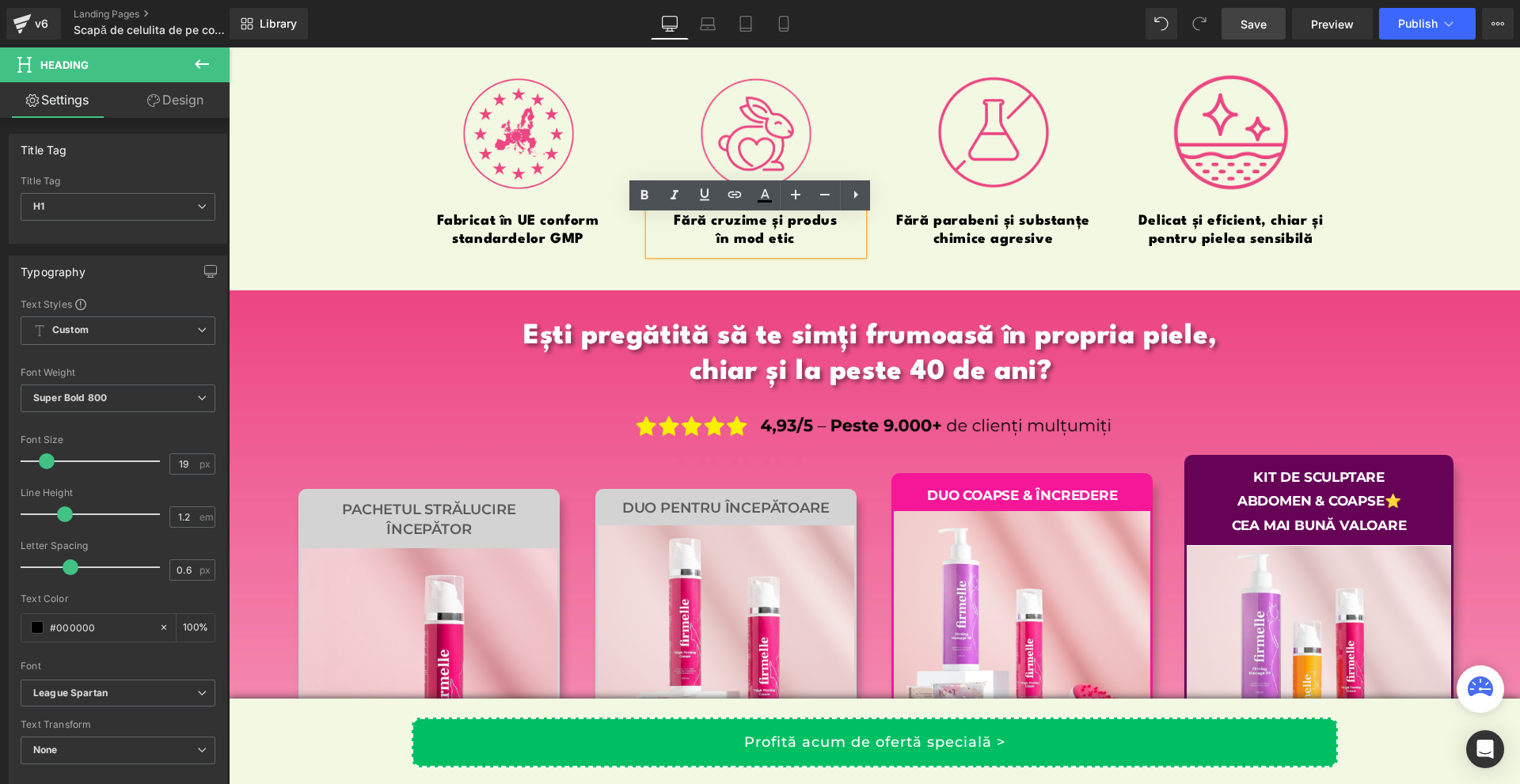
click at [781, 231] on h1 "Fără cruzime și produs" at bounding box center [756, 221] width 214 height 18
click at [1010, 291] on div "Image Fabricat în [GEOGRAPHIC_DATA] conform standardelor GMP Heading Image Fără…" at bounding box center [874, 164] width 1291 height 252
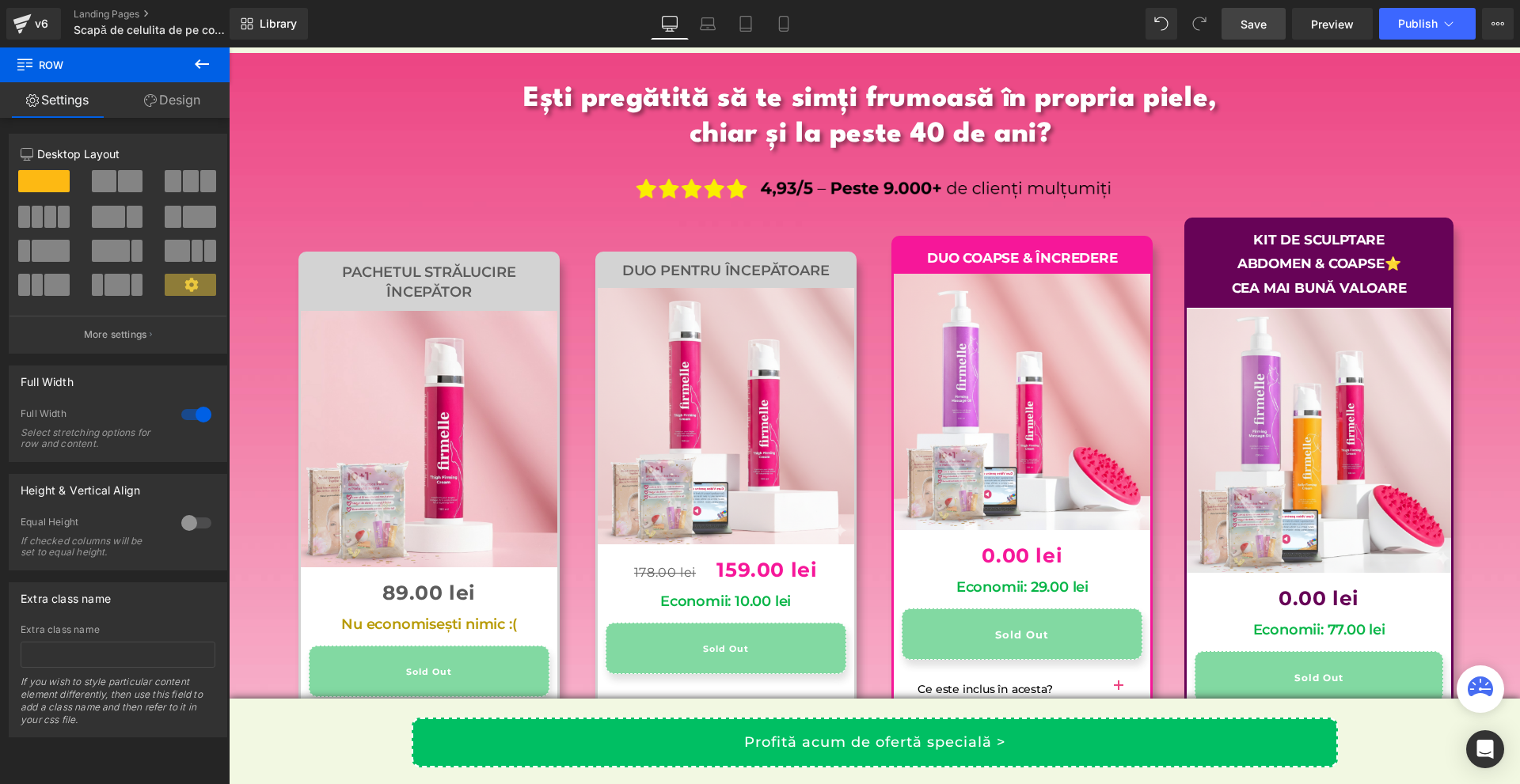
scroll to position [15665, 0]
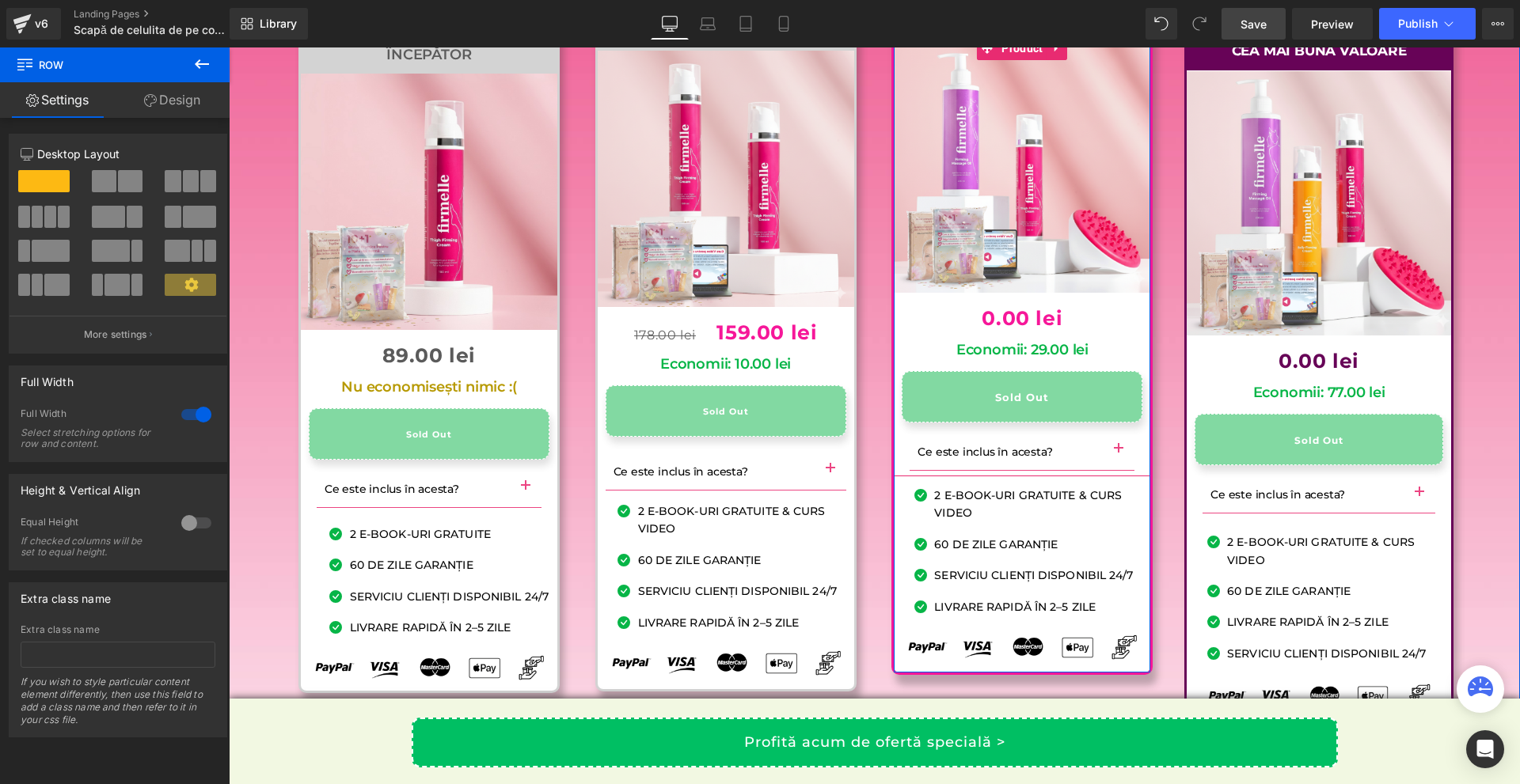
click at [1116, 470] on button "button" at bounding box center [1118, 450] width 32 height 39
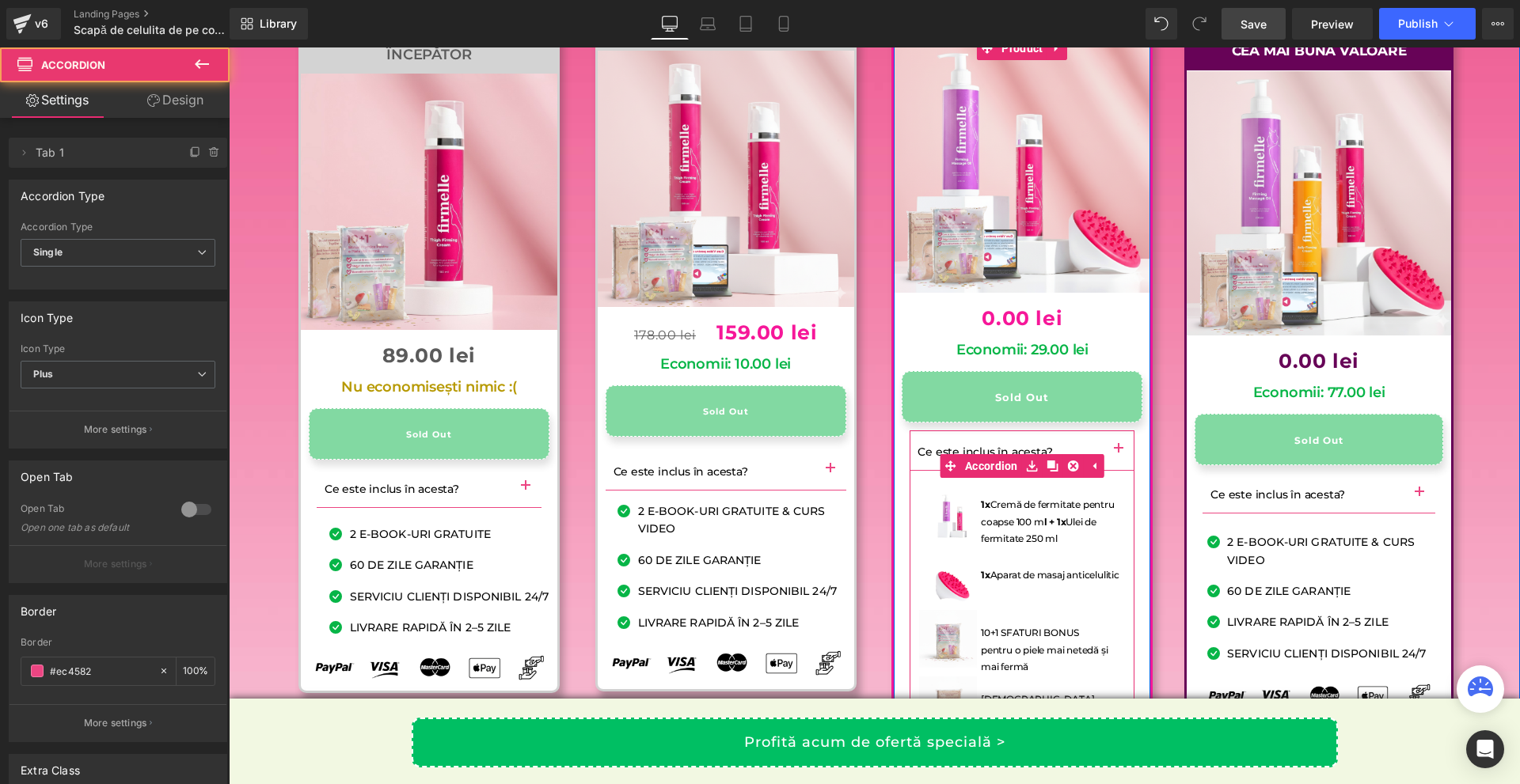
scroll to position [15823, 0]
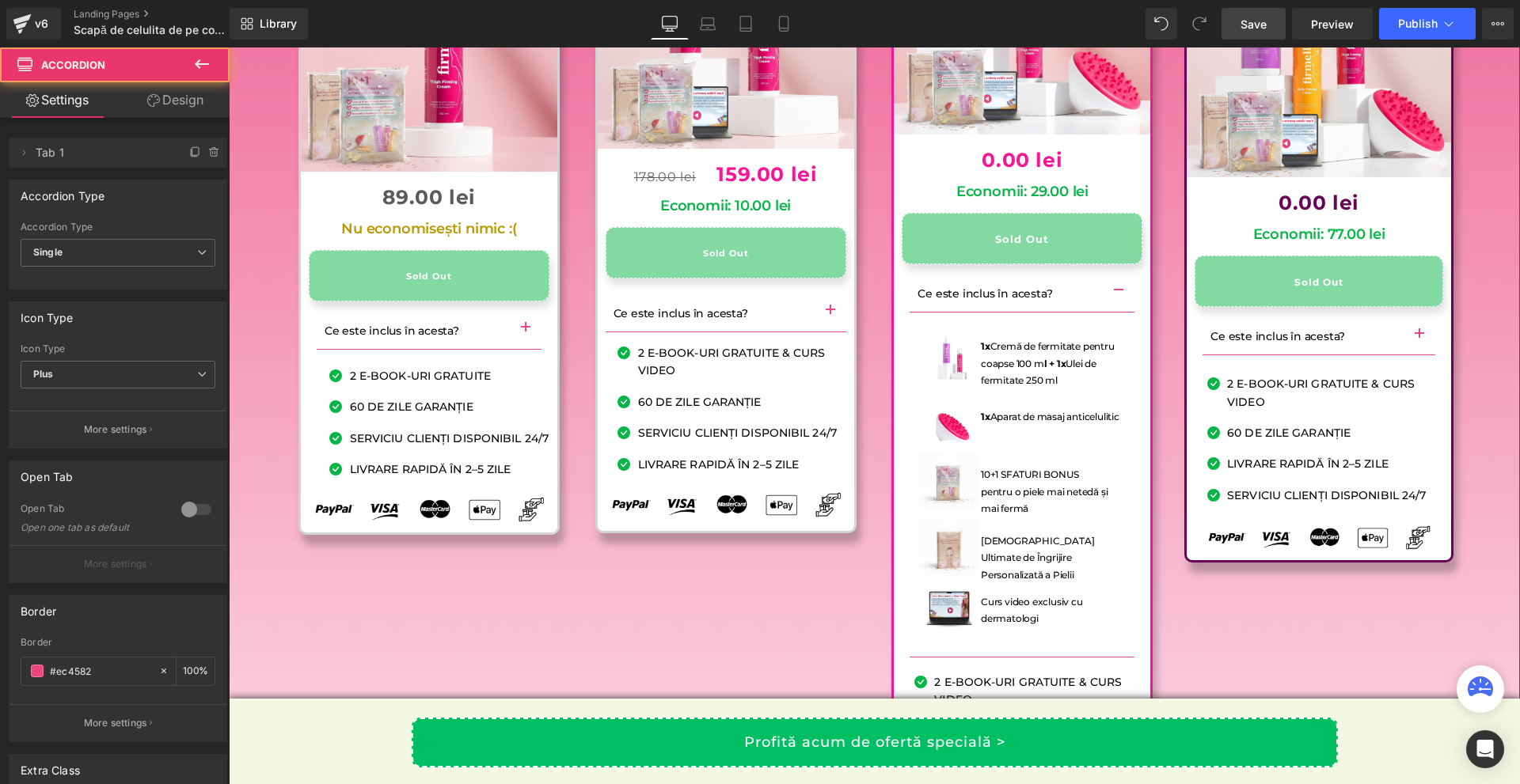
click at [1117, 307] on button "button" at bounding box center [1118, 292] width 32 height 39
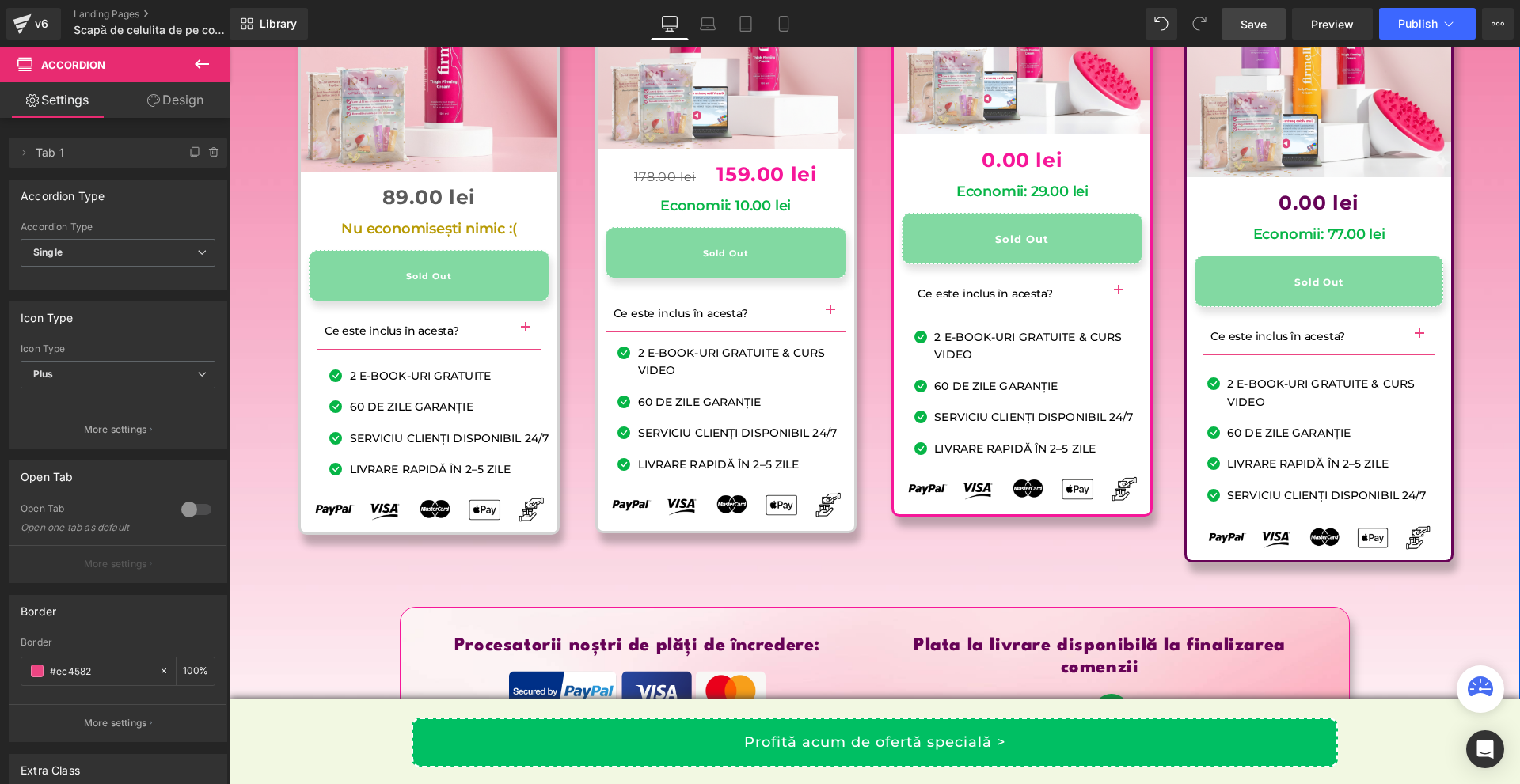
scroll to position [15586, 0]
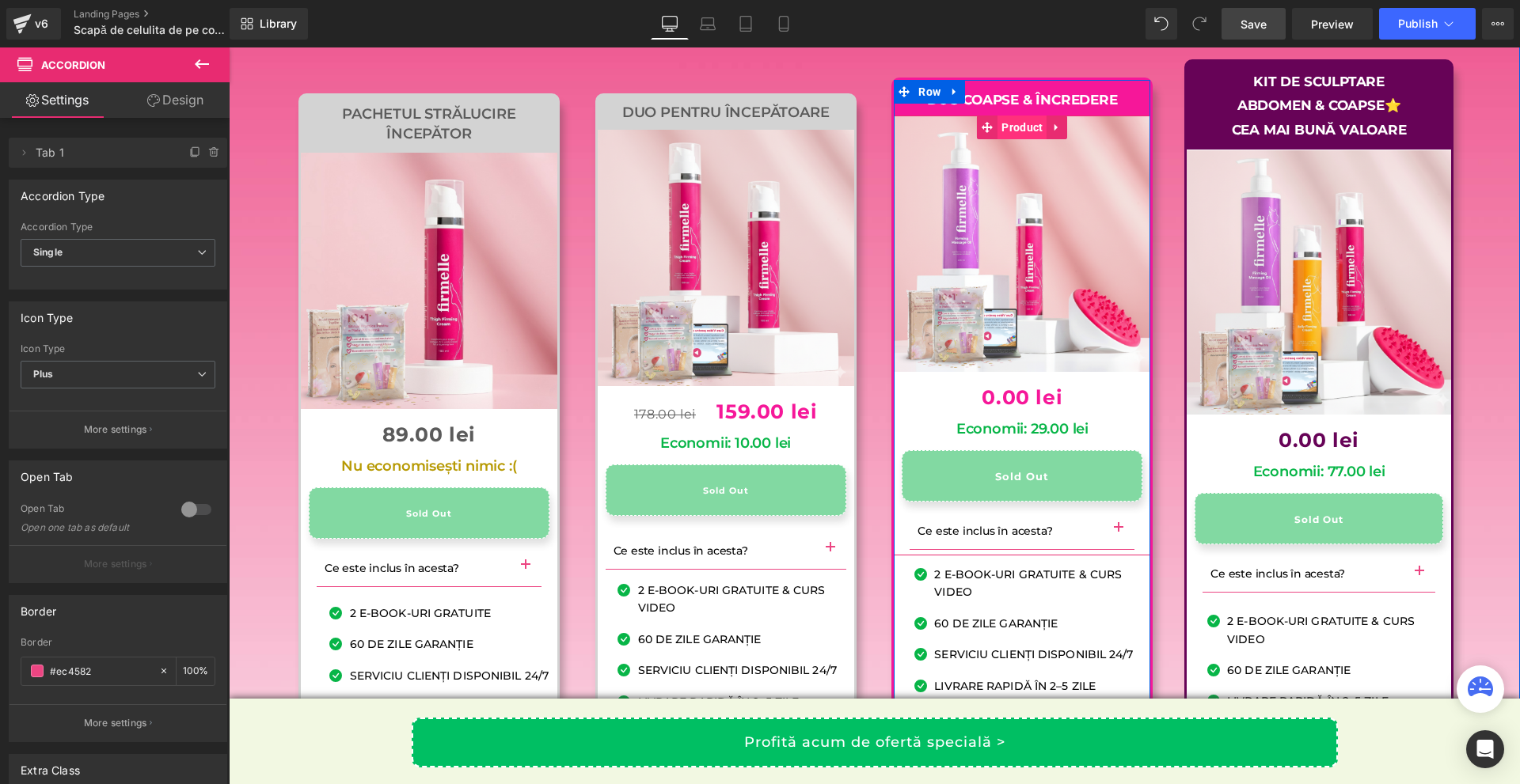
click at [1005, 139] on span "Product" at bounding box center [1022, 127] width 49 height 23
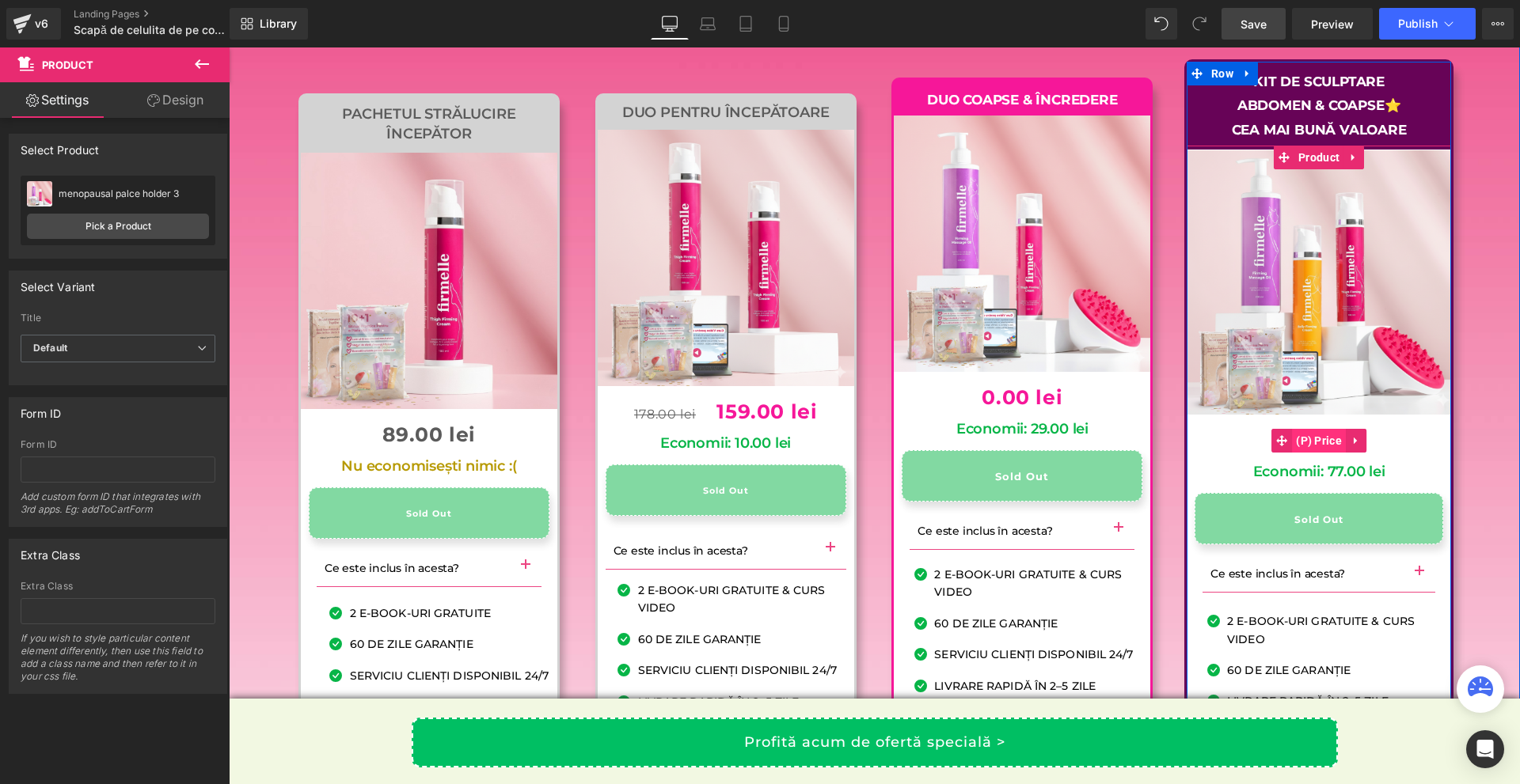
click at [1321, 453] on span "(P) Price" at bounding box center [1318, 440] width 53 height 23
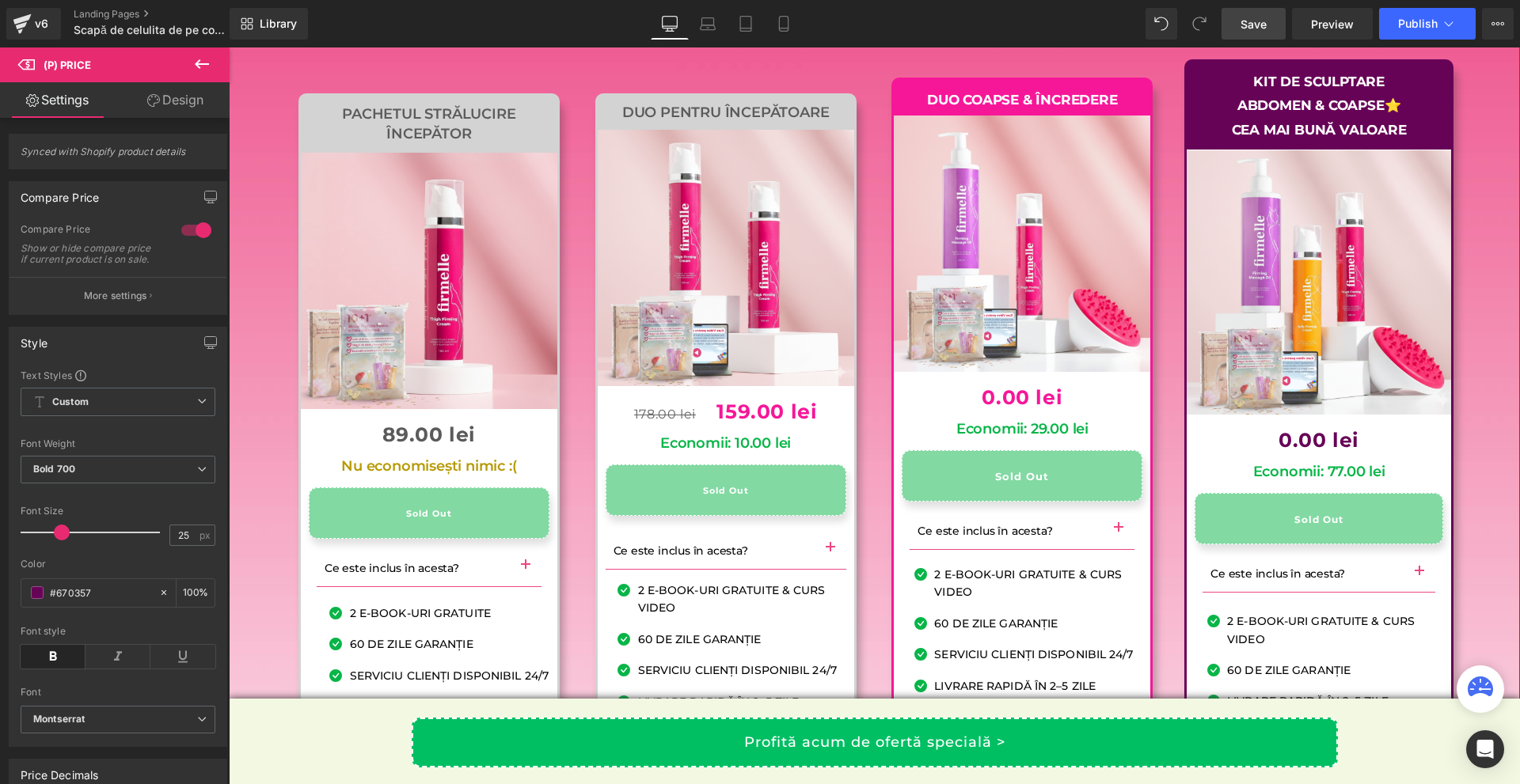
scroll to position [15349, 0]
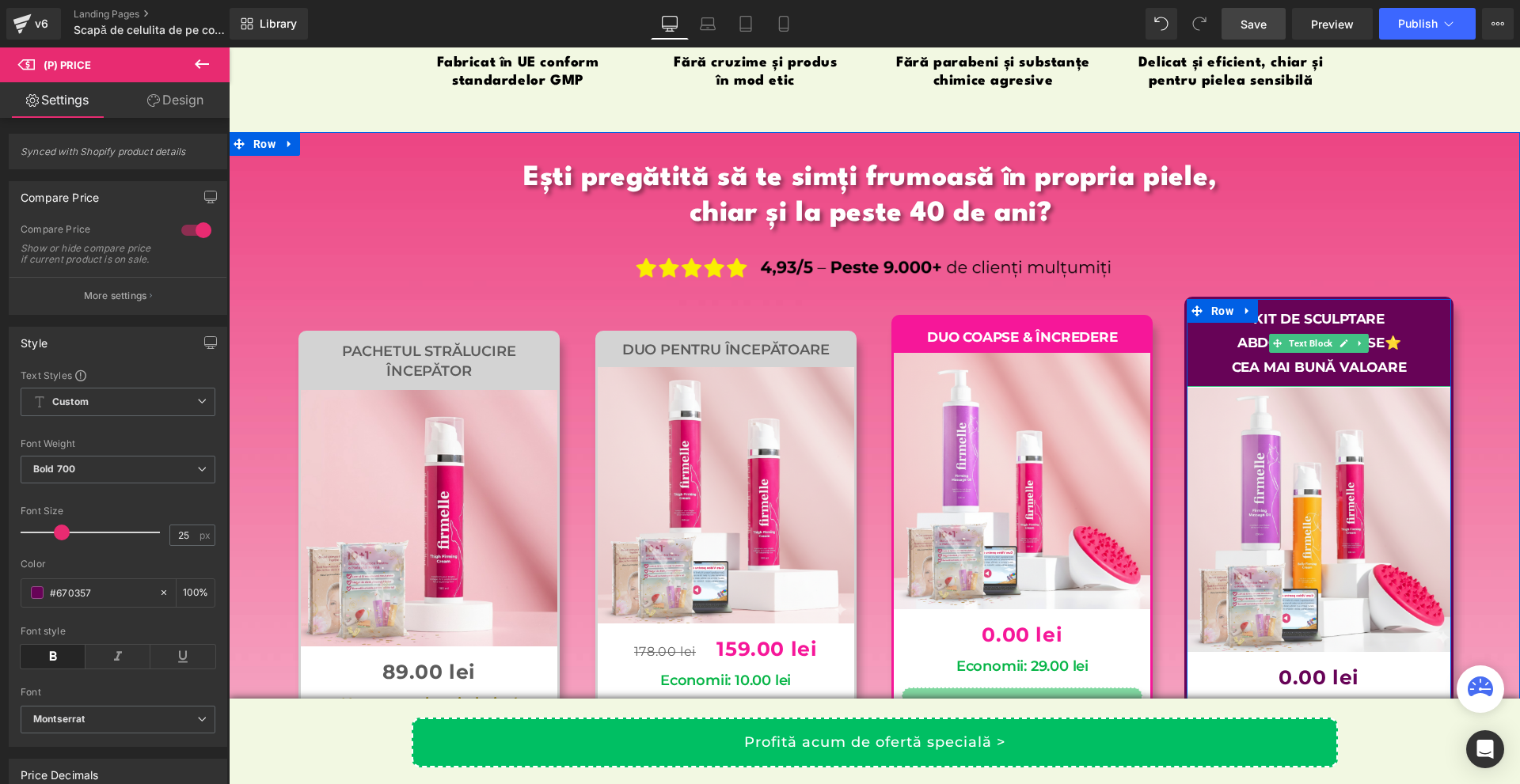
click at [1216, 355] on p "Abdomen & Coapse⭐" at bounding box center [1318, 343] width 249 height 24
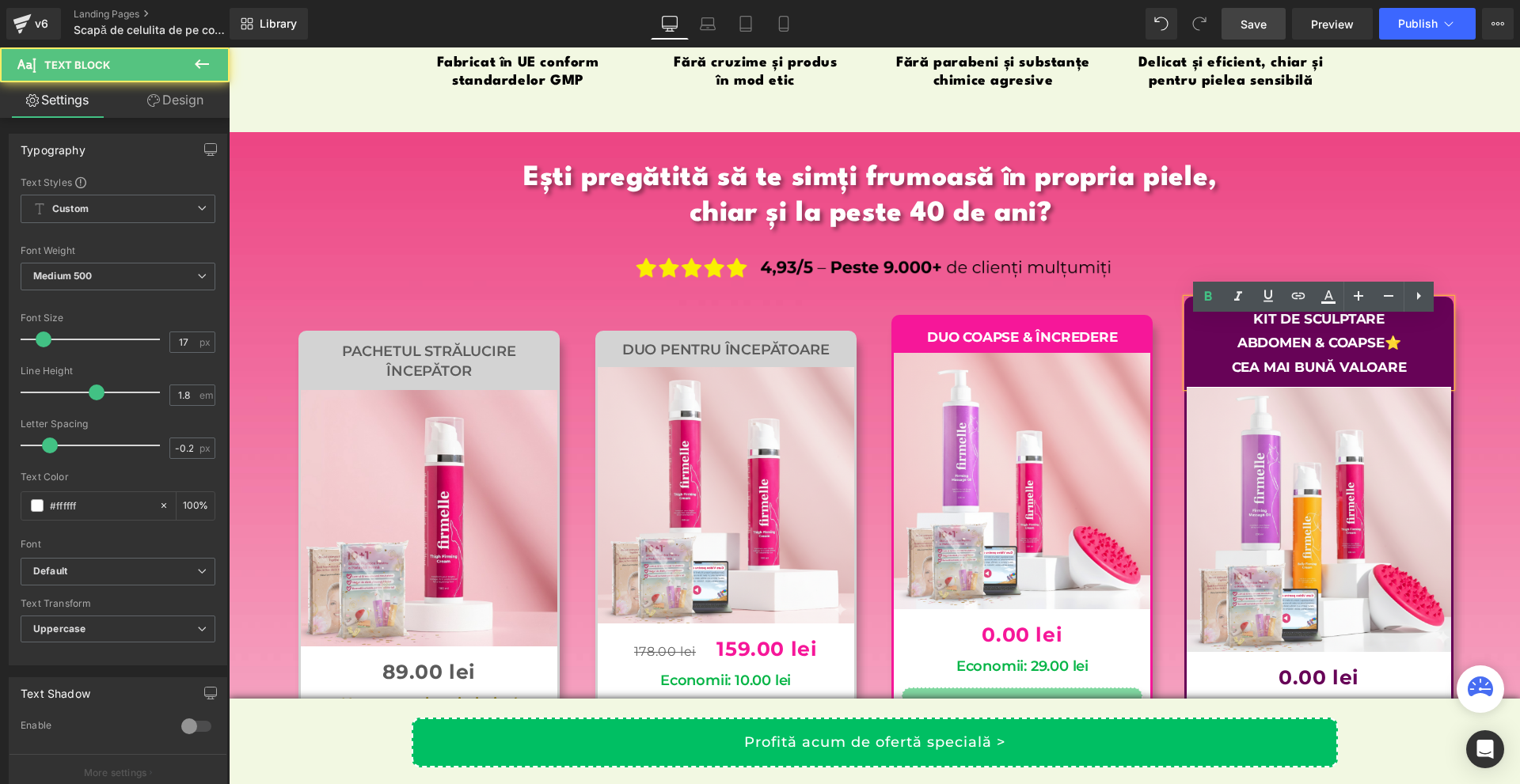
click at [1451, 403] on div "Kit de Sculptare Abdomen & Coapse⭐ CEA MAI BUNĂ VALOARE Text Block Sale Off (P)…" at bounding box center [1319, 671] width 296 height 731
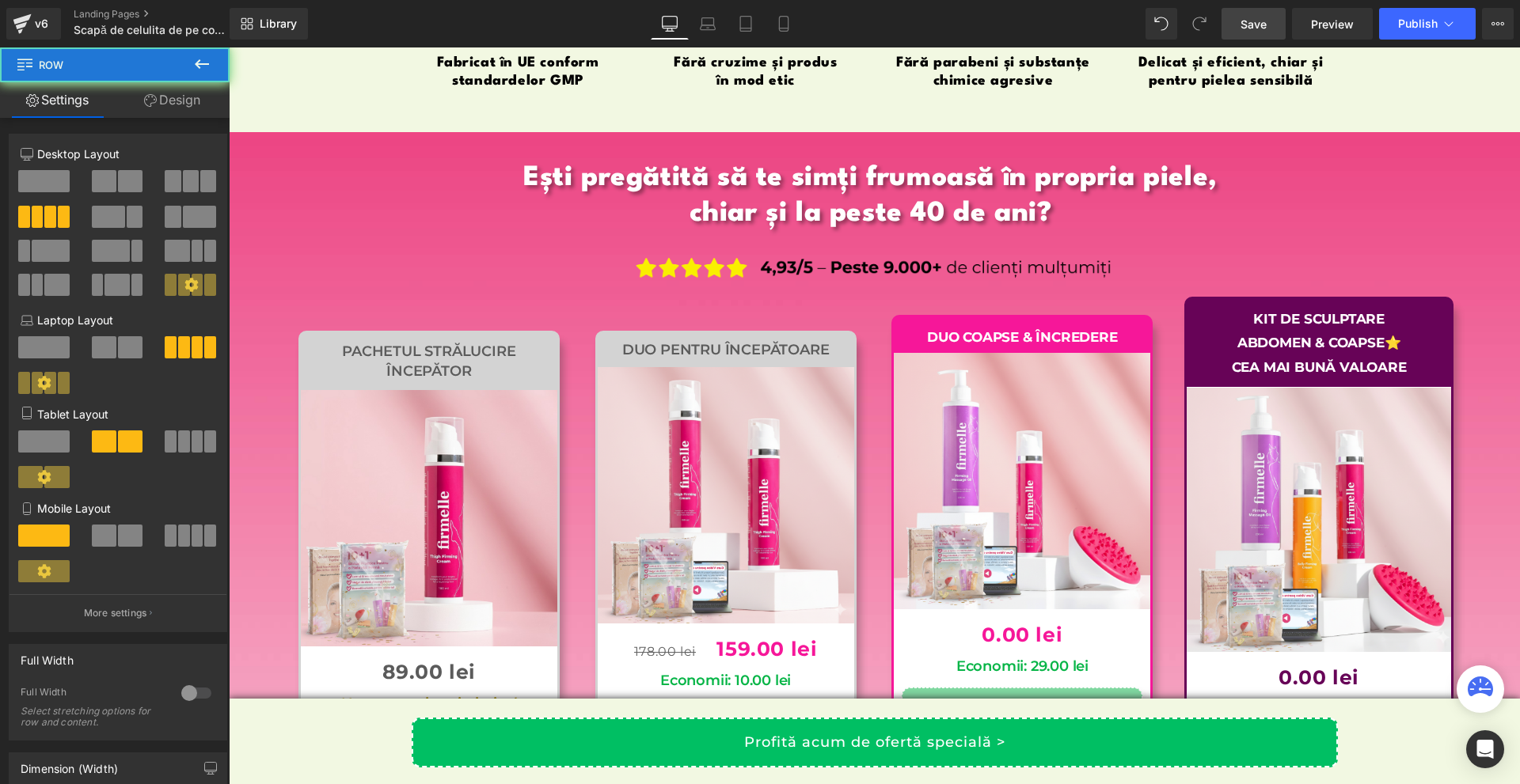
click at [1476, 409] on div "Ești pregătită să te simți frumoasă în propria piele, chiar și la peste 40 de a…" at bounding box center [874, 698] width 1291 height 1095
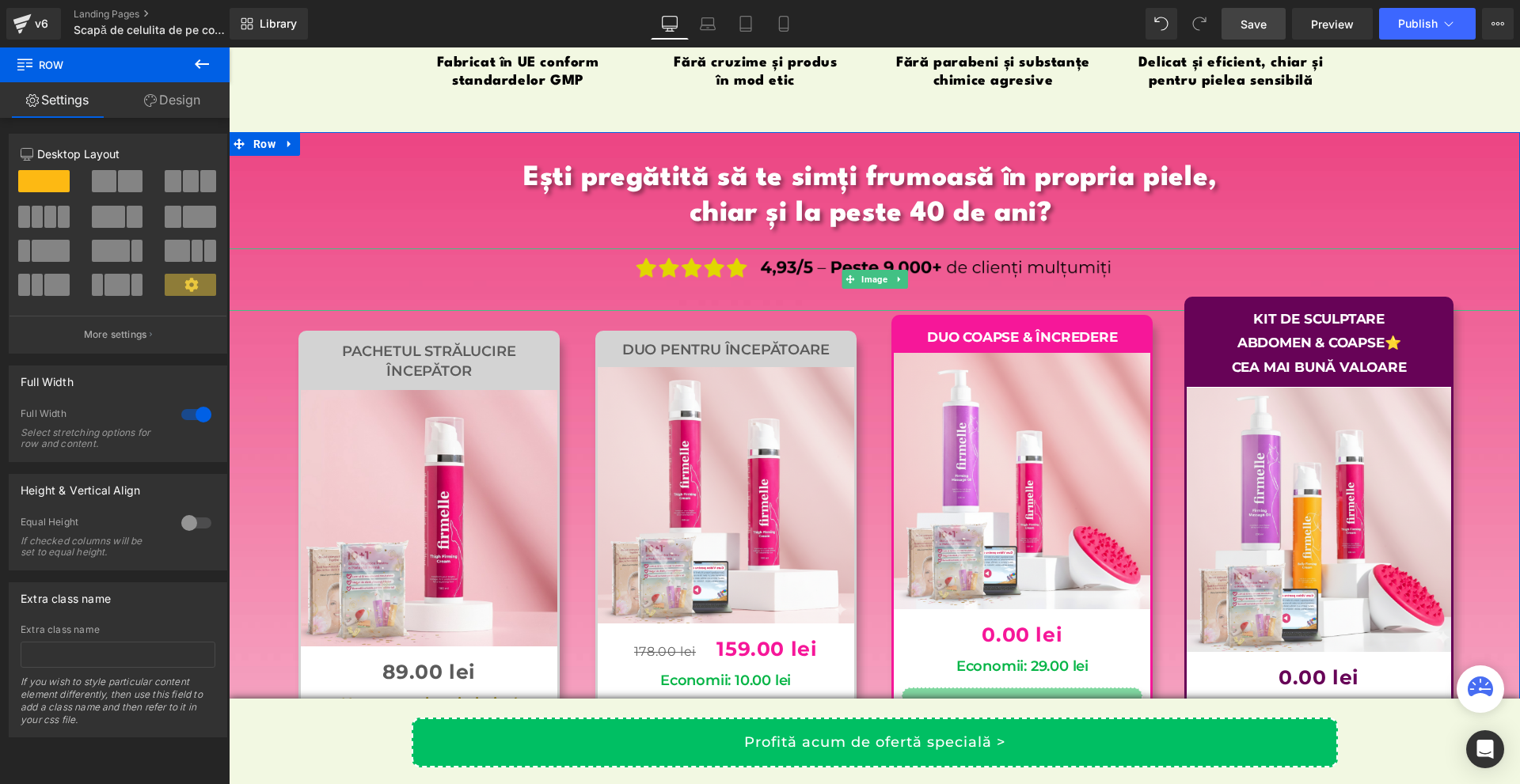
click at [859, 286] on img at bounding box center [874, 279] width 516 height 63
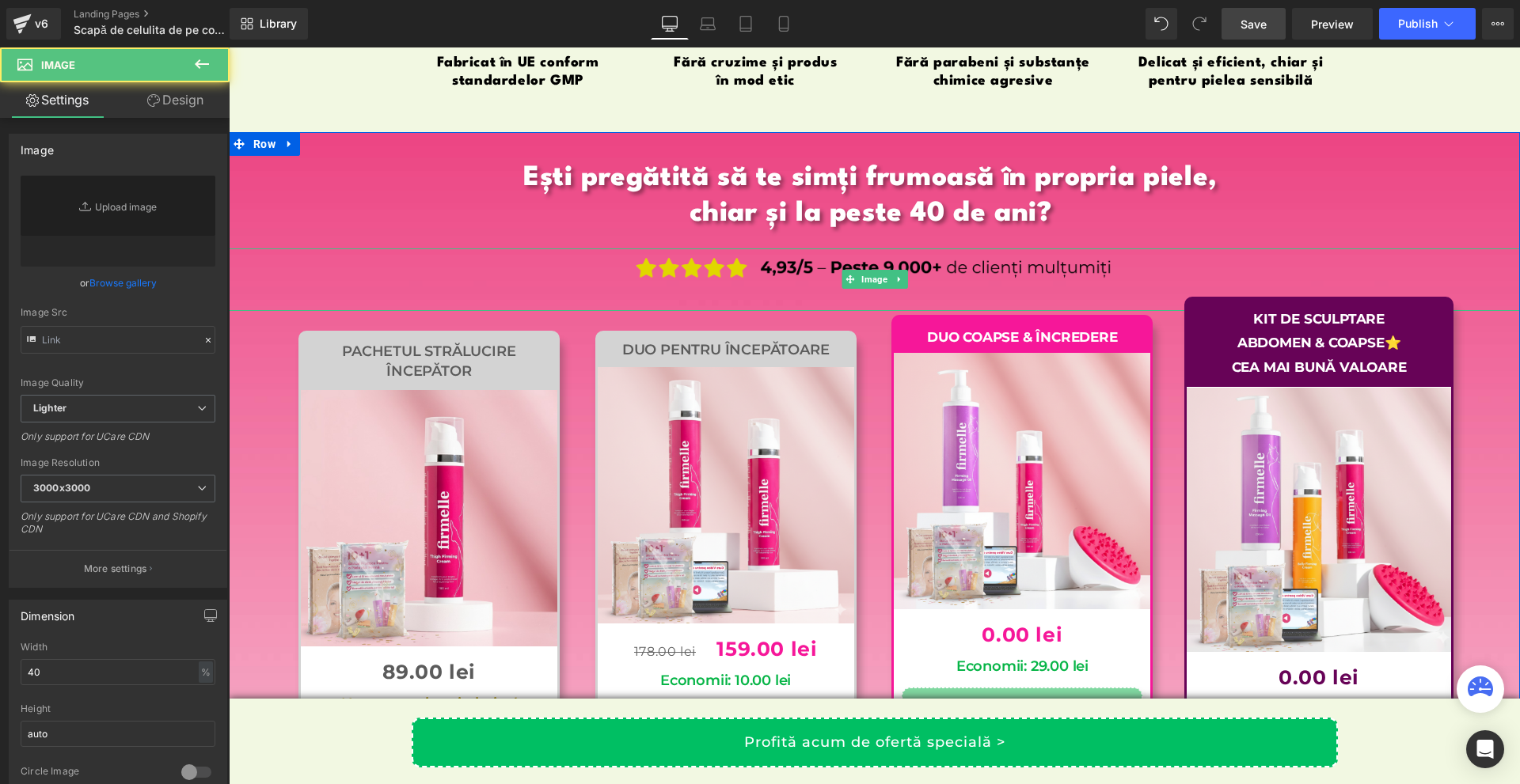
type input "[URL][DOMAIN_NAME]"
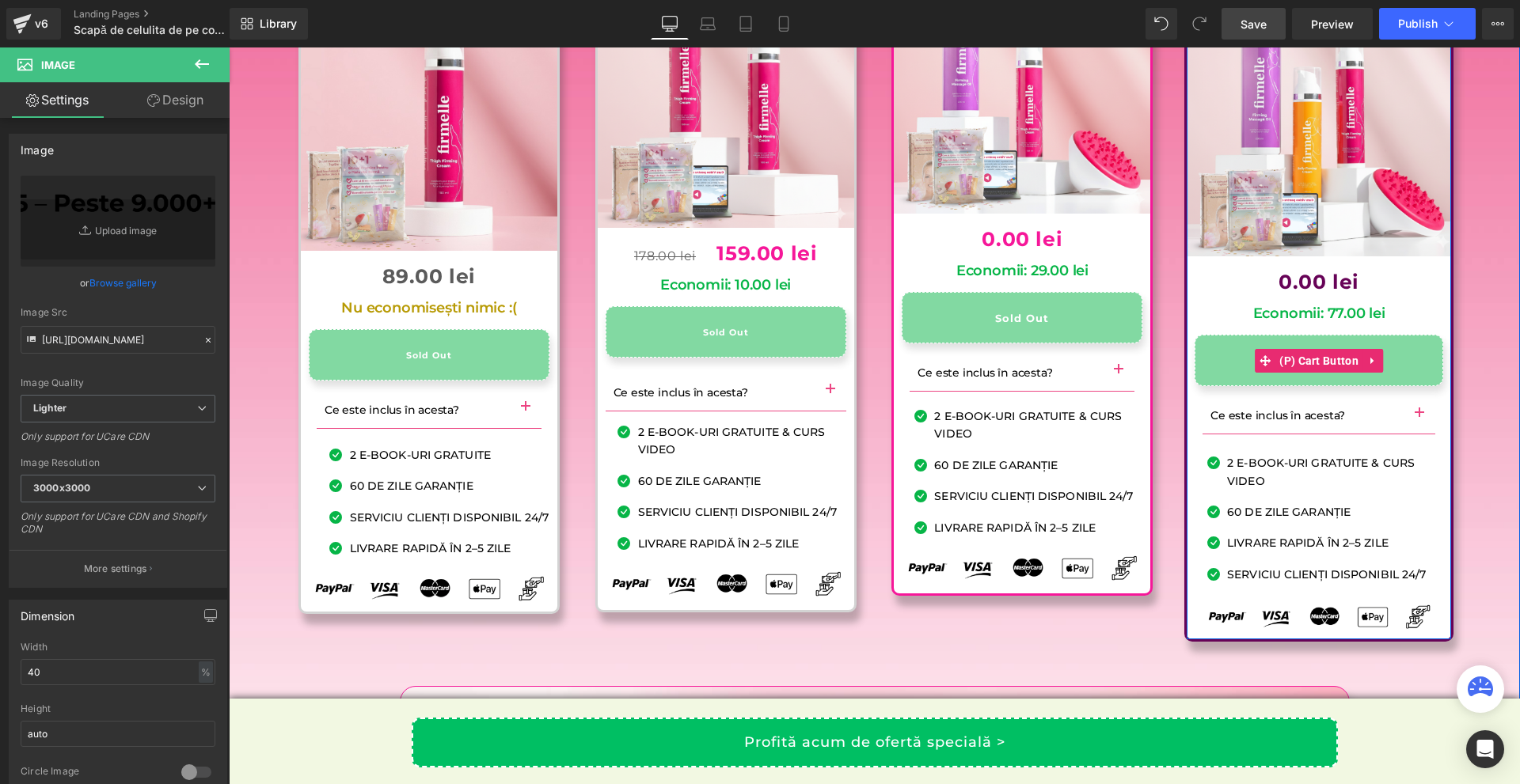
scroll to position [15902, 0]
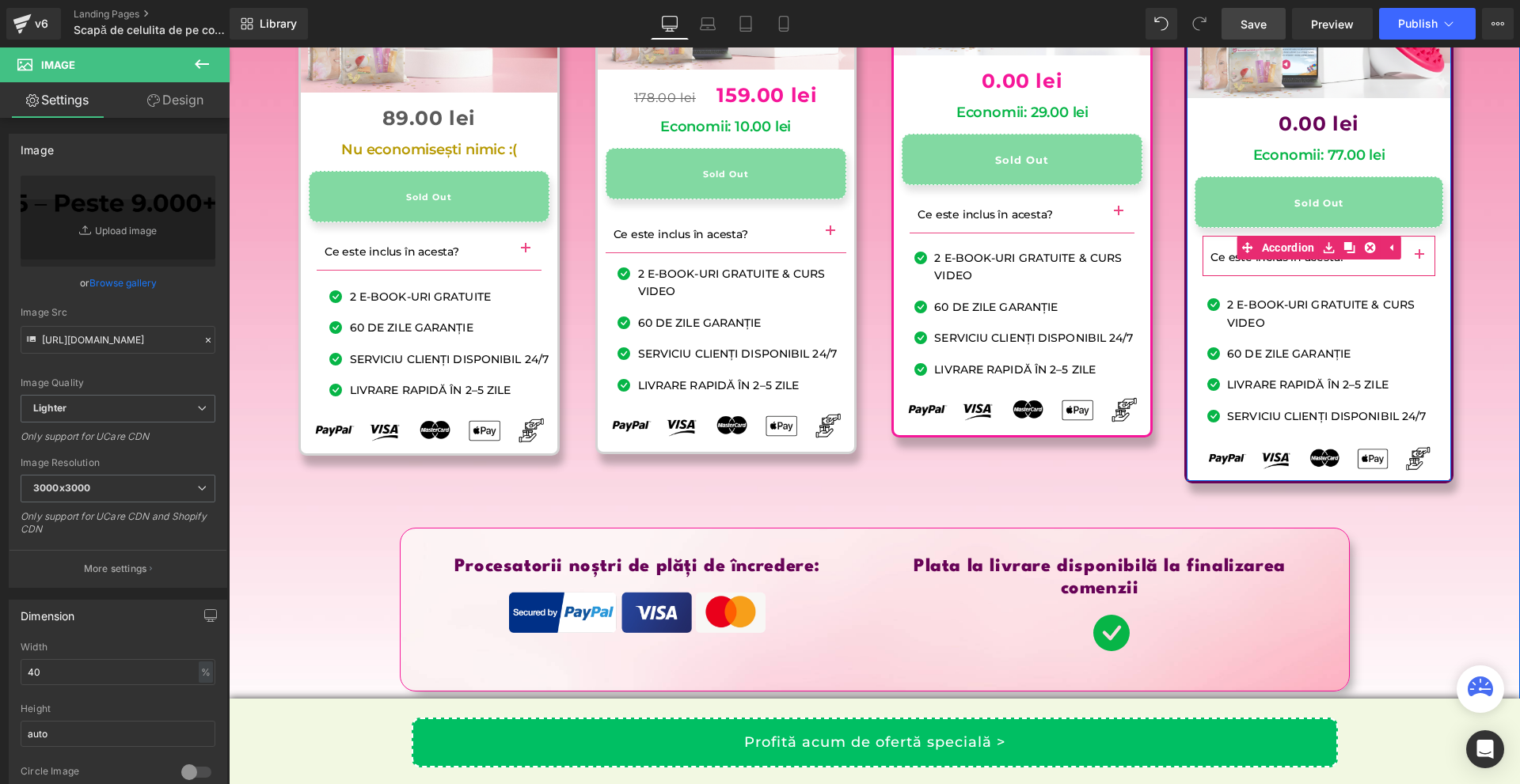
click at [1408, 276] on button "button" at bounding box center [1420, 255] width 32 height 39
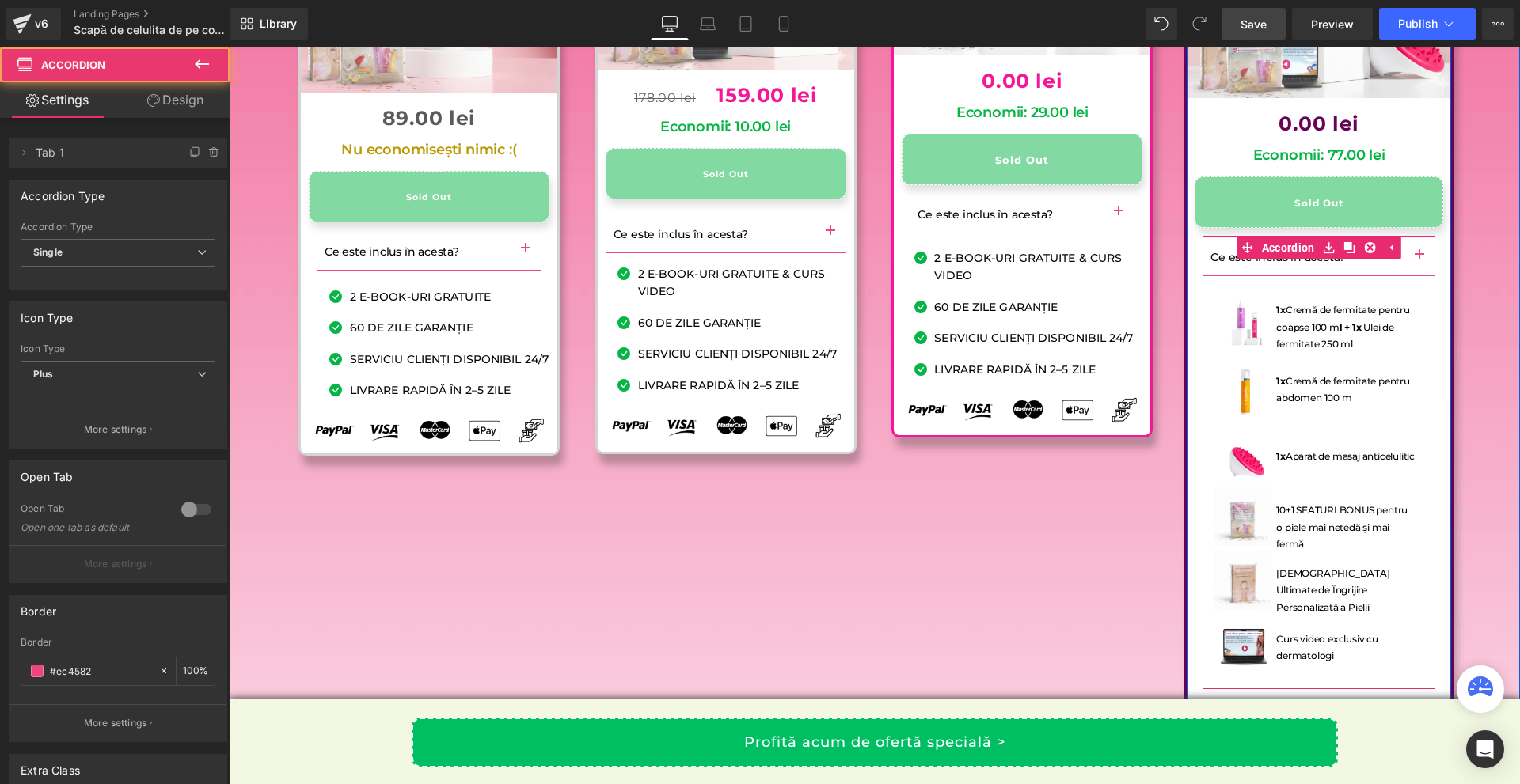
click at [1409, 276] on button "button" at bounding box center [1420, 255] width 32 height 39
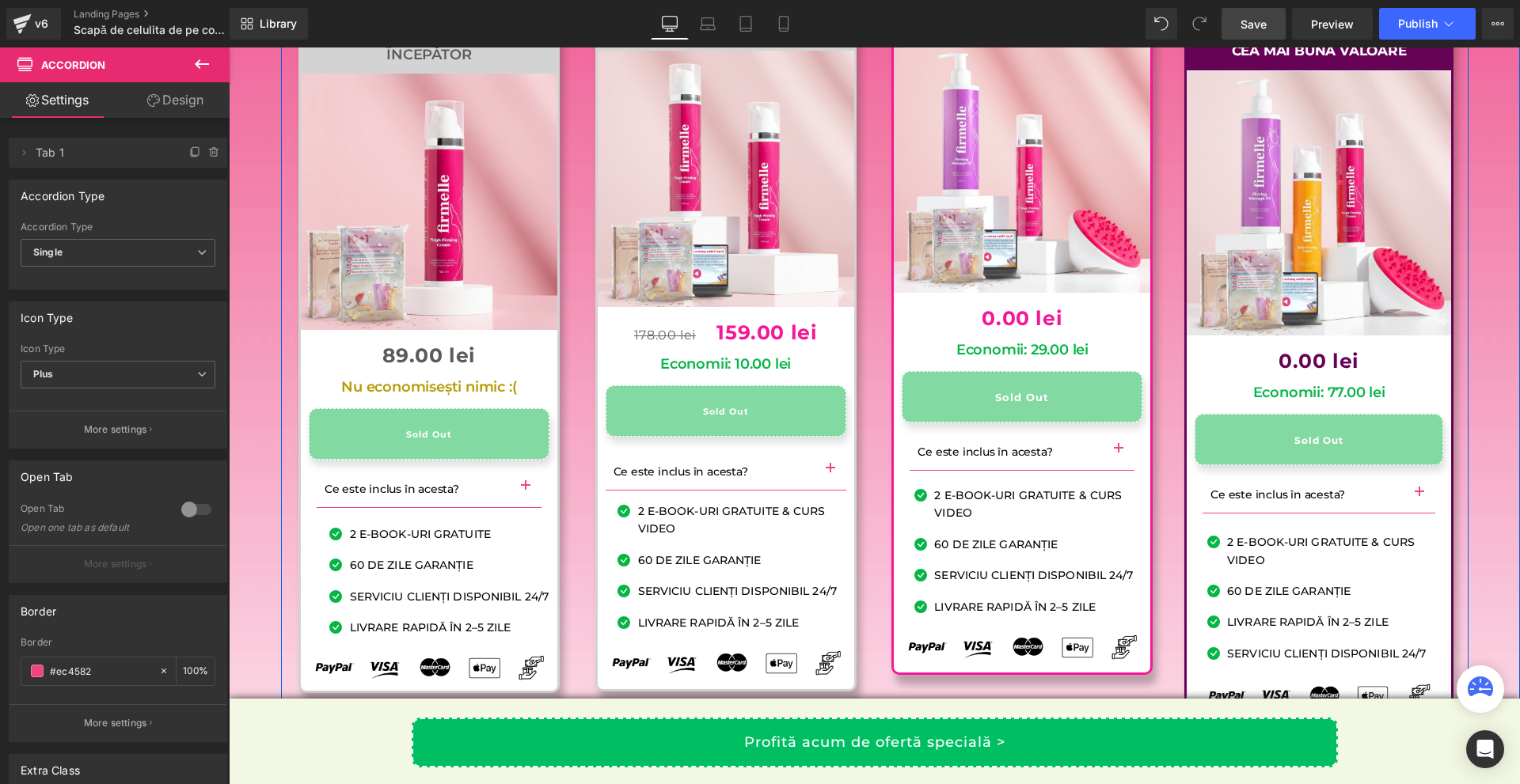
scroll to position [15586, 0]
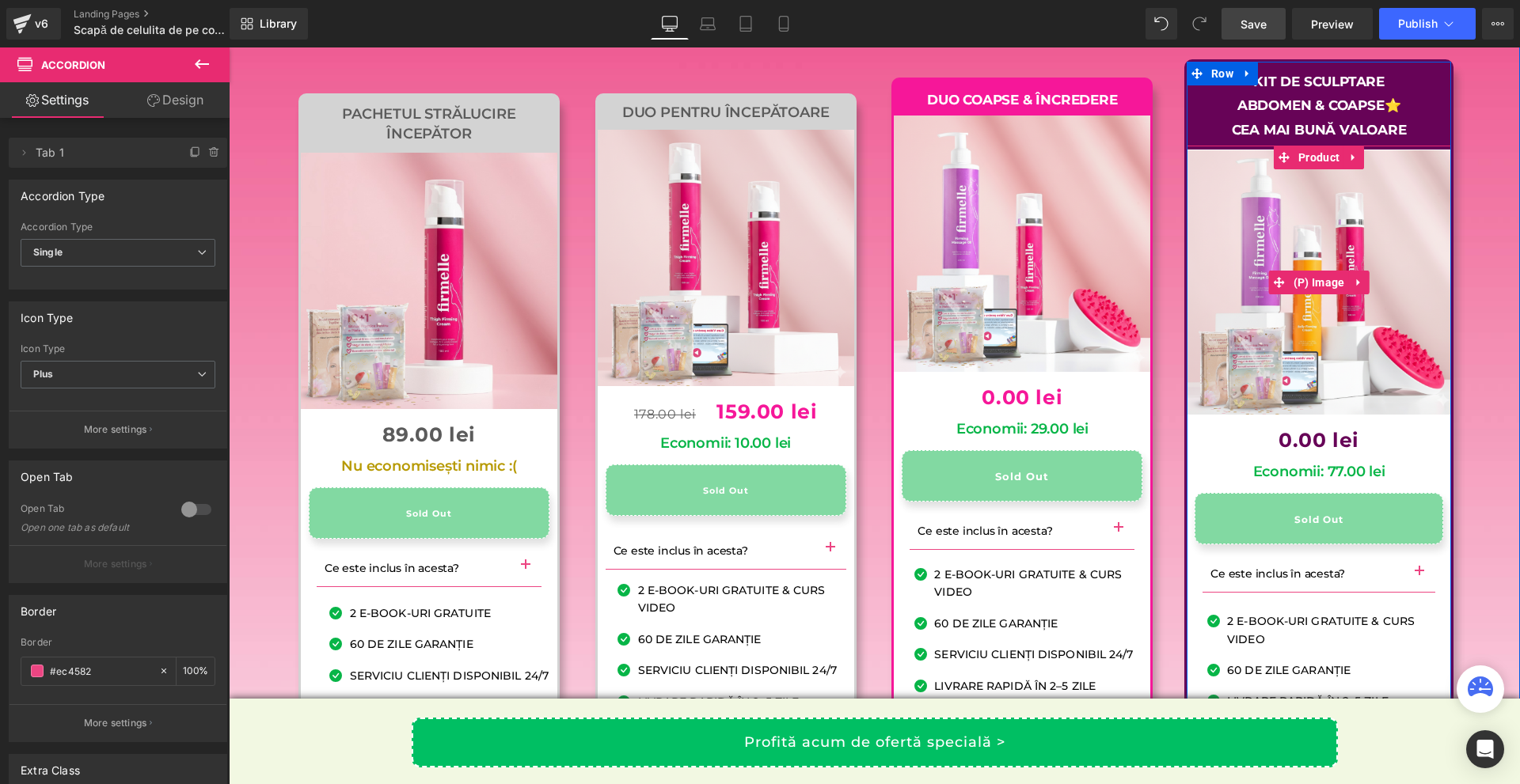
click at [1428, 415] on img at bounding box center [1319, 282] width 265 height 264
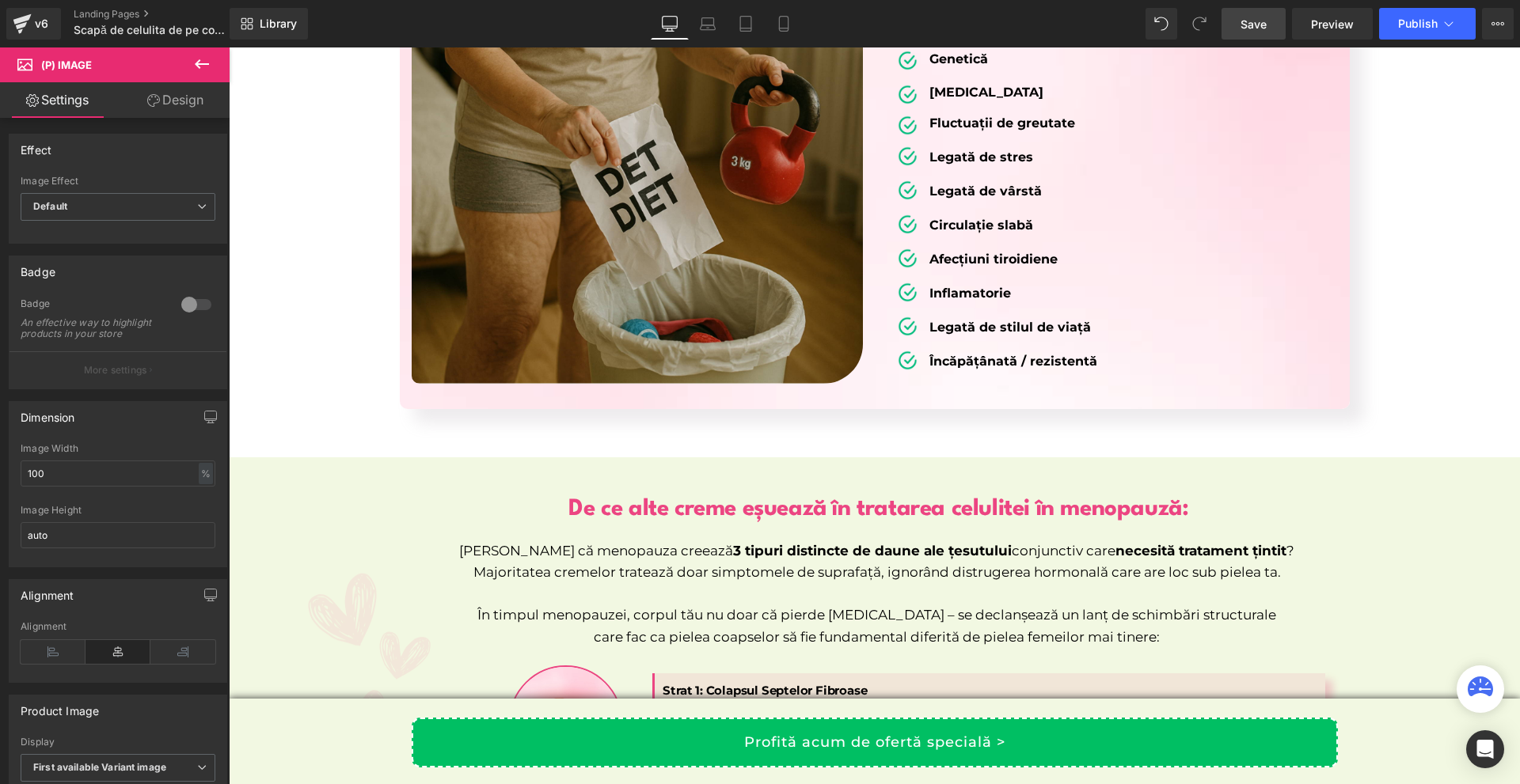
scroll to position [0, 0]
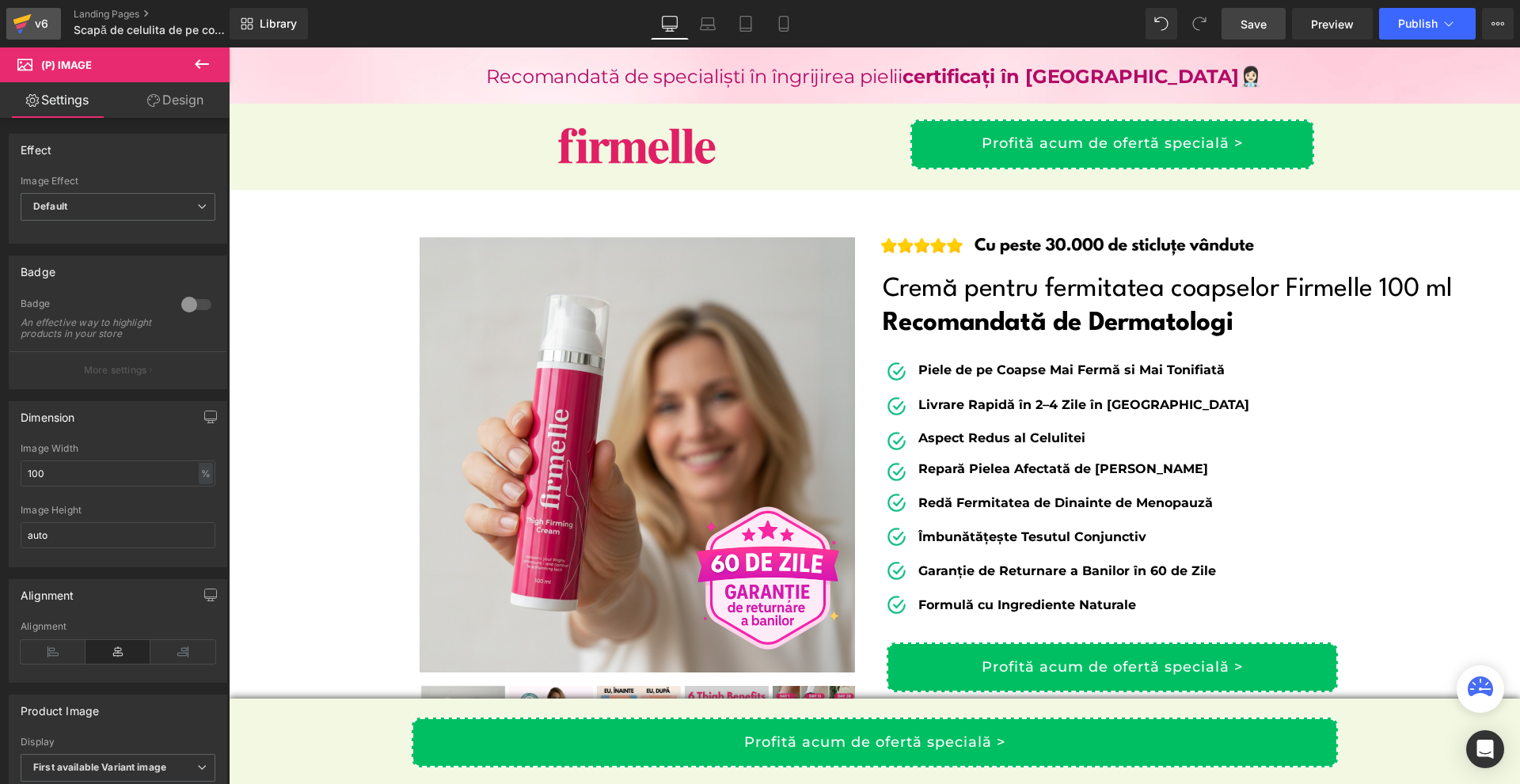
click at [8, 26] on link "v6" at bounding box center [34, 23] width 54 height 32
click at [1243, 22] on span "Save" at bounding box center [1254, 24] width 26 height 17
